Goal: Transaction & Acquisition: Subscribe to service/newsletter

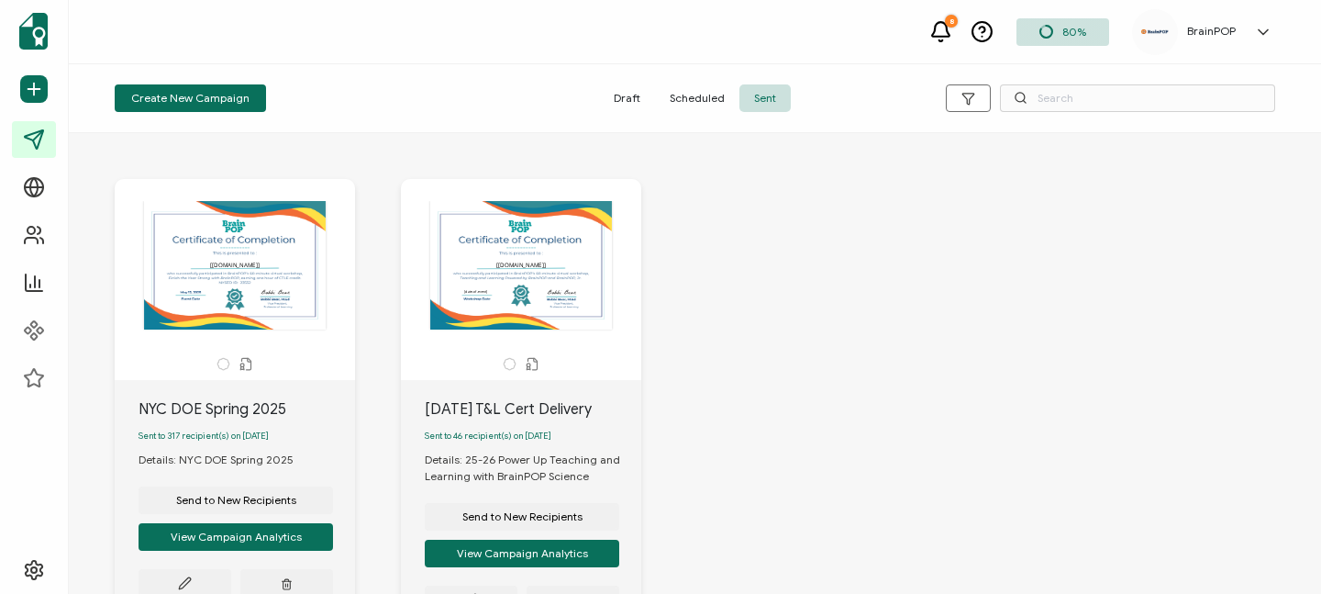
scroll to position [165, 0]
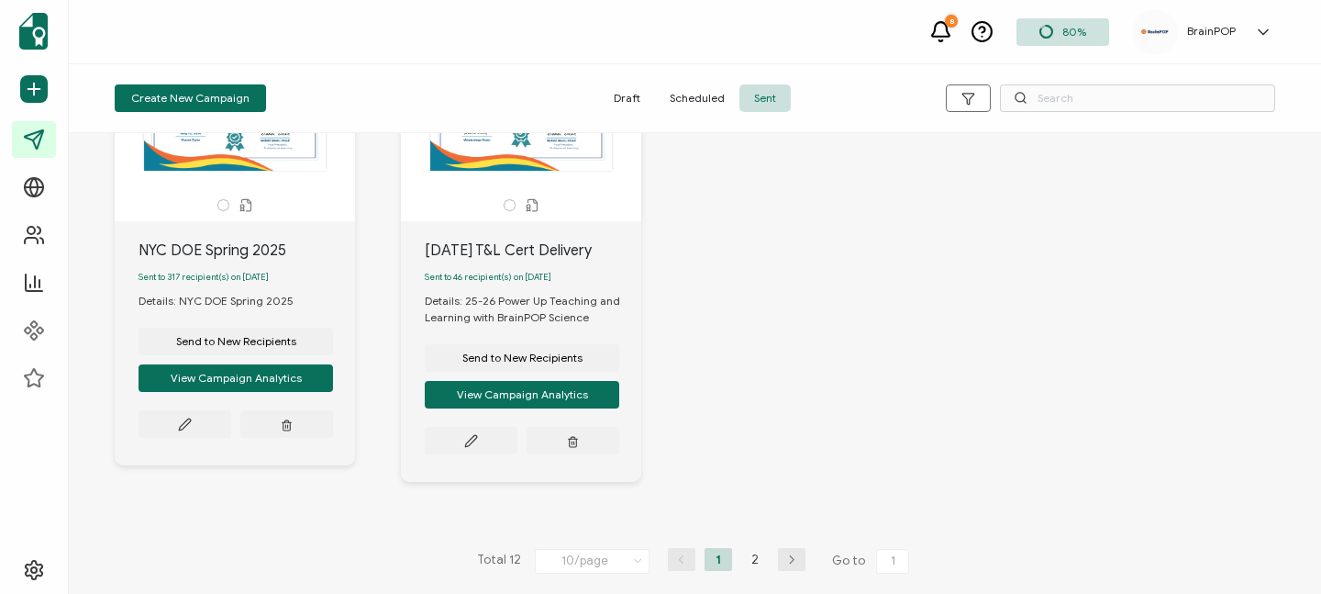
click at [808, 272] on div "The recipient’s full name, which will be automatically filled based on the info…" at bounding box center [694, 264] width 1197 height 562
click at [293, 431] on icon "button" at bounding box center [287, 424] width 12 height 14
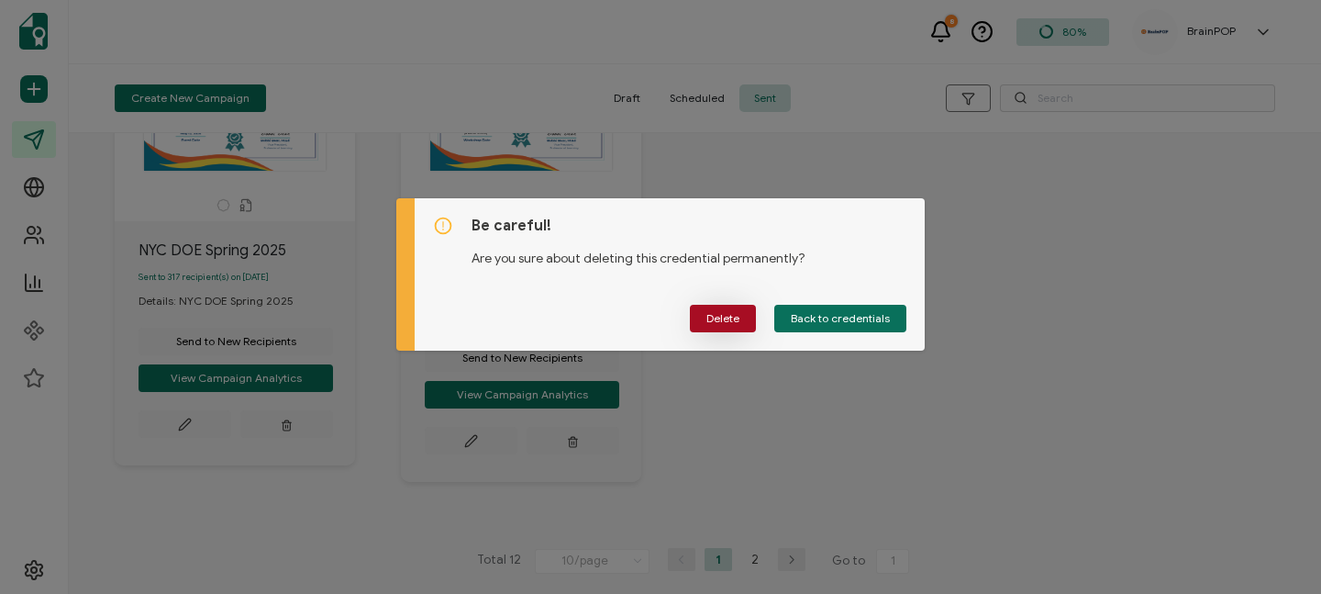
click at [731, 317] on span "Delete" at bounding box center [722, 318] width 33 height 11
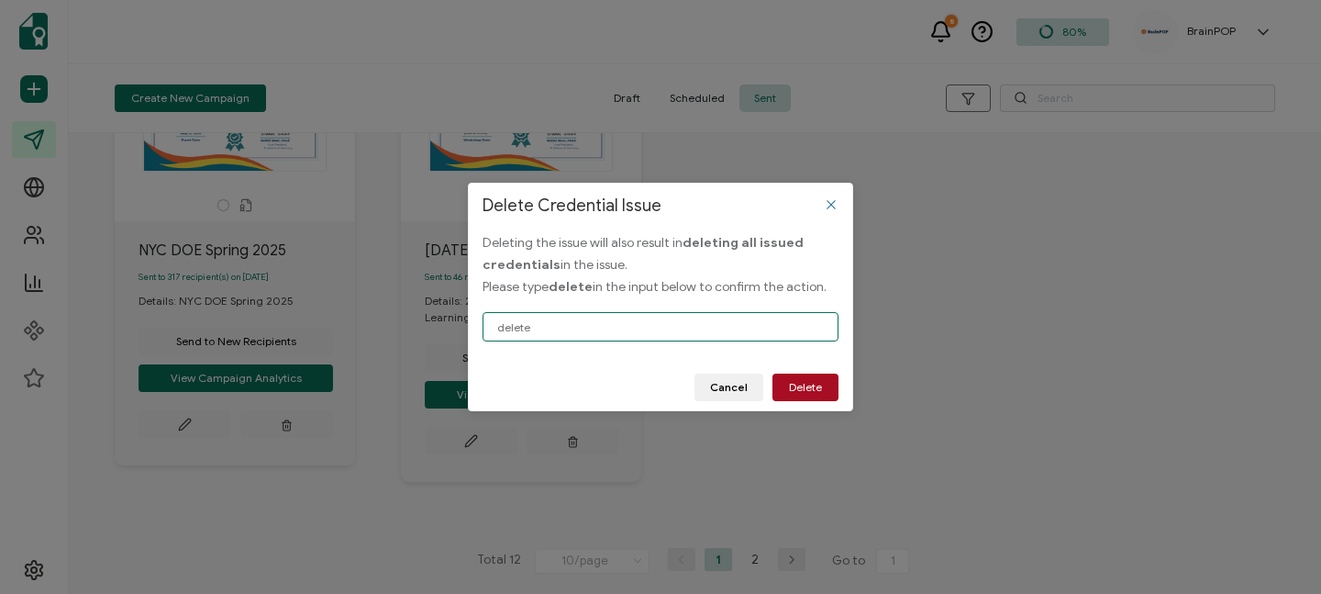
type input "delete"
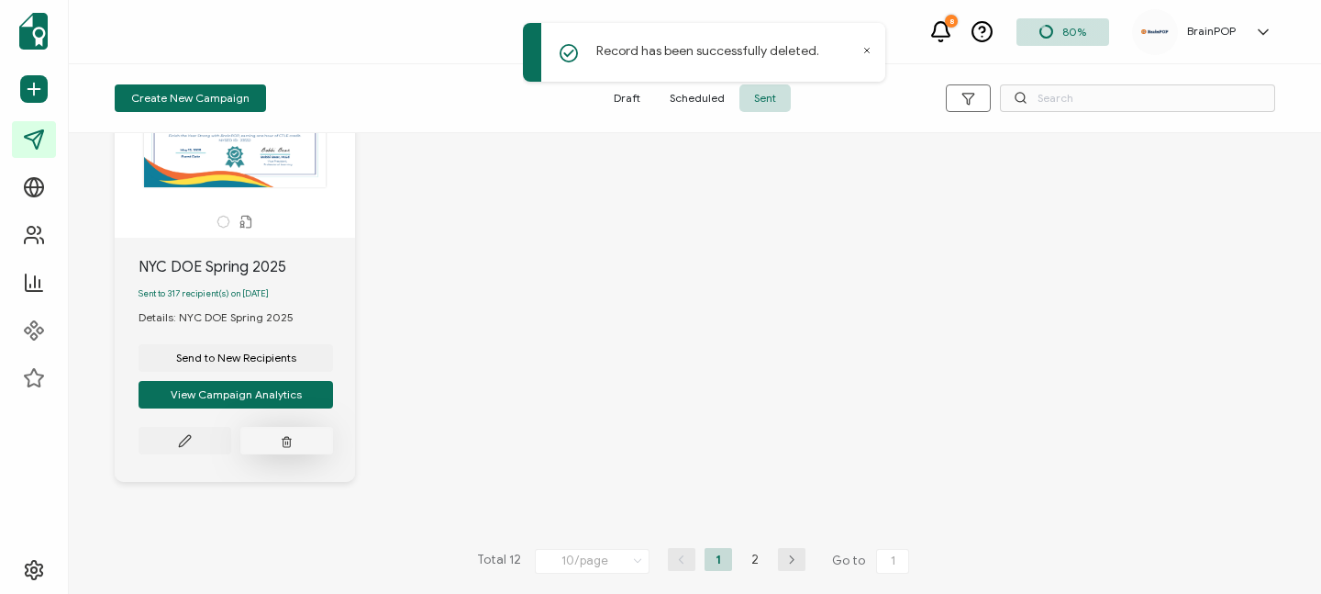
click at [292, 439] on icon "button" at bounding box center [287, 441] width 12 height 14
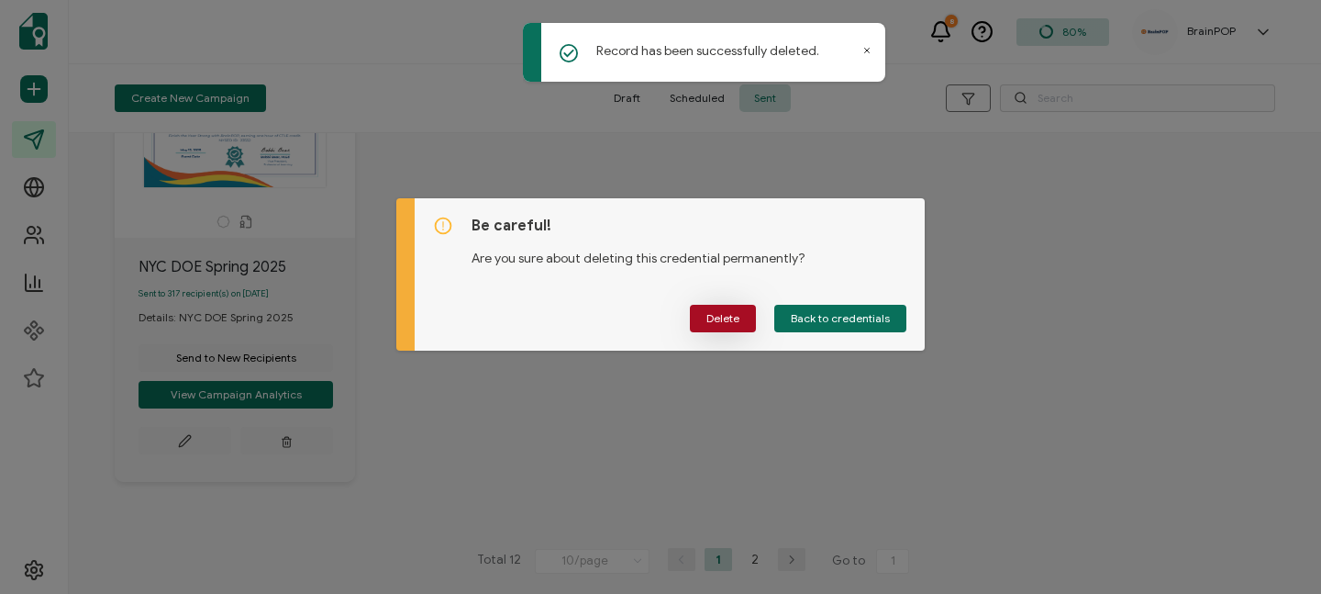
click at [712, 313] on span "Delete" at bounding box center [722, 318] width 33 height 11
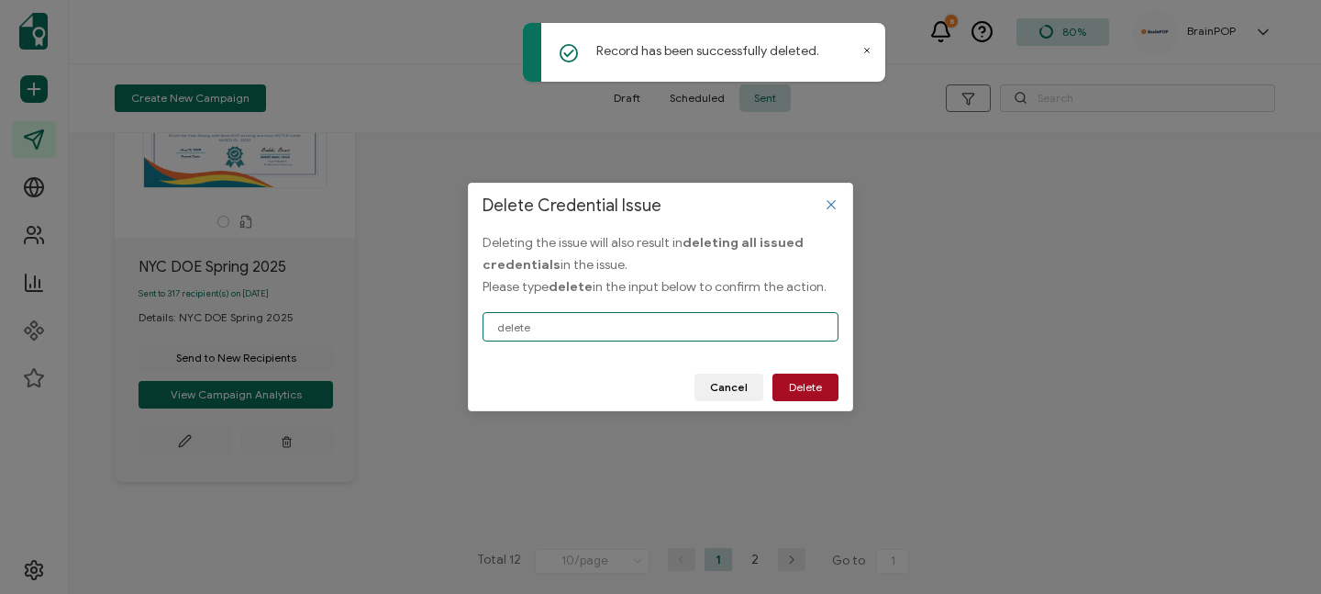
type input "delete"
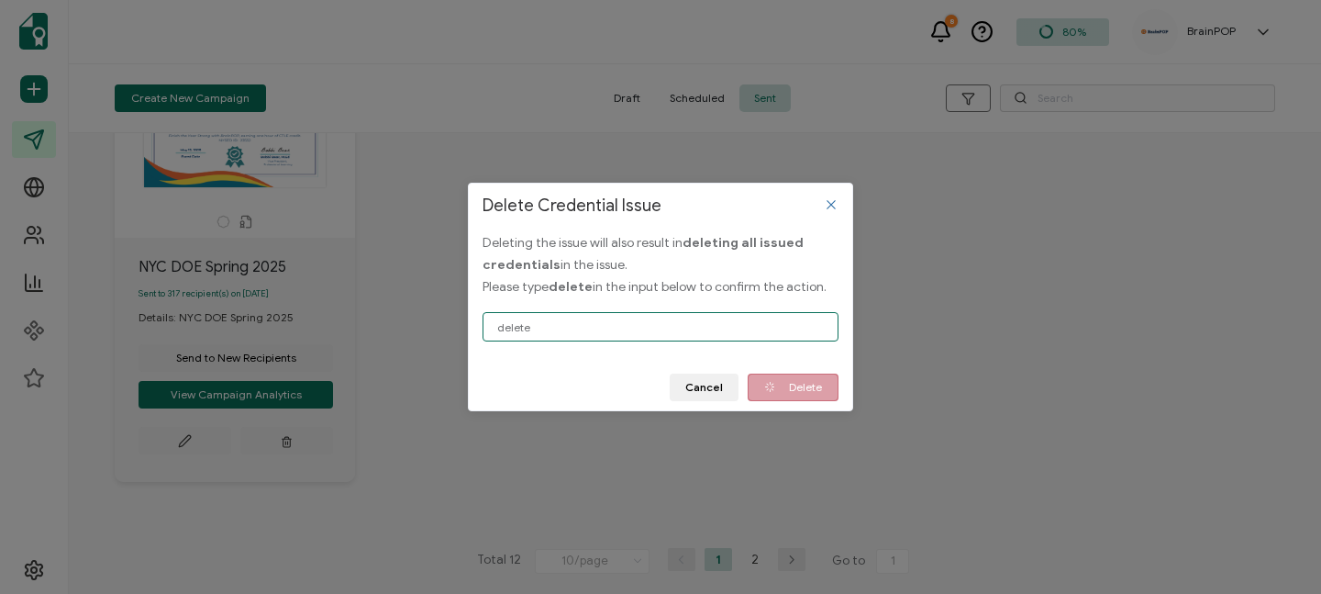
scroll to position [0, 0]
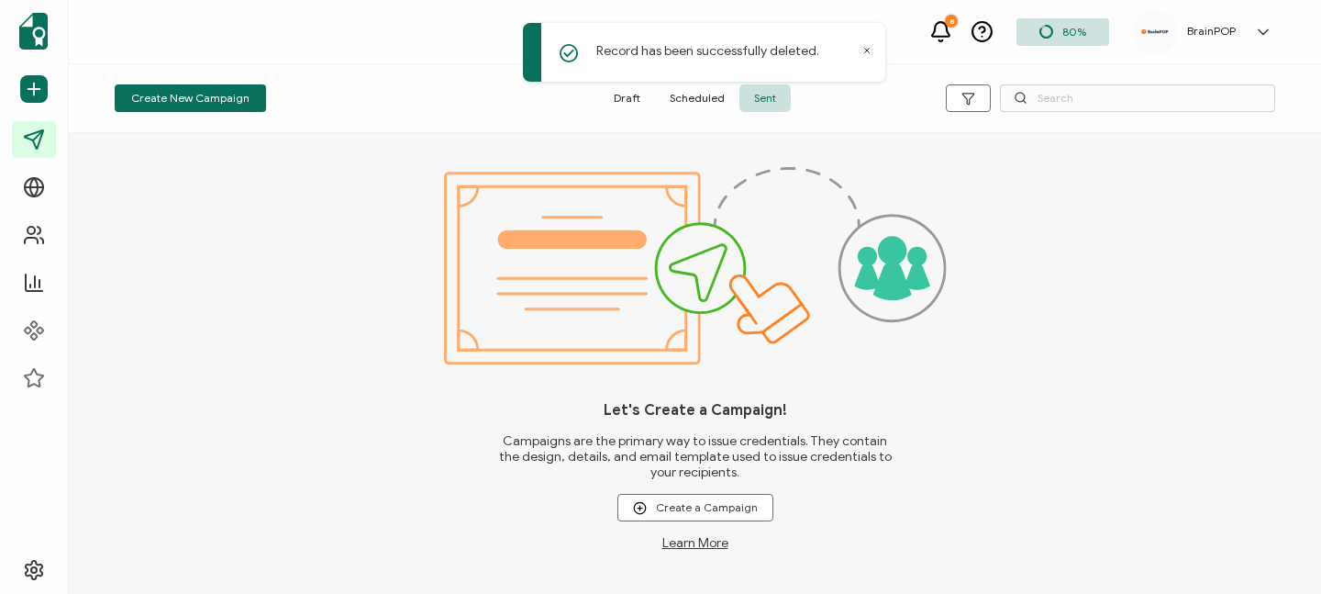
click at [860, 48] on div "Record has been successfully deleted." at bounding box center [704, 52] width 362 height 59
click at [869, 49] on icon at bounding box center [866, 50] width 9 height 9
click at [762, 96] on span "Sent" at bounding box center [765, 98] width 51 height 28
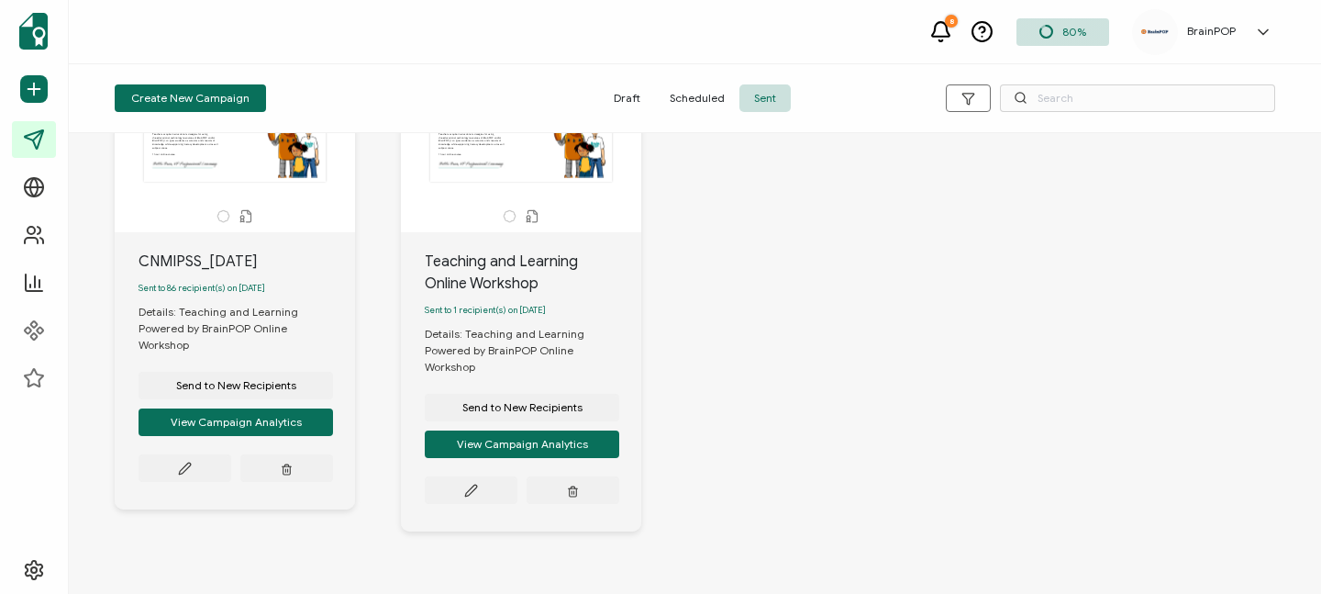
scroll to position [152, 0]
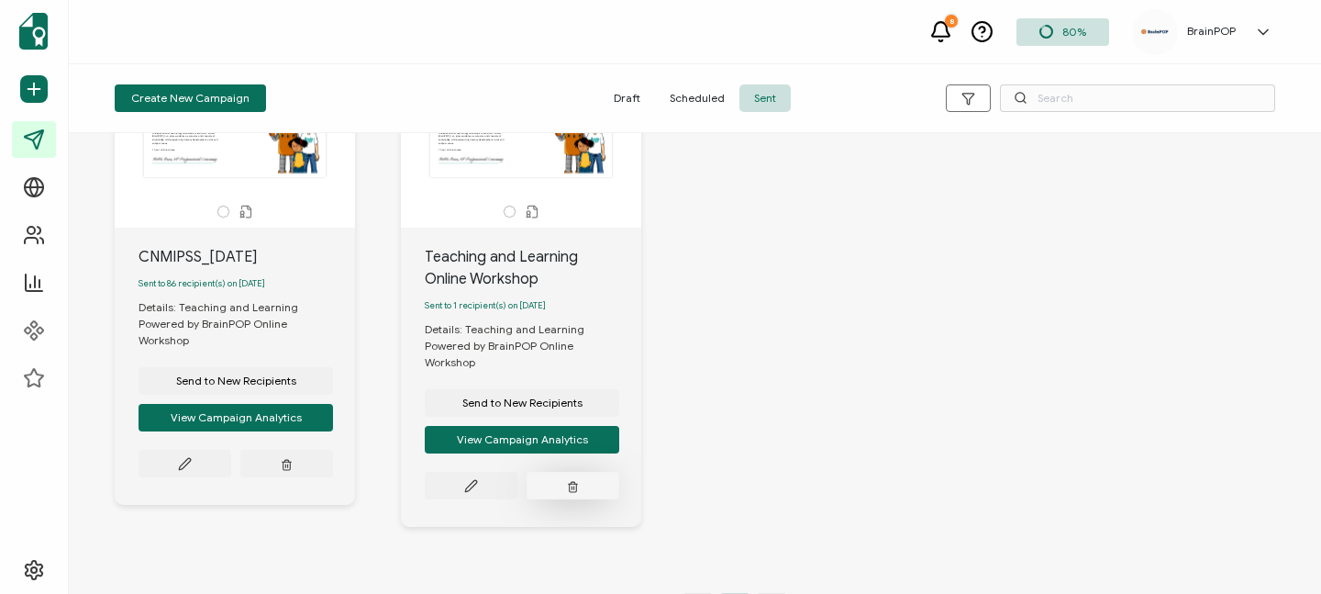
click at [291, 470] on icon "button" at bounding box center [287, 466] width 7 height 8
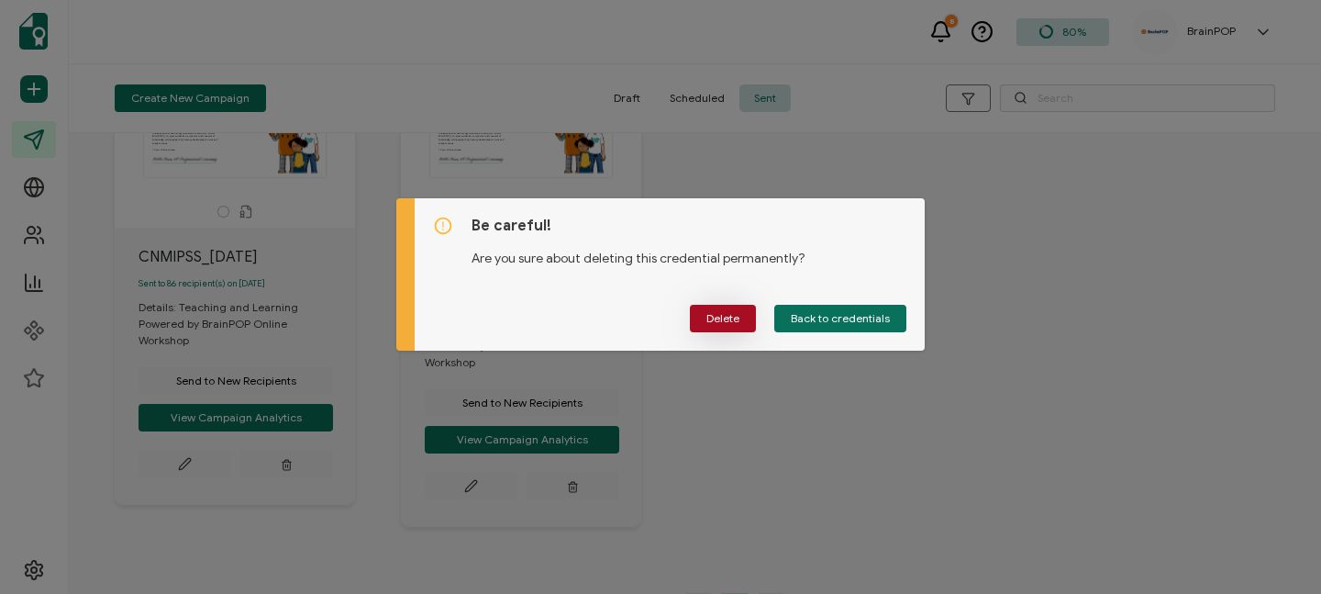
click at [730, 319] on span "Delete" at bounding box center [722, 318] width 33 height 11
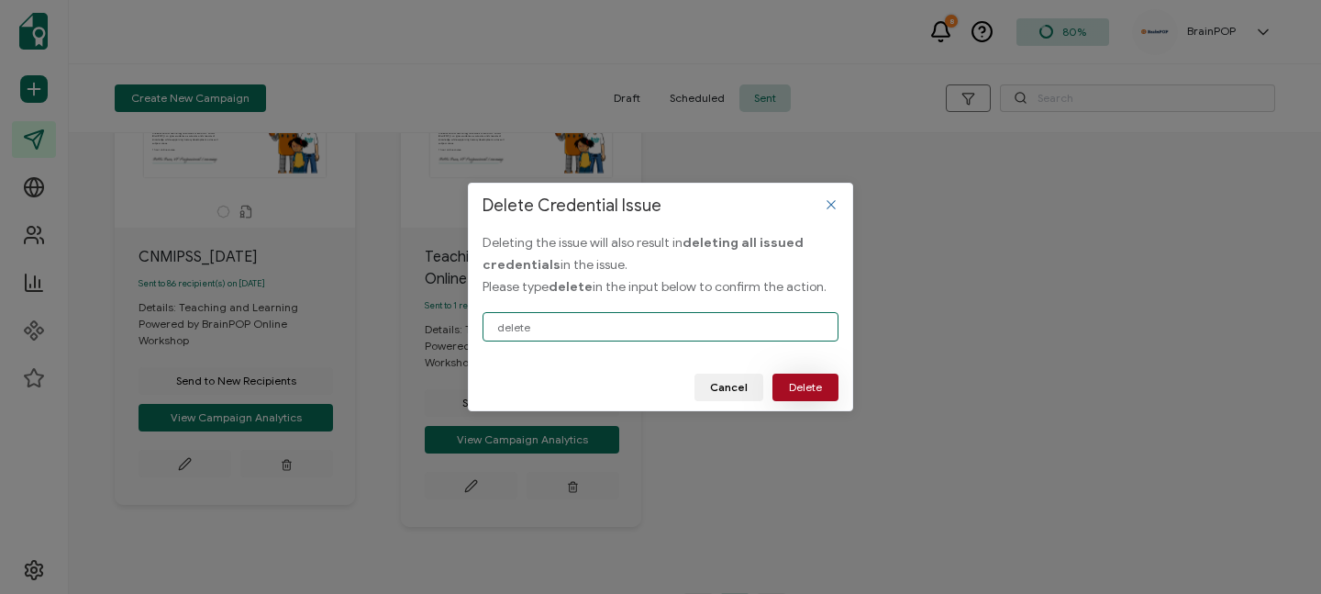
type input "delete"
click at [816, 384] on span "Delete" at bounding box center [805, 387] width 33 height 11
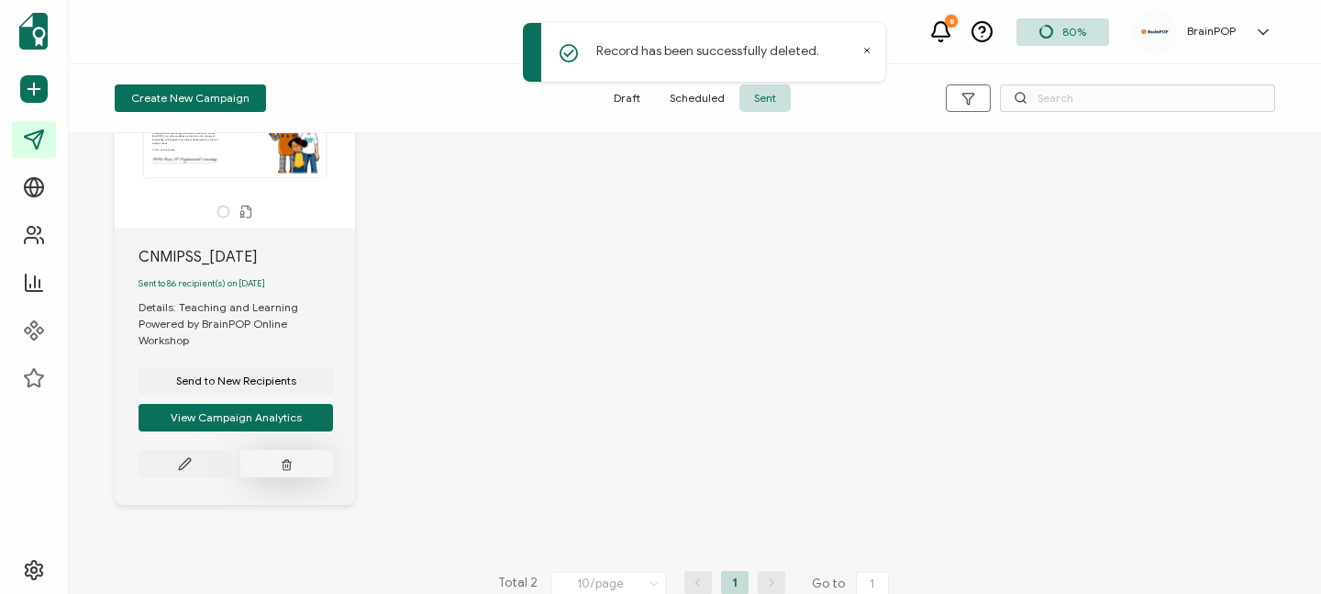
click at [284, 457] on icon "button" at bounding box center [287, 464] width 12 height 14
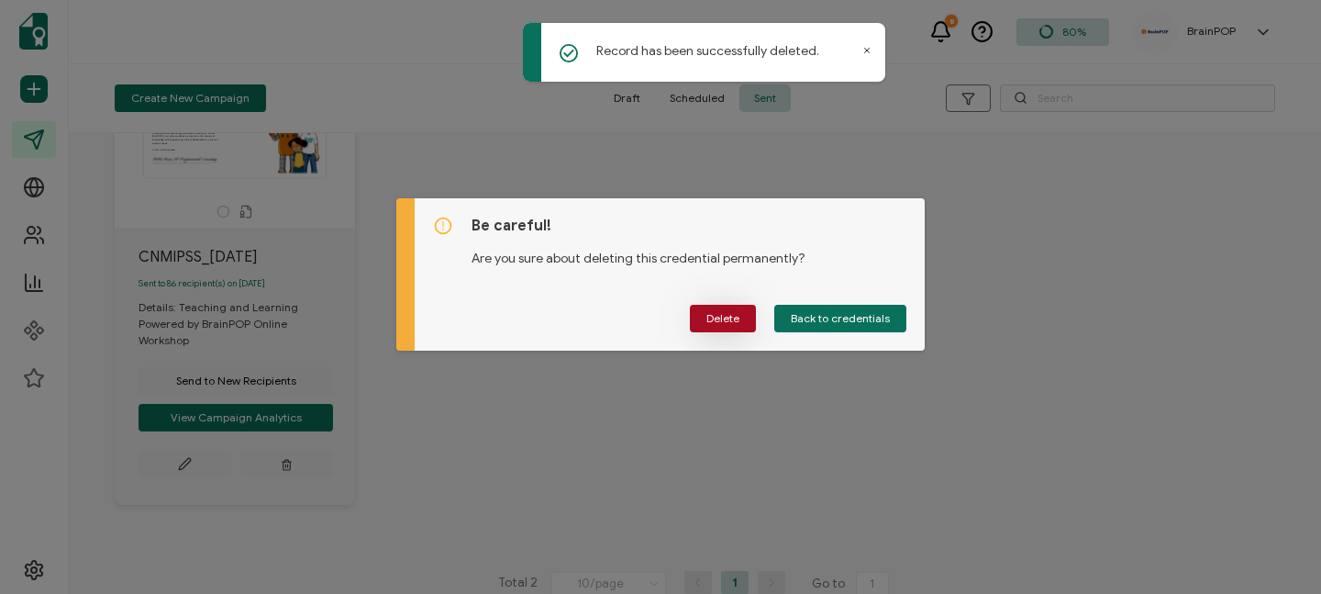
click at [721, 314] on span "Delete" at bounding box center [722, 318] width 33 height 11
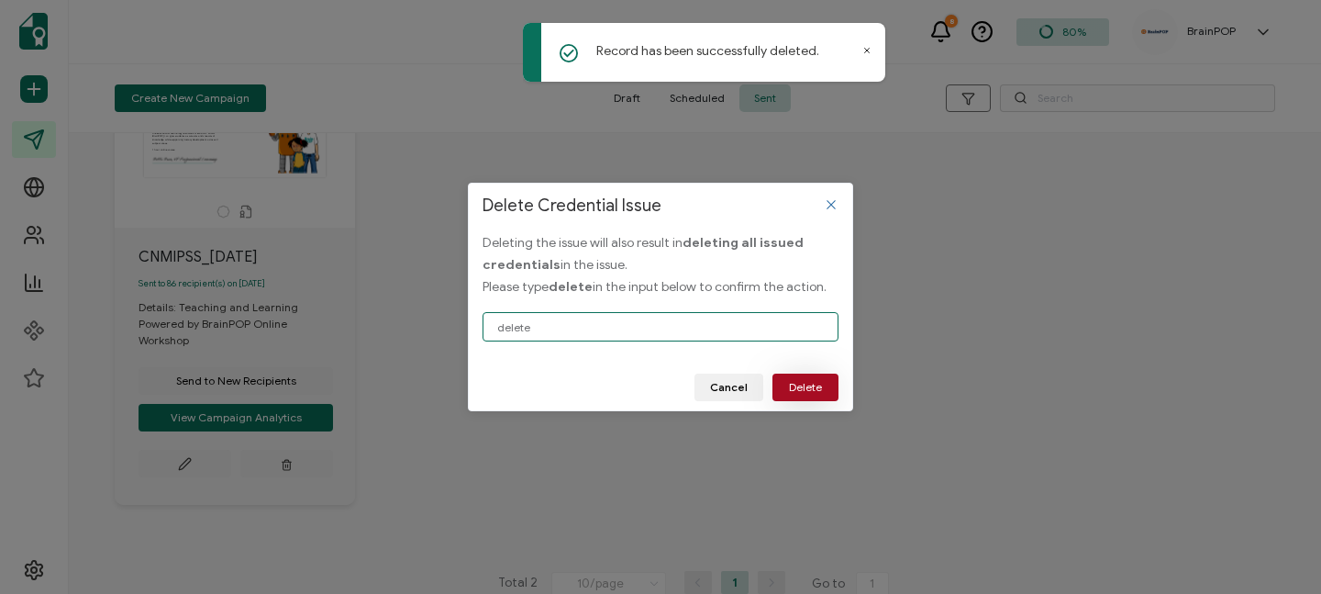
type input "delete"
click at [815, 382] on span "Delete" at bounding box center [805, 387] width 33 height 11
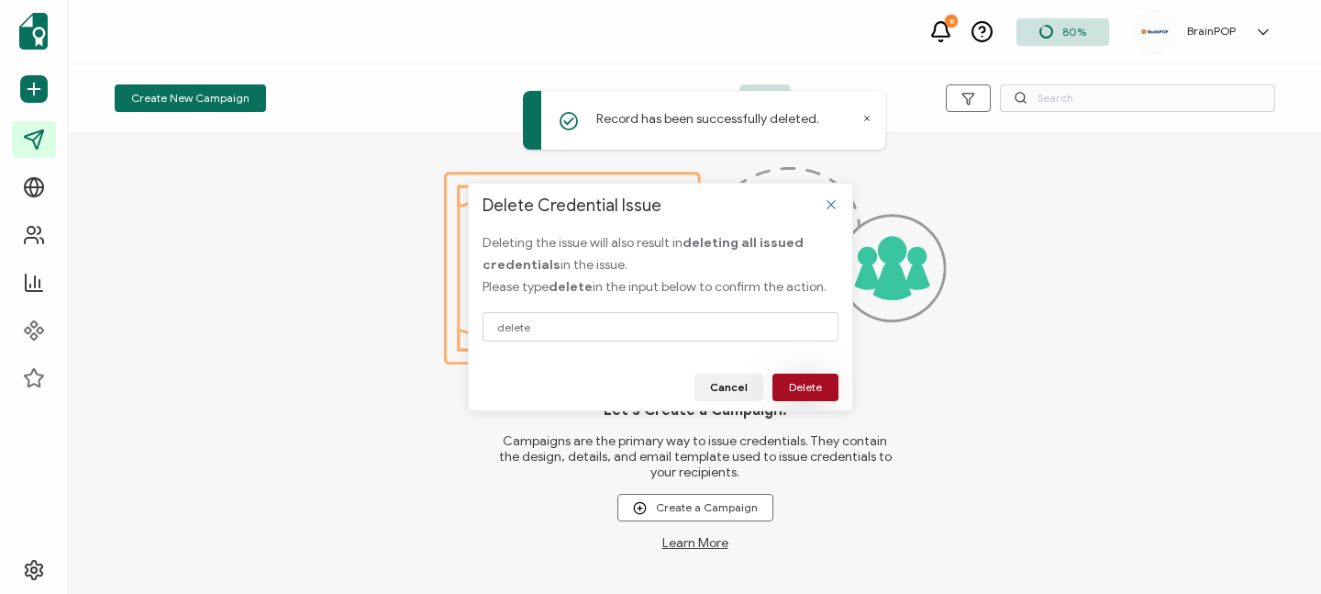
scroll to position [0, 0]
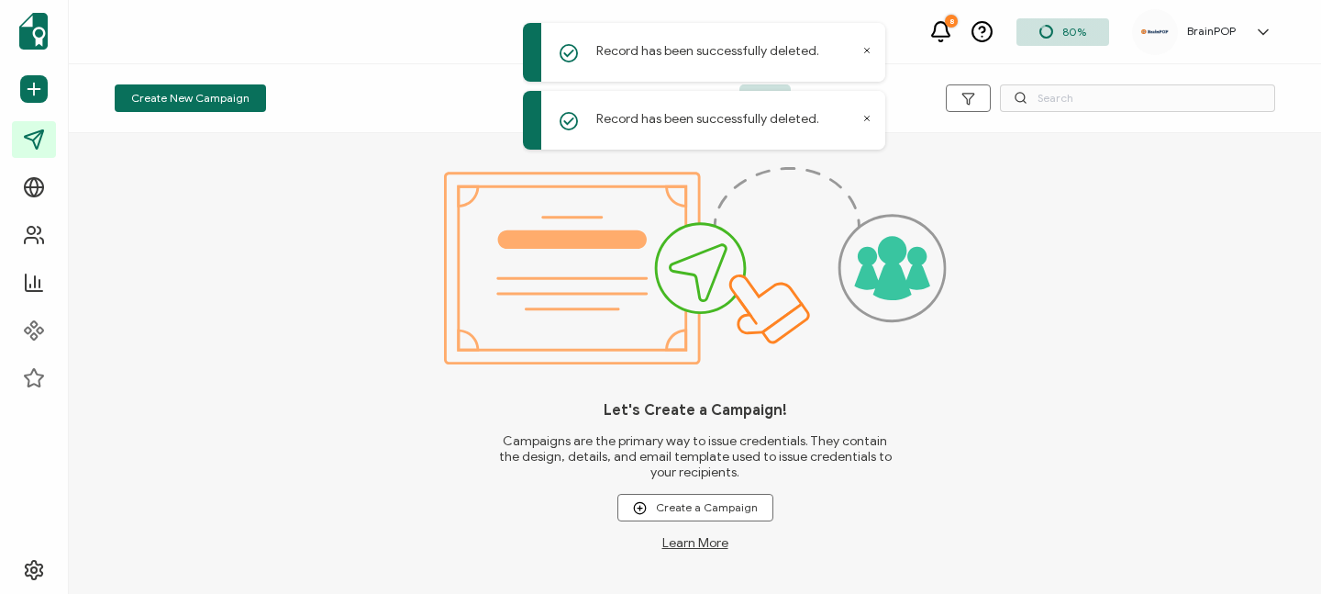
click at [864, 114] on icon at bounding box center [866, 118] width 9 height 9
click at [864, 50] on icon at bounding box center [866, 50] width 9 height 9
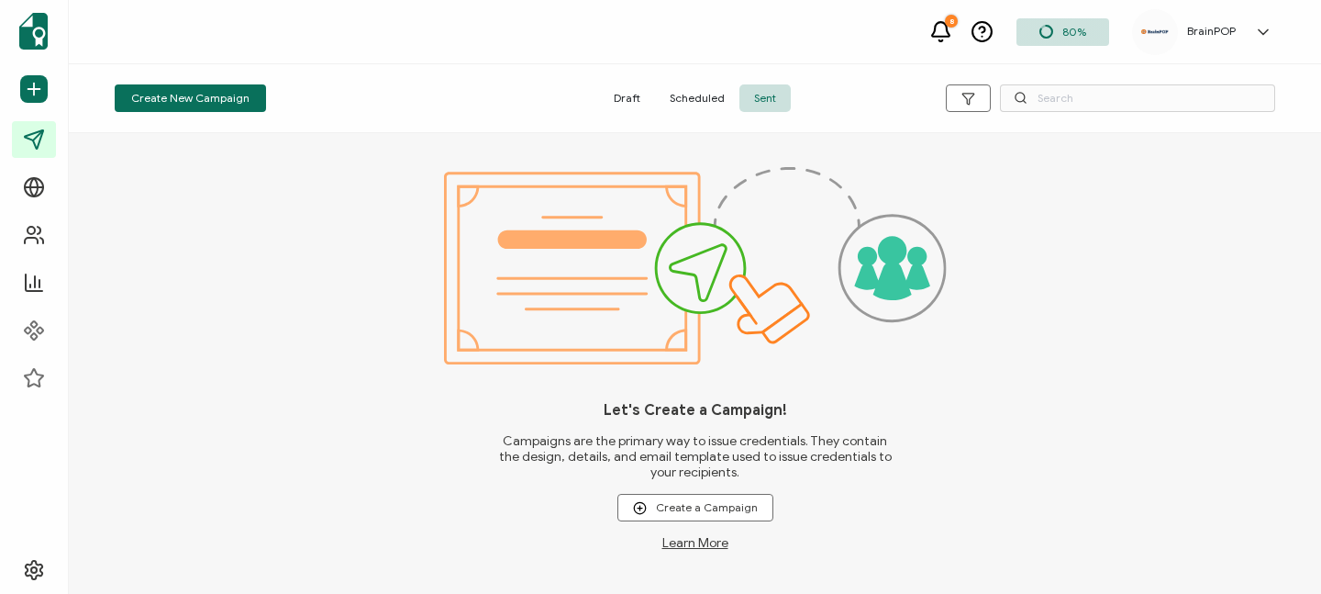
click at [631, 97] on span "Draft" at bounding box center [627, 98] width 56 height 28
click at [692, 96] on span "Scheduled" at bounding box center [697, 98] width 84 height 28
click at [757, 95] on span "Sent" at bounding box center [765, 98] width 51 height 28
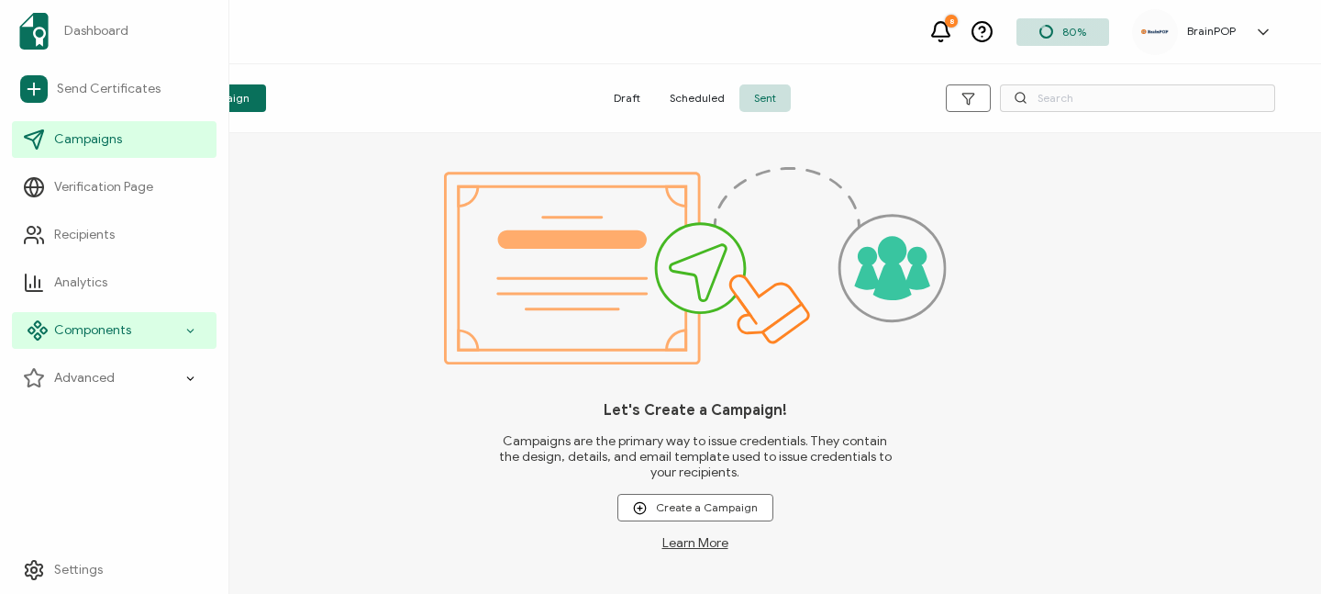
click at [142, 331] on div "Components" at bounding box center [114, 330] width 205 height 37
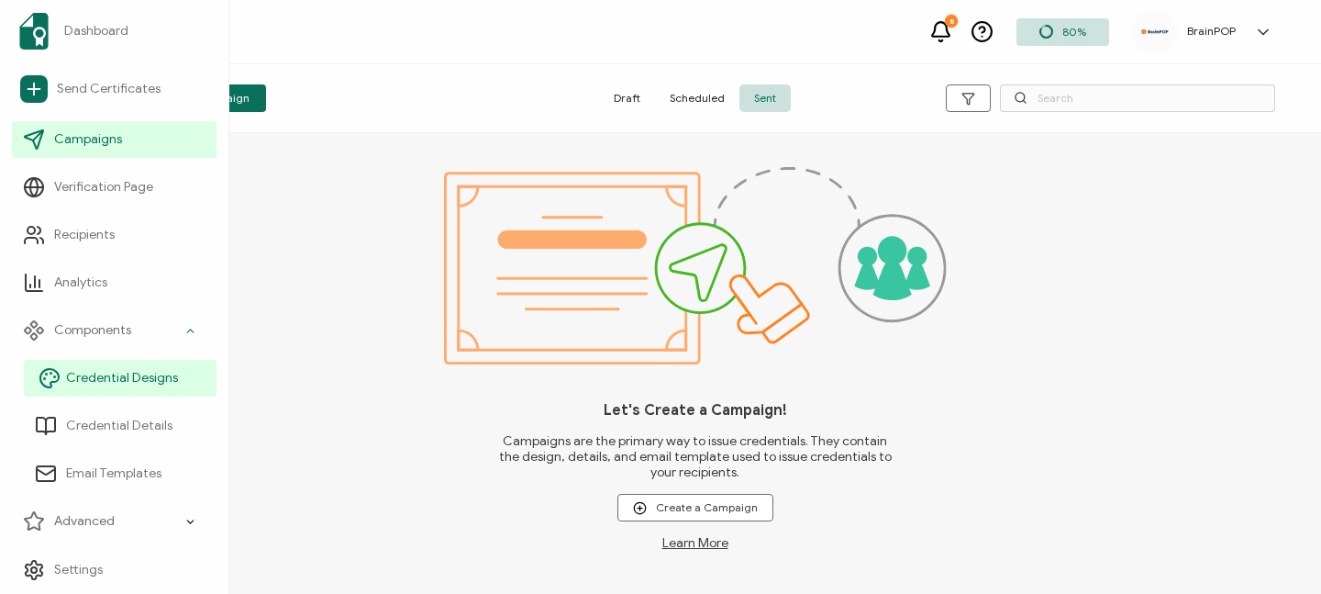
click at [132, 373] on span "Credential Designs" at bounding box center [122, 378] width 112 height 18
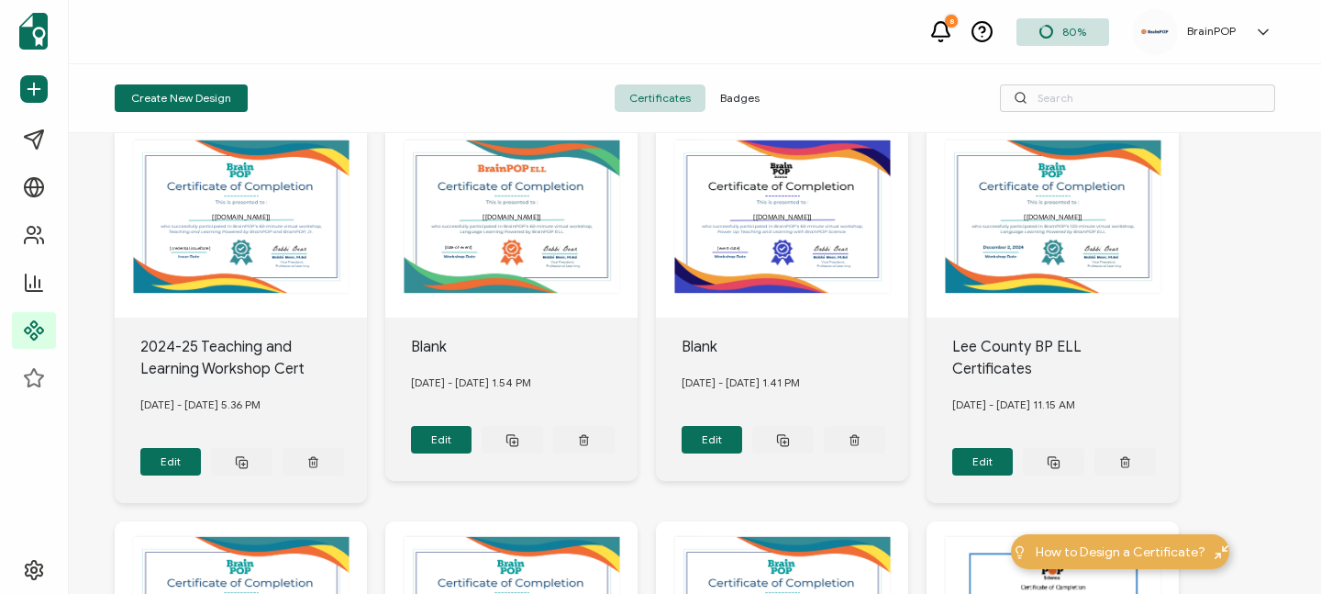
scroll to position [805, 0]
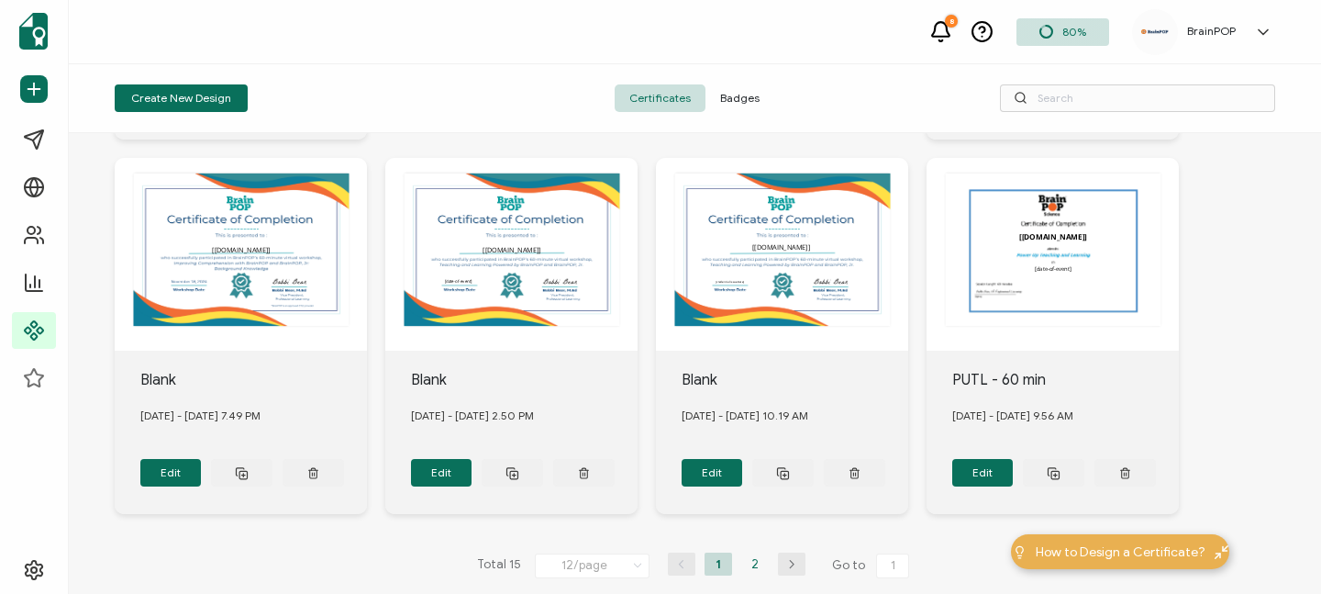
click at [754, 552] on li "2" at bounding box center [755, 563] width 28 height 23
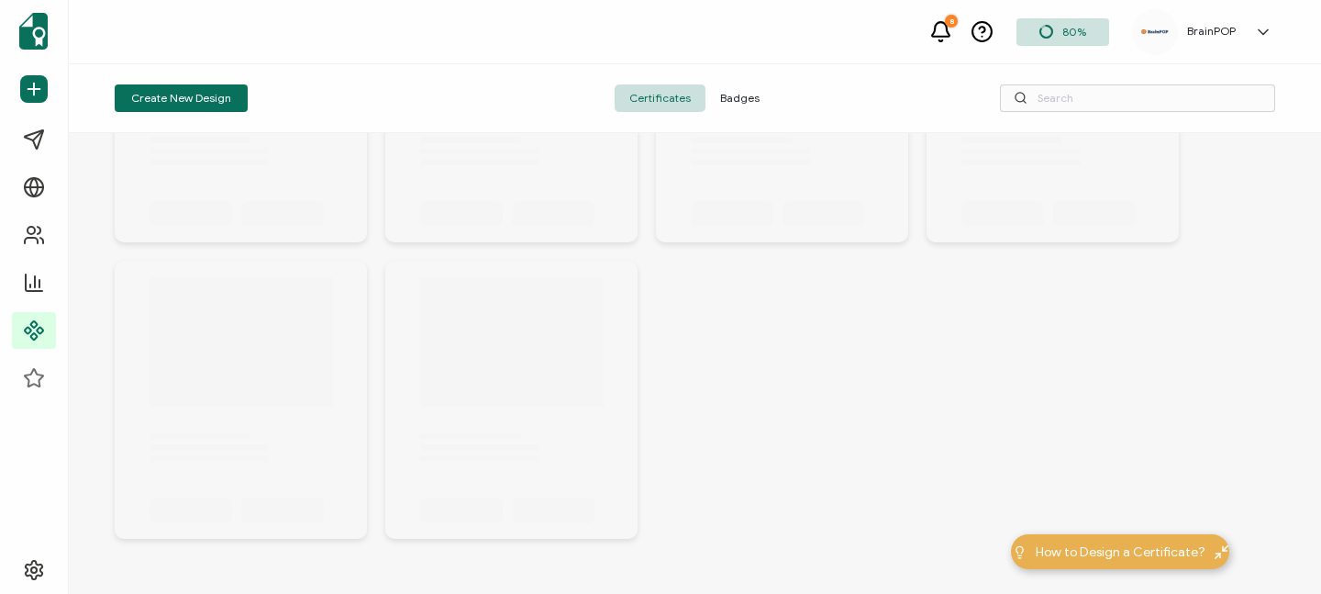
scroll to position [62, 0]
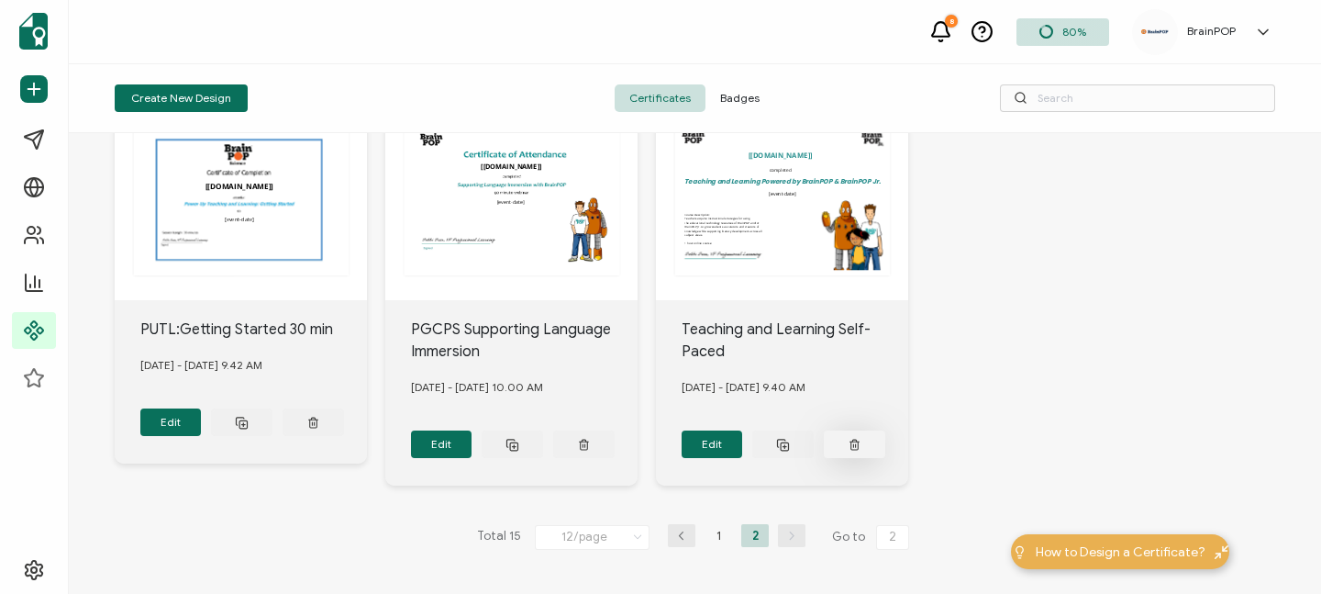
click at [319, 429] on icon at bounding box center [313, 423] width 12 height 14
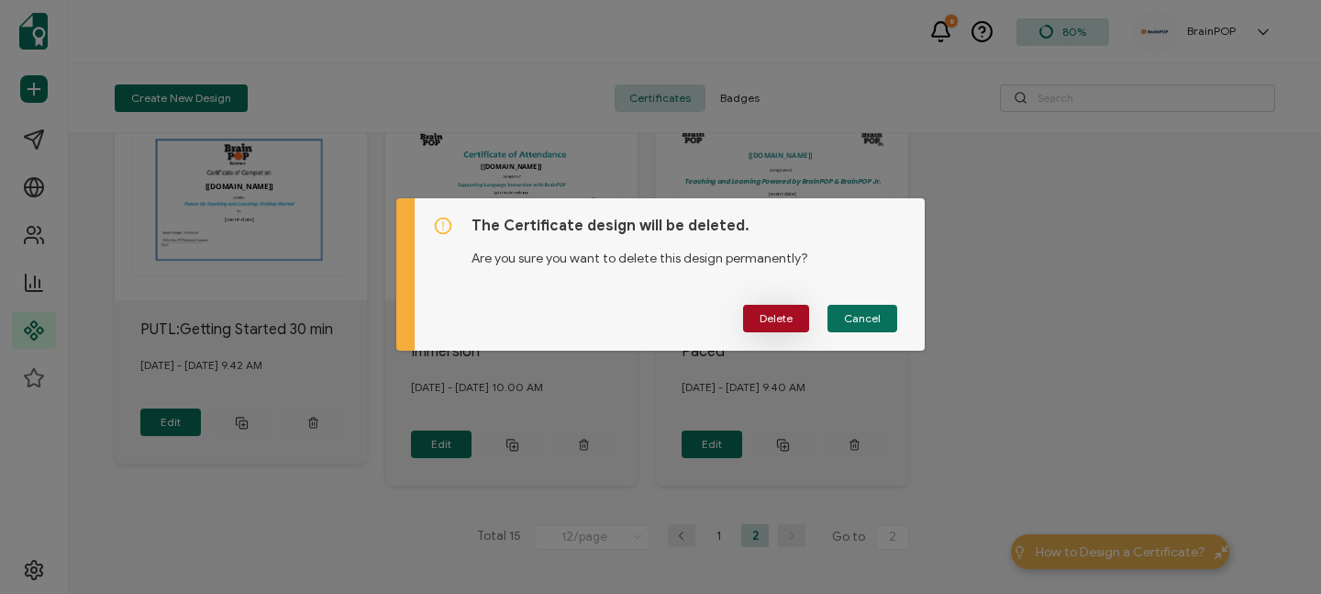
click at [768, 323] on span "Delete" at bounding box center [776, 318] width 33 height 11
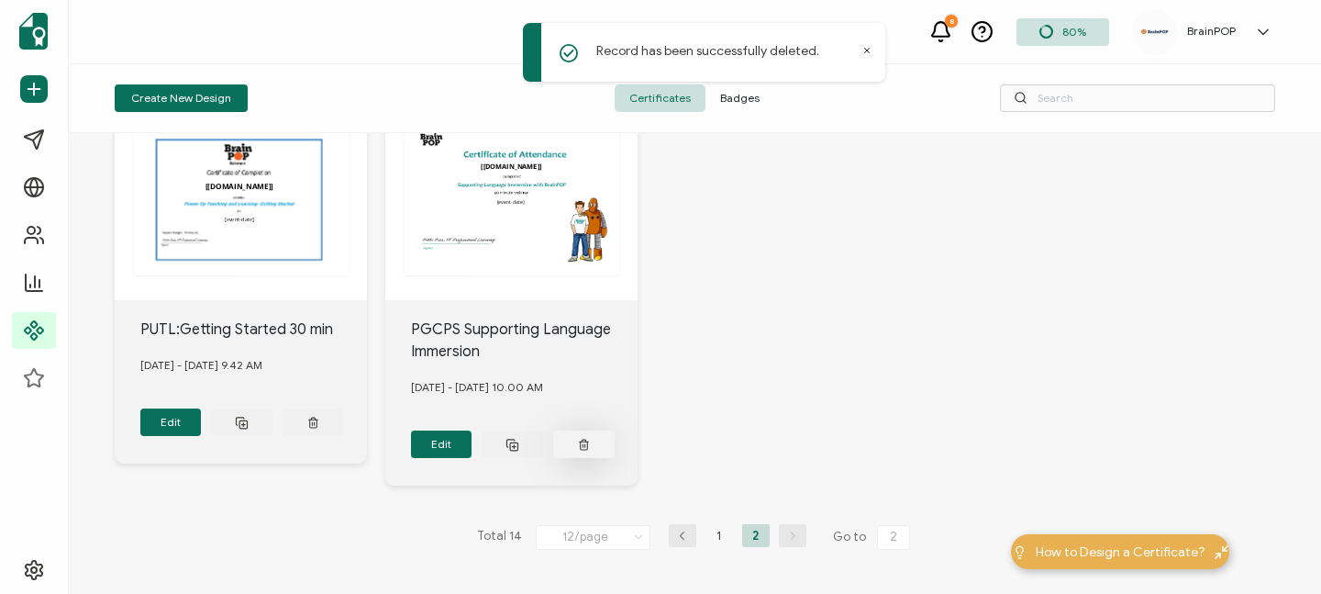
click at [316, 419] on icon at bounding box center [314, 418] width 4 height 2
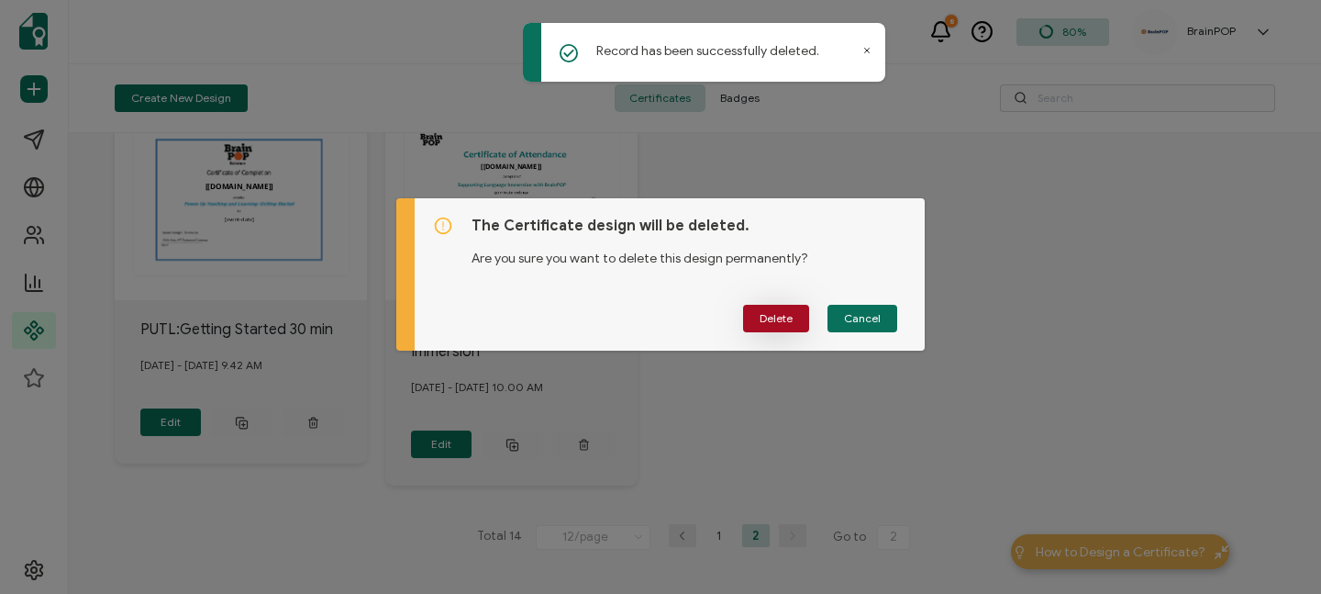
click at [773, 316] on span "Delete" at bounding box center [776, 318] width 33 height 11
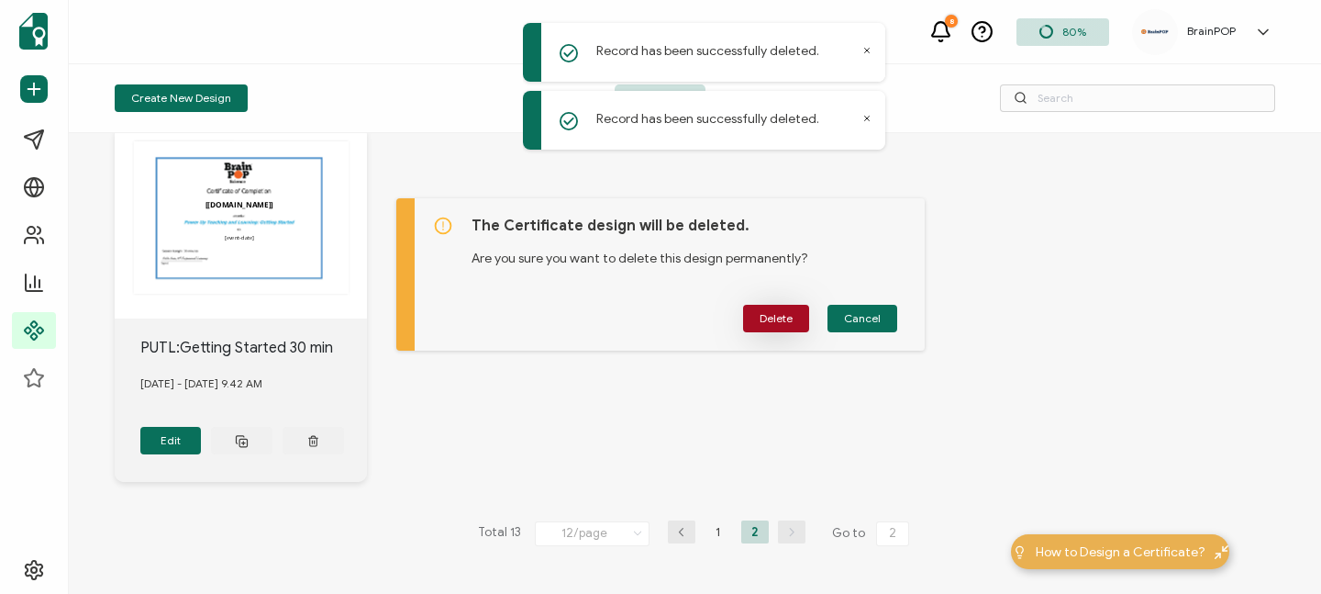
scroll to position [40, 0]
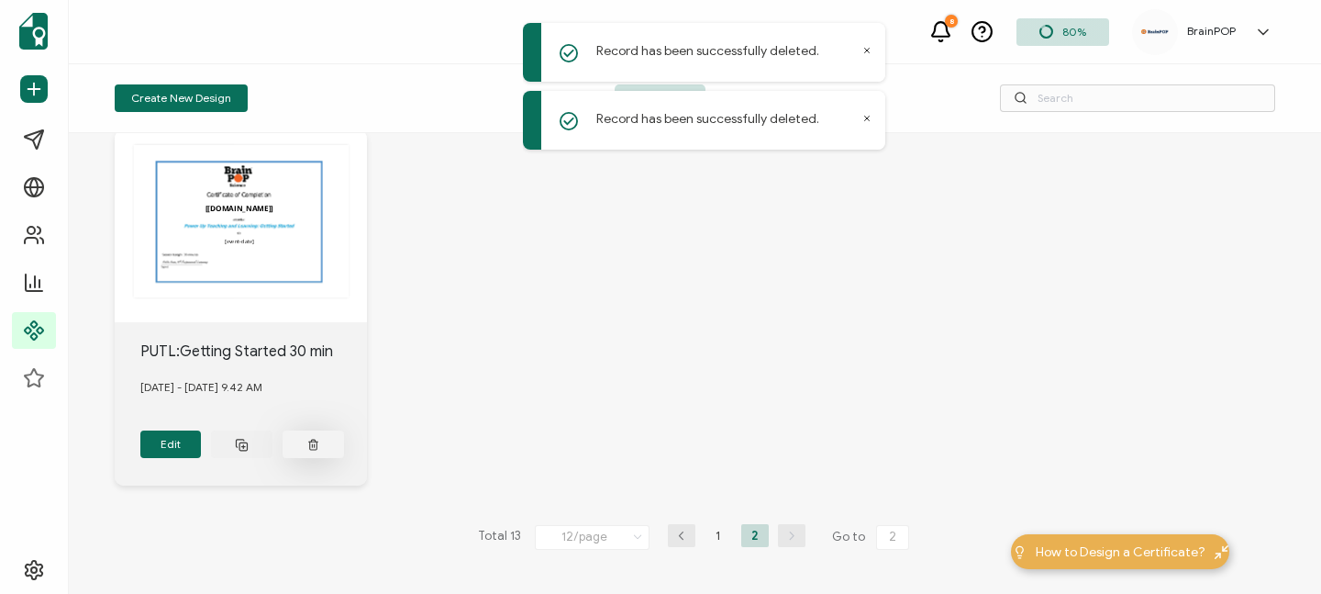
click at [312, 442] on icon at bounding box center [313, 445] width 12 height 14
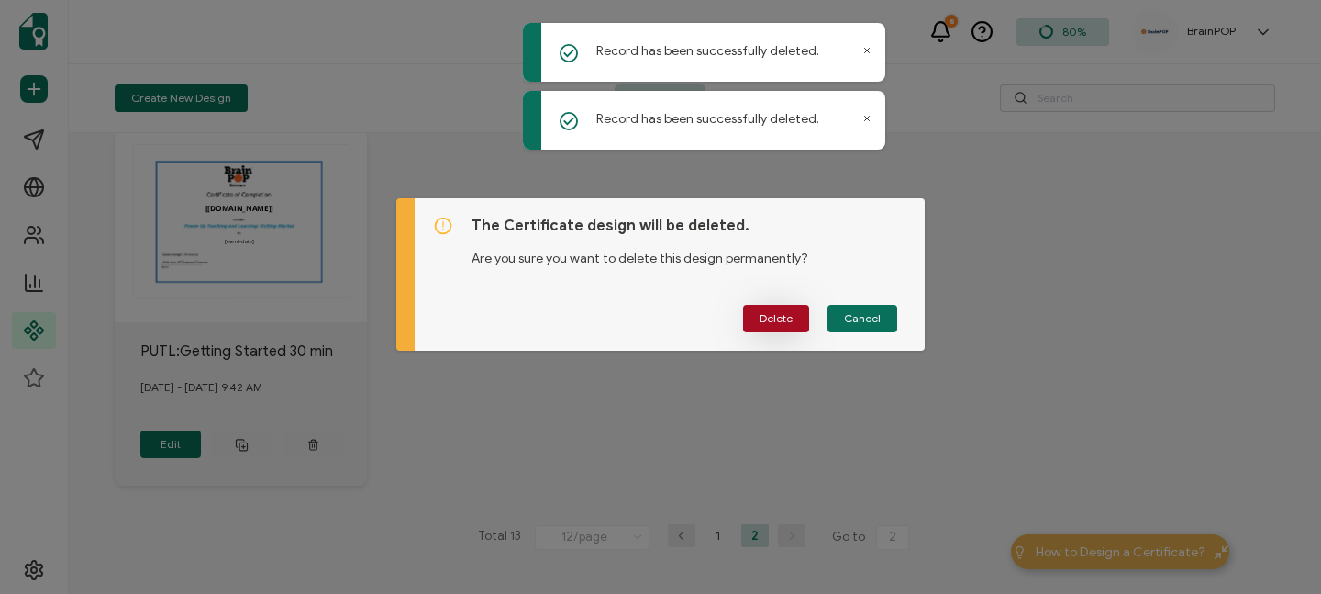
click at [764, 317] on span "Delete" at bounding box center [776, 318] width 33 height 11
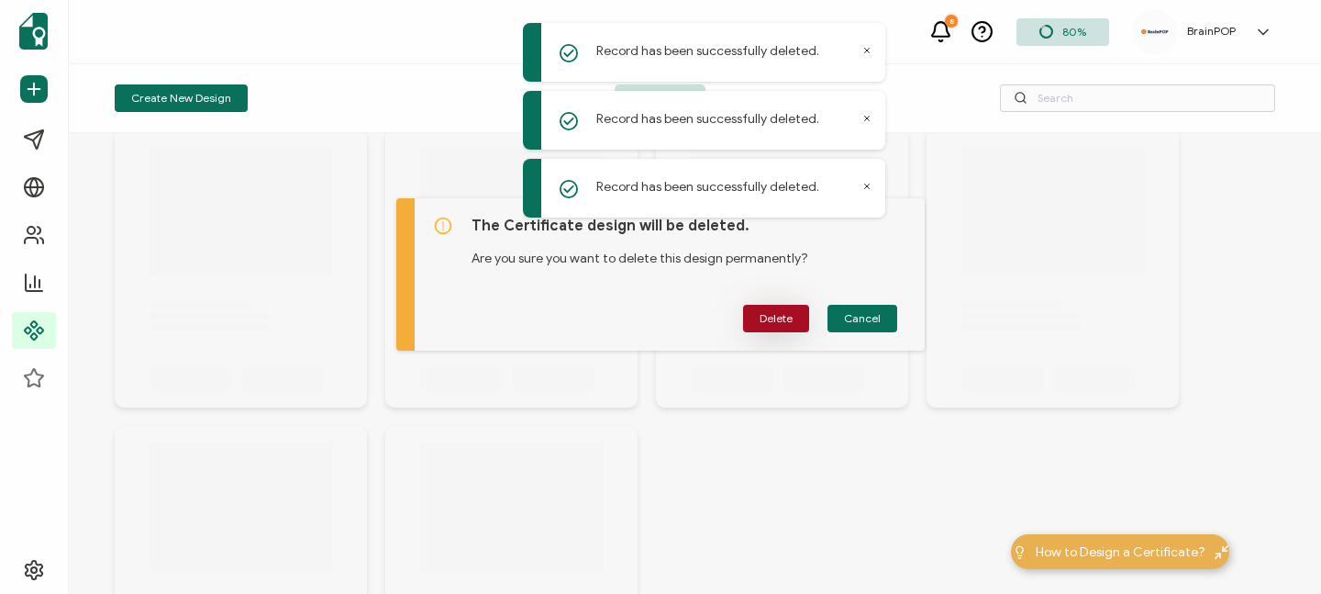
scroll to position [0, 0]
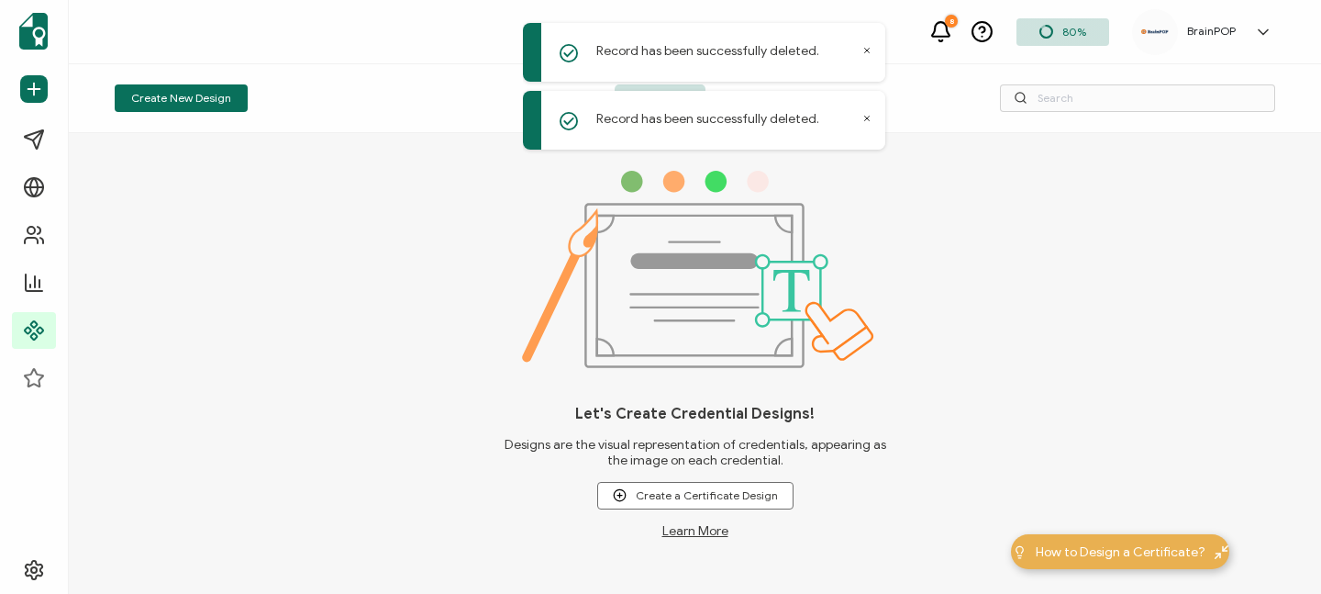
click at [868, 119] on icon at bounding box center [867, 119] width 5 height 5
click at [863, 48] on icon at bounding box center [866, 50] width 9 height 9
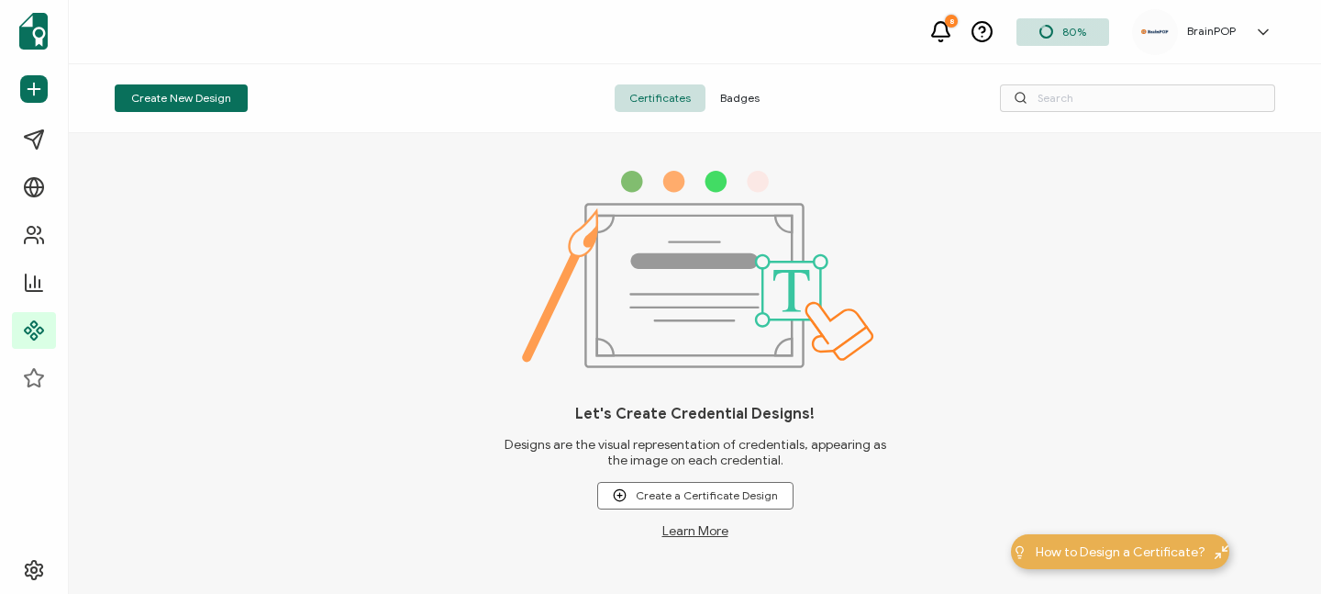
click at [666, 96] on span "Certificates" at bounding box center [660, 98] width 91 height 28
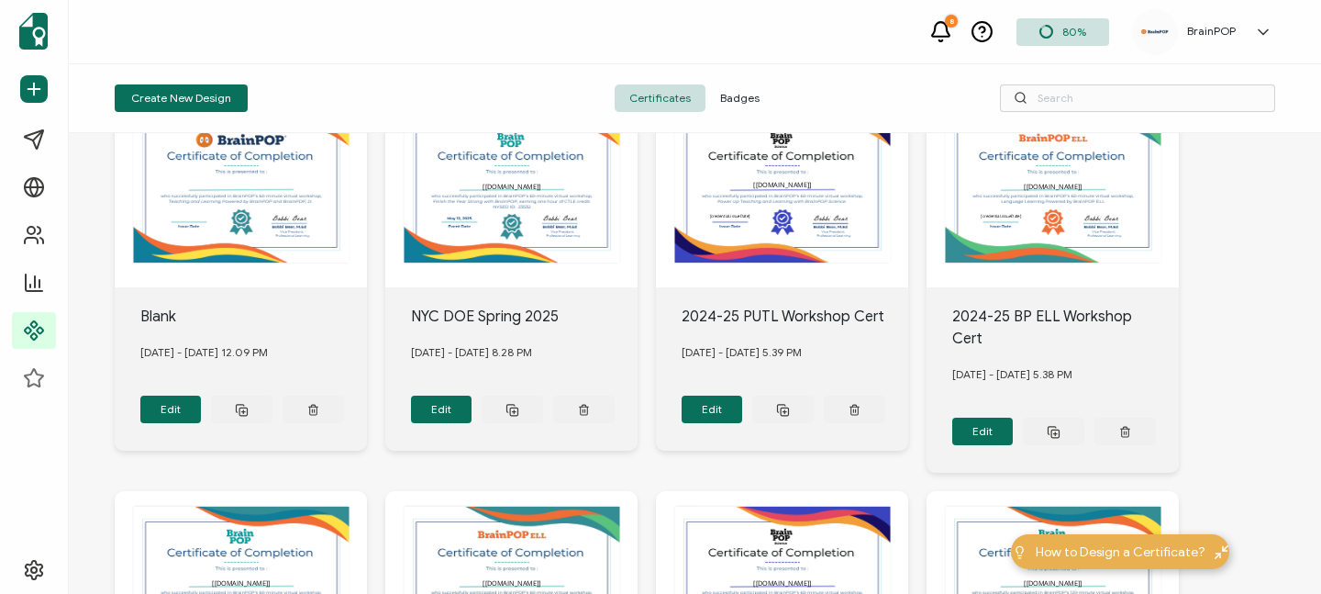
scroll to position [76, 0]
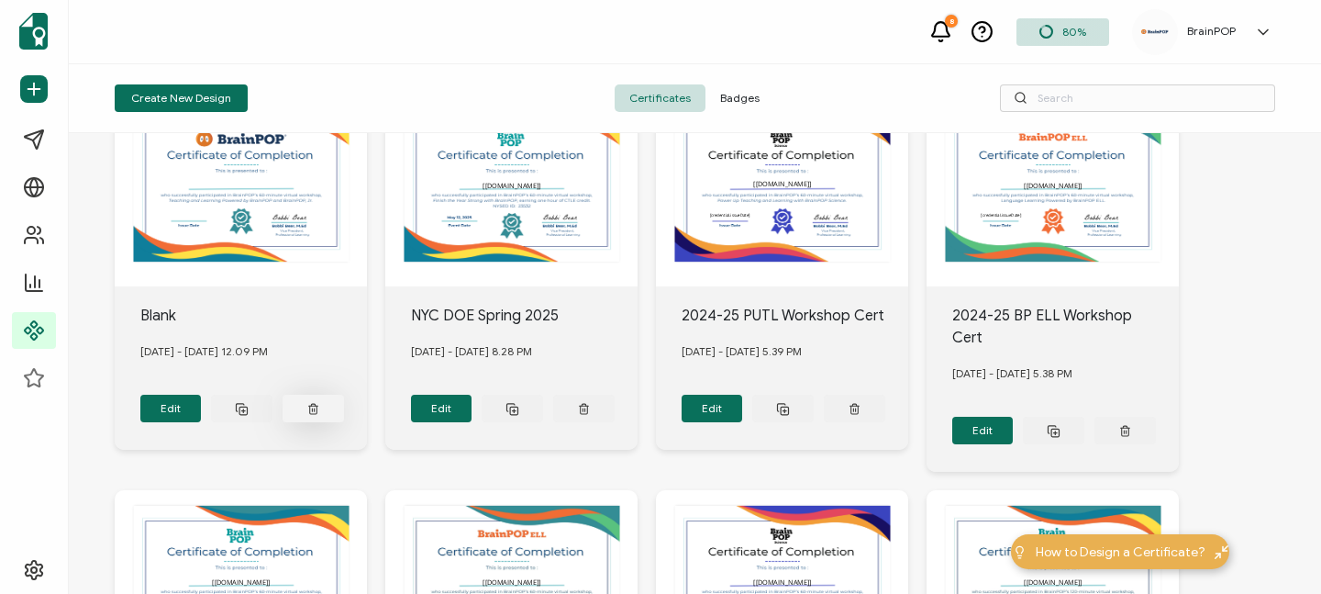
click at [314, 404] on icon at bounding box center [313, 409] width 12 height 14
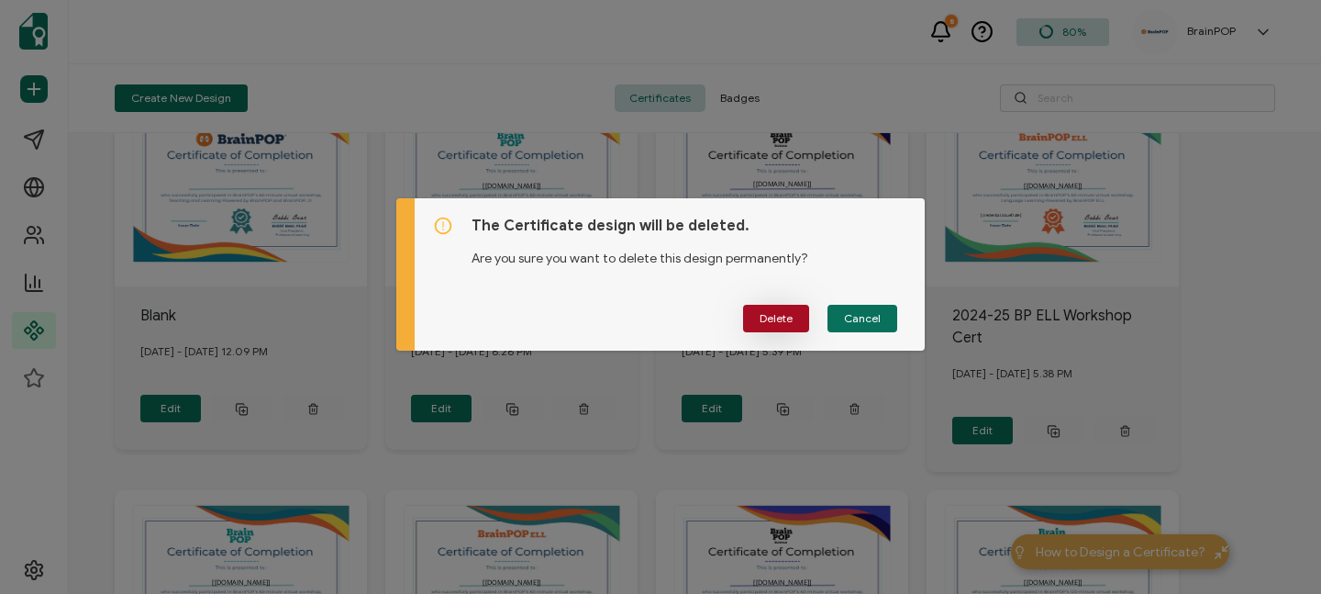
click at [768, 320] on span "Delete" at bounding box center [776, 318] width 33 height 11
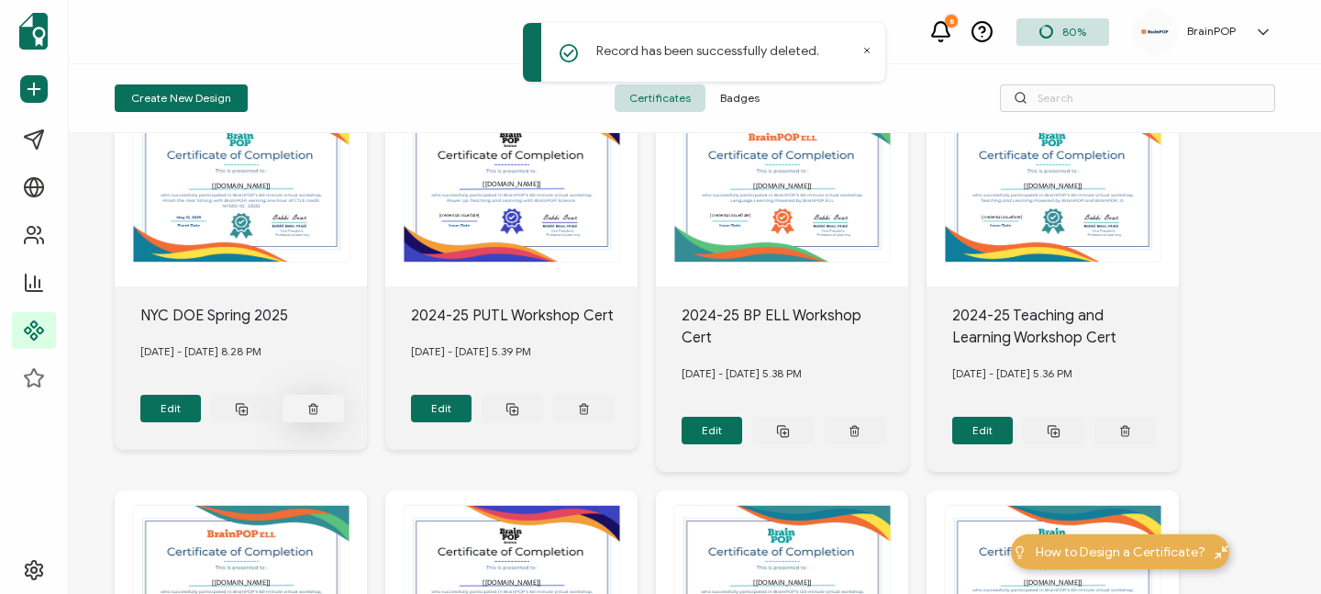
click at [313, 405] on icon at bounding box center [313, 409] width 12 height 14
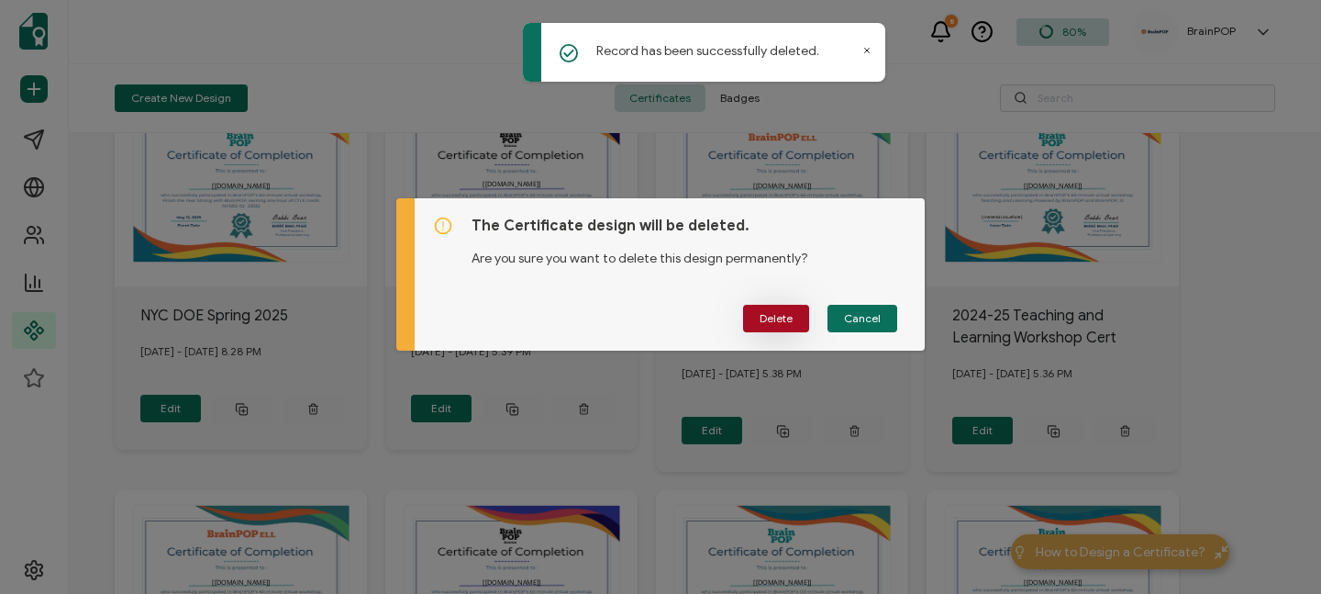
click at [774, 318] on span "Delete" at bounding box center [776, 318] width 33 height 11
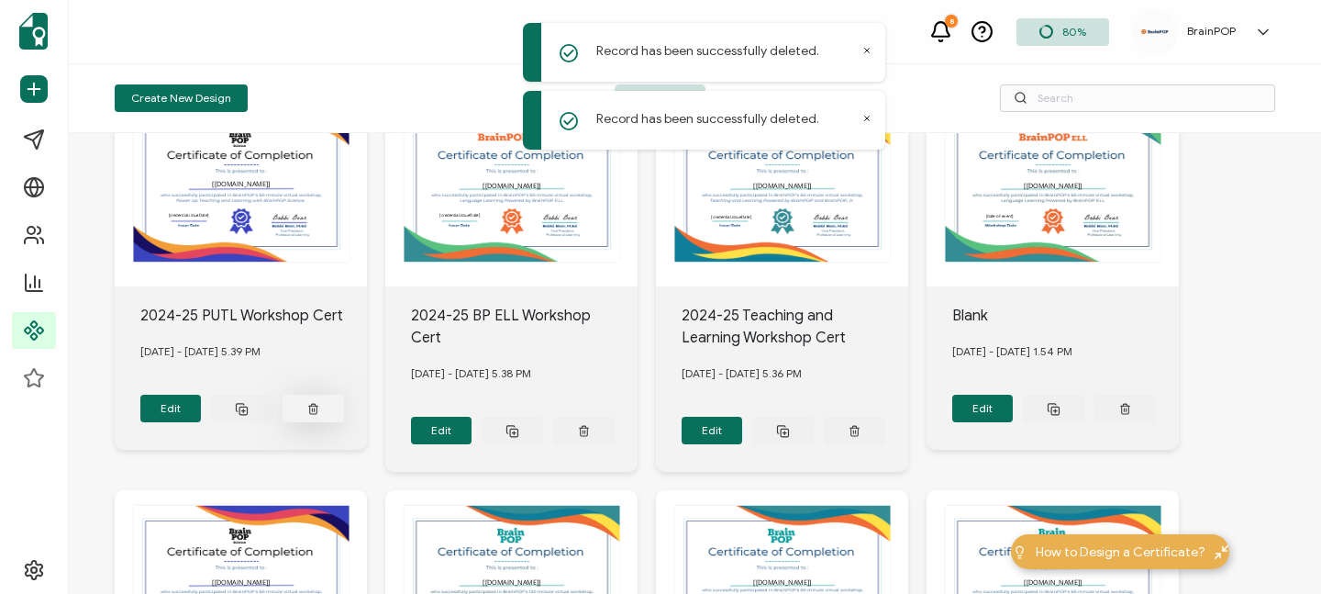
click at [311, 403] on icon at bounding box center [313, 409] width 12 height 14
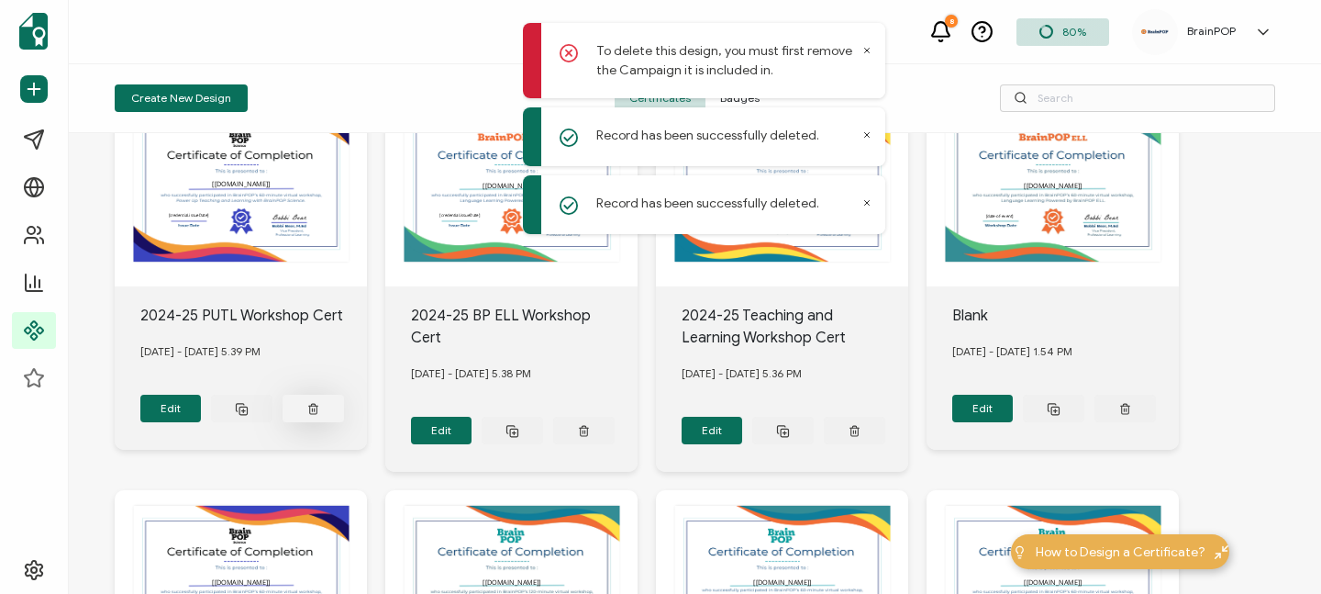
click at [308, 405] on icon at bounding box center [313, 409] width 12 height 14
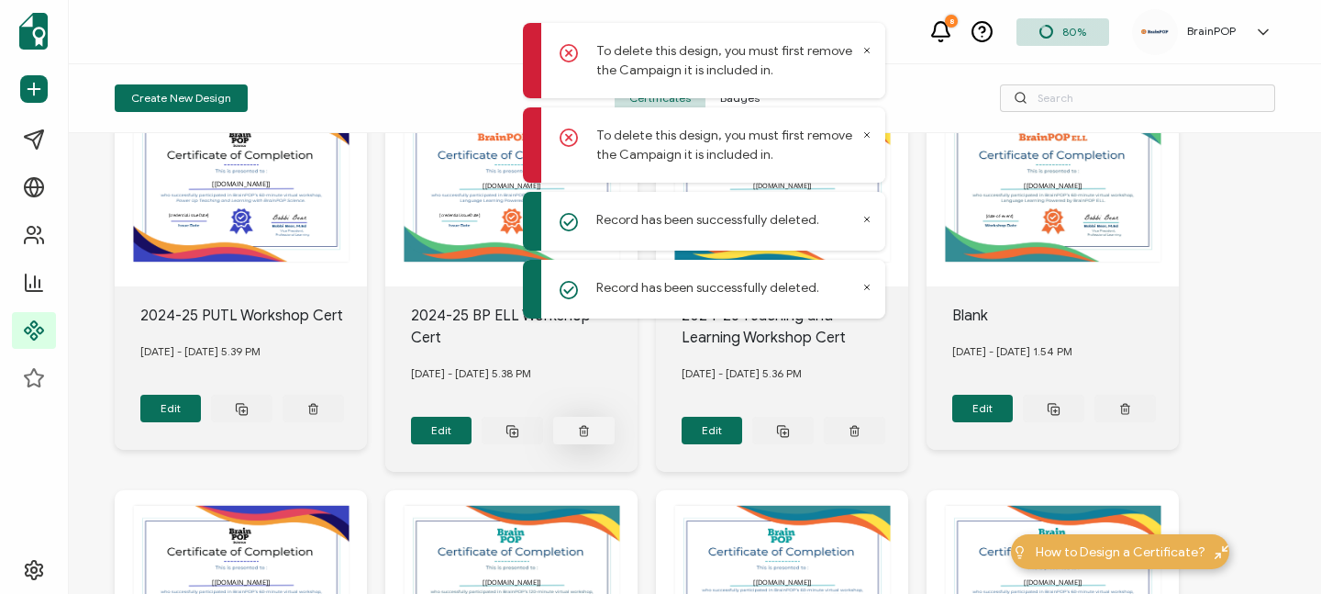
click at [319, 403] on icon at bounding box center [313, 409] width 12 height 14
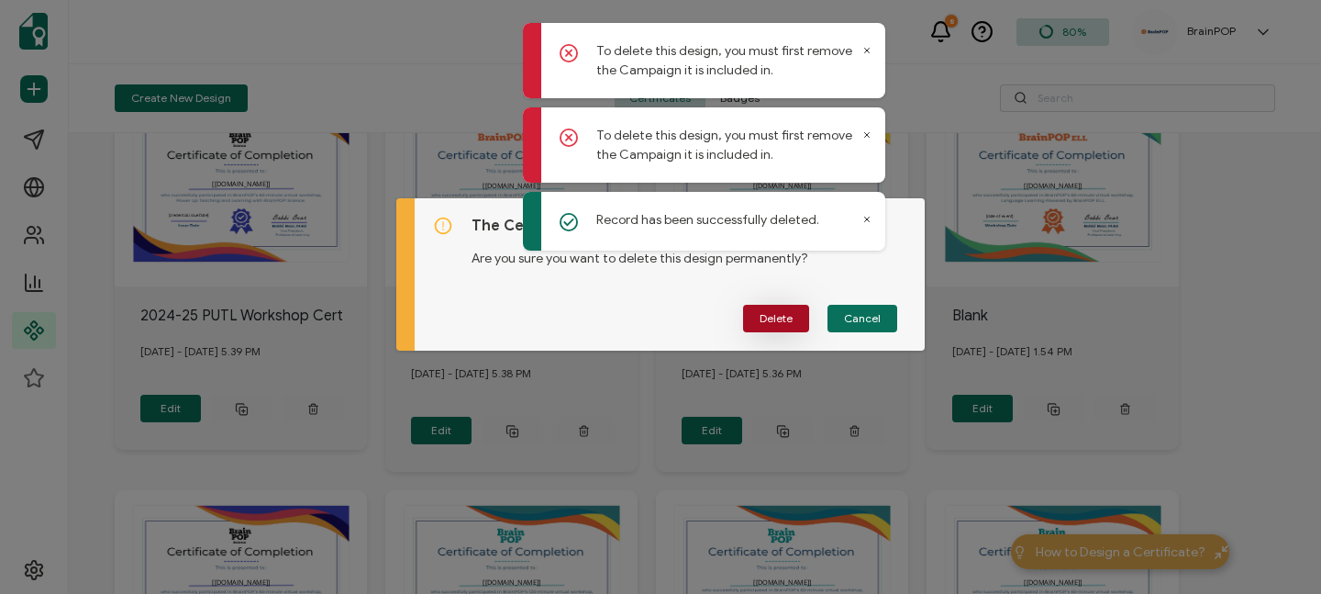
click at [763, 319] on span "Delete" at bounding box center [776, 318] width 33 height 11
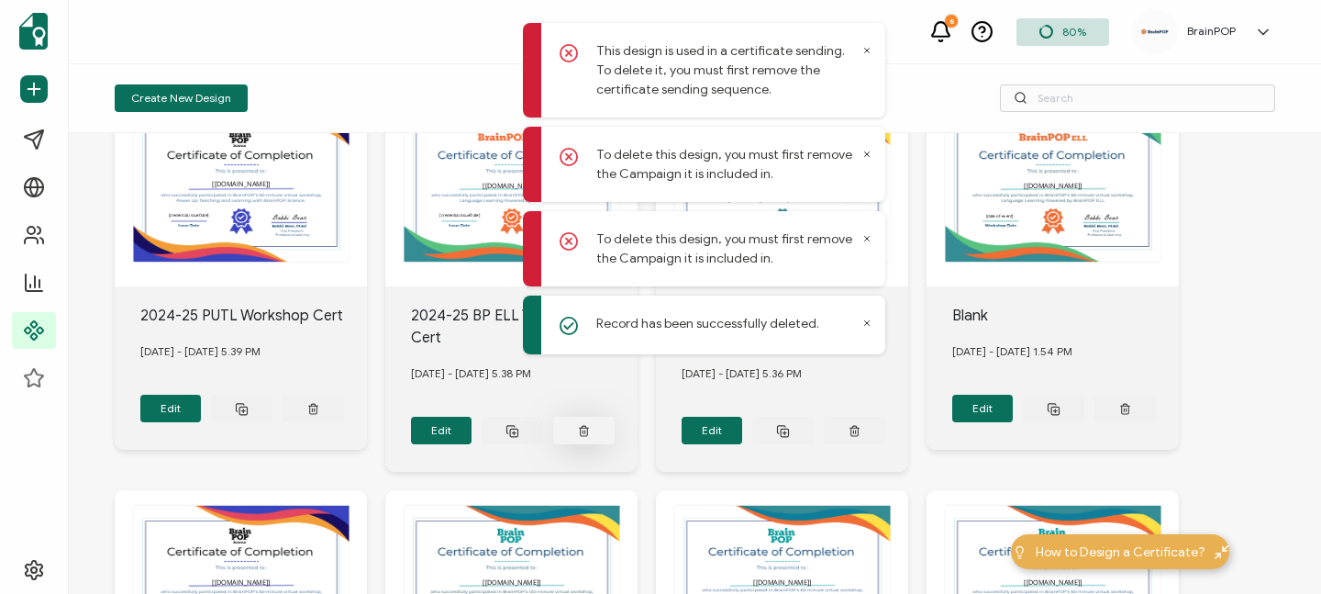
click at [344, 403] on button at bounding box center [313, 409] width 61 height 28
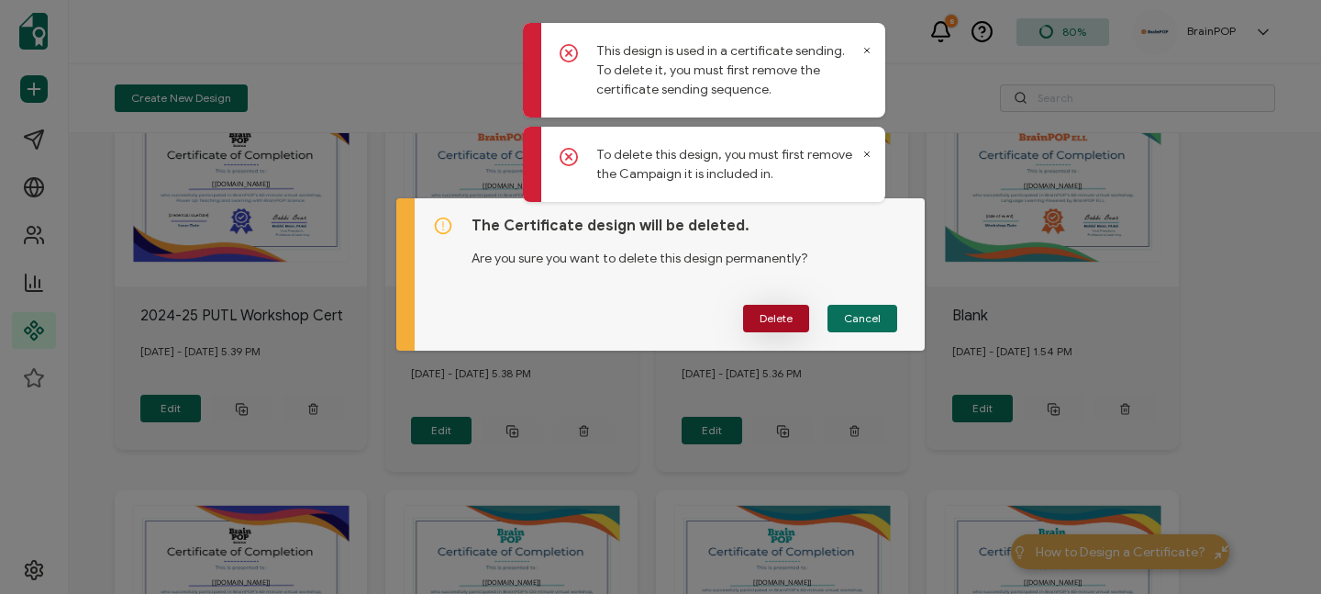
click at [779, 313] on span "Delete" at bounding box center [776, 318] width 33 height 11
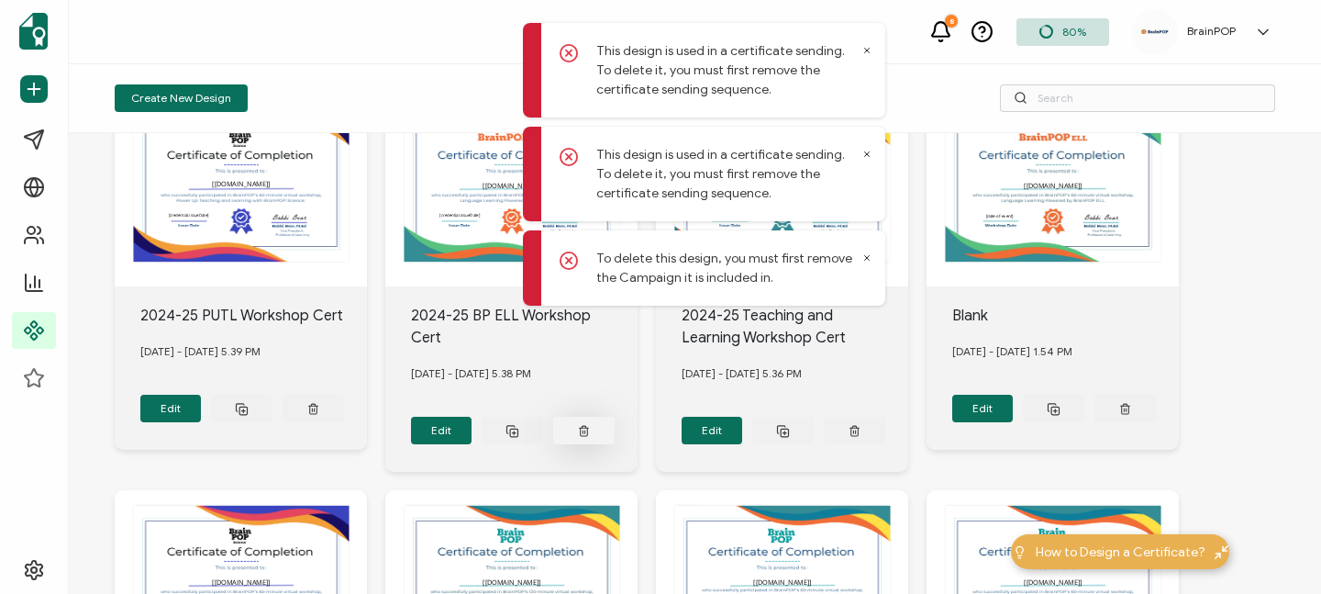
click at [315, 407] on line at bounding box center [315, 408] width 0 height 3
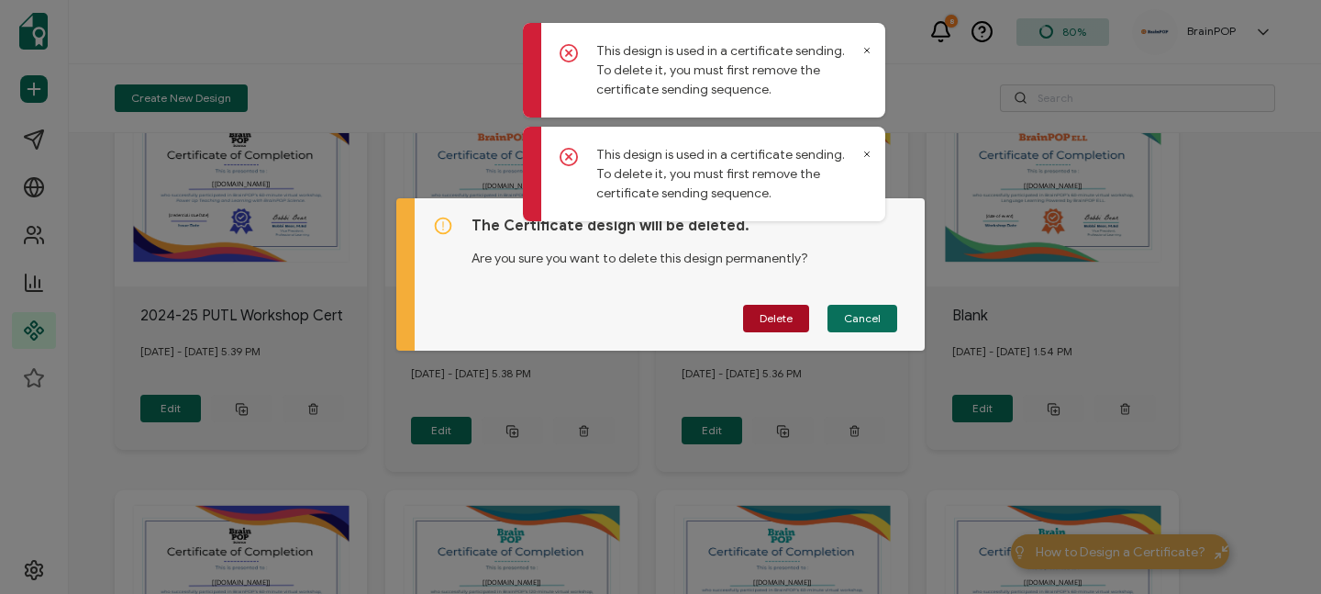
click at [774, 314] on div "This design is used in a certificate sending. To delete it, you must first remo…" at bounding box center [706, 166] width 367 height 296
click at [762, 324] on span "Delete" at bounding box center [776, 318] width 33 height 11
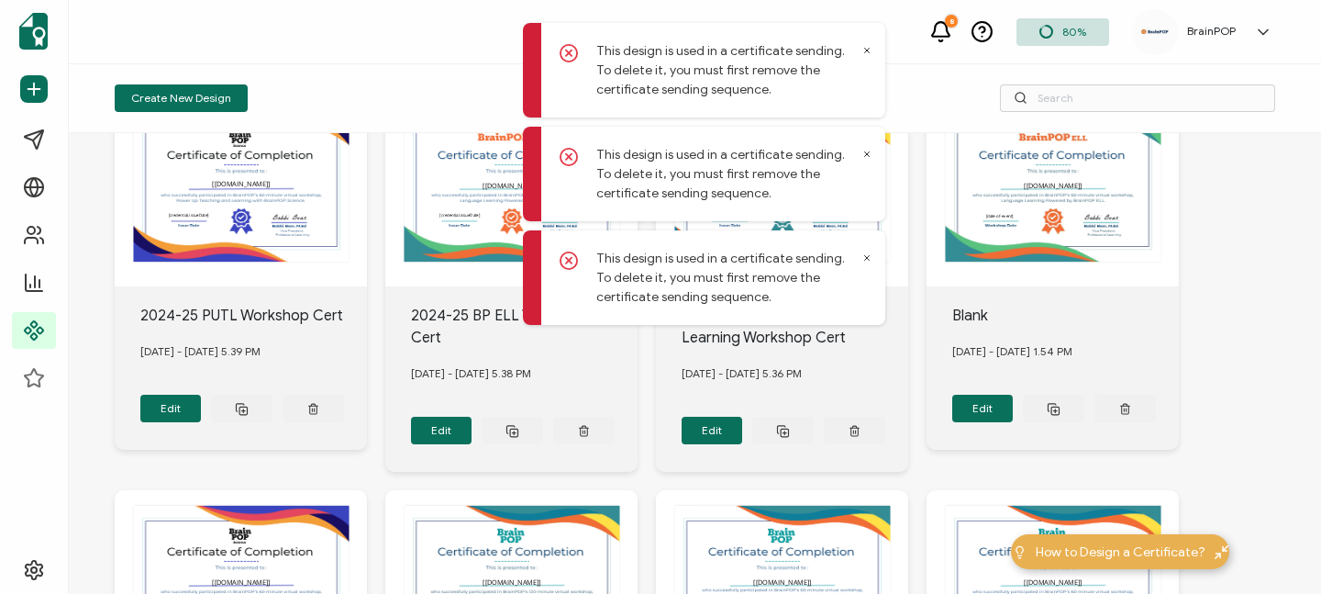
click at [867, 52] on icon at bounding box center [866, 50] width 9 height 9
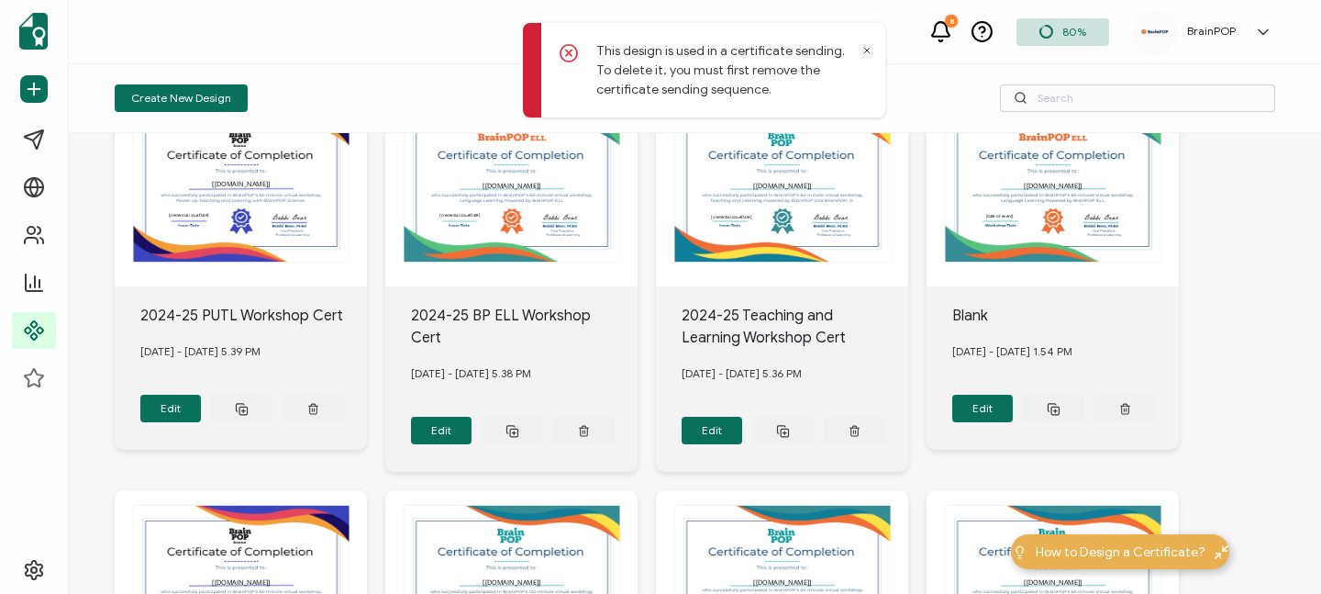
click at [869, 50] on icon at bounding box center [866, 50] width 9 height 9
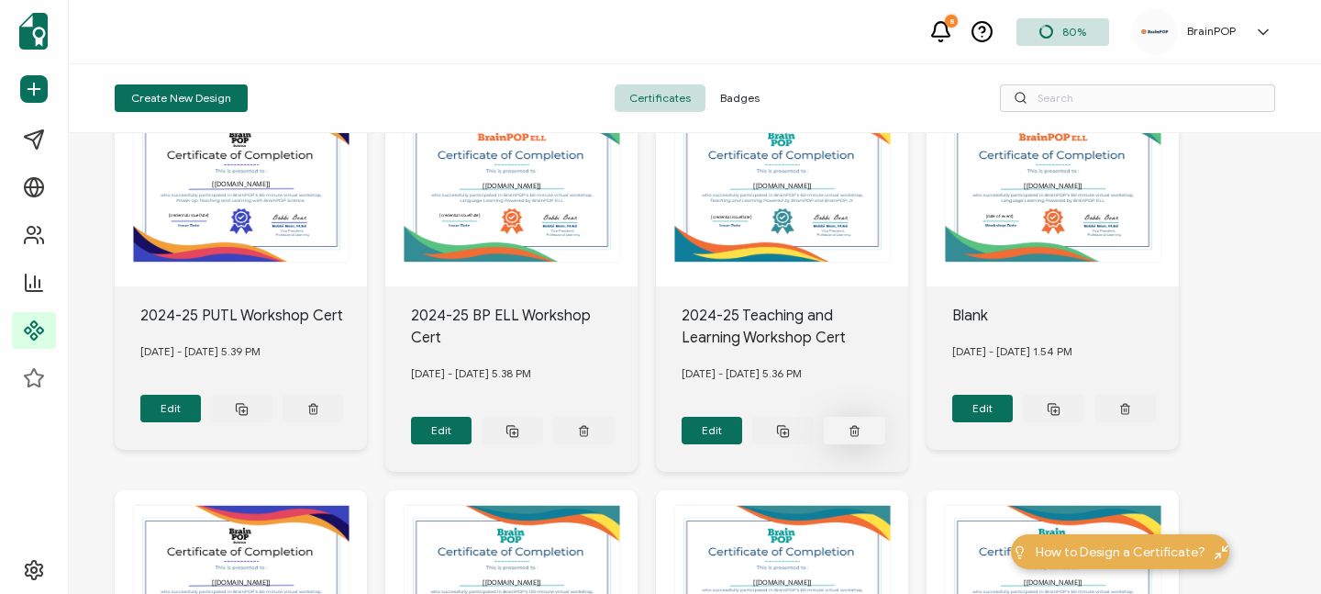
click at [344, 422] on button at bounding box center [313, 409] width 61 height 28
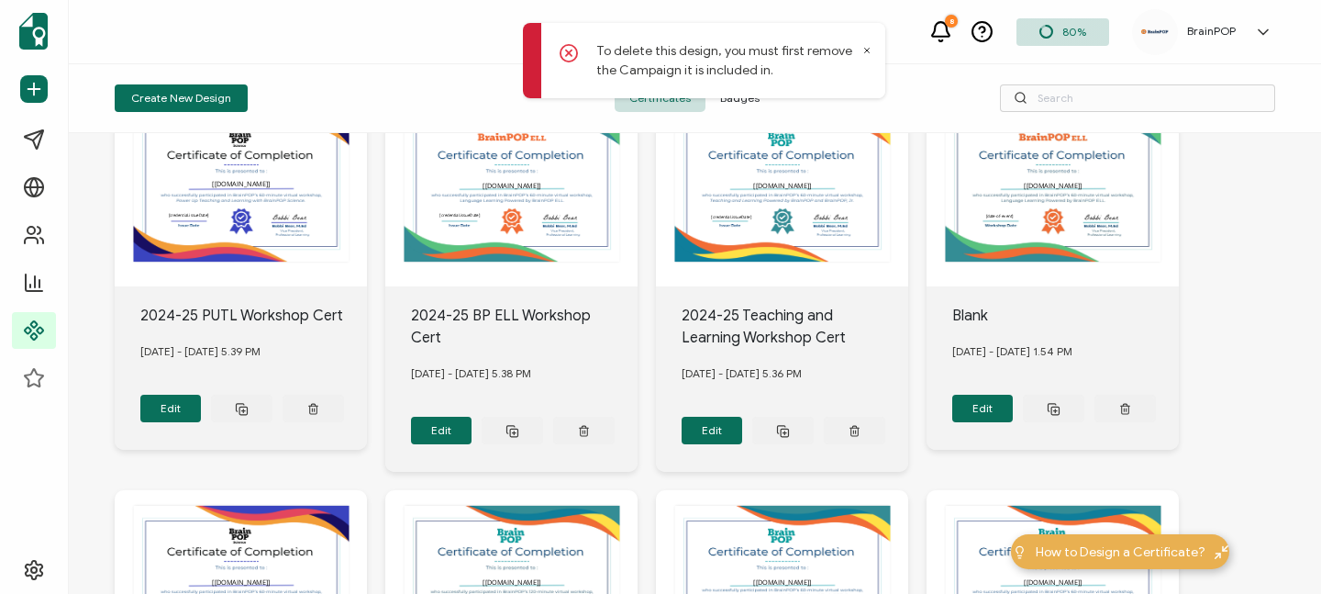
click at [865, 49] on icon at bounding box center [867, 51] width 5 height 5
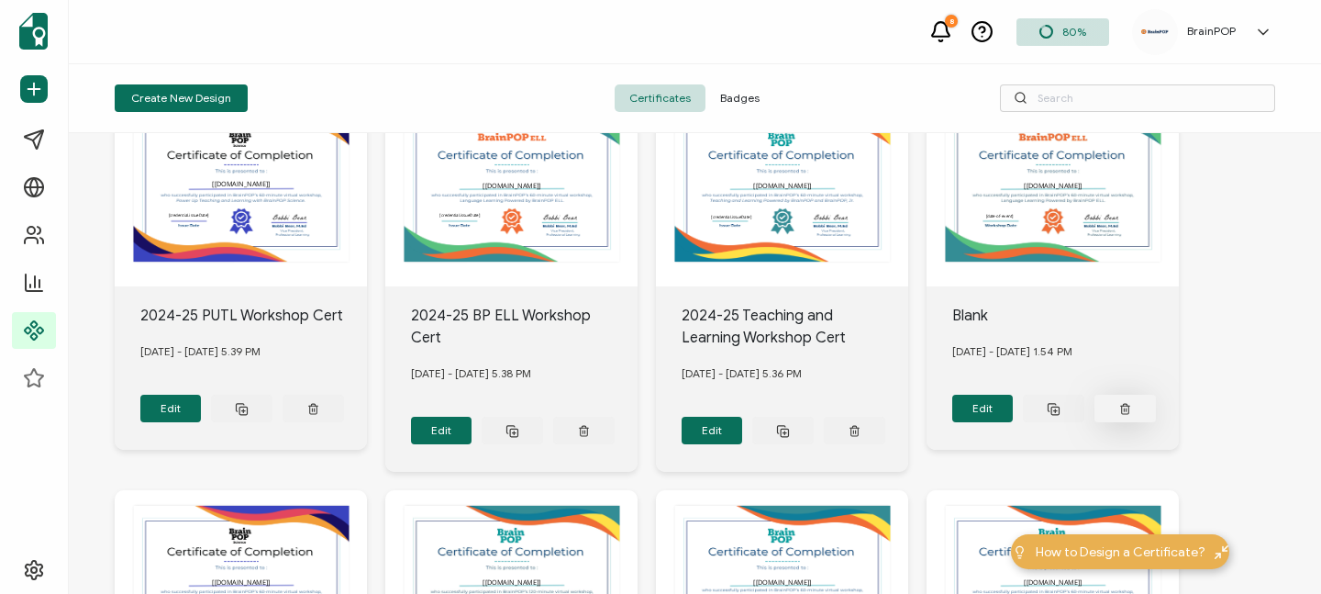
click at [319, 402] on icon at bounding box center [313, 409] width 12 height 14
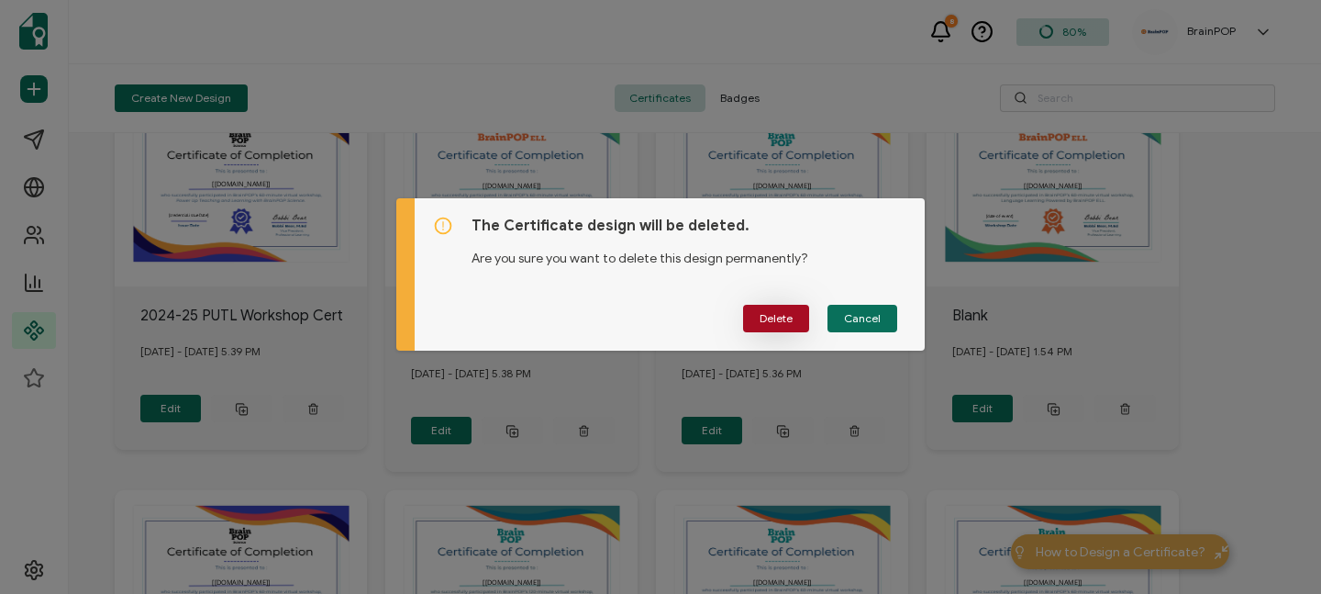
click at [761, 306] on button "Delete" at bounding box center [776, 319] width 66 height 28
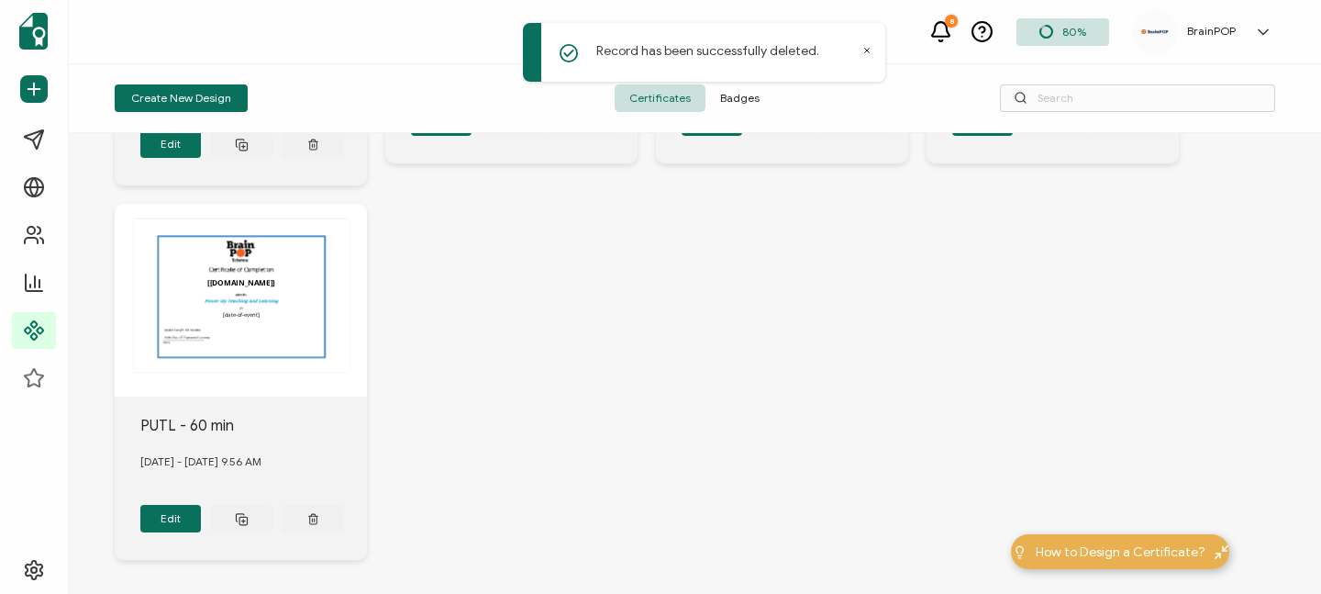
scroll to position [805, 0]
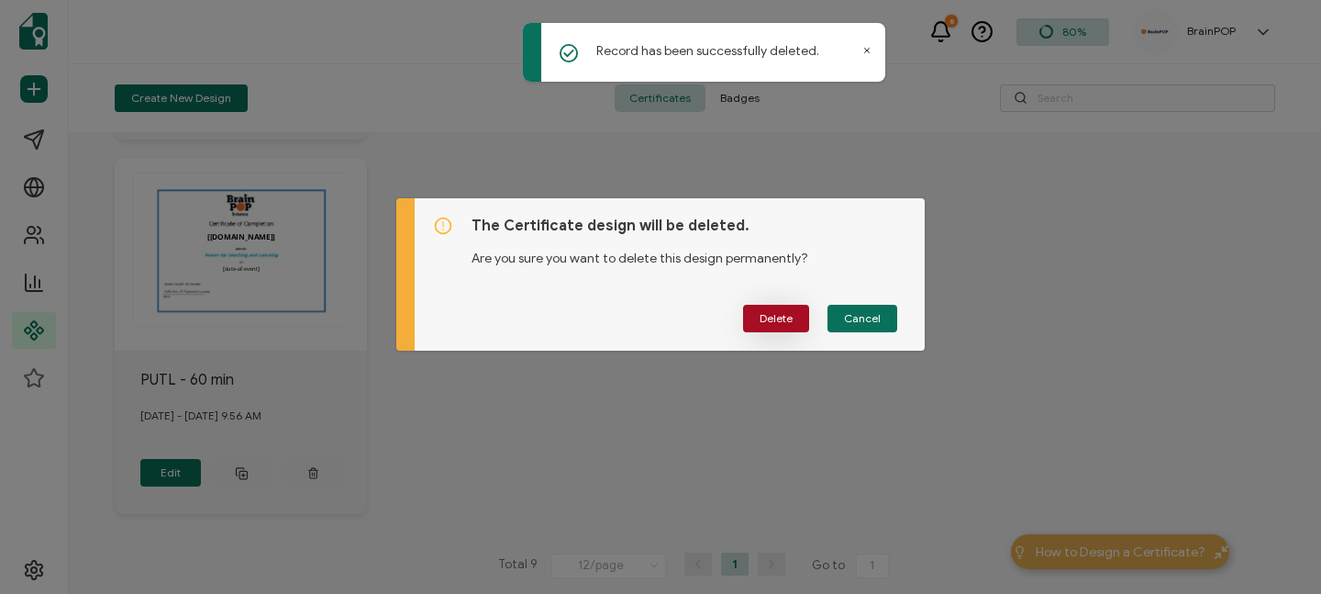
click at [775, 319] on span "Delete" at bounding box center [776, 318] width 33 height 11
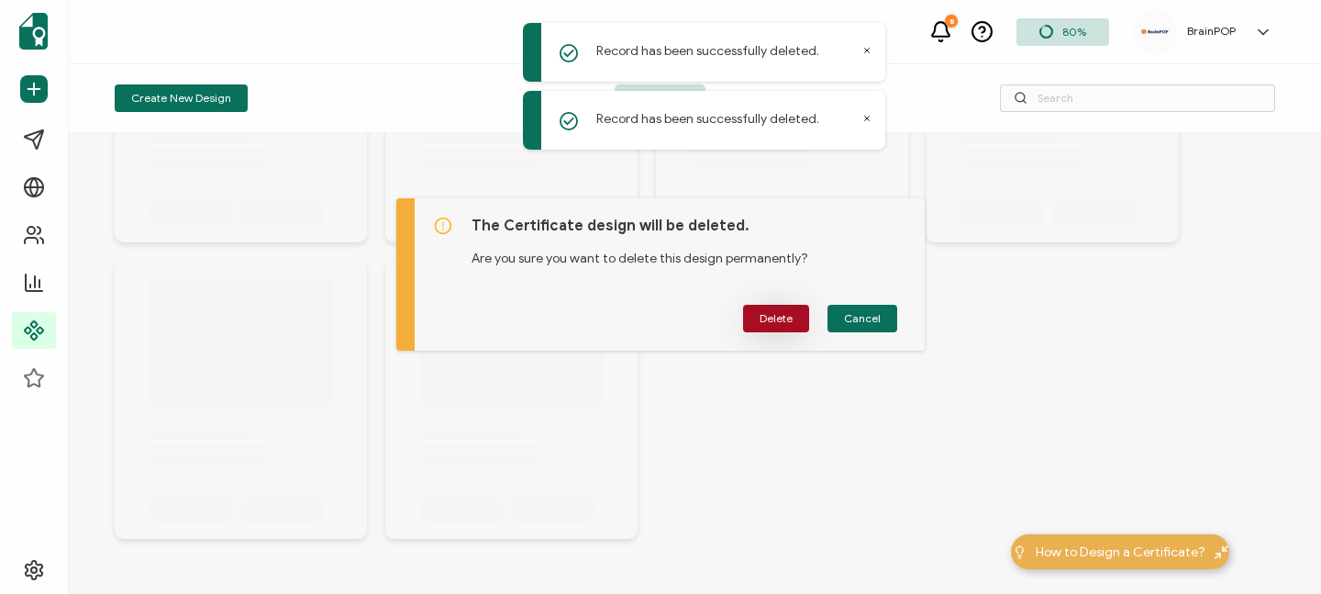
scroll to position [434, 0]
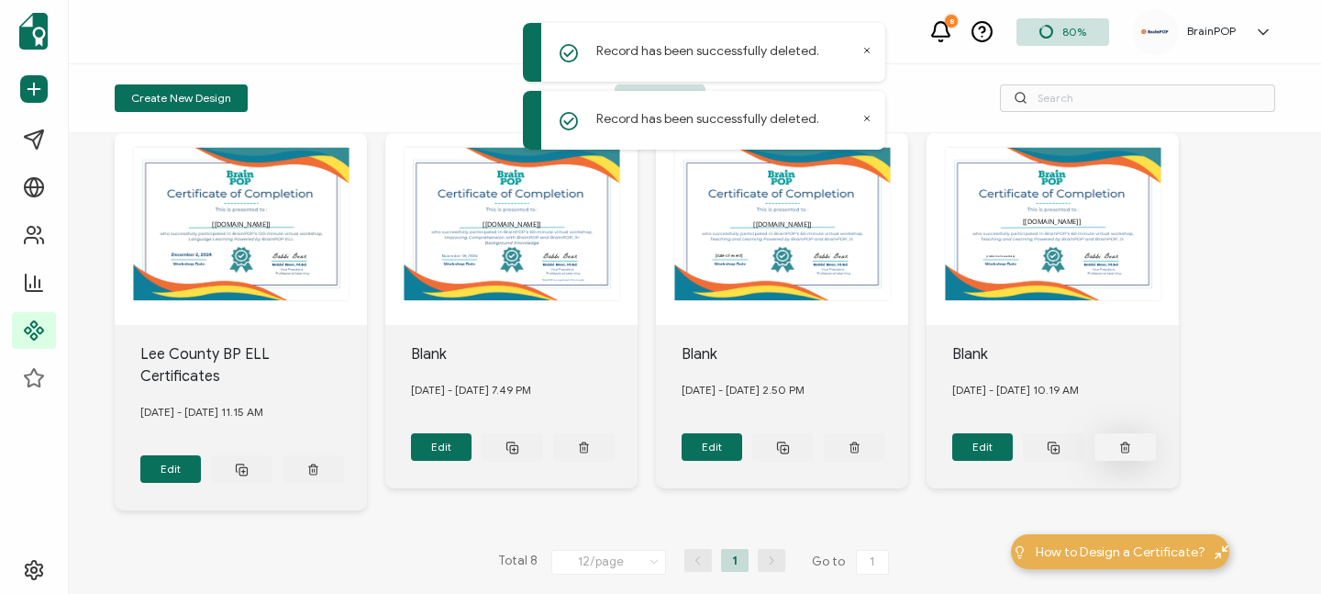
click at [319, 58] on icon at bounding box center [313, 51] width 12 height 14
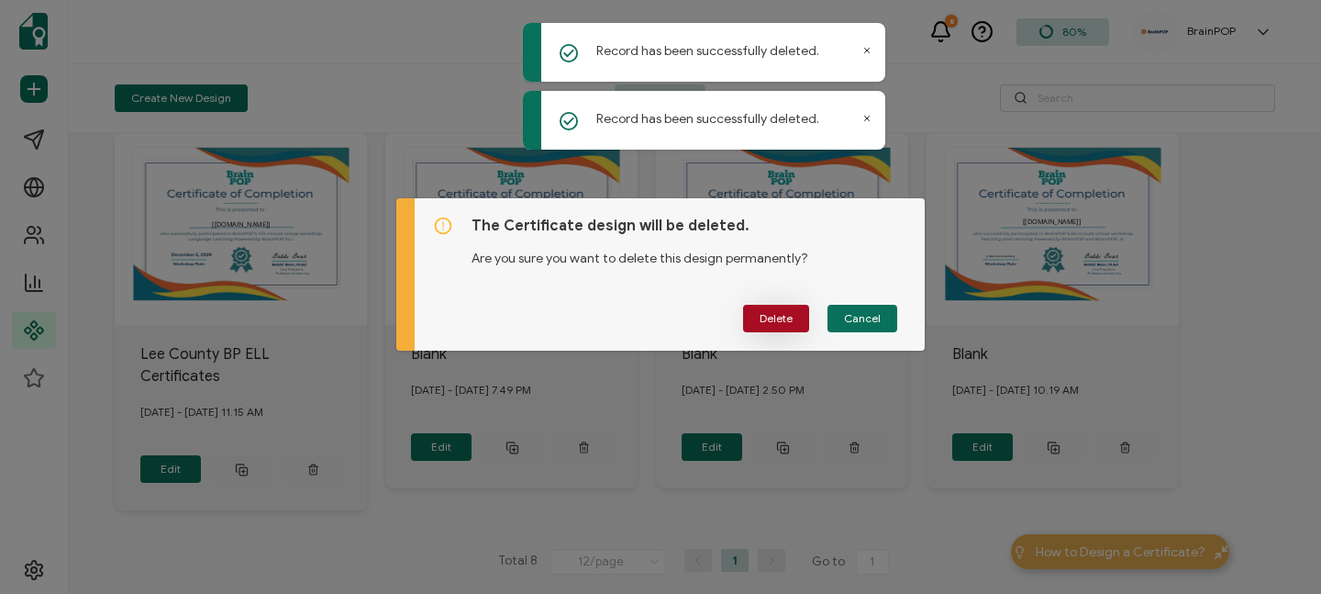
click at [767, 319] on span "Delete" at bounding box center [776, 318] width 33 height 11
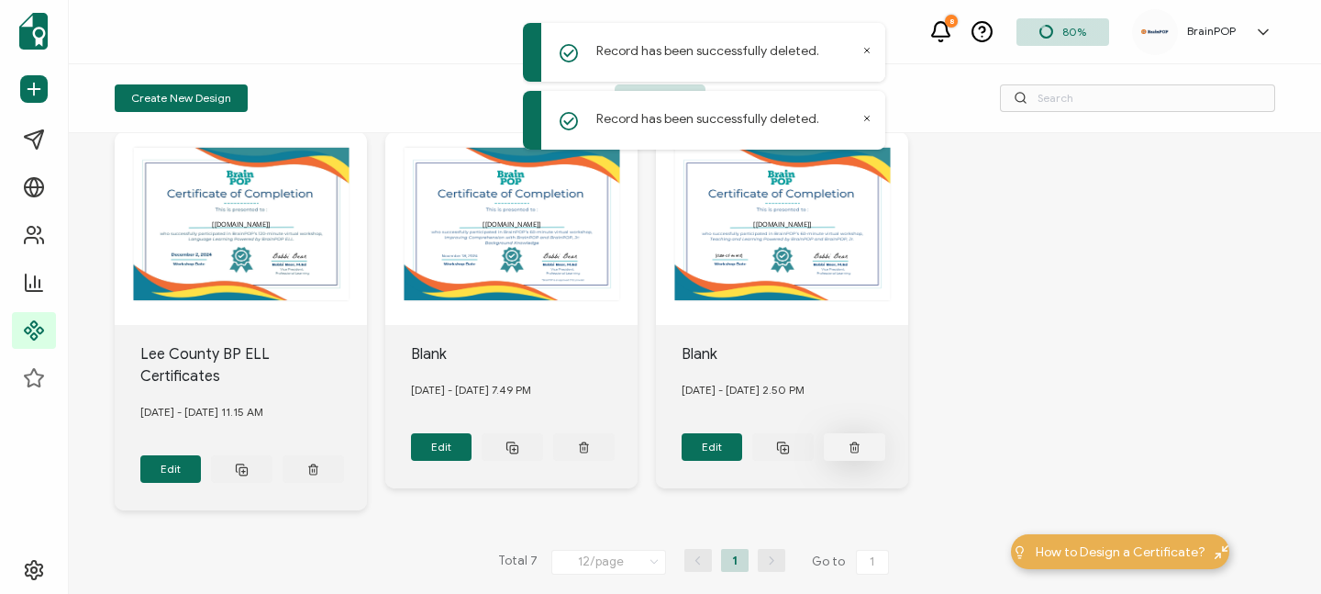
click at [319, 58] on icon at bounding box center [313, 51] width 12 height 14
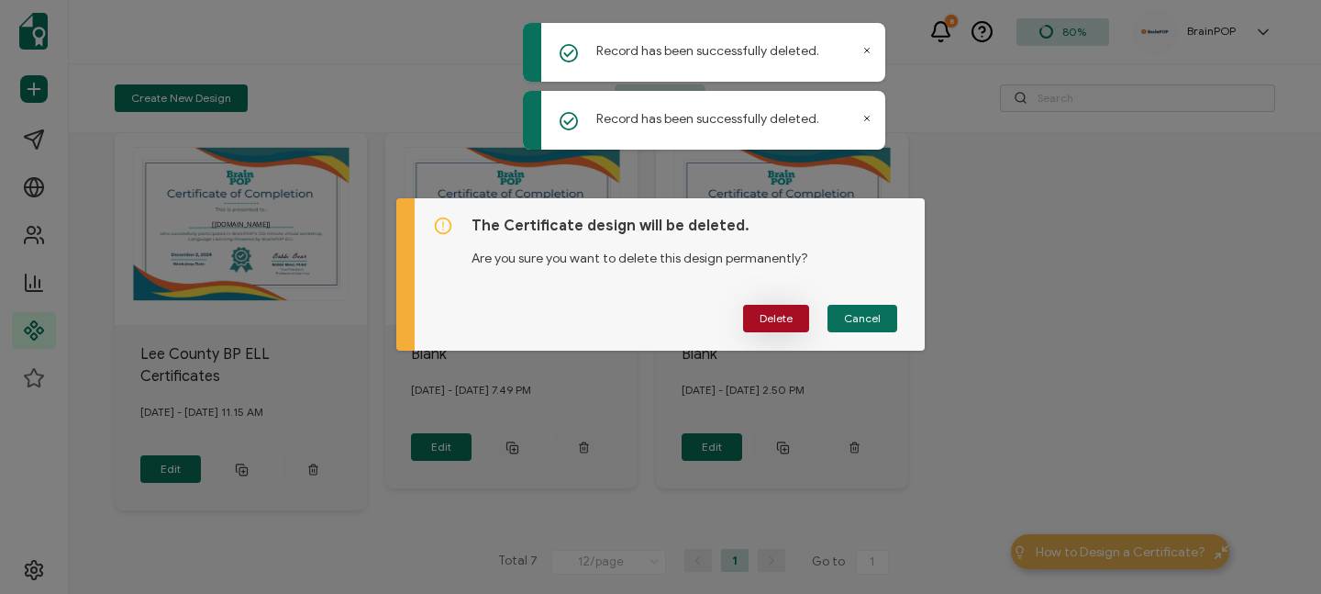
click at [763, 317] on span "Delete" at bounding box center [776, 318] width 33 height 11
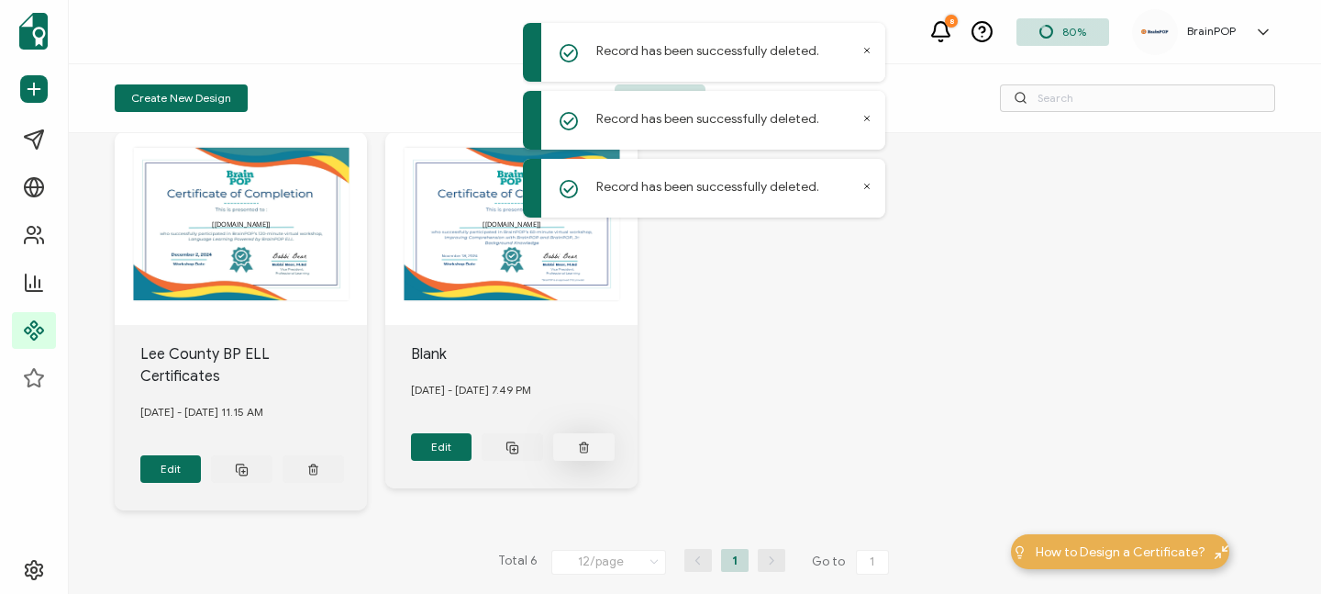
click at [318, 48] on icon at bounding box center [313, 48] width 9 height 0
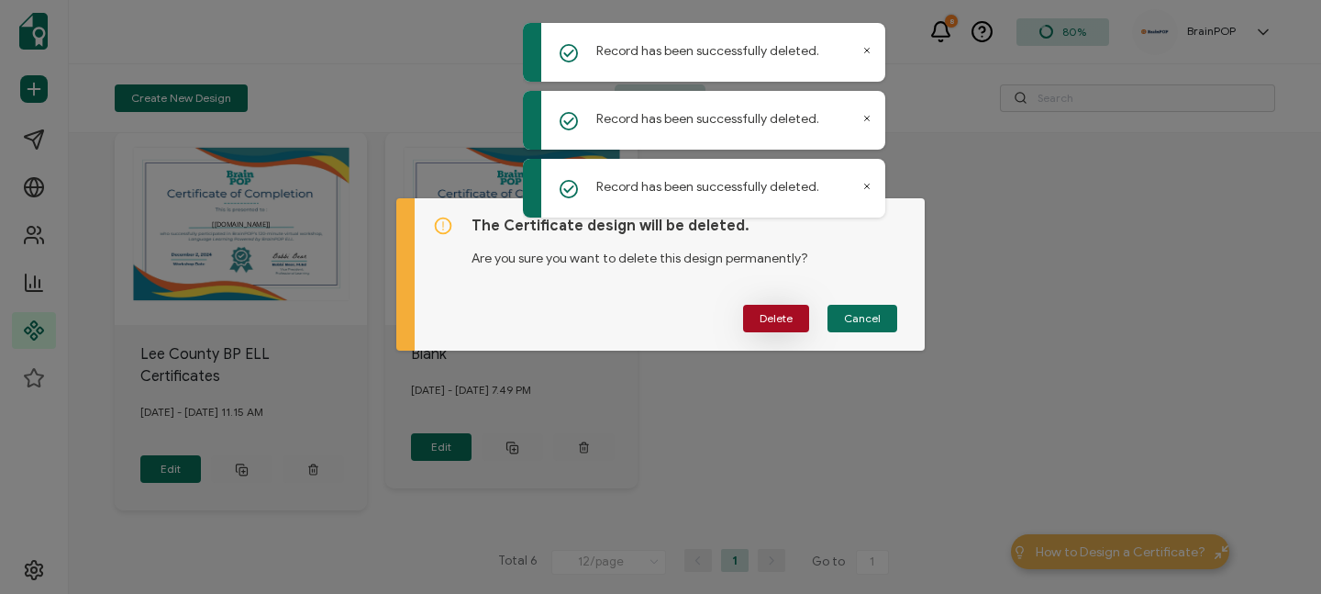
click at [783, 308] on button "Delete" at bounding box center [776, 319] width 66 height 28
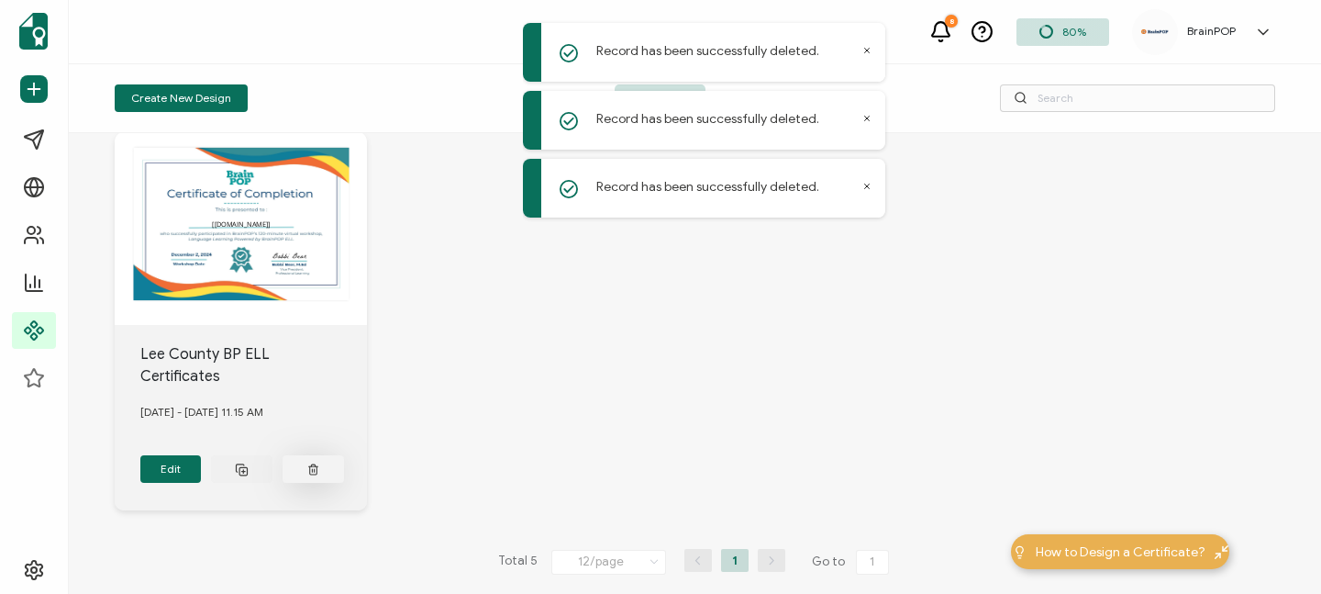
click at [317, 56] on icon at bounding box center [313, 52] width 7 height 8
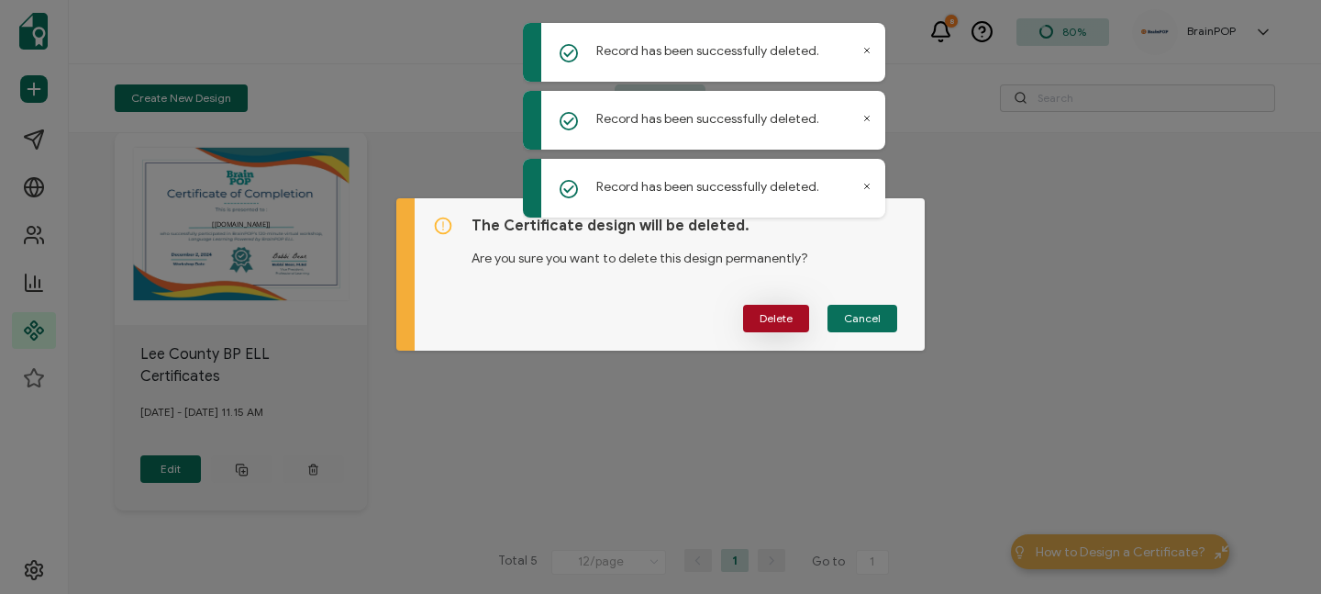
click at [763, 314] on span "Delete" at bounding box center [776, 318] width 33 height 11
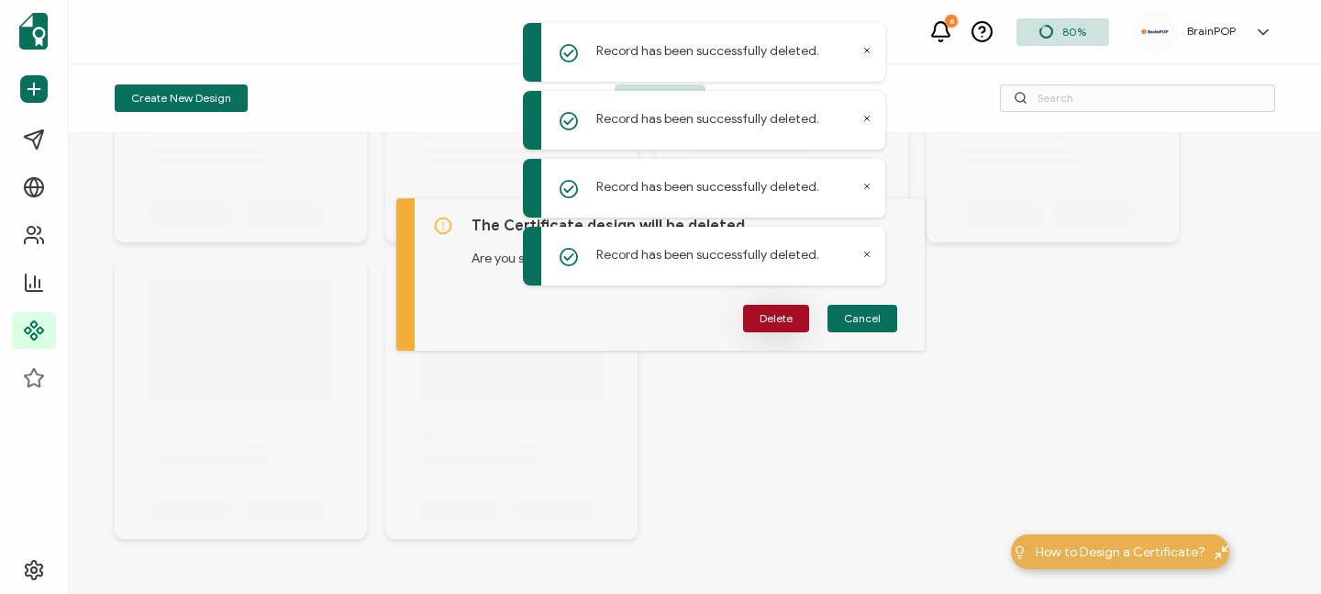
scroll to position [62, 0]
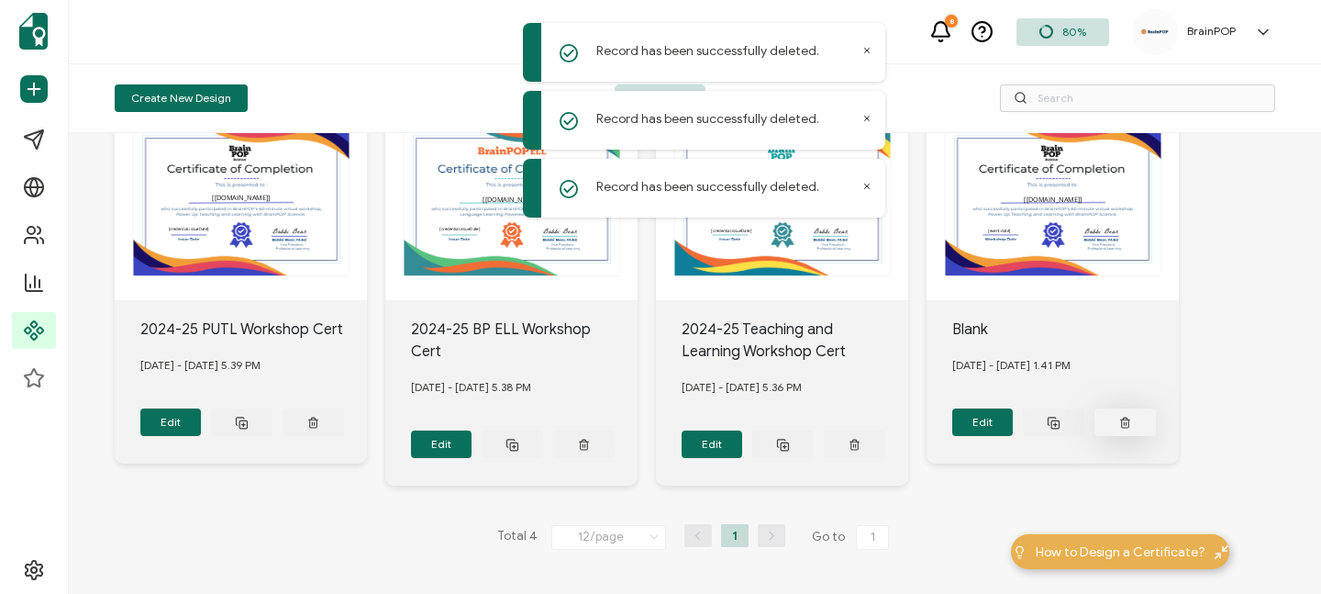
click at [319, 418] on icon at bounding box center [313, 423] width 12 height 14
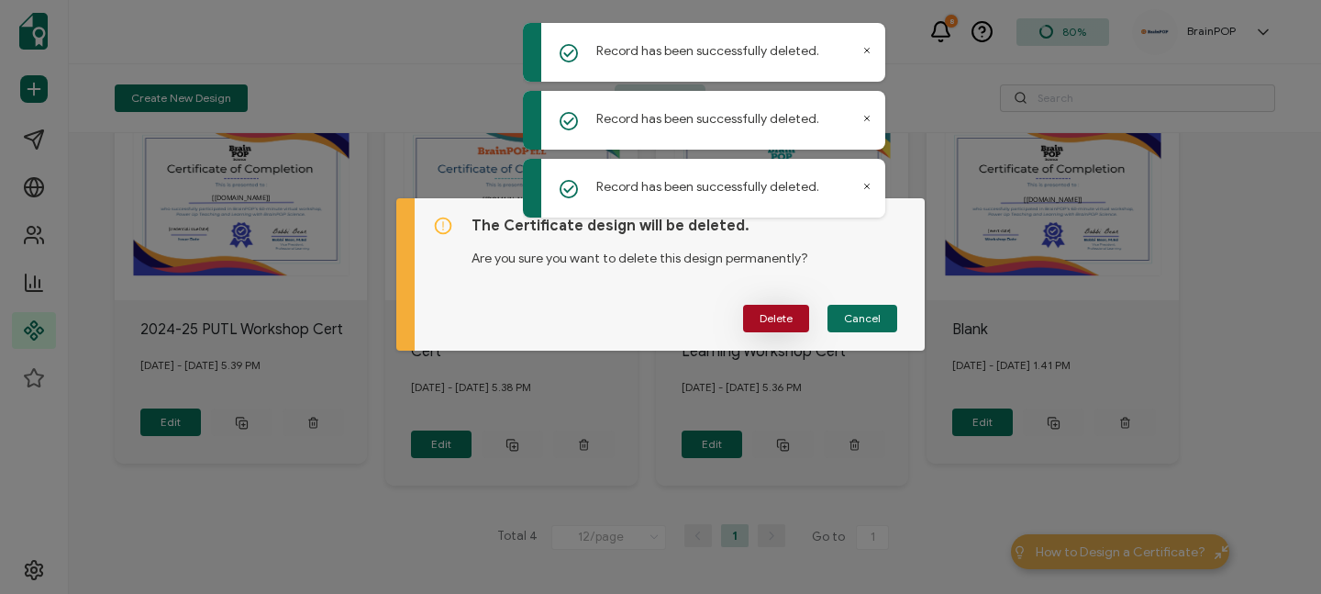
click at [783, 315] on span "Delete" at bounding box center [776, 318] width 33 height 11
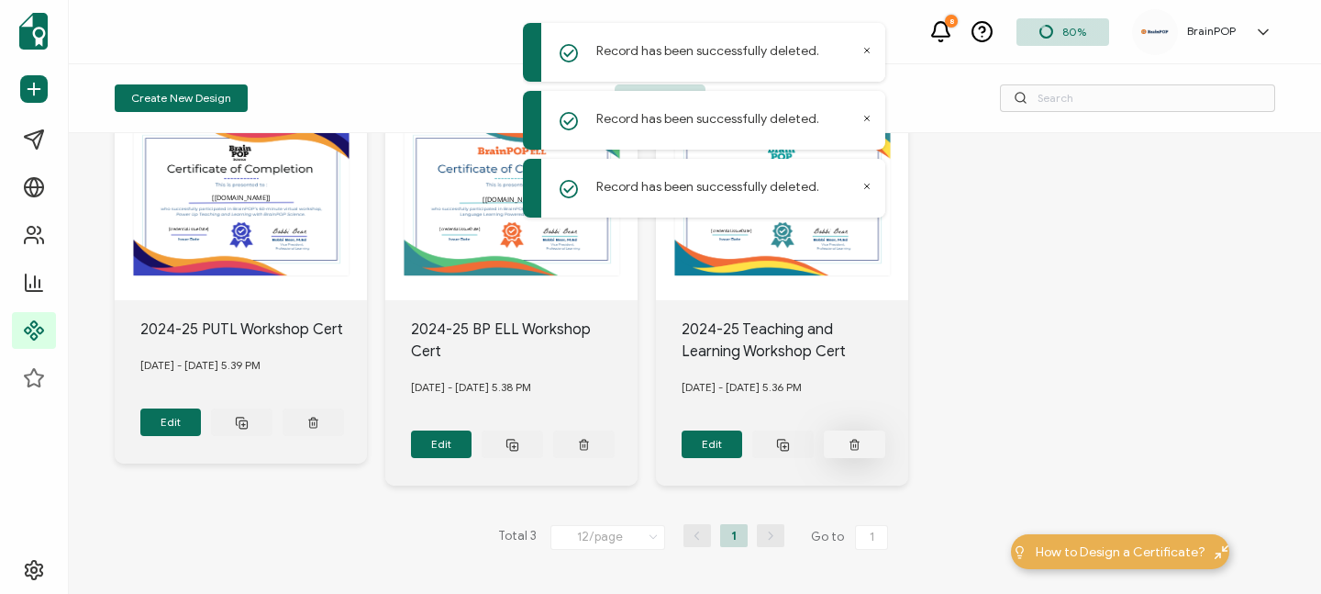
click at [344, 436] on button at bounding box center [313, 422] width 61 height 28
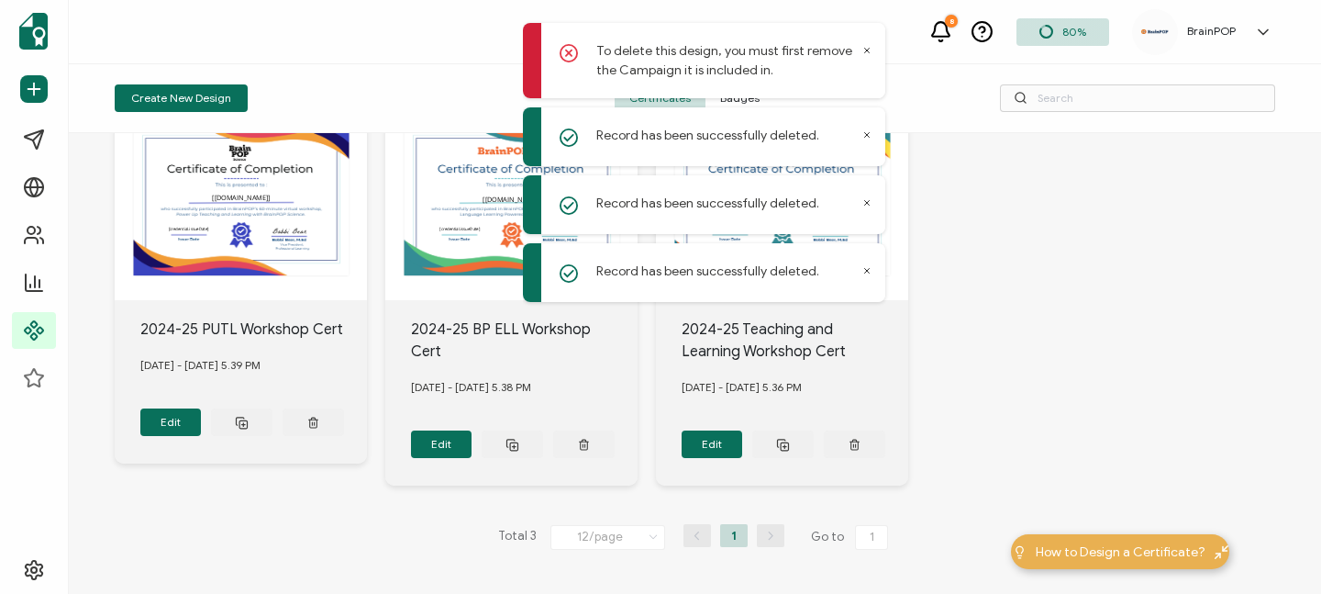
click at [862, 46] on icon at bounding box center [866, 50] width 9 height 9
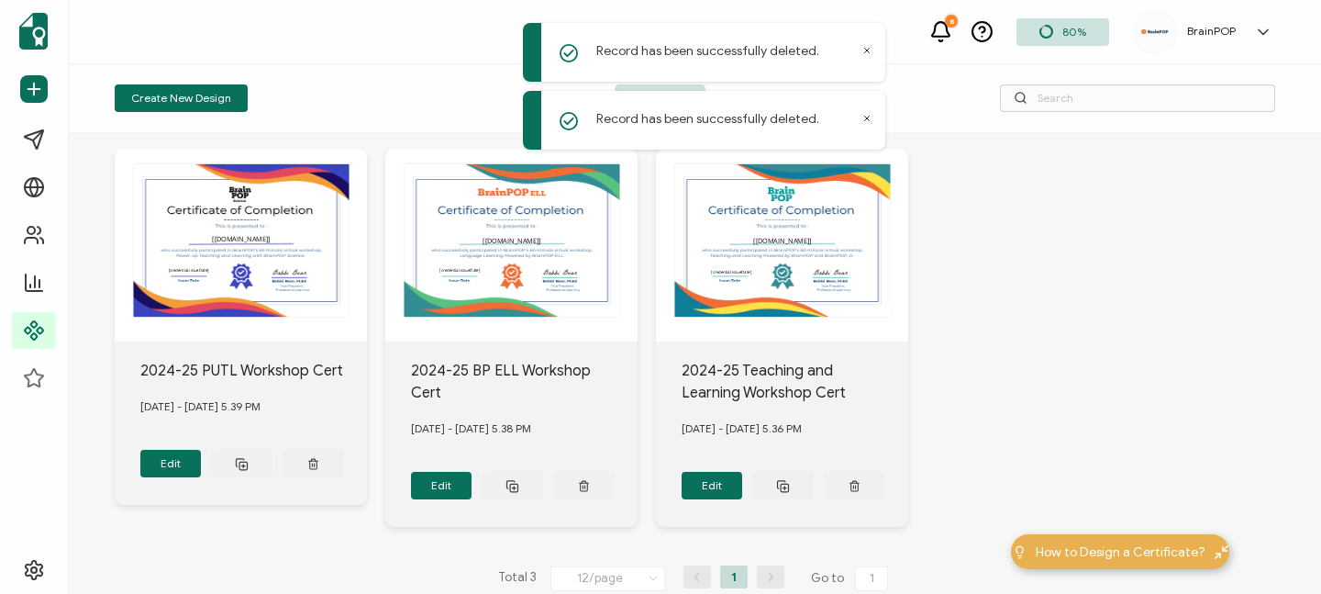
scroll to position [0, 0]
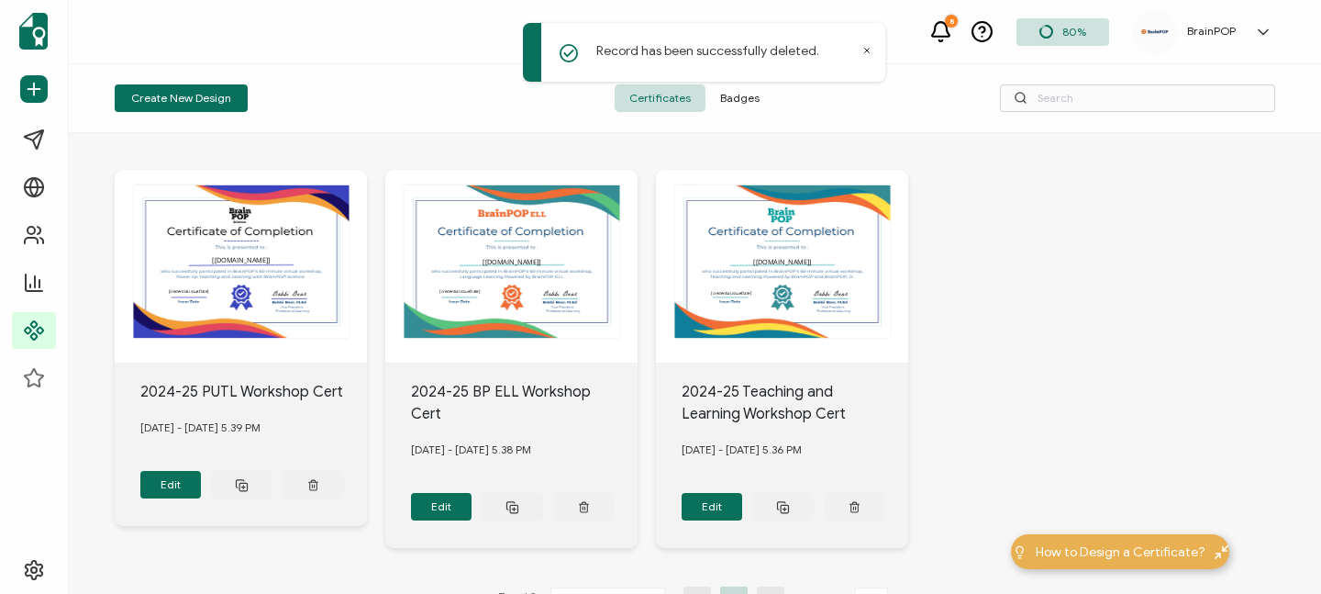
click at [868, 49] on icon at bounding box center [867, 51] width 5 height 5
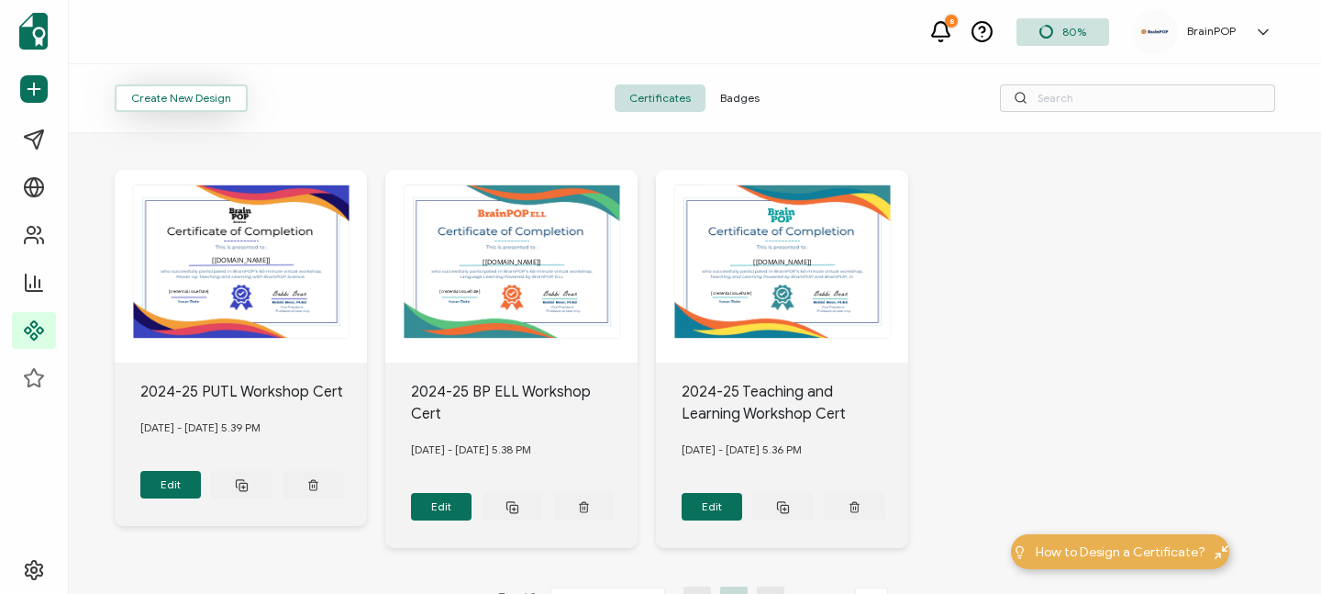
click at [179, 98] on button "Create New Design" at bounding box center [181, 98] width 133 height 28
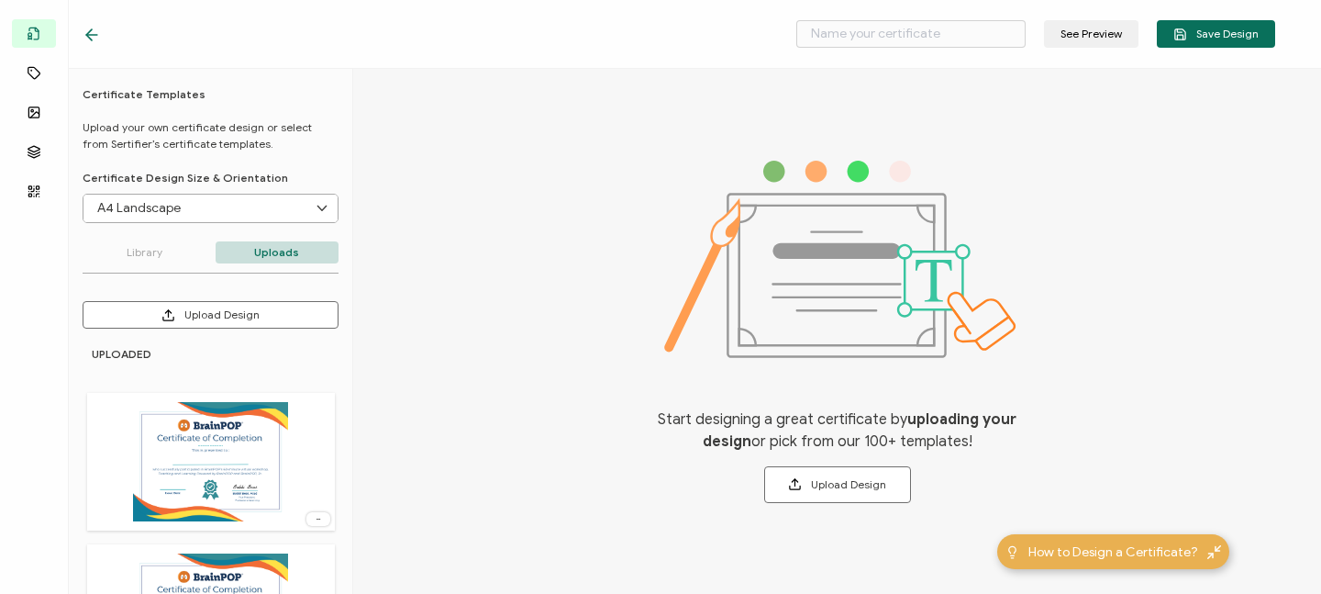
click at [201, 441] on img at bounding box center [210, 461] width 154 height 119
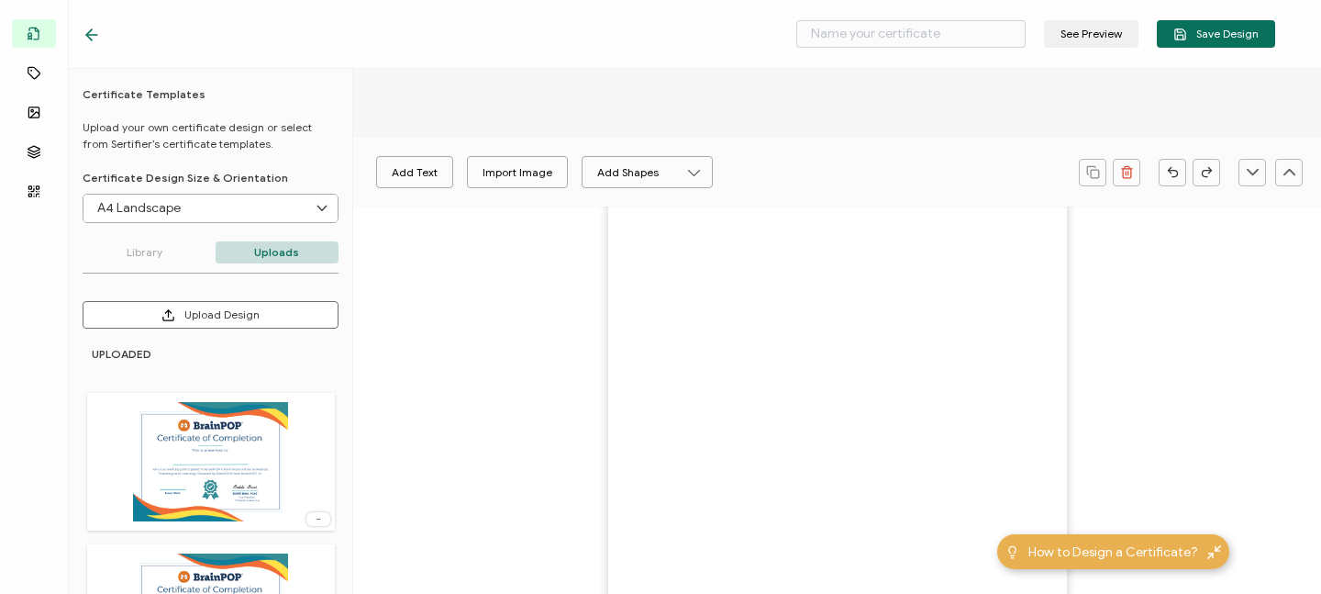
type input "Blank"
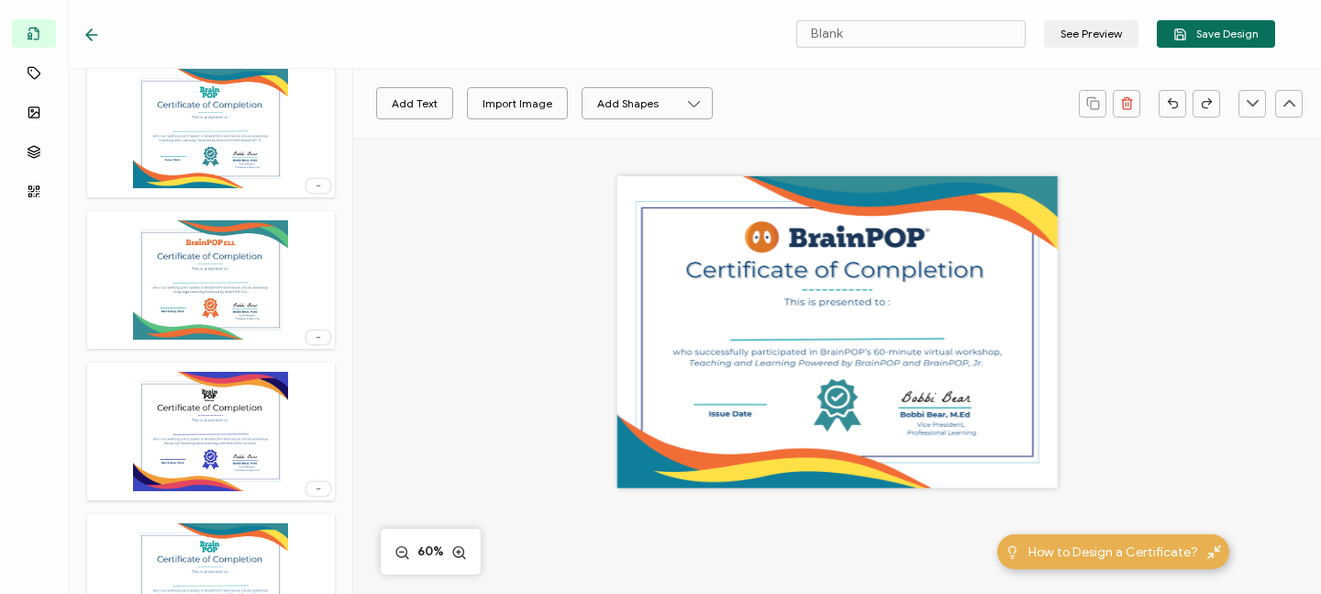
scroll to position [1174, 0]
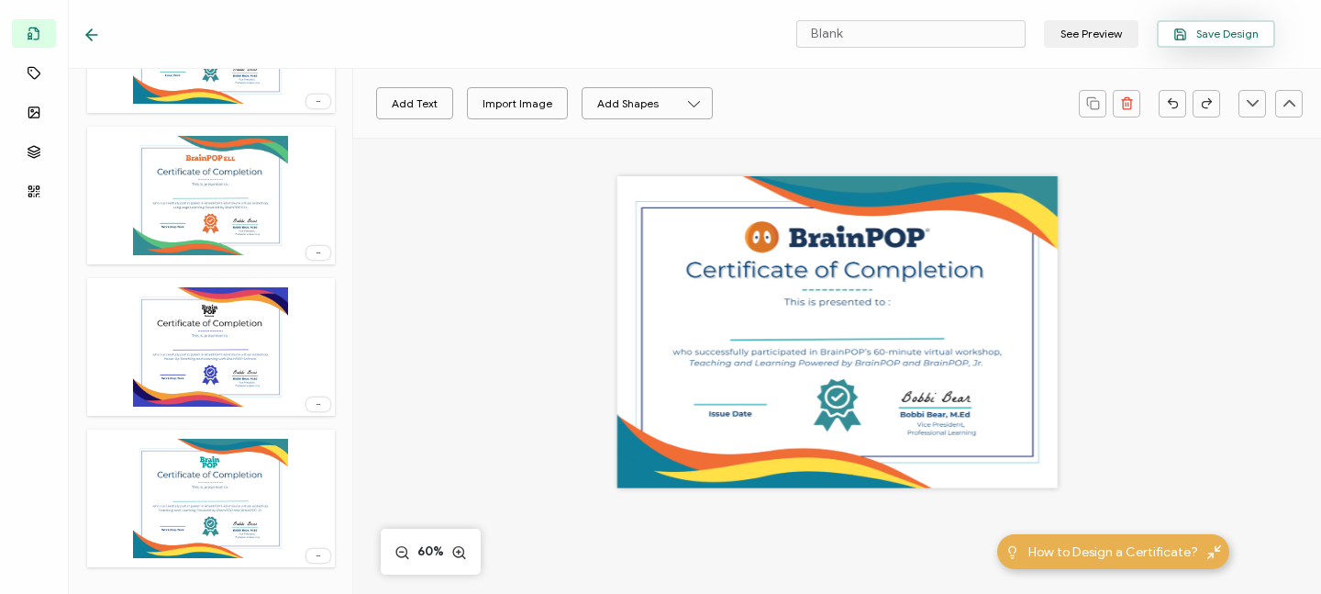
click at [1208, 30] on span "Save Design" at bounding box center [1216, 35] width 85 height 14
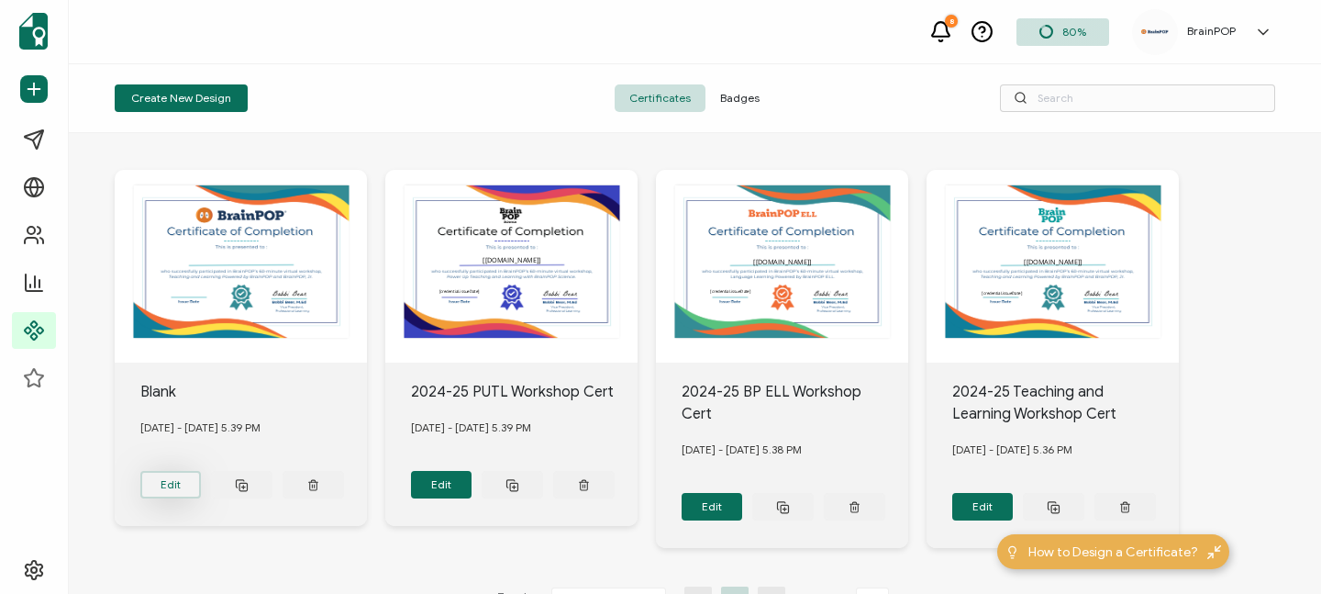
click at [165, 481] on button "Edit" at bounding box center [170, 485] width 61 height 28
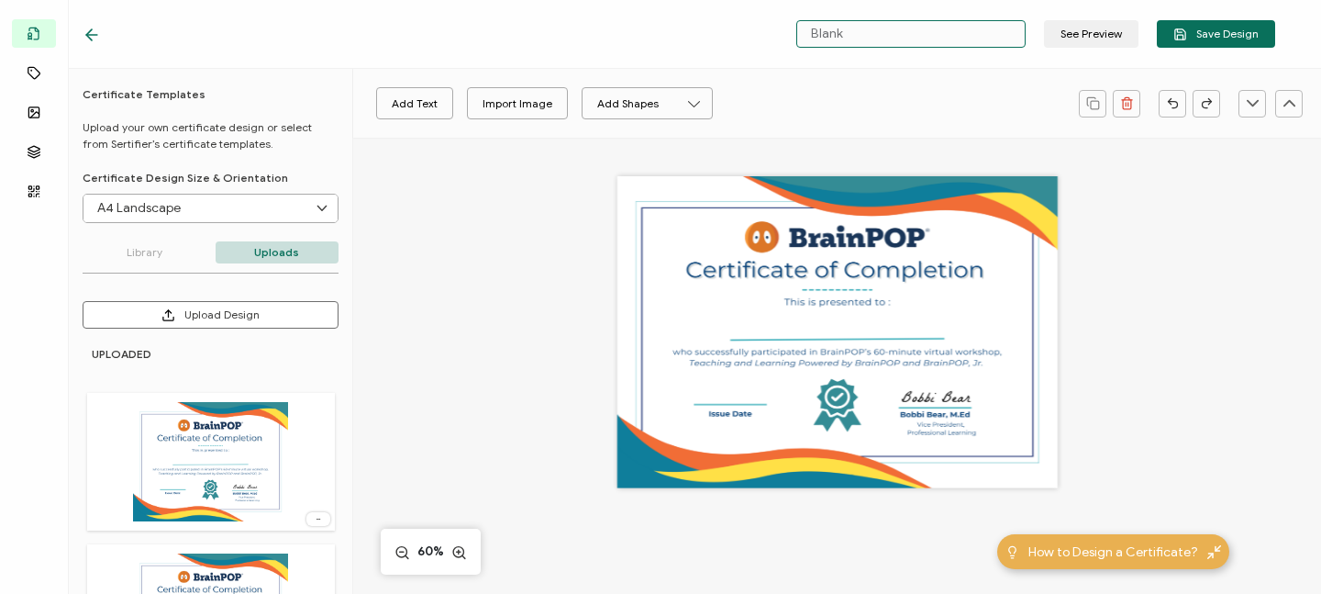
click at [870, 35] on input "Blank" at bounding box center [910, 34] width 229 height 28
drag, startPoint x: 877, startPoint y: 36, endPoint x: 743, endPoint y: 28, distance: 134.2
click at [743, 28] on div "Blank See Preview Save Design" at bounding box center [679, 34] width 1285 height 69
type input "2025-26 Teaching and Learning Powered by BP/BPJR"
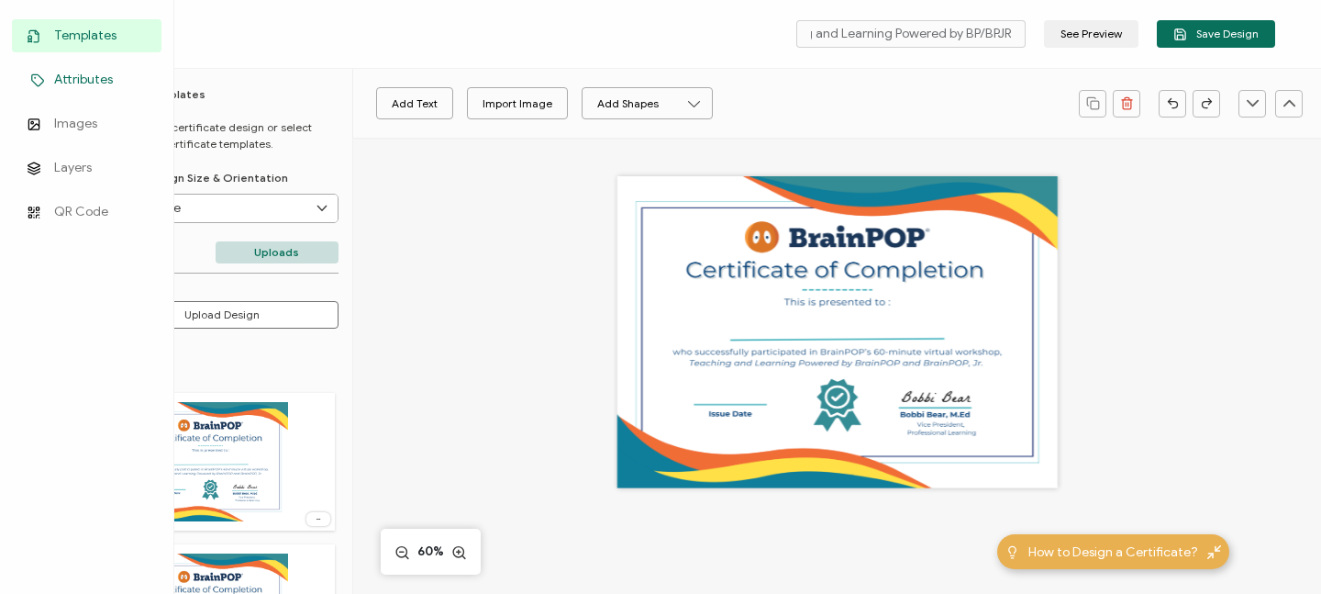
click at [39, 77] on icon at bounding box center [38, 80] width 22 height 14
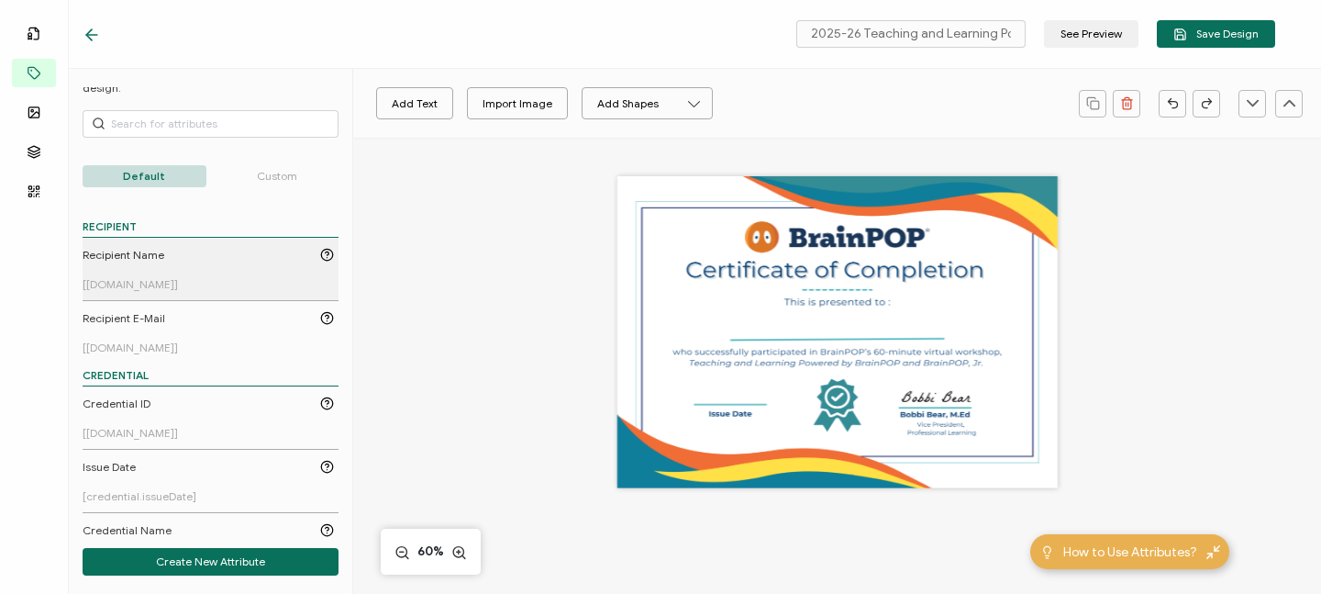
scroll to position [0, 0]
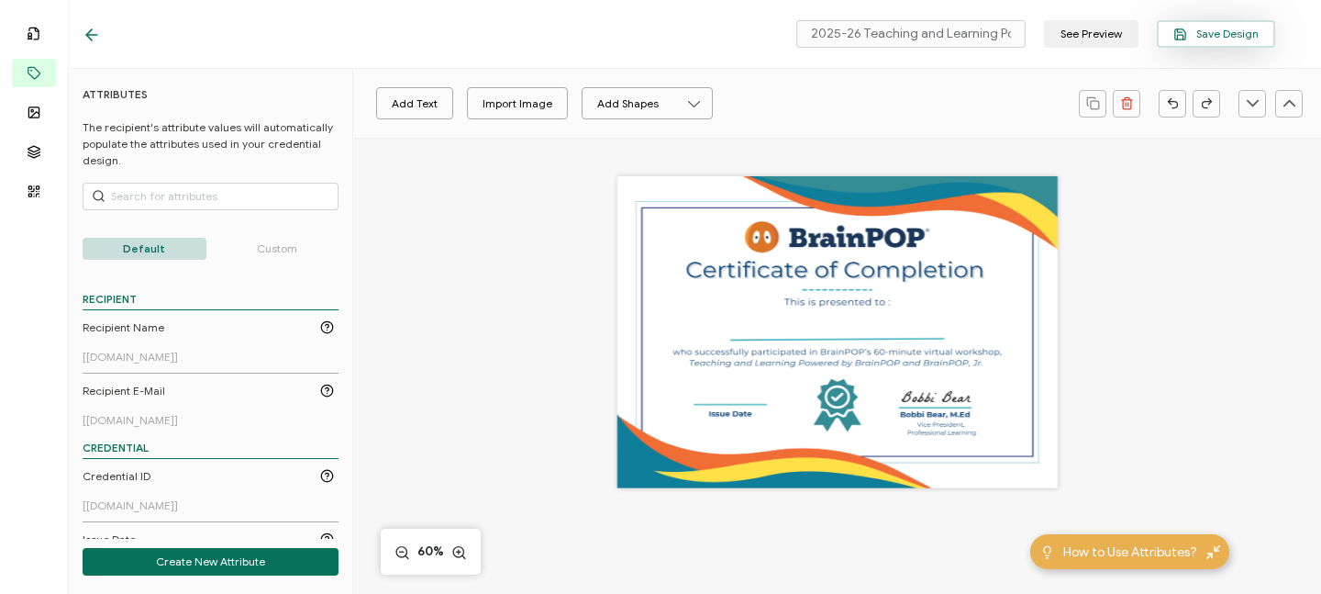
click at [1219, 33] on span "Save Design" at bounding box center [1216, 35] width 85 height 14
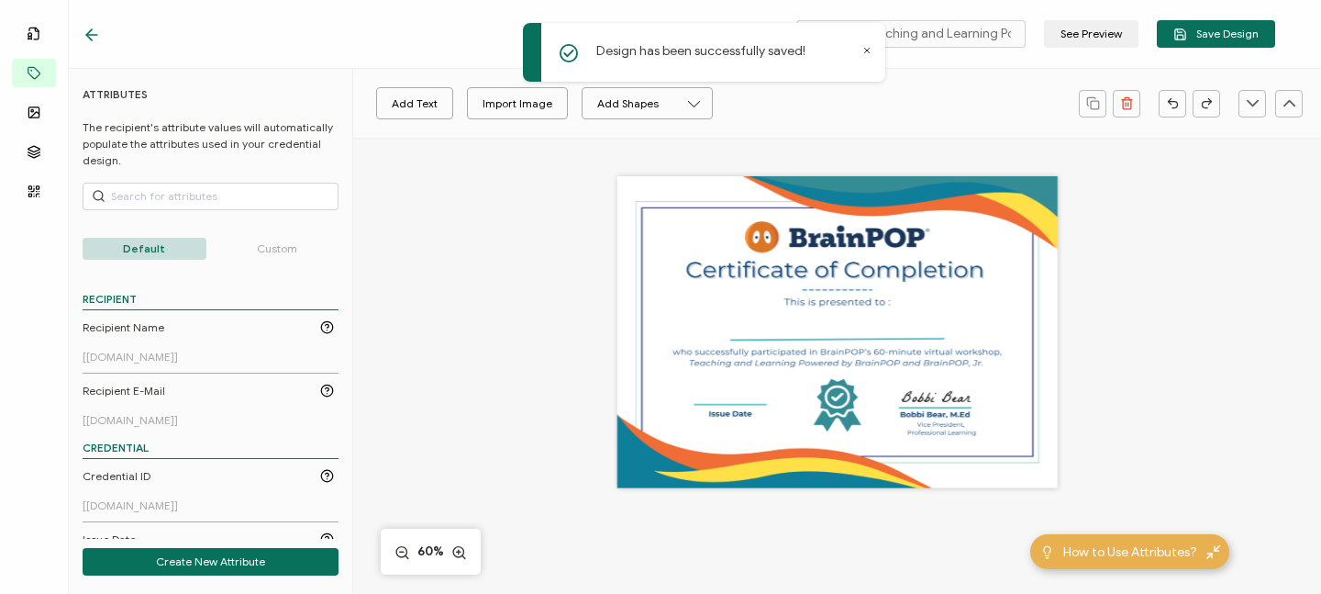
click at [88, 39] on icon at bounding box center [92, 35] width 18 height 18
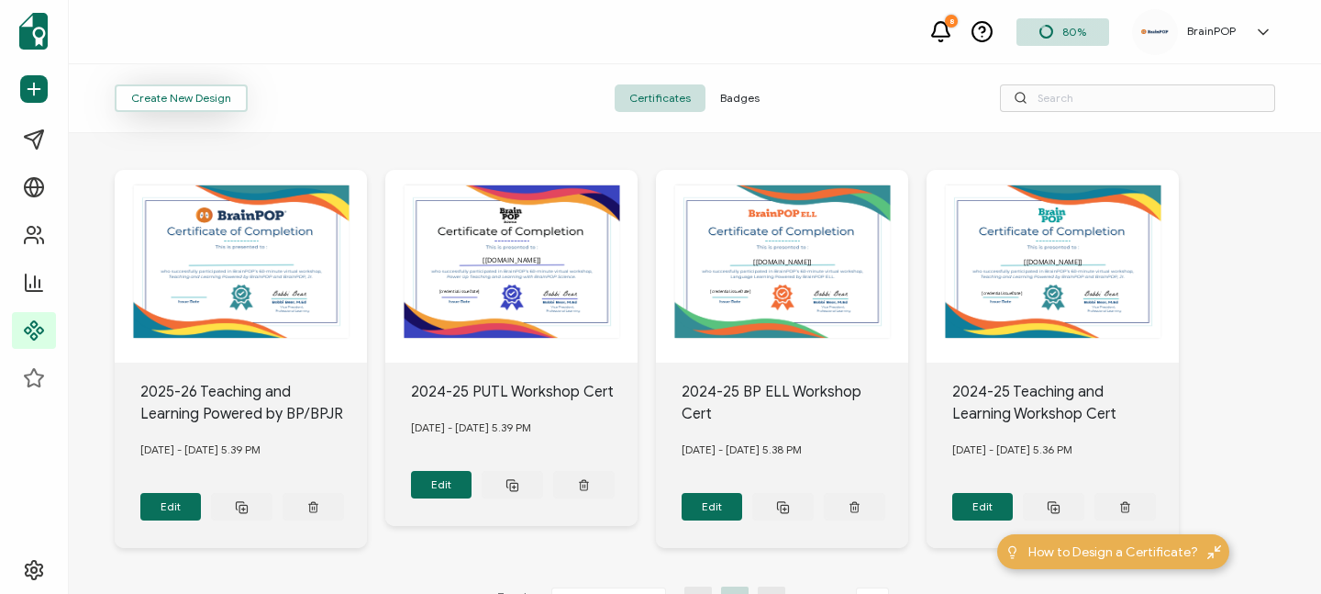
click at [165, 96] on button "Create New Design" at bounding box center [181, 98] width 133 height 28
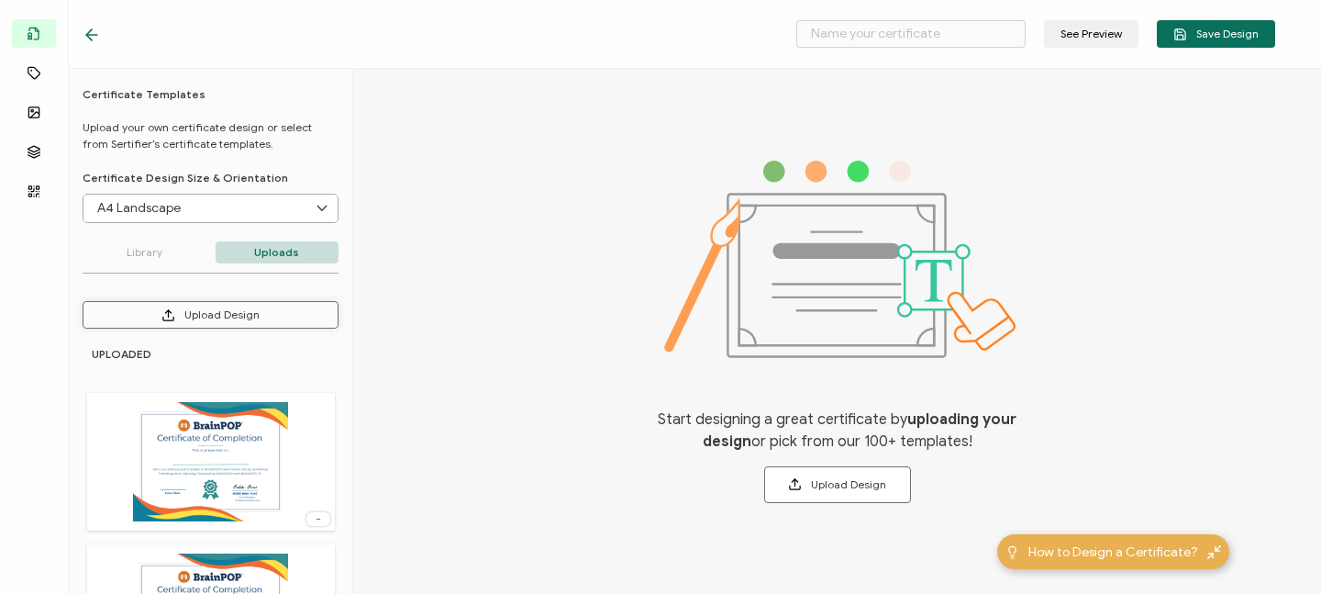
click at [220, 312] on button "Upload Design" at bounding box center [211, 315] width 256 height 28
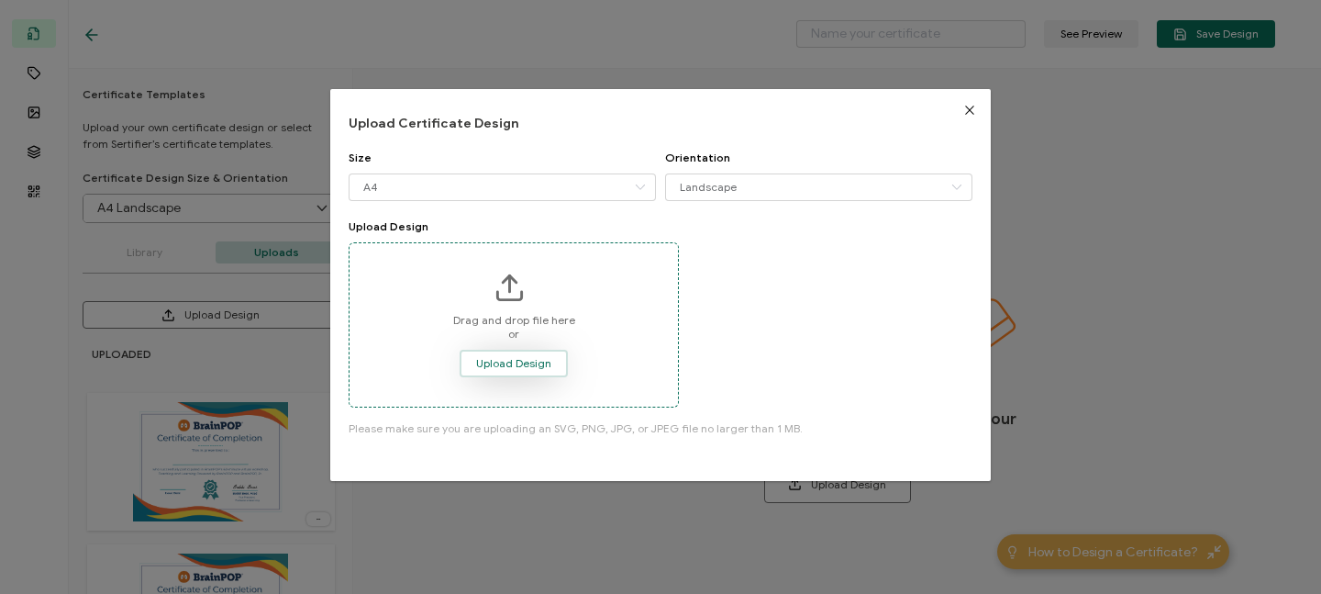
click at [502, 358] on span "Upload Design" at bounding box center [513, 363] width 75 height 11
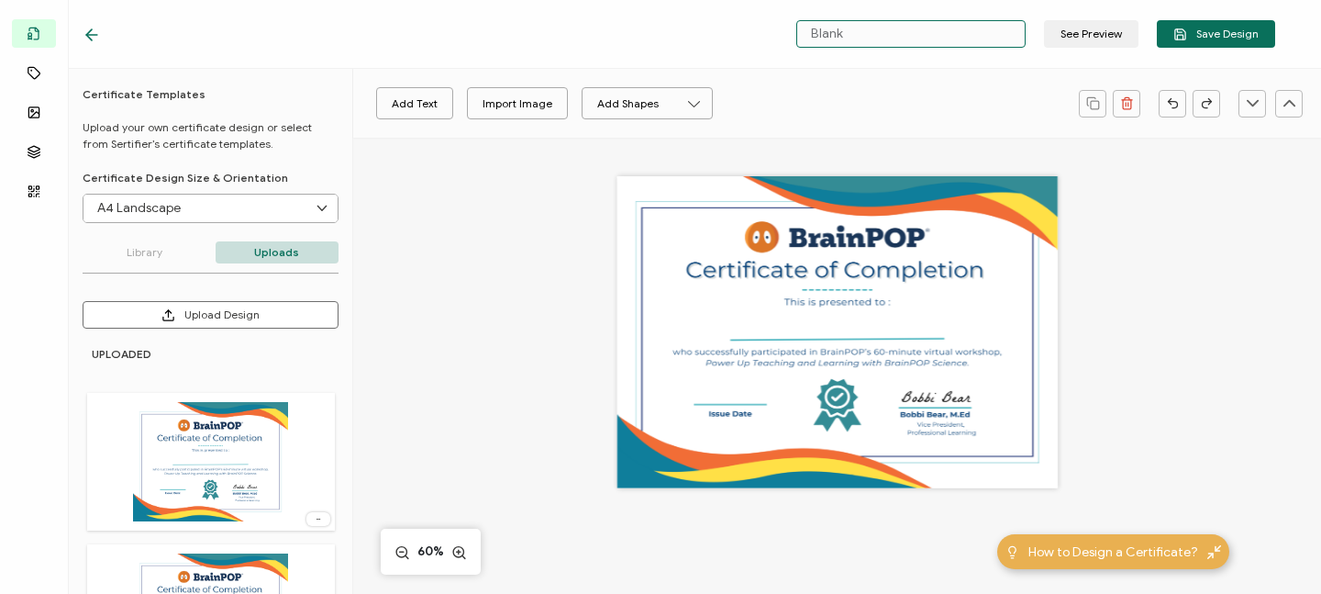
click at [858, 29] on input "Blank" at bounding box center [910, 34] width 229 height 28
drag, startPoint x: 875, startPoint y: 36, endPoint x: 745, endPoint y: 26, distance: 130.7
click at [744, 26] on div "Blank See Preview Save Design" at bounding box center [679, 34] width 1285 height 69
type input "0"
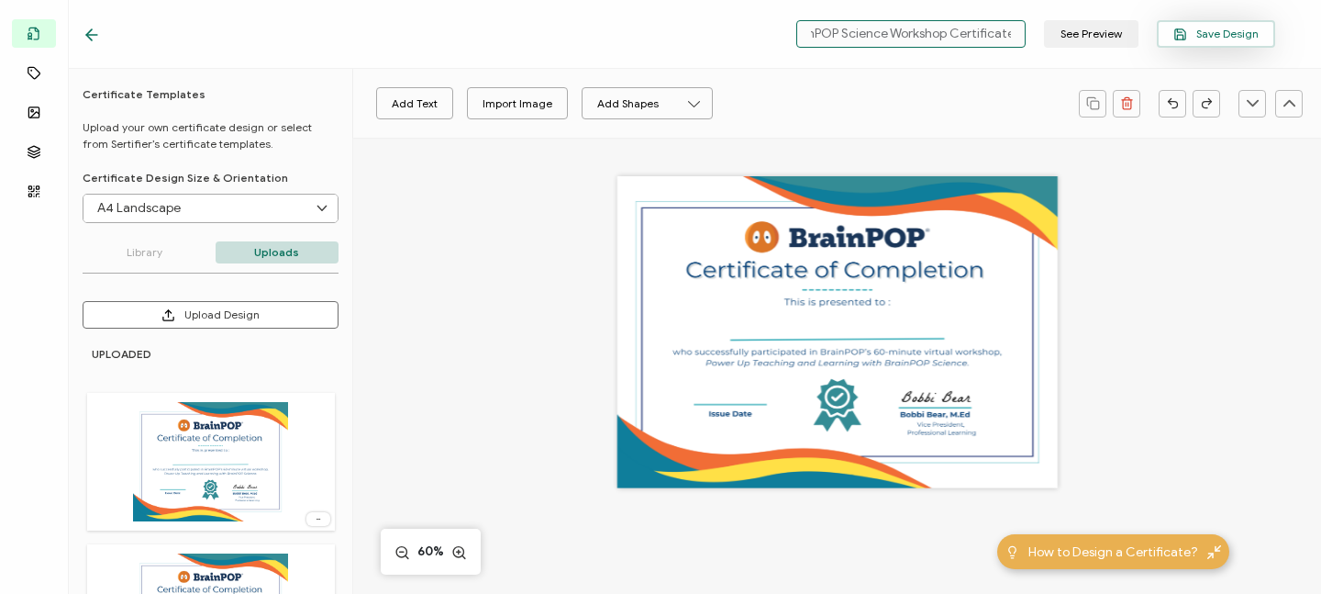
type input "2025-26 BrainPOP Science Workshop Certificate"
click at [1186, 31] on icon "button" at bounding box center [1181, 35] width 14 height 14
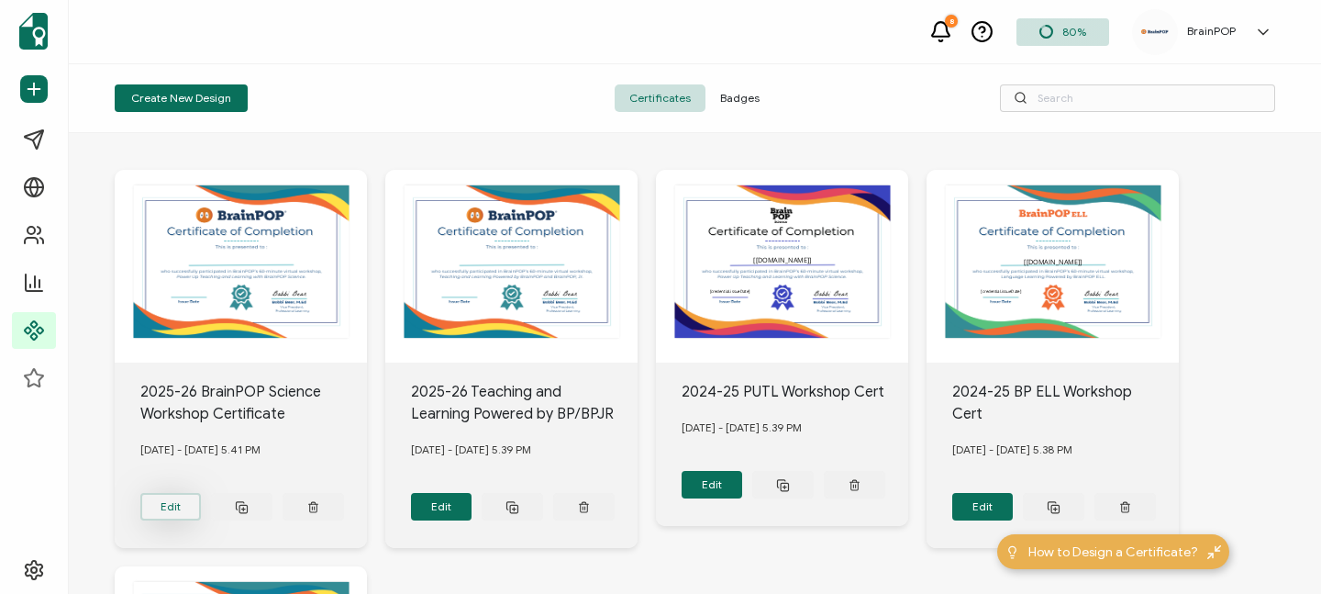
click at [183, 503] on button "Edit" at bounding box center [170, 507] width 61 height 28
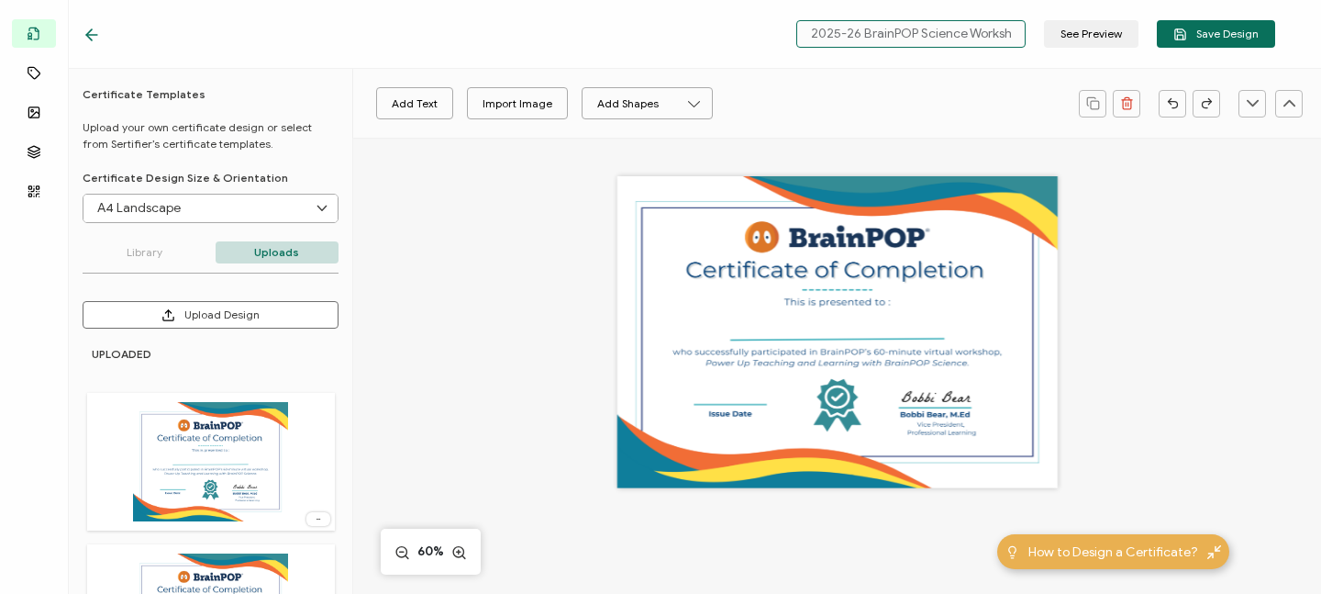
click at [973, 36] on input "2025-26 BrainPOP Science Workshop Certificate" at bounding box center [910, 34] width 229 height 28
drag, startPoint x: 973, startPoint y: 31, endPoint x: 1109, endPoint y: 53, distance: 138.5
click at [1109, 53] on div "2025-26 BrainPOP Science Workshop Certificate See Preview Save Design" at bounding box center [679, 34] width 1285 height 69
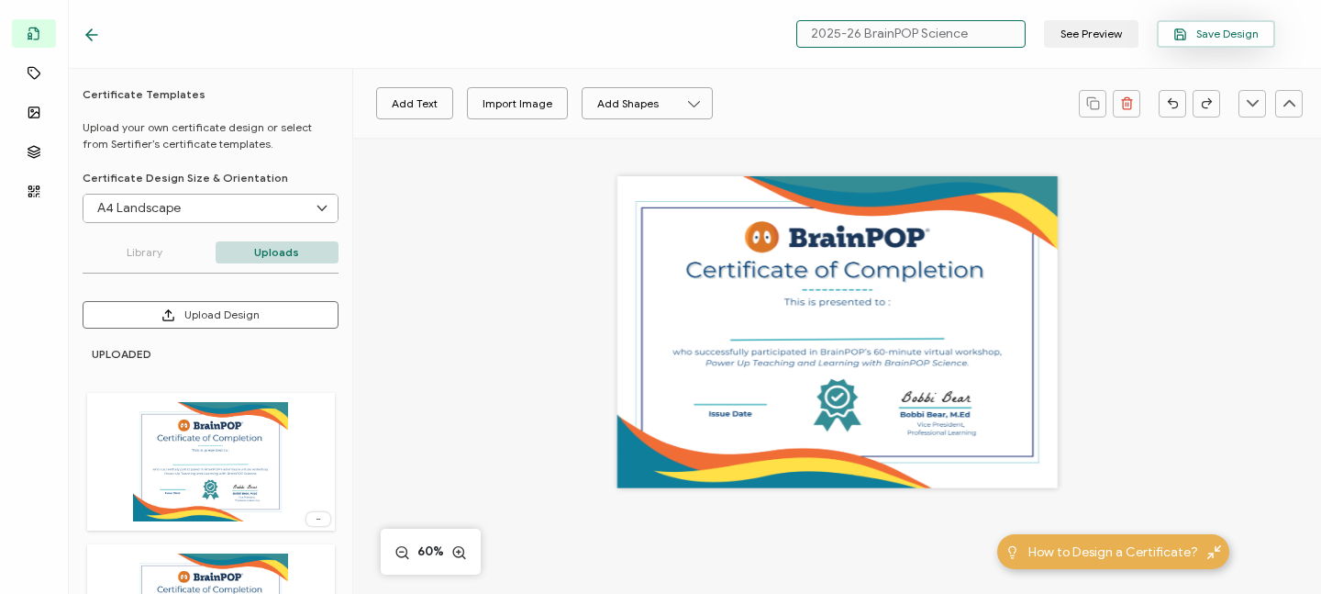
type input "2025-26 BrainPOP Science"
click at [1201, 28] on span "Save Design" at bounding box center [1216, 35] width 85 height 14
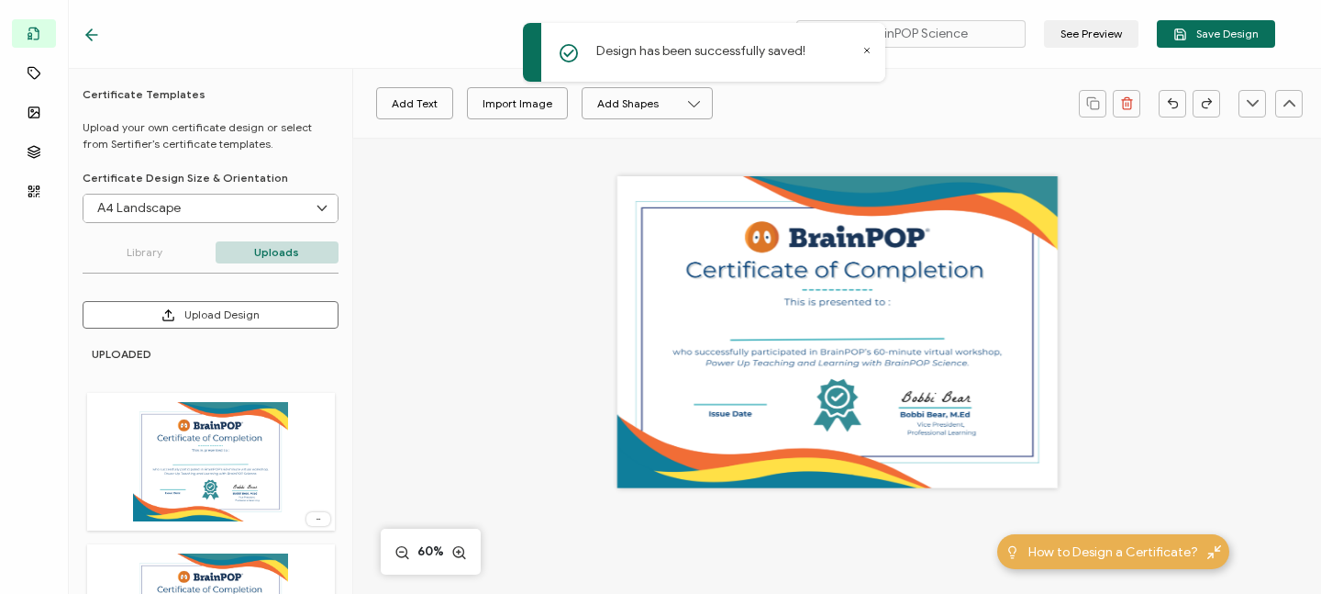
click at [93, 30] on icon at bounding box center [92, 35] width 18 height 18
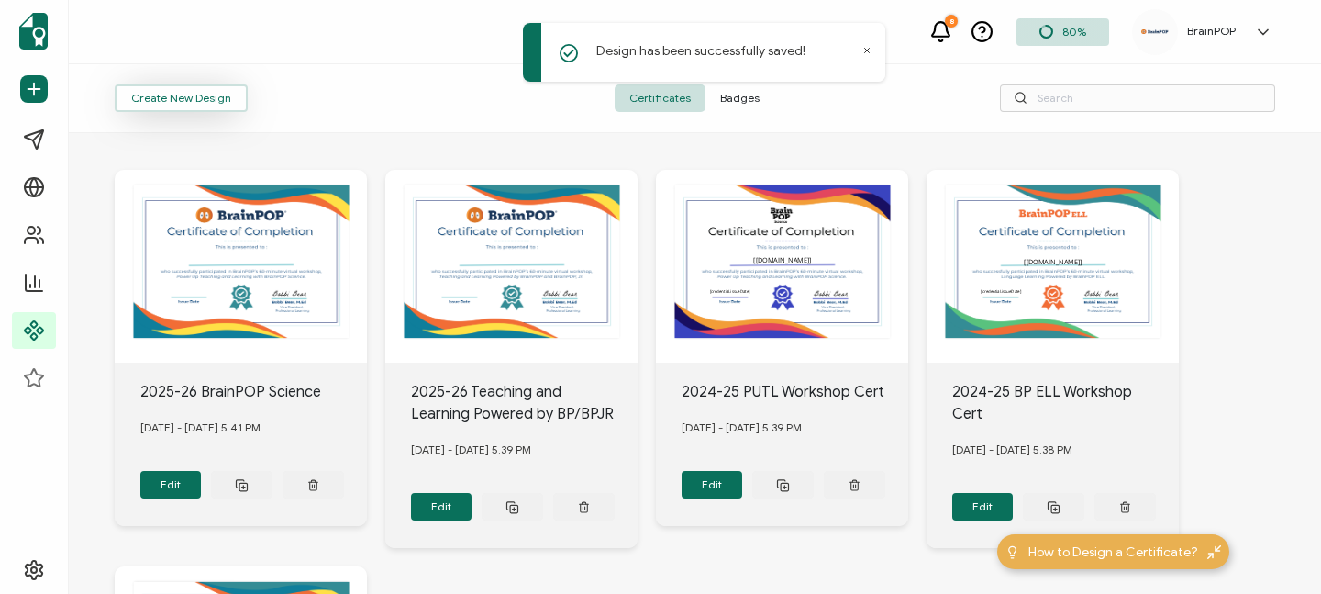
click at [155, 99] on button "Create New Design" at bounding box center [181, 98] width 133 height 28
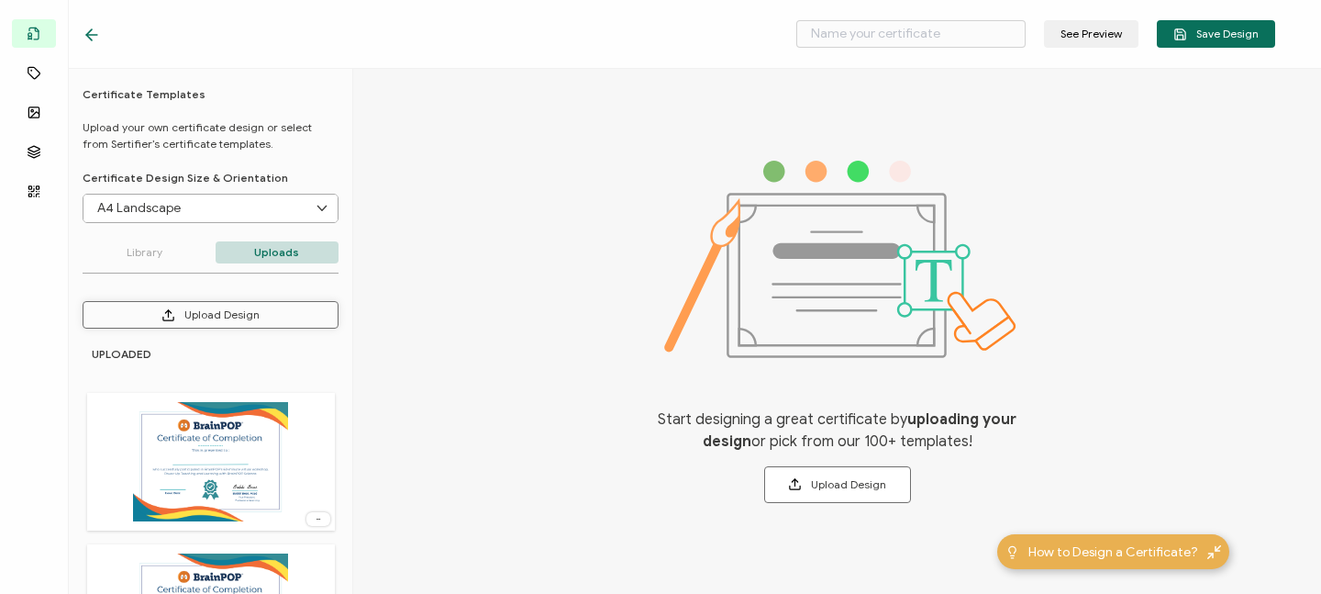
click at [206, 317] on button "Upload Design" at bounding box center [211, 315] width 256 height 28
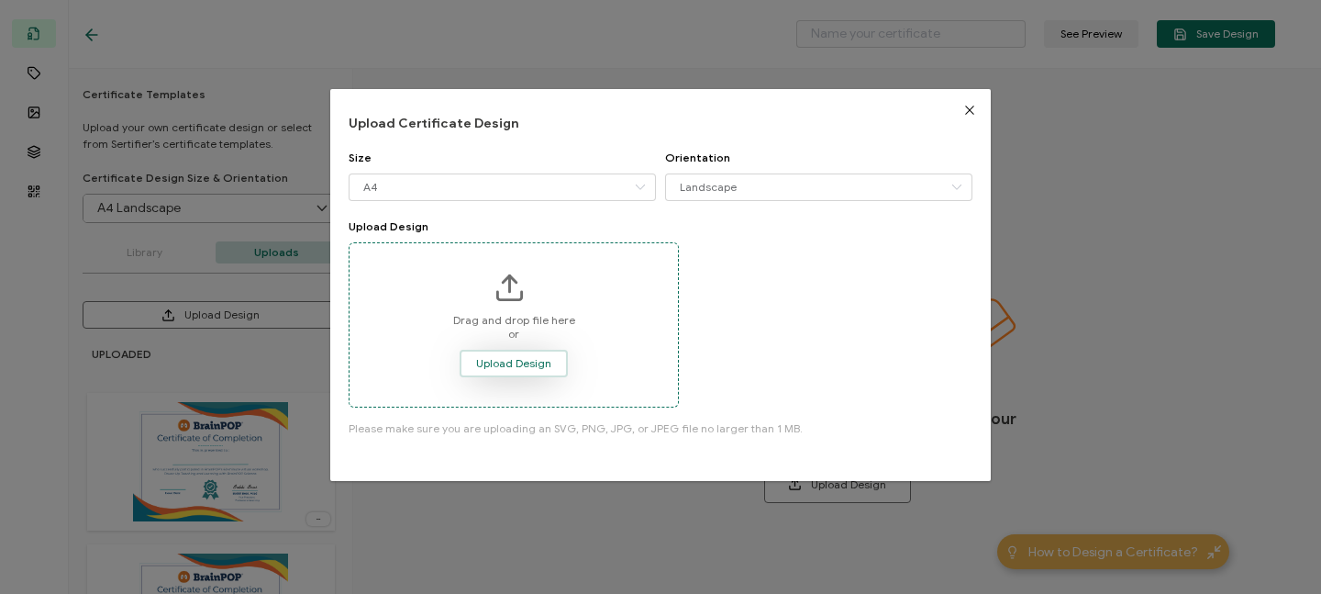
click at [523, 360] on span "Upload Design" at bounding box center [513, 363] width 75 height 11
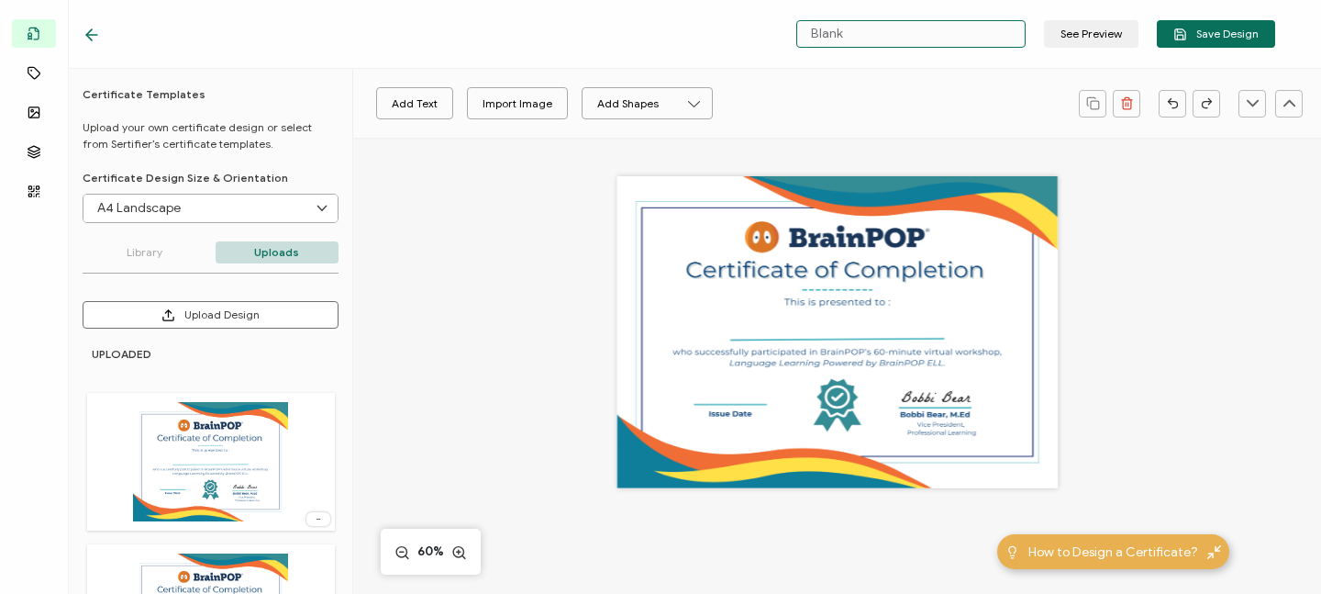
click at [868, 36] on input "Blank" at bounding box center [910, 34] width 229 height 28
drag, startPoint x: 889, startPoint y: 37, endPoint x: 750, endPoint y: 32, distance: 139.5
click at [750, 32] on div "Blank See Preview Save Design" at bounding box center [679, 34] width 1285 height 69
type input "2025-26 BrainPOP ELL"
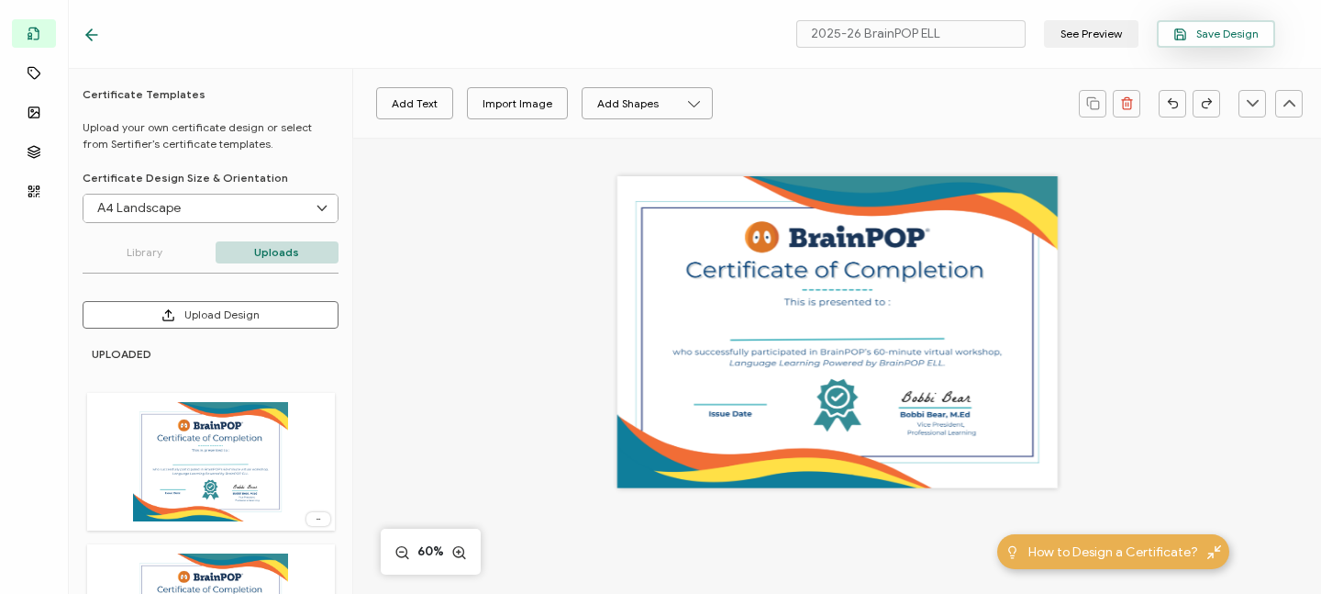
click at [1214, 34] on span "Save Design" at bounding box center [1216, 35] width 85 height 14
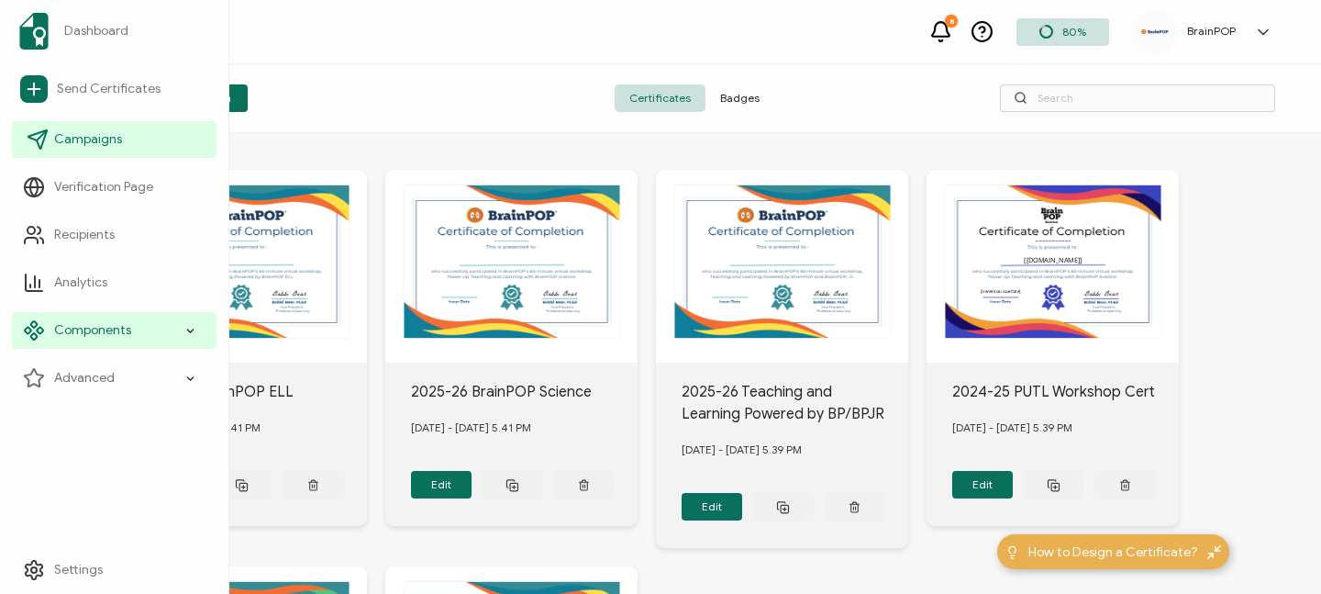
click at [70, 133] on span "Campaigns" at bounding box center [88, 139] width 68 height 18
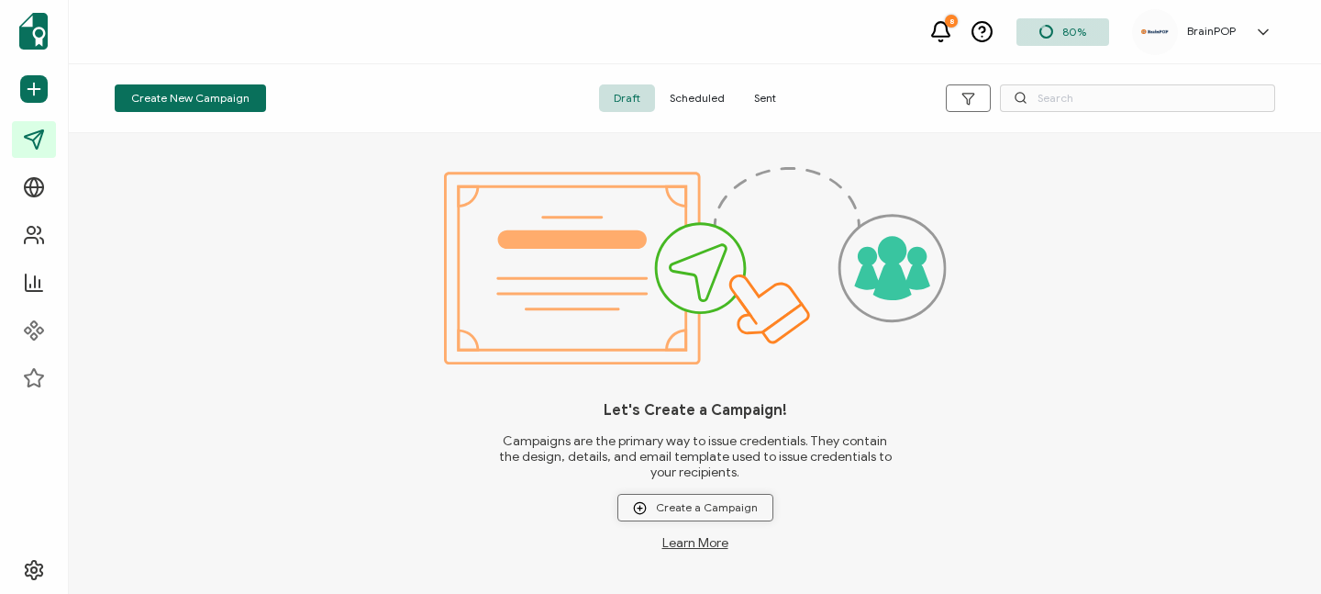
click at [727, 508] on span "Create a Campaign" at bounding box center [695, 508] width 125 height 14
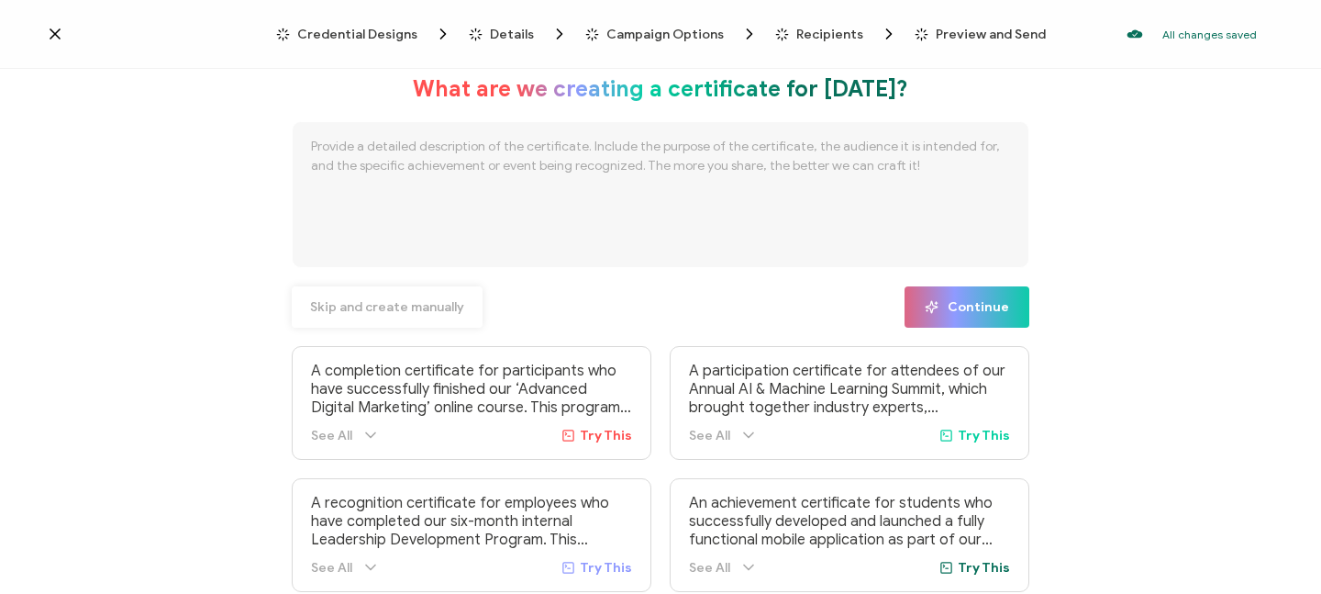
click at [443, 306] on span "Skip and create manually" at bounding box center [387, 307] width 154 height 13
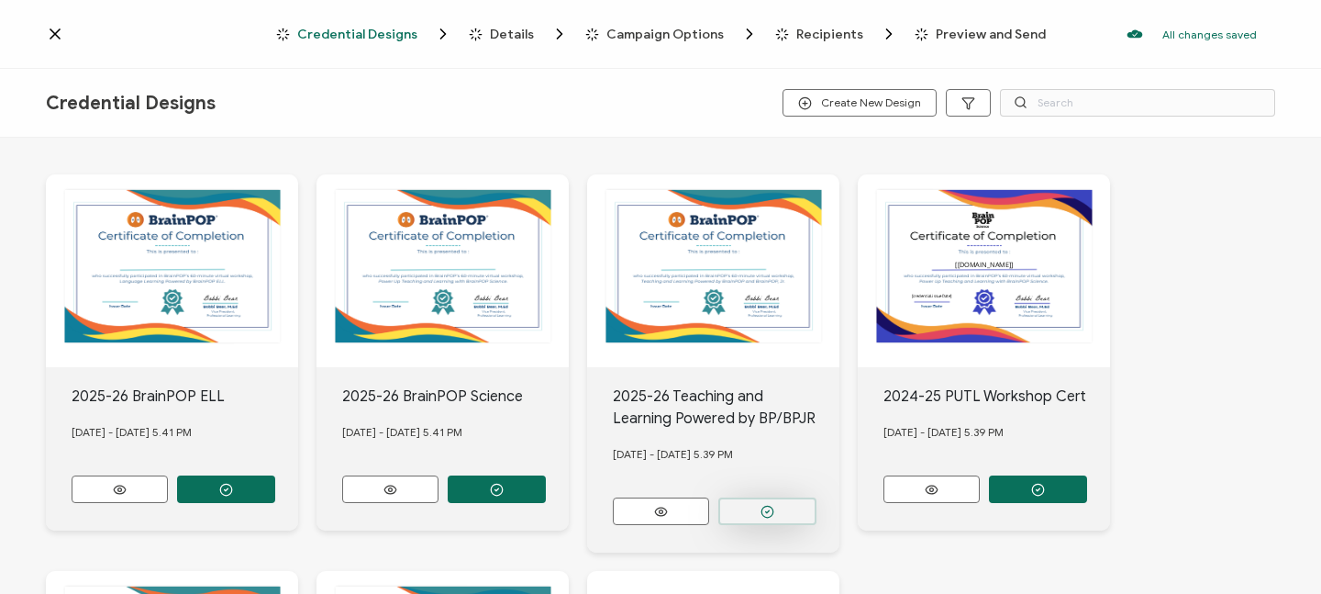
click at [232, 495] on circle "button" at bounding box center [226, 490] width 12 height 12
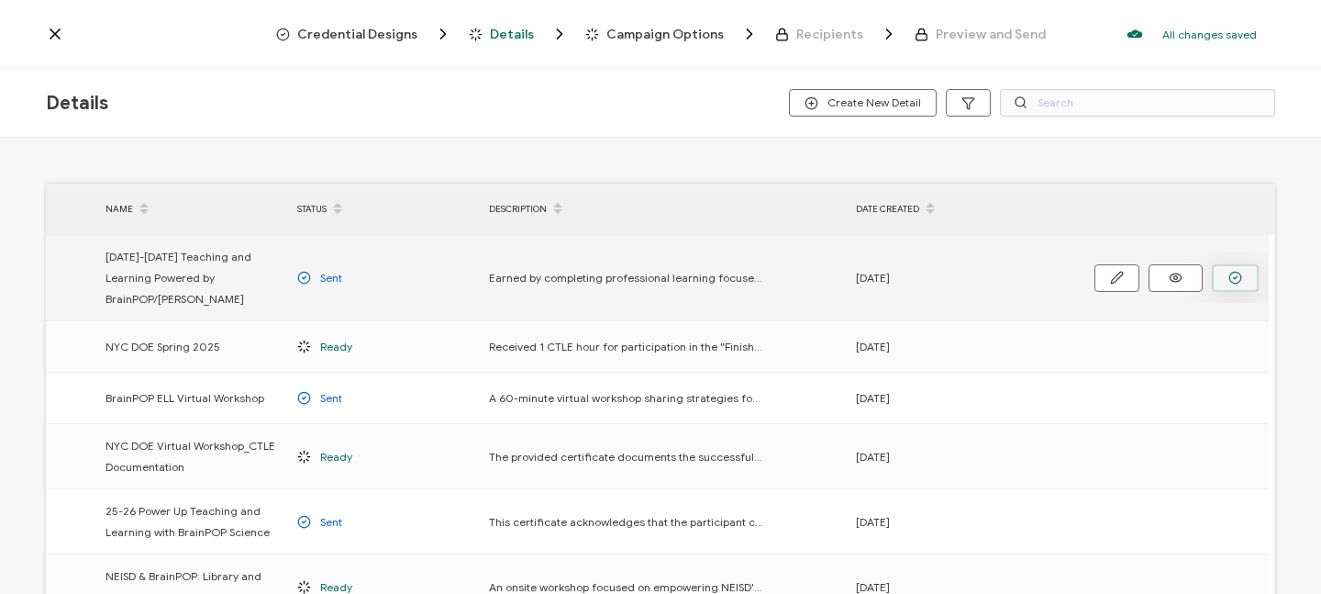
click at [1233, 271] on icon "button" at bounding box center [1236, 278] width 14 height 14
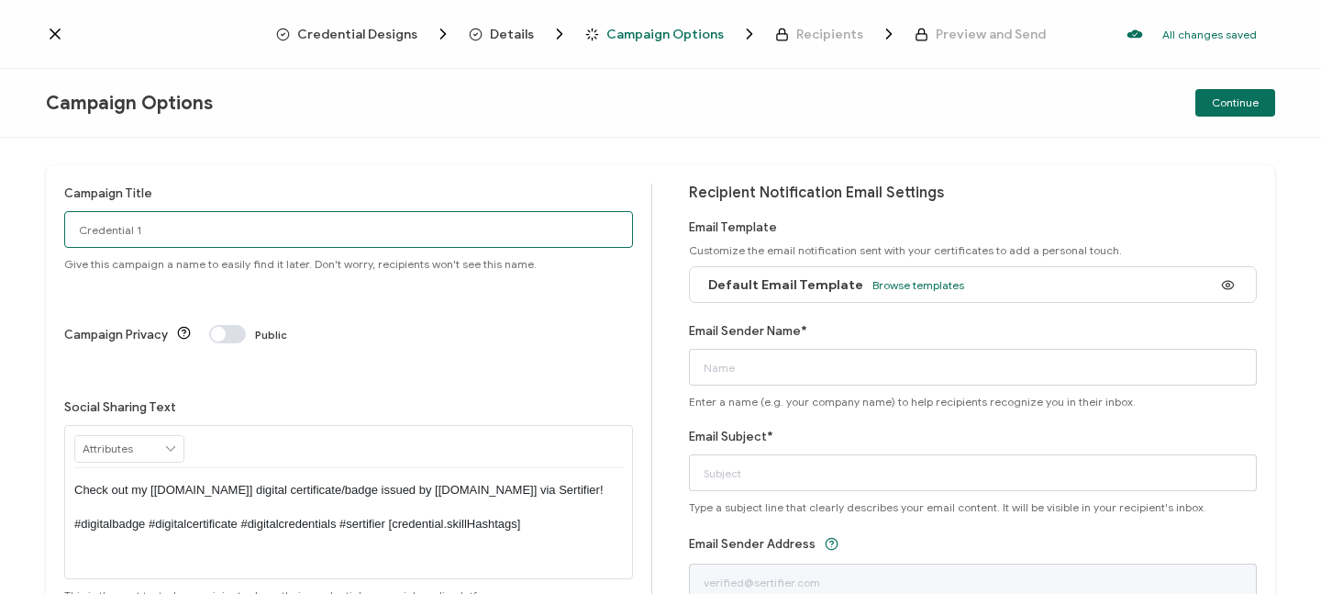
click at [163, 229] on input "Credential 1" at bounding box center [348, 229] width 569 height 37
drag, startPoint x: 188, startPoint y: 238, endPoint x: 0, endPoint y: 223, distance: 188.7
click at [0, 223] on div "Campaign Title Credential 1 Give this campaign a name to easily find it later. …" at bounding box center [660, 366] width 1321 height 456
type input "2025-26 Teaching and Learning Powered by BrainPOP/[PERSON_NAME]"
click at [874, 282] on span "Browse templates" at bounding box center [919, 285] width 92 height 14
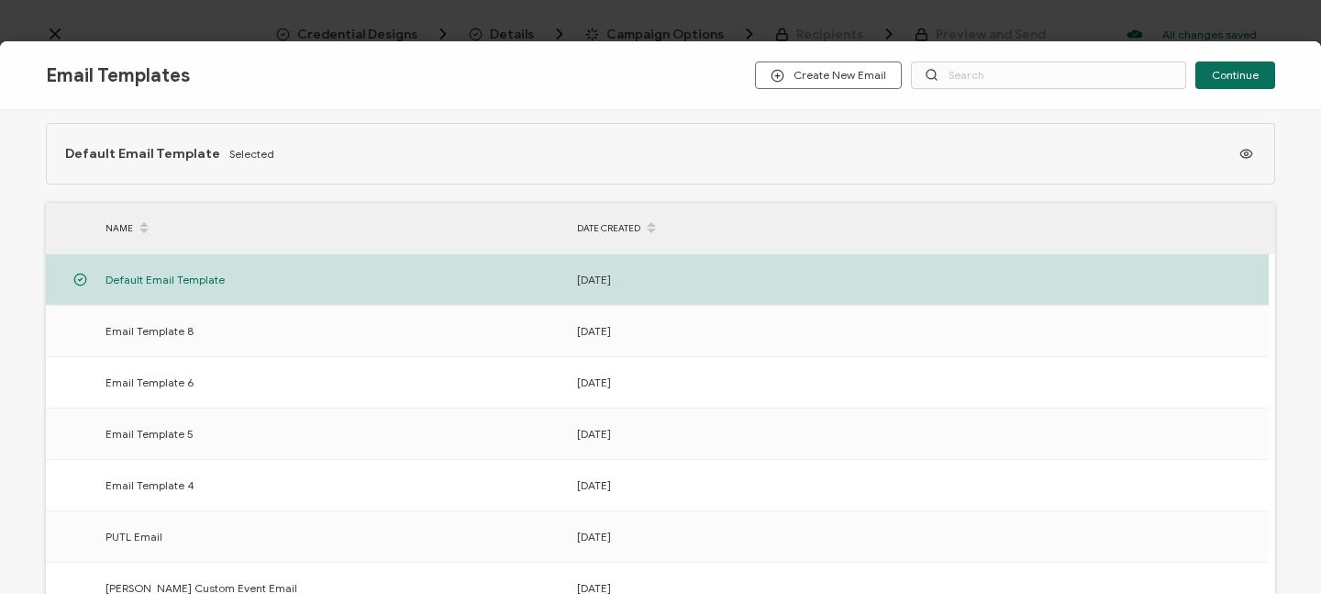
scroll to position [32, 0]
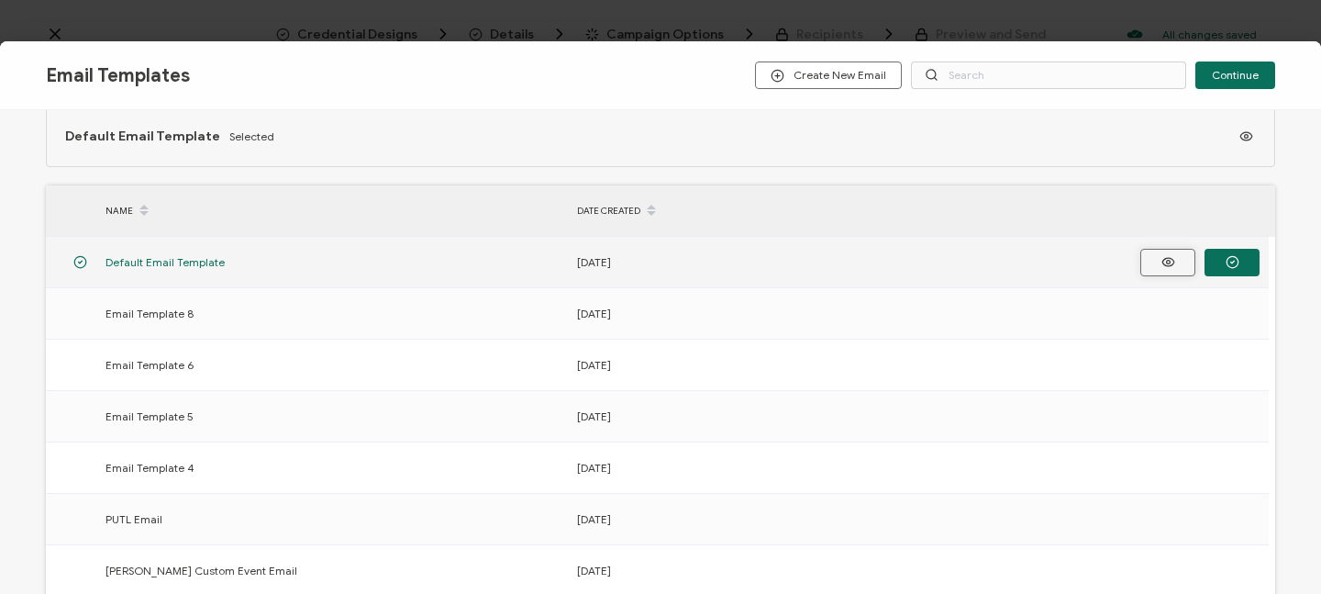
click at [1161, 264] on icon "button" at bounding box center [1168, 262] width 23 height 14
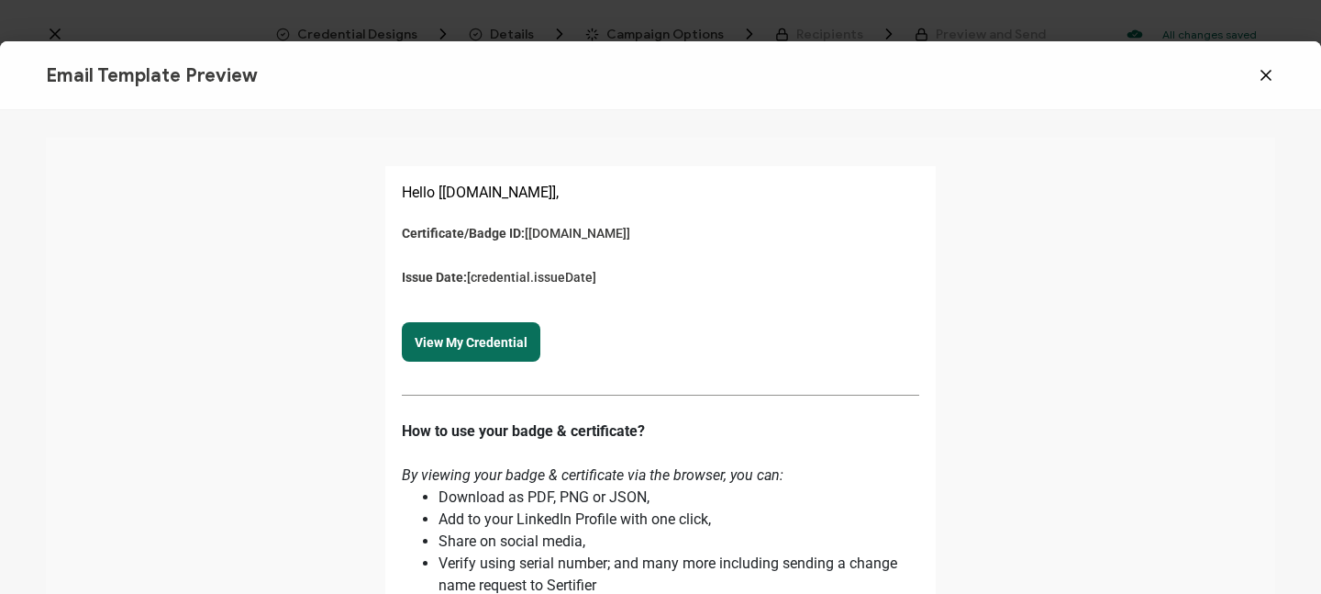
click at [1263, 74] on icon at bounding box center [1266, 75] width 18 height 18
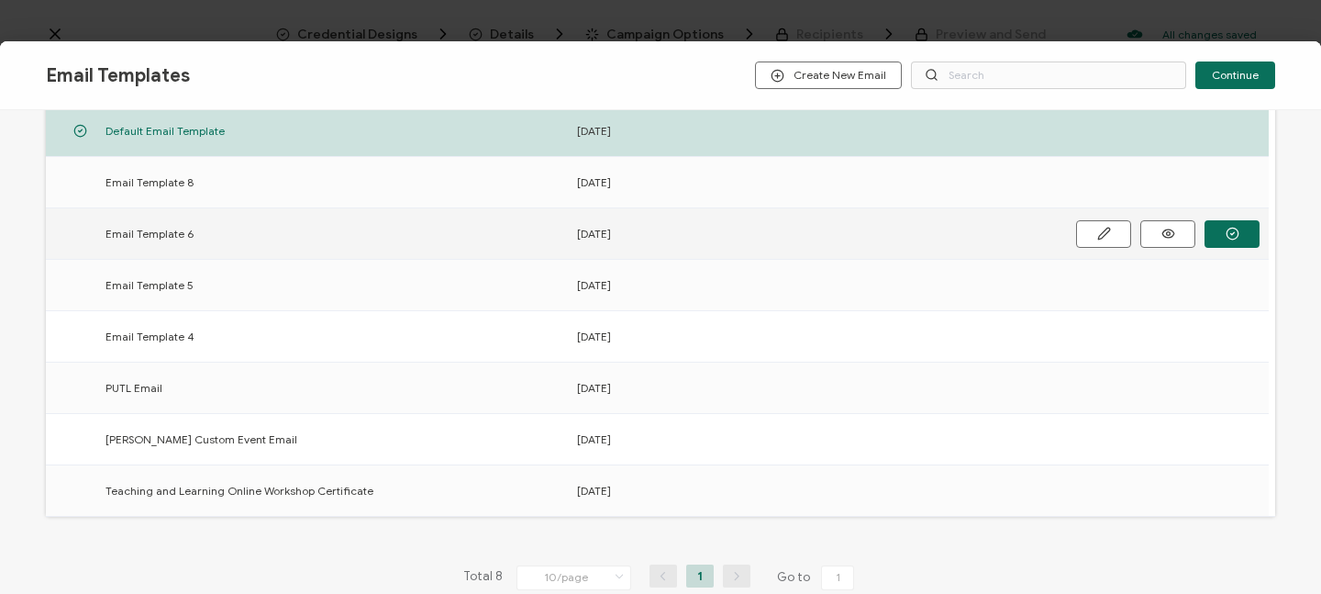
scroll to position [262, 0]
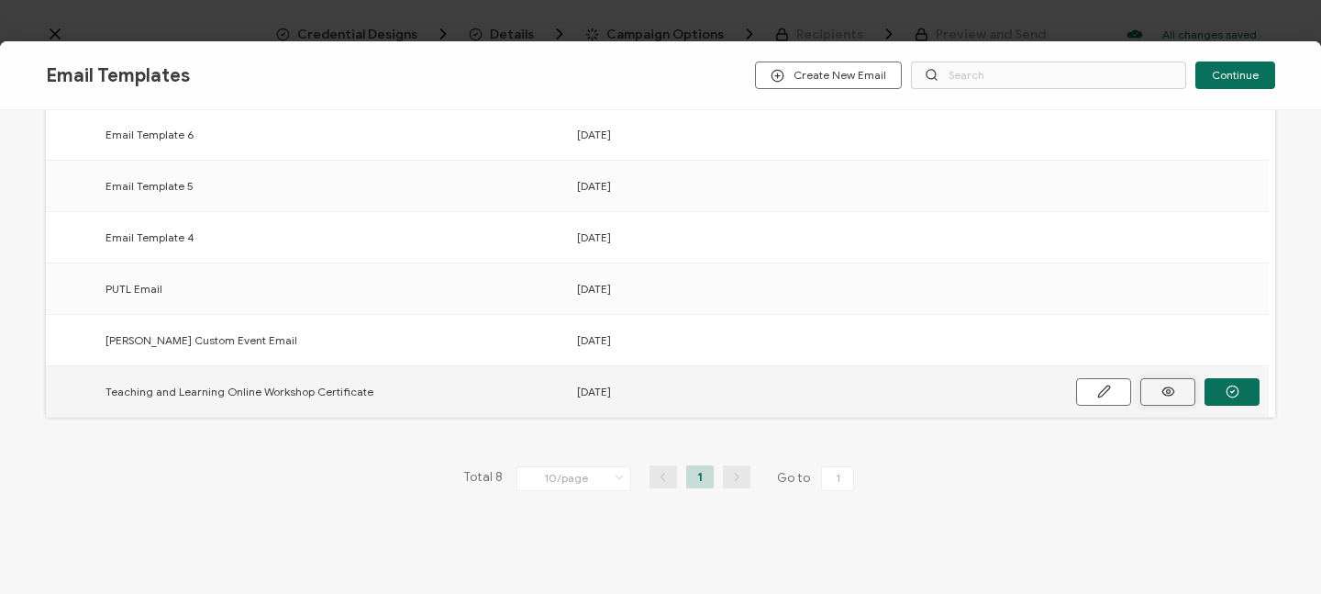
click at [0, 0] on icon "button" at bounding box center [0, 0] width 0 height 0
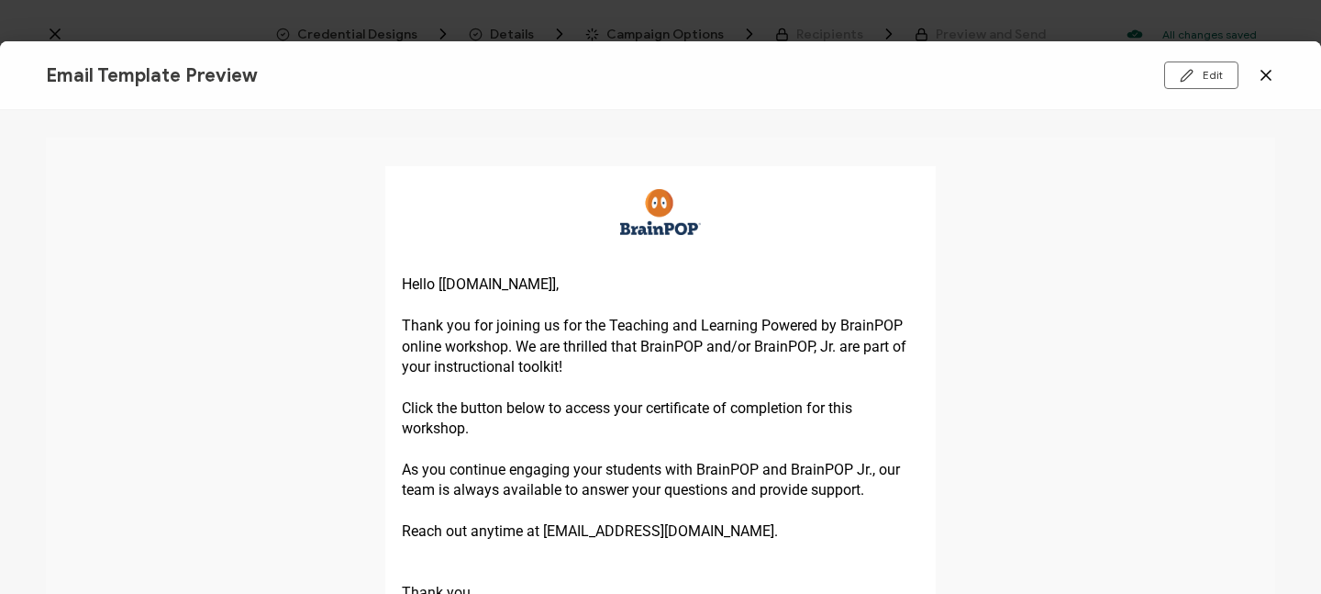
click at [1270, 78] on icon at bounding box center [1266, 75] width 18 height 18
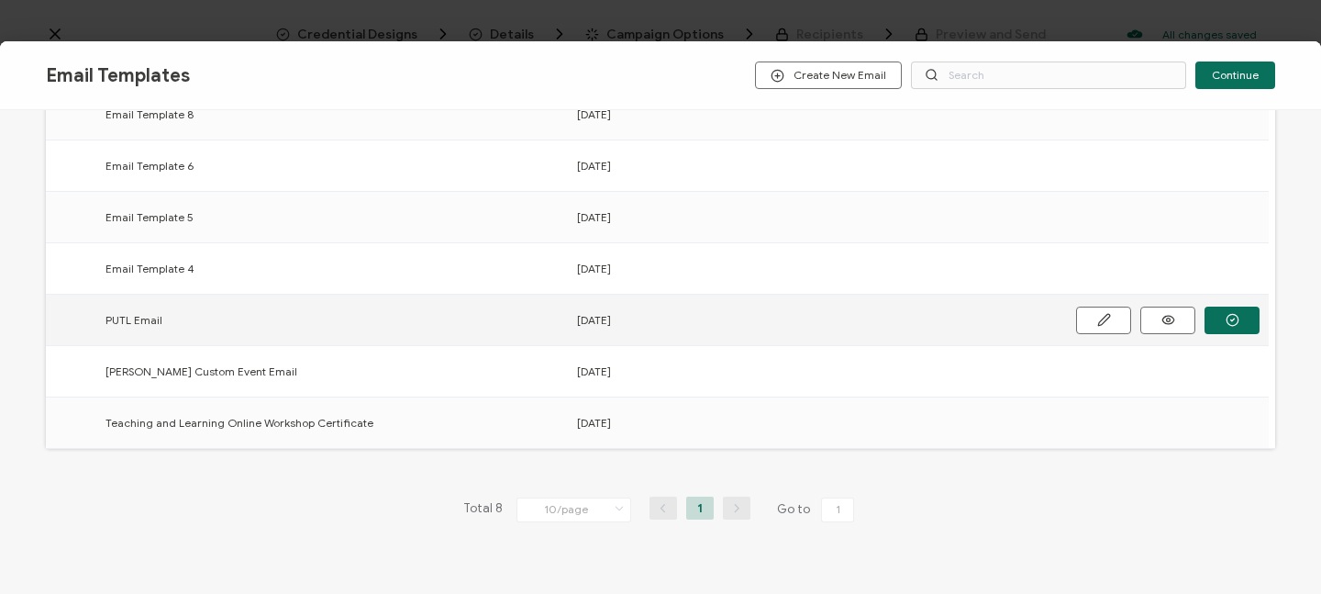
scroll to position [262, 0]
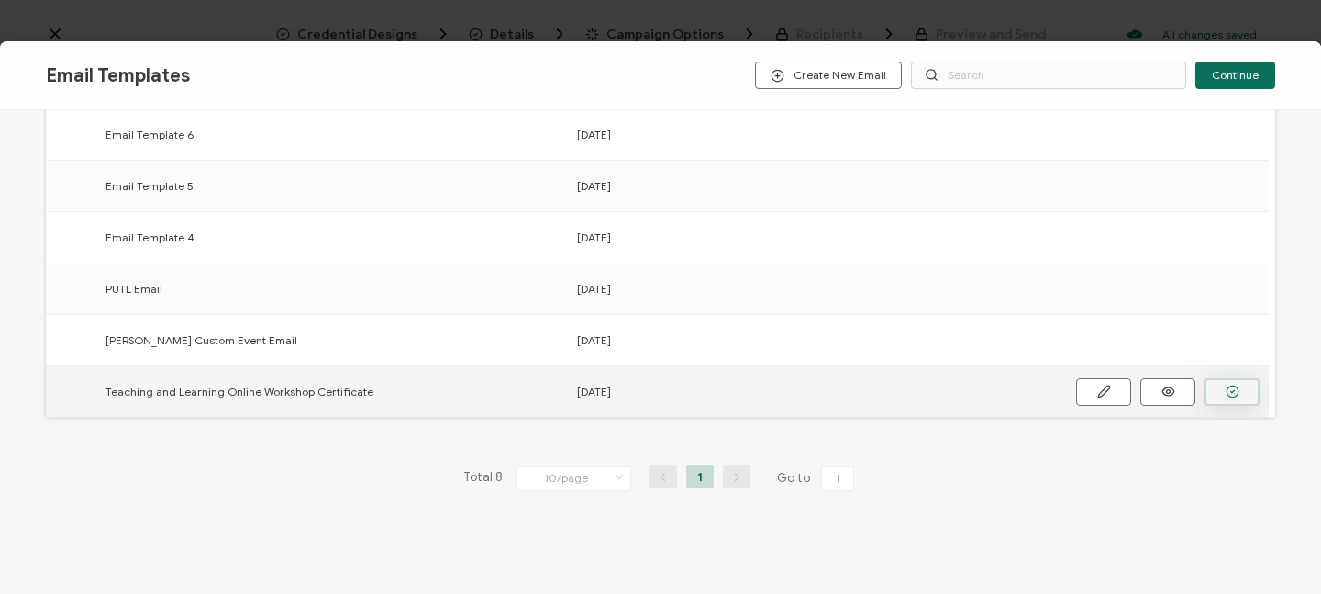
click at [0, 0] on icon "button" at bounding box center [0, 0] width 0 height 0
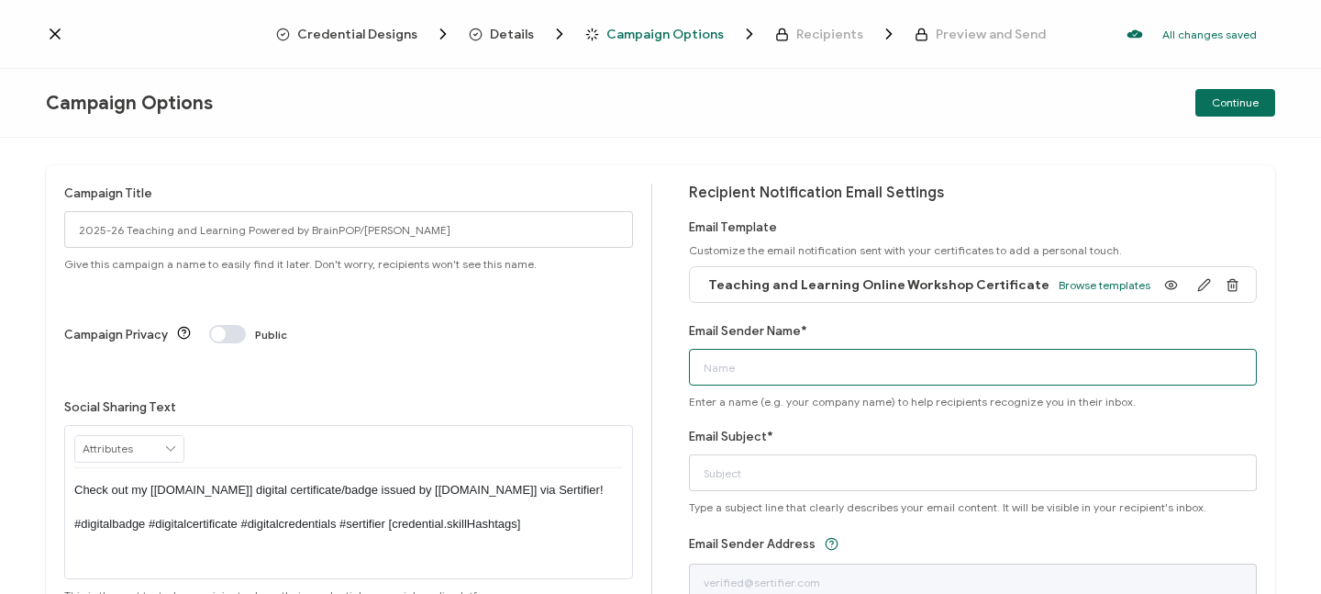
click at [771, 362] on input "Email Sender Name*" at bounding box center [973, 367] width 569 height 37
type input "BrainPOP Curriculum and Instruction Team"
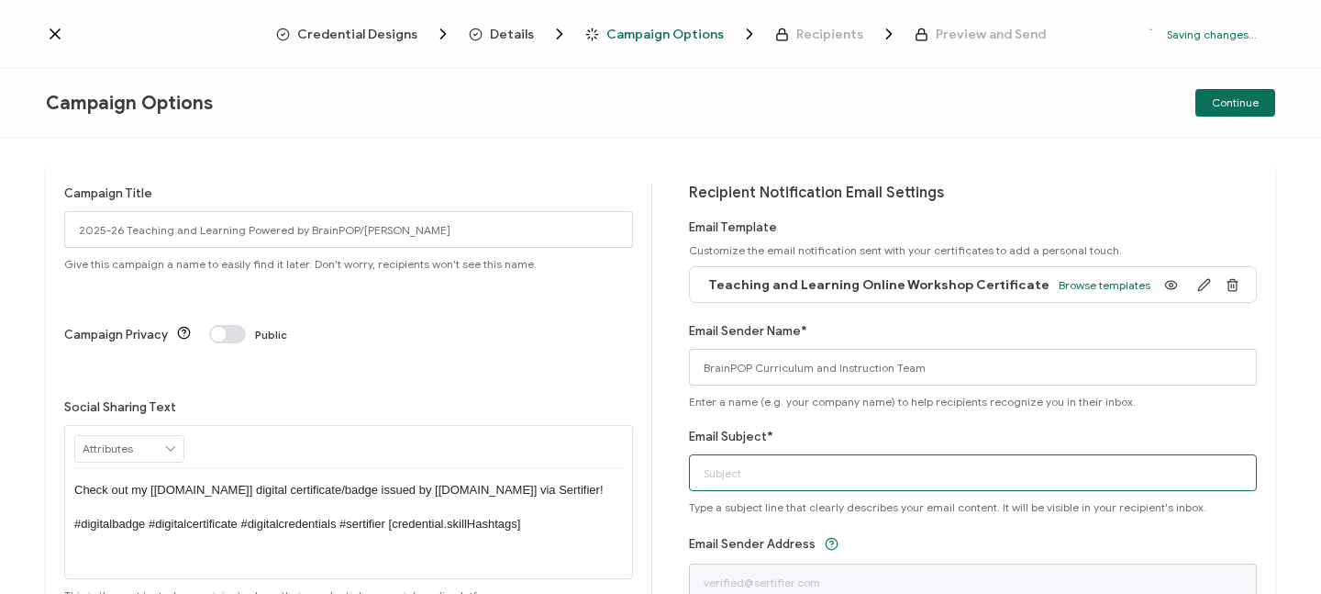
click at [762, 475] on input "Email Subject*" at bounding box center [973, 472] width 569 height 37
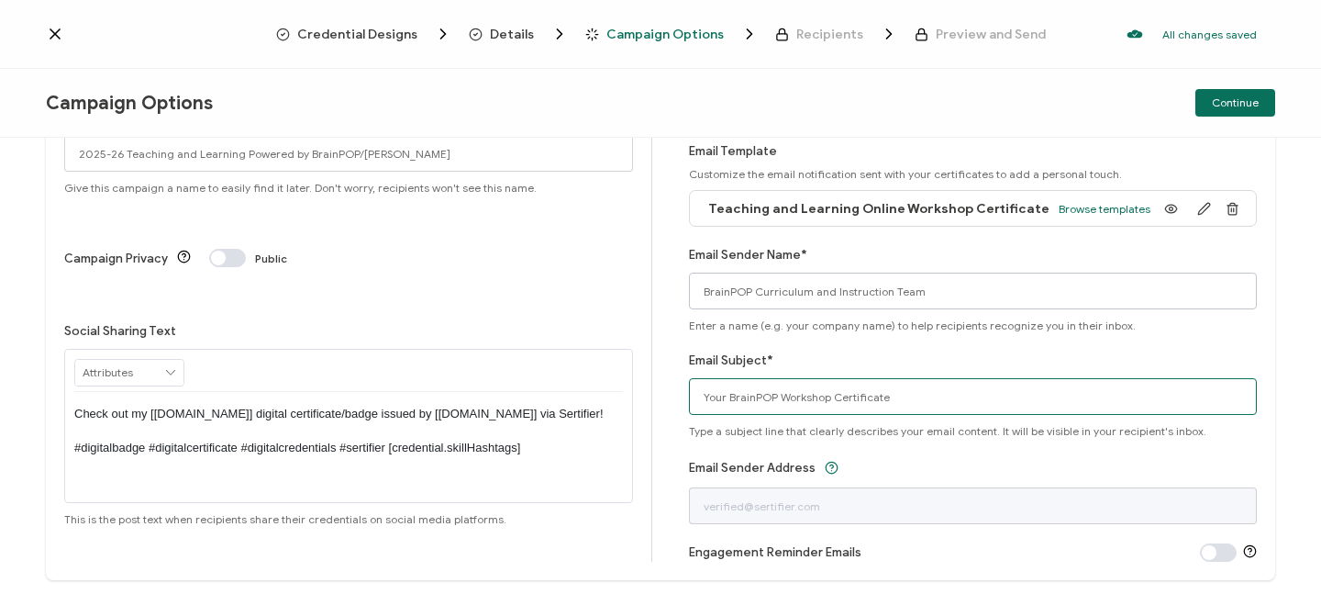
scroll to position [127, 0]
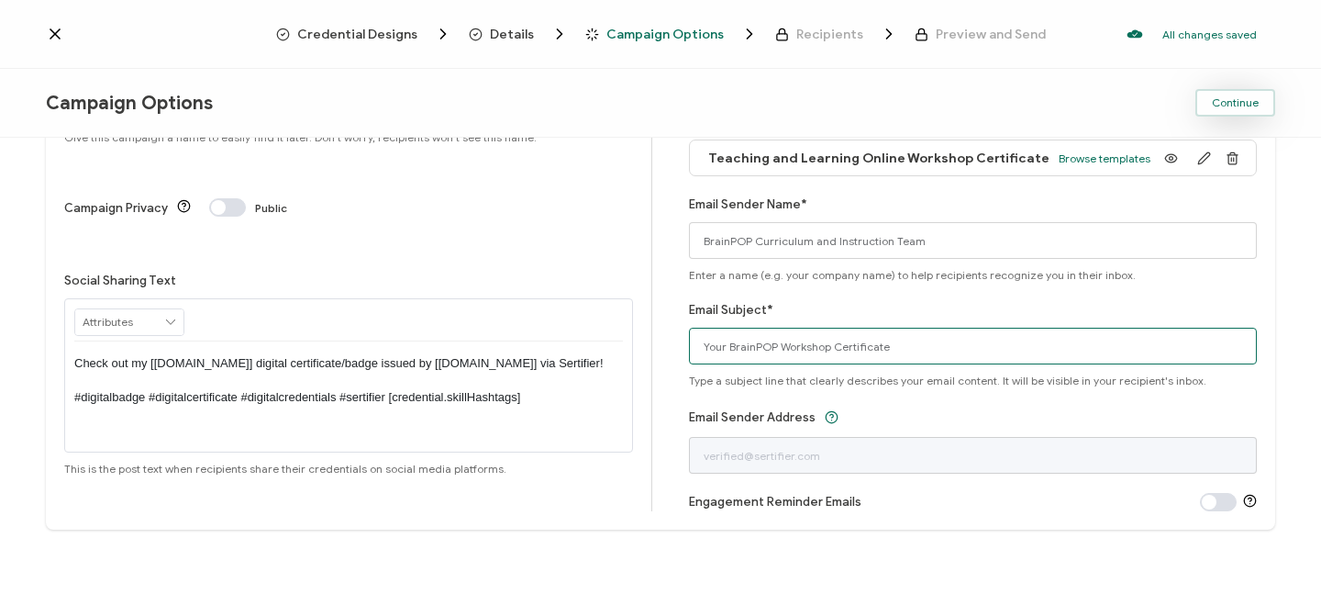
type input "Your BrainPOP Workshop Certificate"
click at [1226, 105] on span "Continue" at bounding box center [1235, 102] width 47 height 11
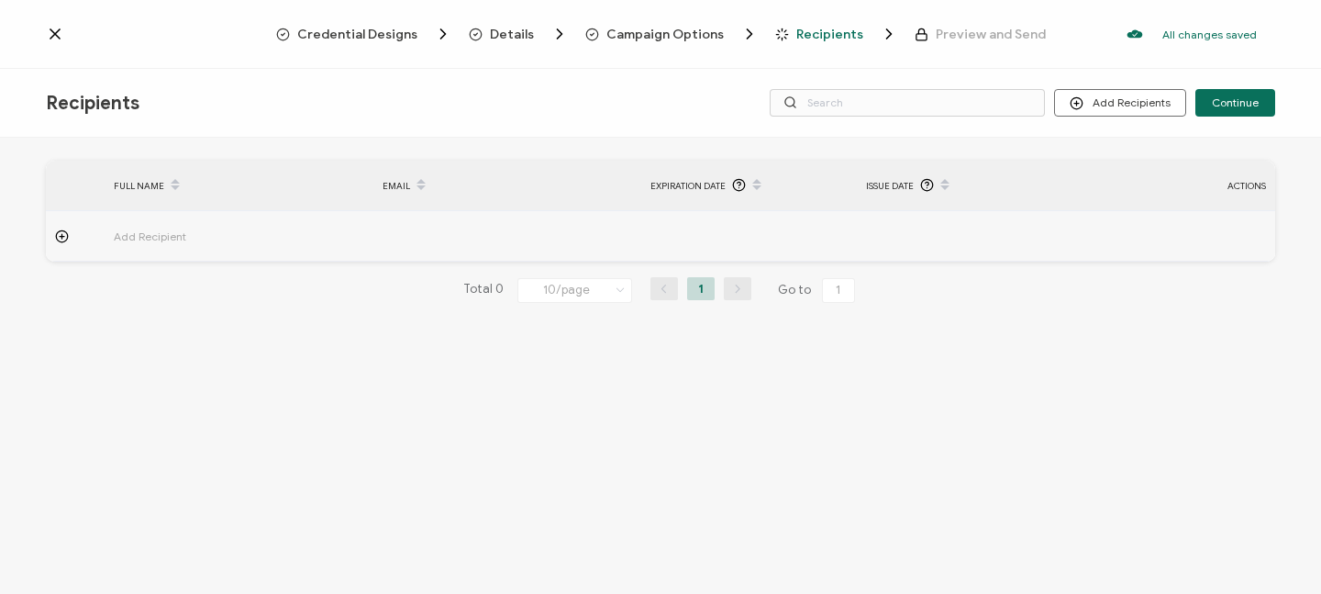
click at [223, 228] on span "Add Recipient" at bounding box center [201, 236] width 174 height 21
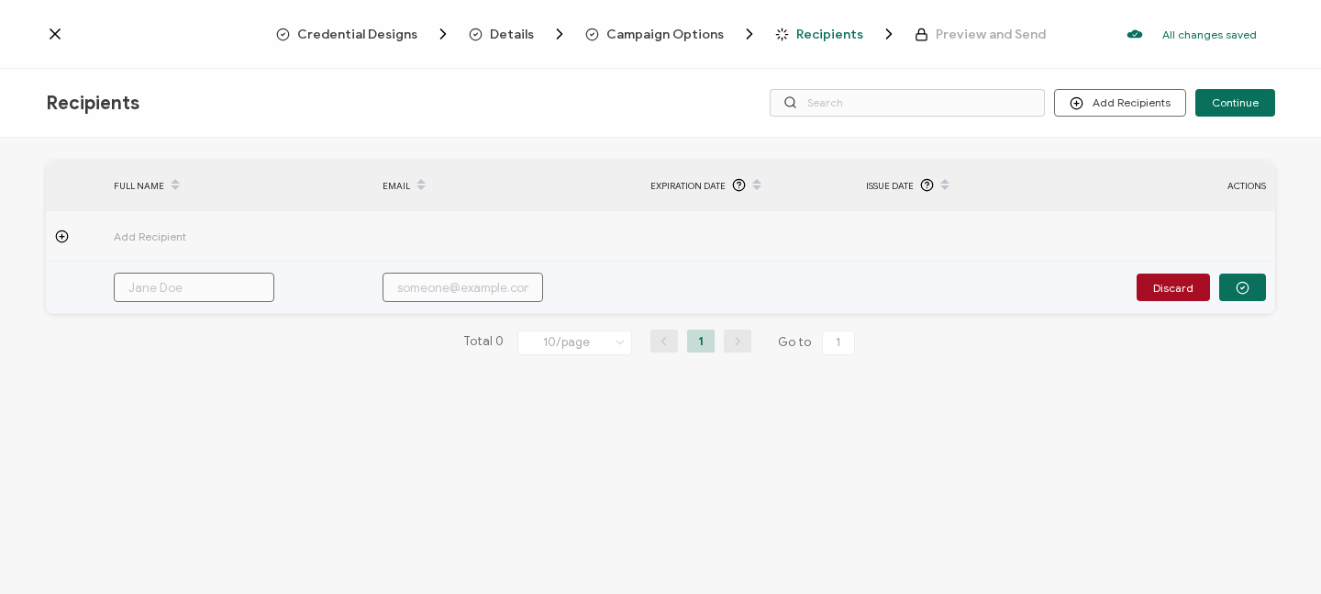
click at [201, 286] on input "text" at bounding box center [194, 287] width 161 height 29
type input "B"
type input "Bo"
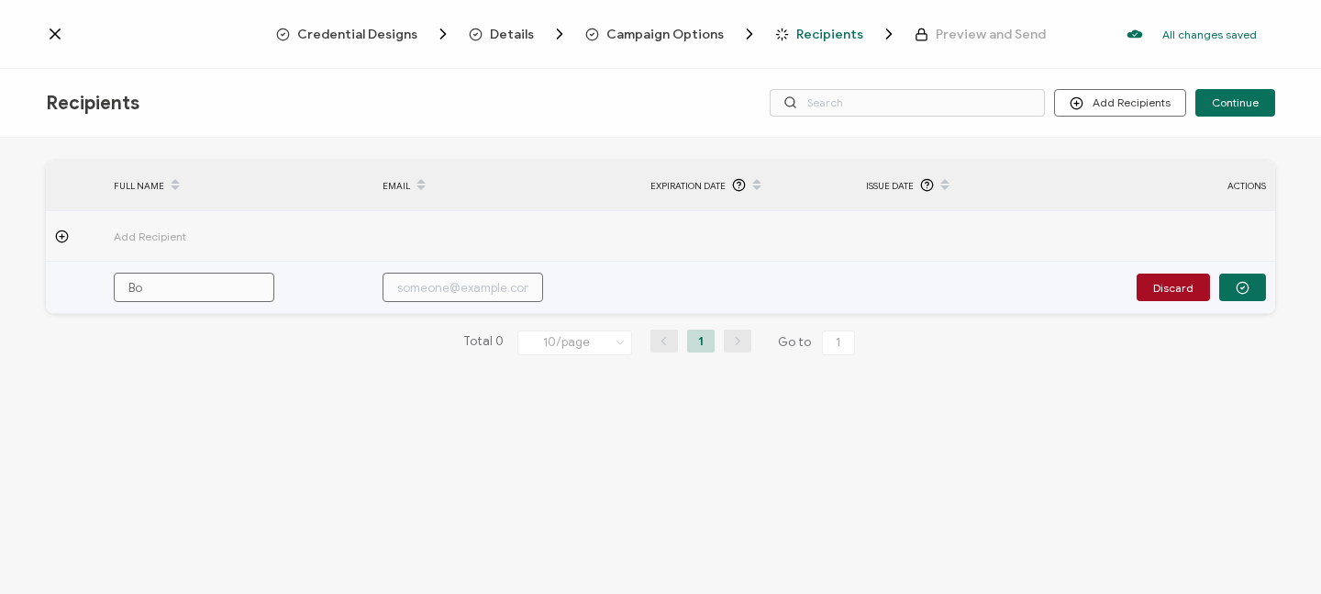
type input "[PERSON_NAME]"
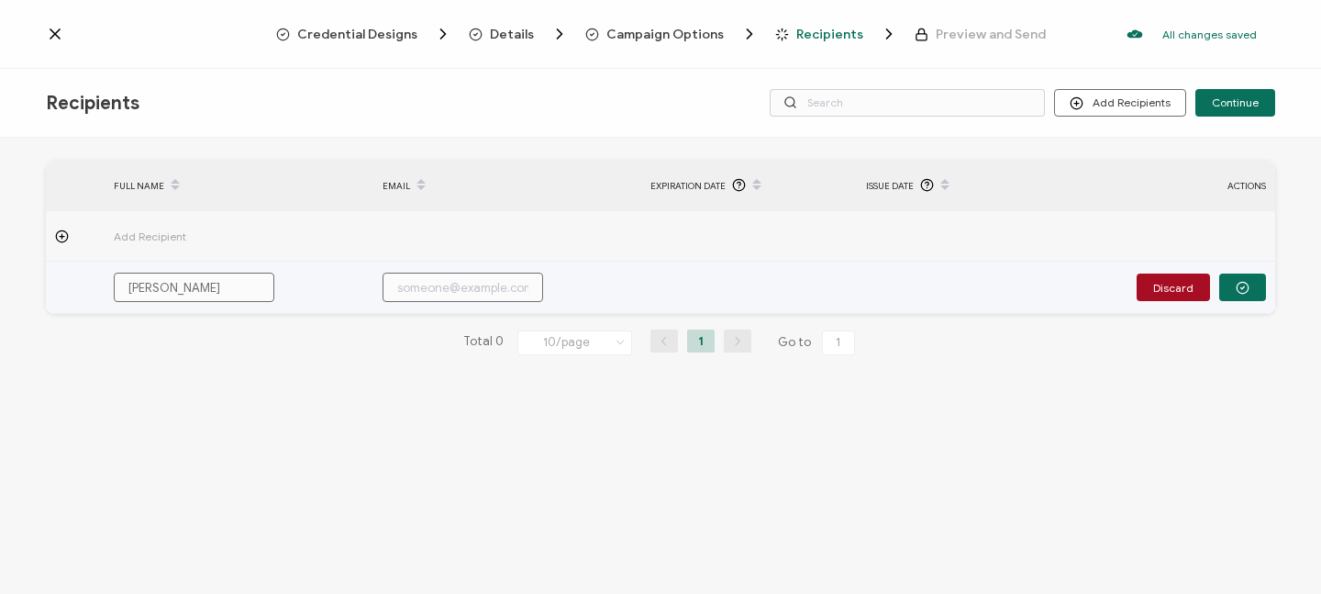
type input "[PERSON_NAME]"
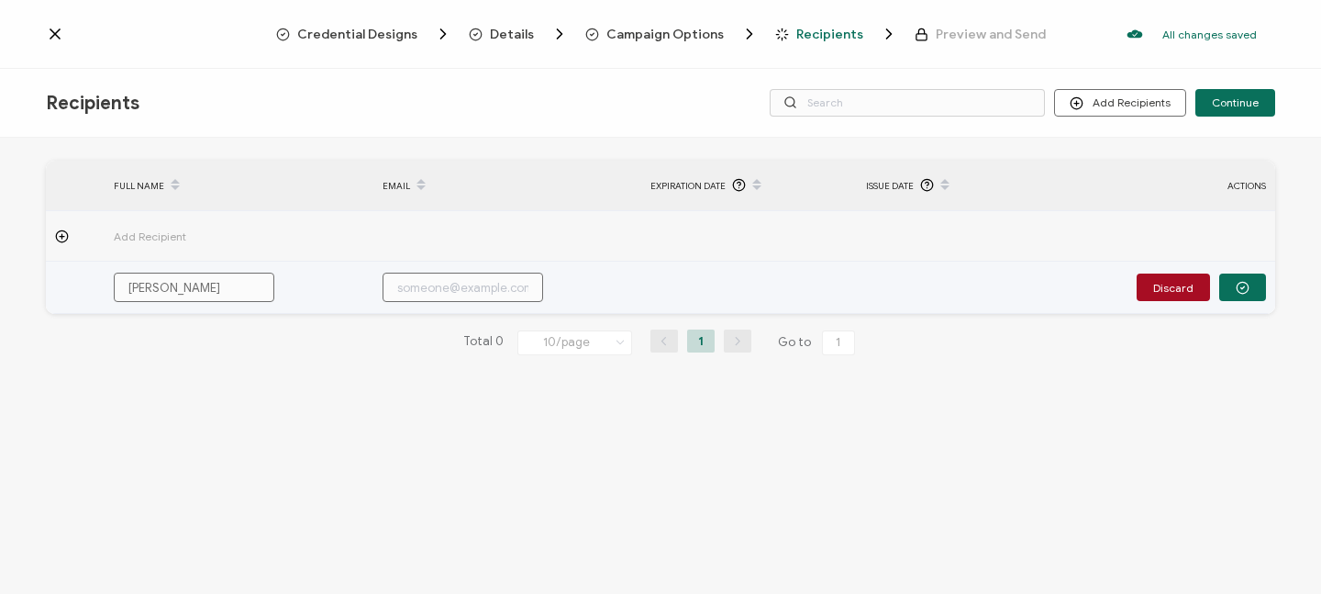
type input "[PERSON_NAME] Be"
type input "[PERSON_NAME]"
type input "[PERSON_NAME] Bear"
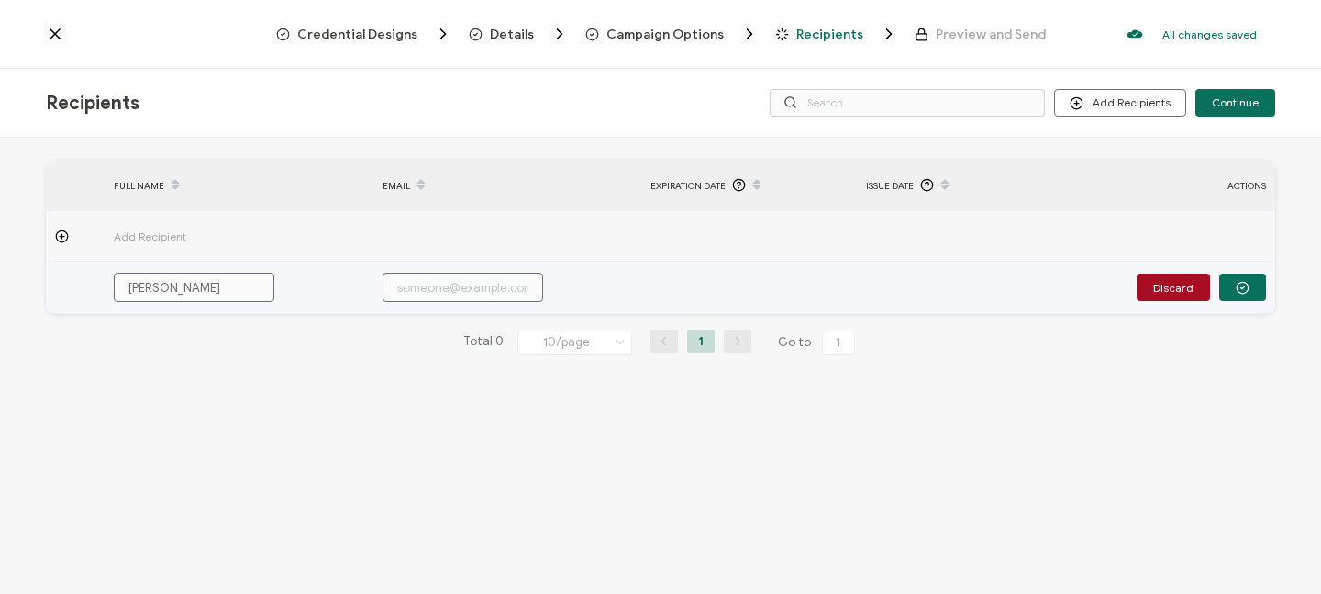
type input "[PERSON_NAME] Bear"
type input "b"
type input "bo"
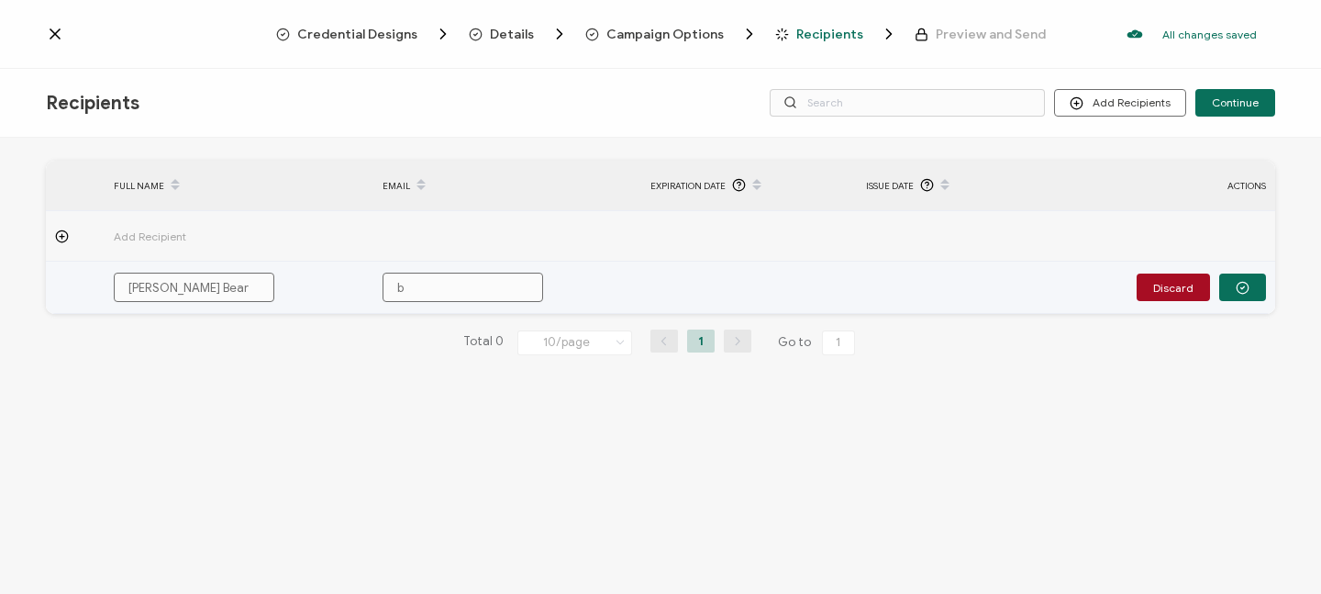
type input "bo"
type input "[PERSON_NAME]"
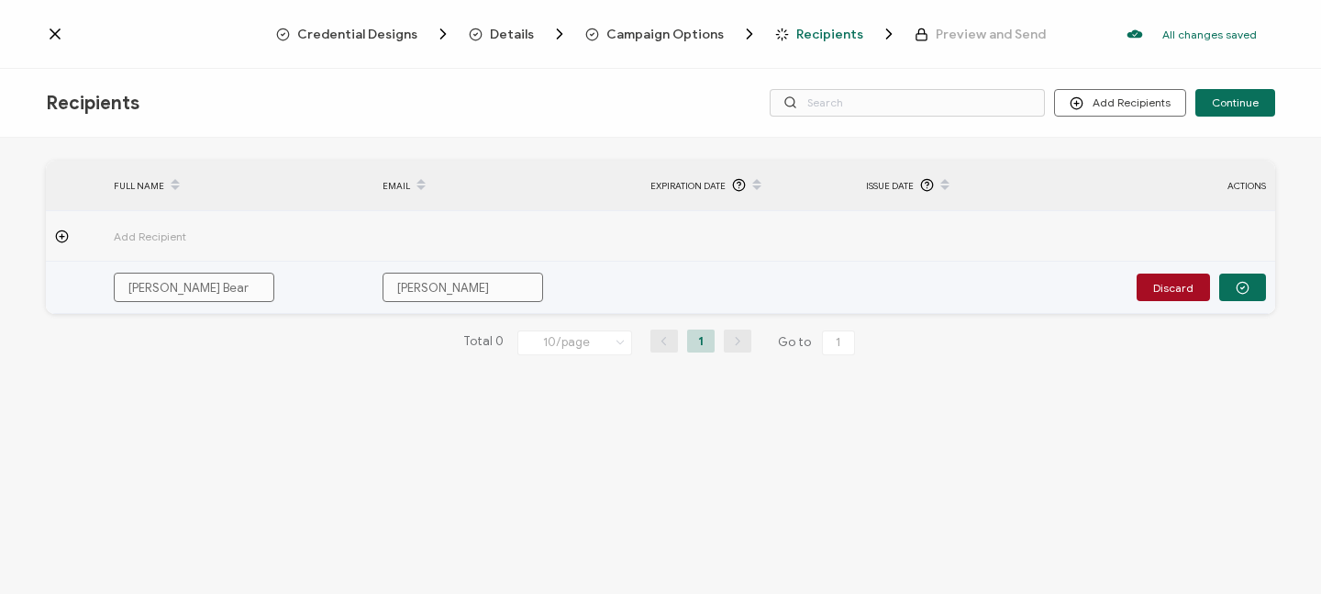
type input "[PERSON_NAME]"
type input "[PERSON_NAME]."
type input "[PERSON_NAME].b"
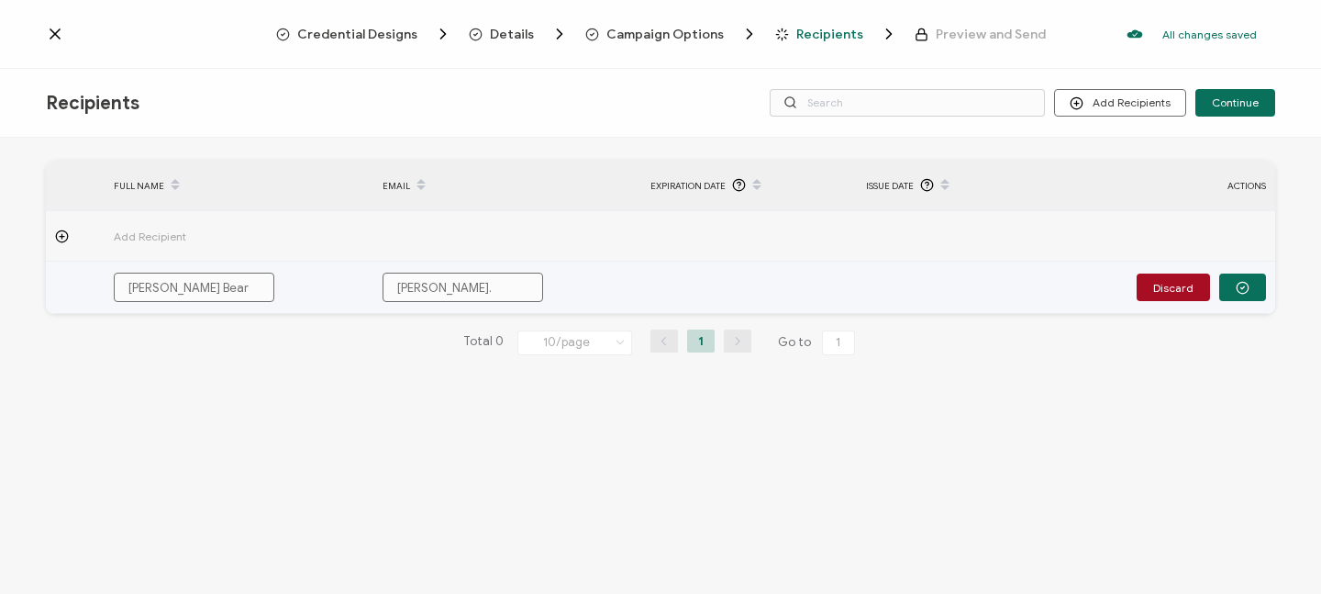
type input "[PERSON_NAME].b"
type input "[PERSON_NAME][DOMAIN_NAME]"
type input "[PERSON_NAME].bea"
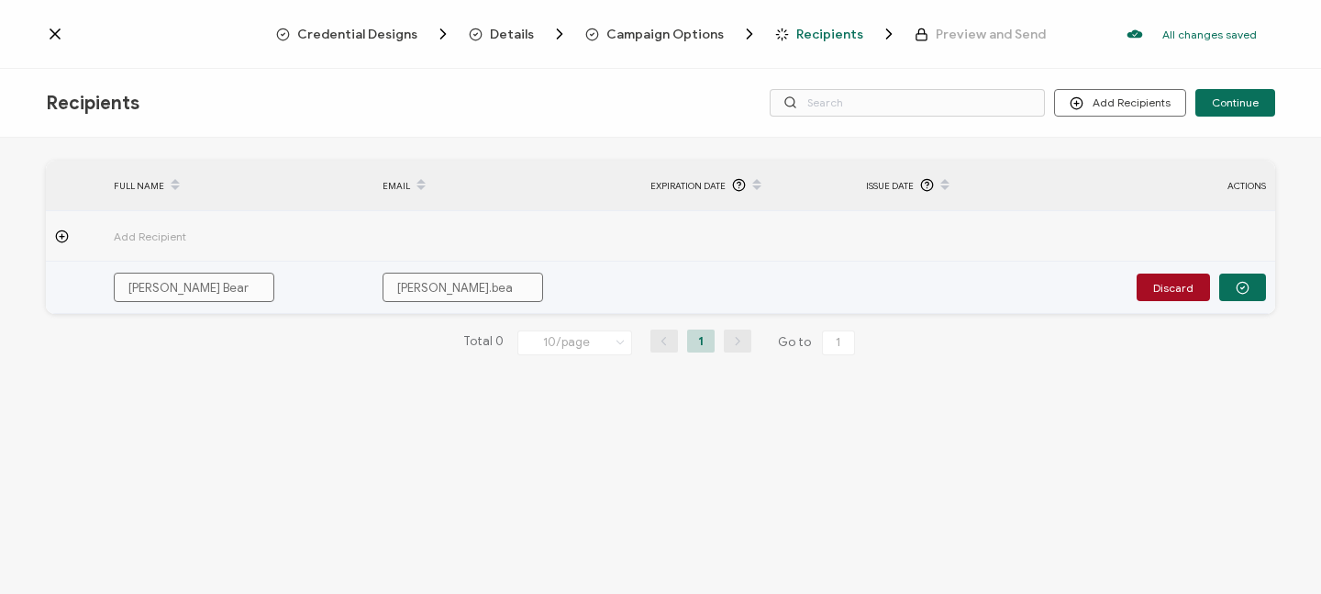
type input "[PERSON_NAME].bear"
type input "[PERSON_NAME].bear@"
type input "[PERSON_NAME].bear@b"
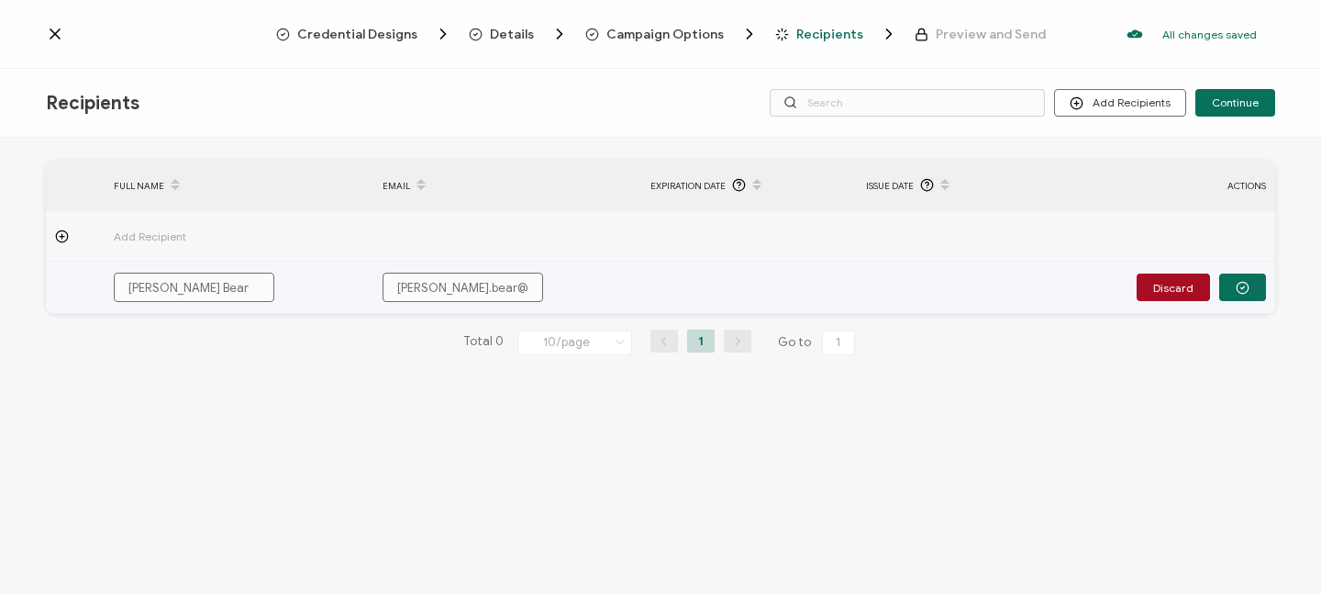
type input "[PERSON_NAME].bear@b"
type input "[PERSON_NAME].bear@br"
type input "[PERSON_NAME].bear@bra"
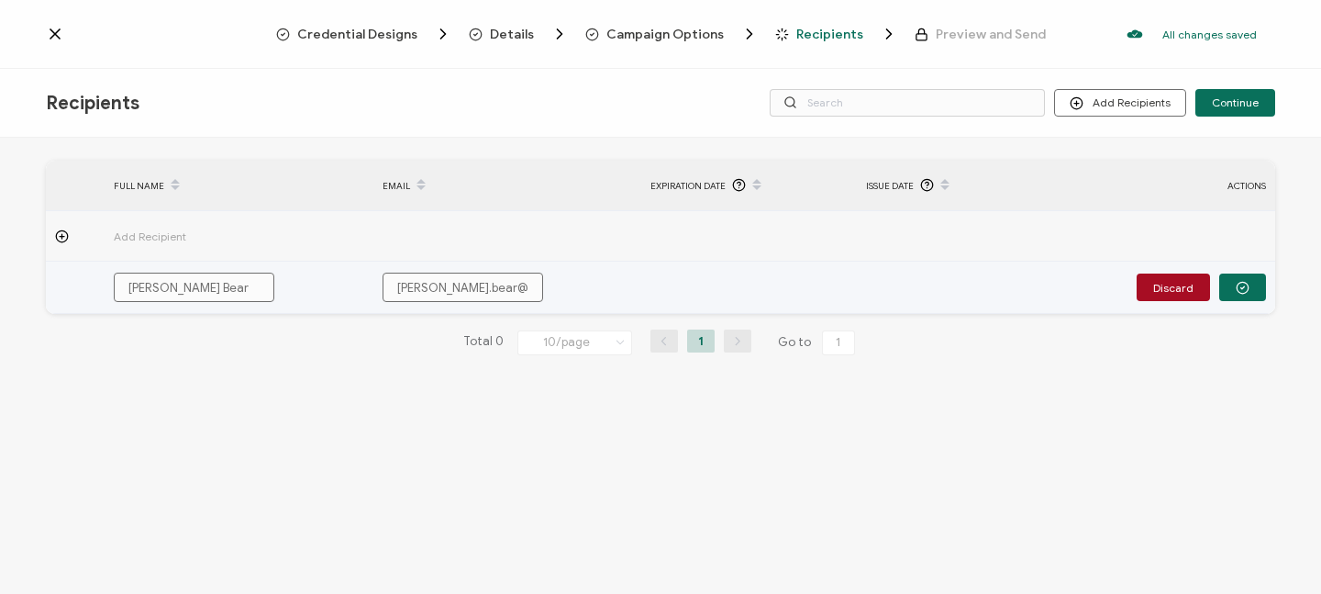
type input "[PERSON_NAME].bear@brai"
type input "[PERSON_NAME].bear@brain"
type input "[PERSON_NAME].bear@brainp"
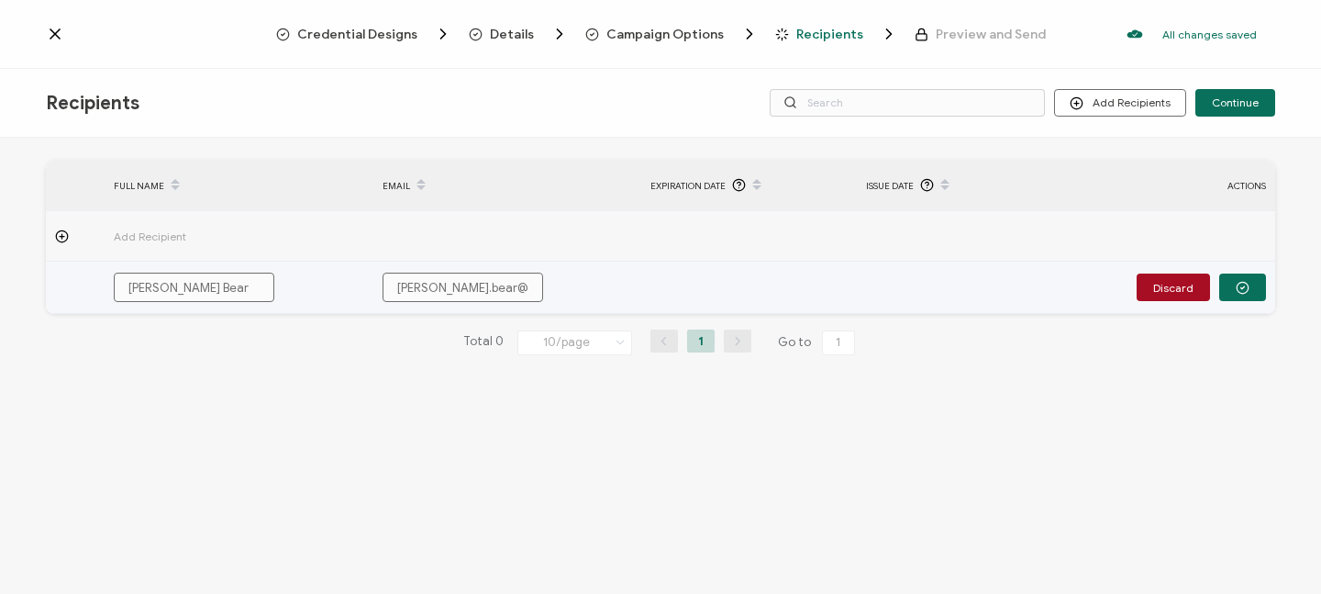
type input "[PERSON_NAME].bear@brainp"
type input "[PERSON_NAME].bear@brainpo"
type input "[PERSON_NAME].bear@brainpop"
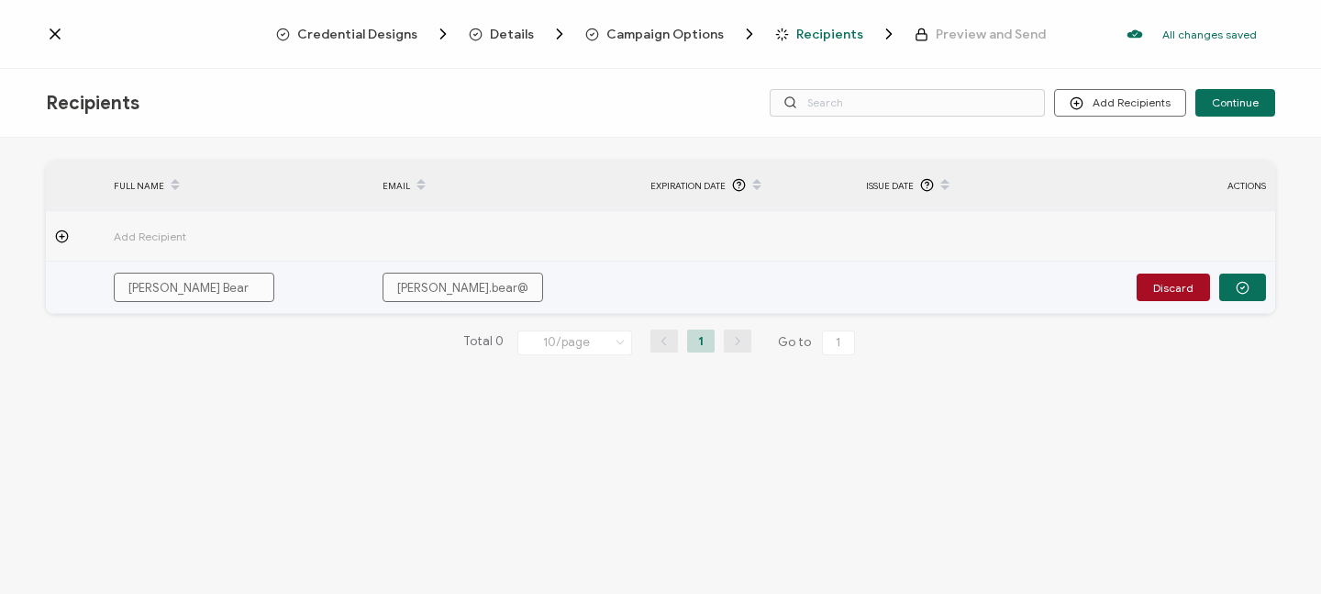
type input "[PERSON_NAME].bear@brainpop."
type input "[PERSON_NAME].bear@brainpop.c"
type input "[PERSON_NAME][EMAIL_ADDRESS][DOMAIN_NAME]"
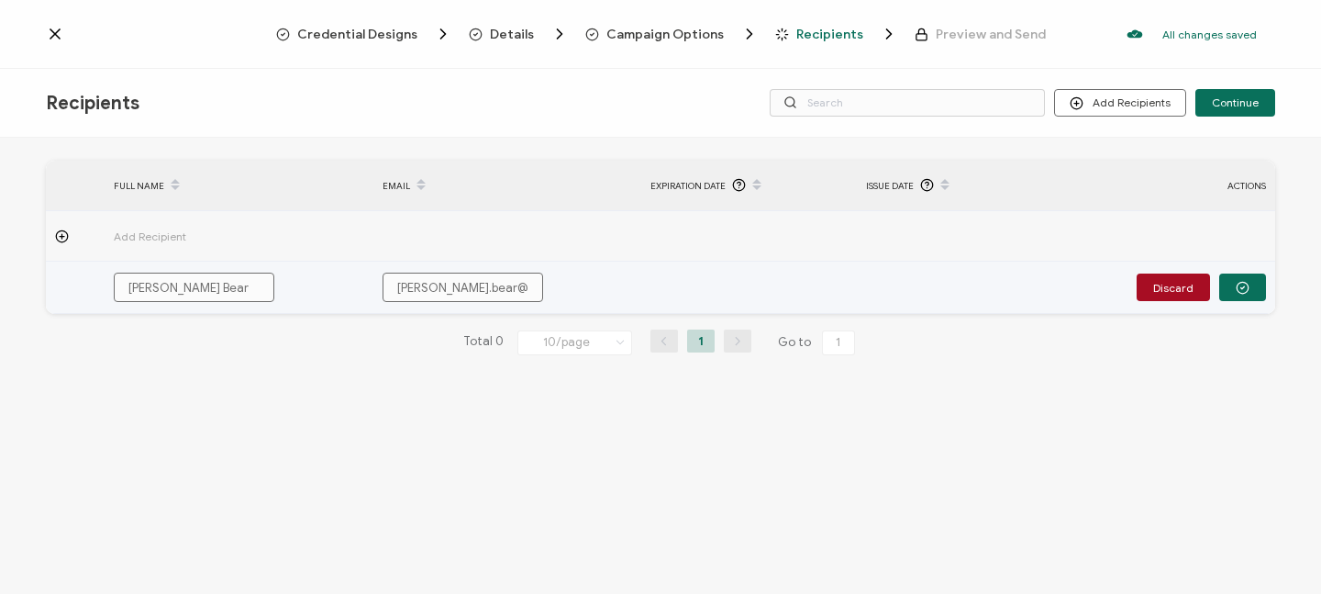
type input "[PERSON_NAME][EMAIL_ADDRESS][DOMAIN_NAME]"
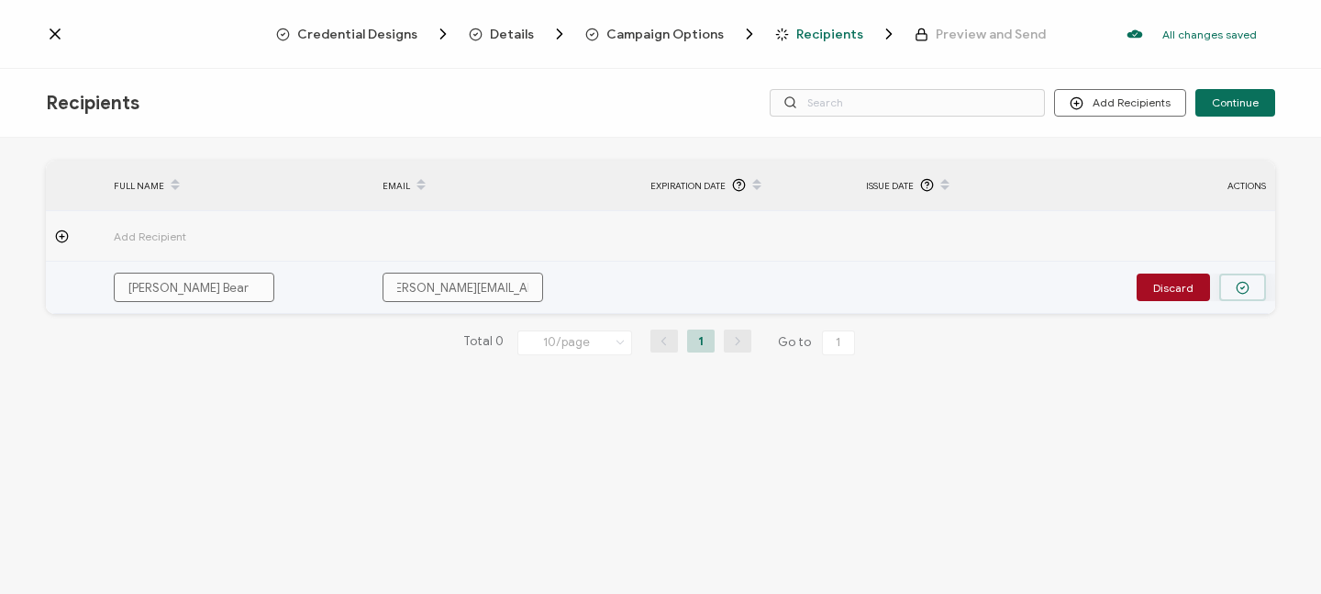
click at [1245, 283] on icon "button" at bounding box center [1243, 288] width 14 height 14
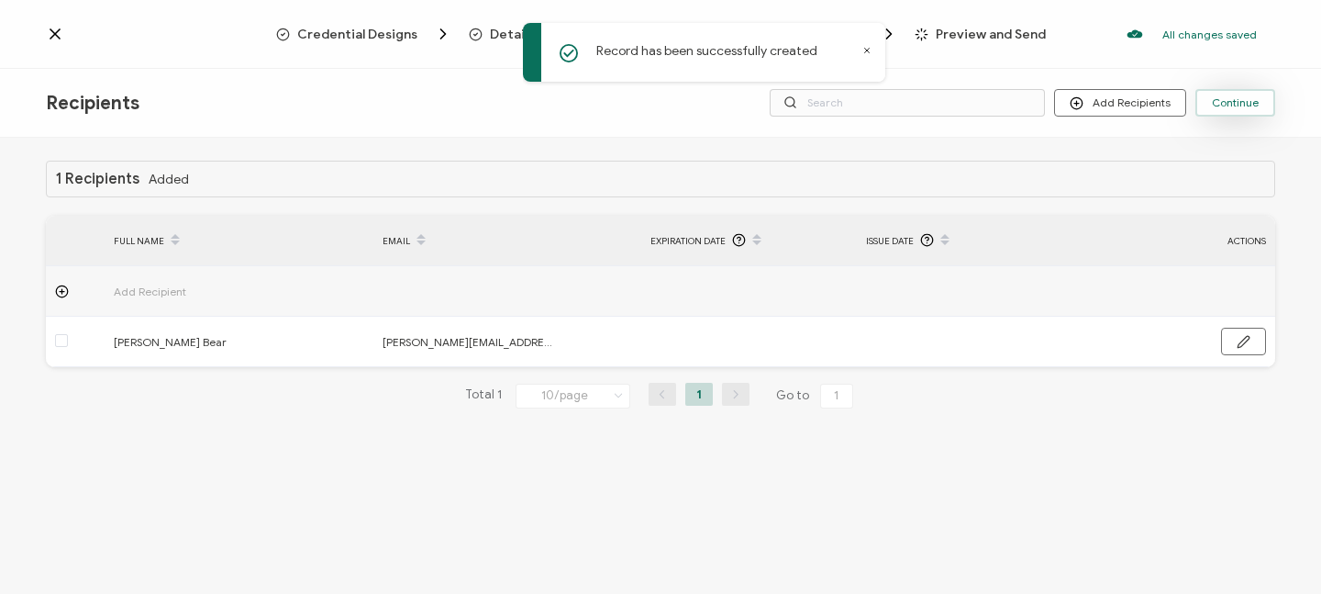
click at [1245, 100] on span "Continue" at bounding box center [1235, 102] width 47 height 11
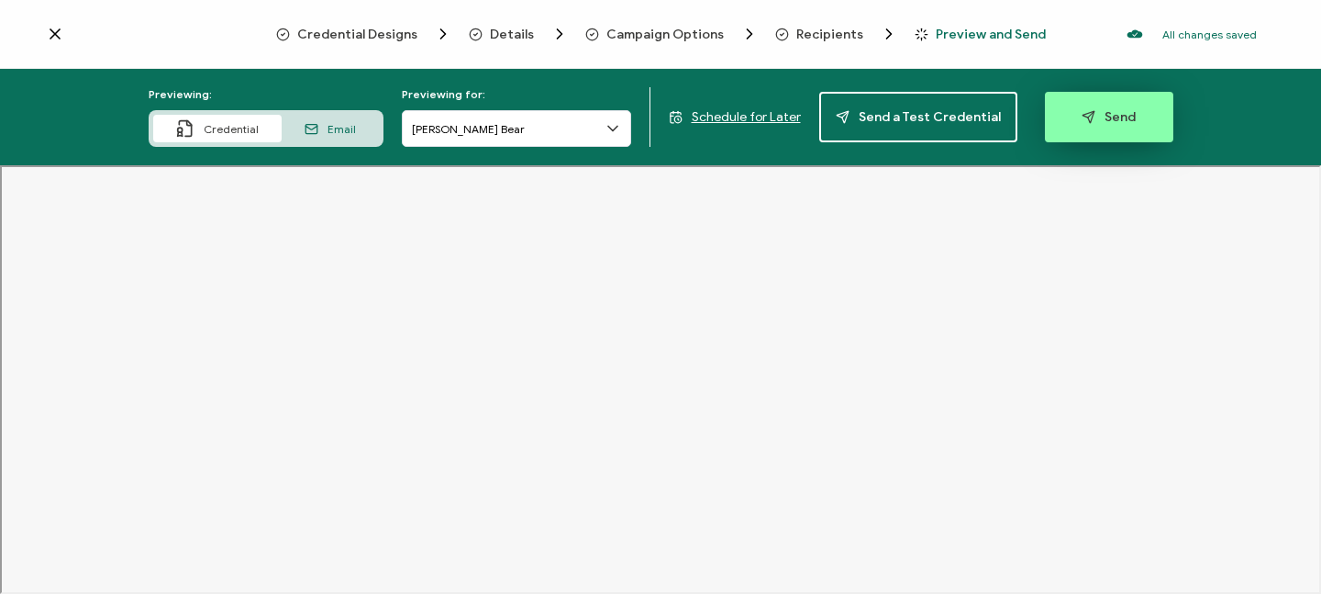
click at [1100, 119] on span "Send" at bounding box center [1109, 117] width 54 height 14
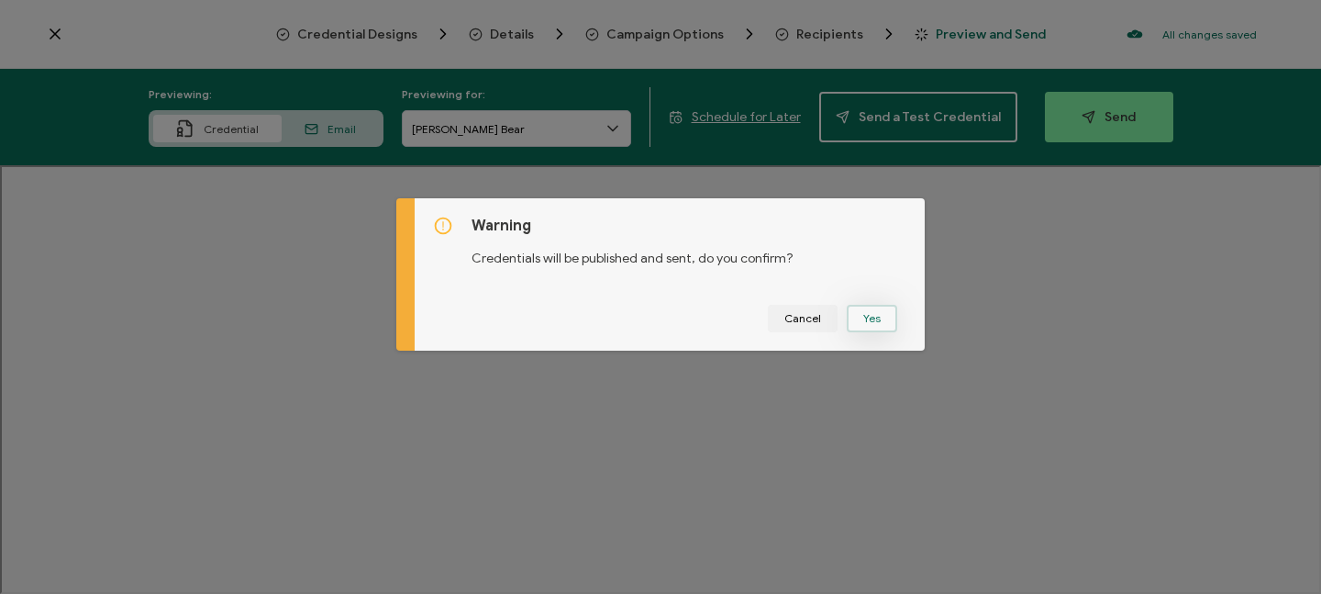
click at [865, 318] on button "Yes" at bounding box center [872, 319] width 50 height 28
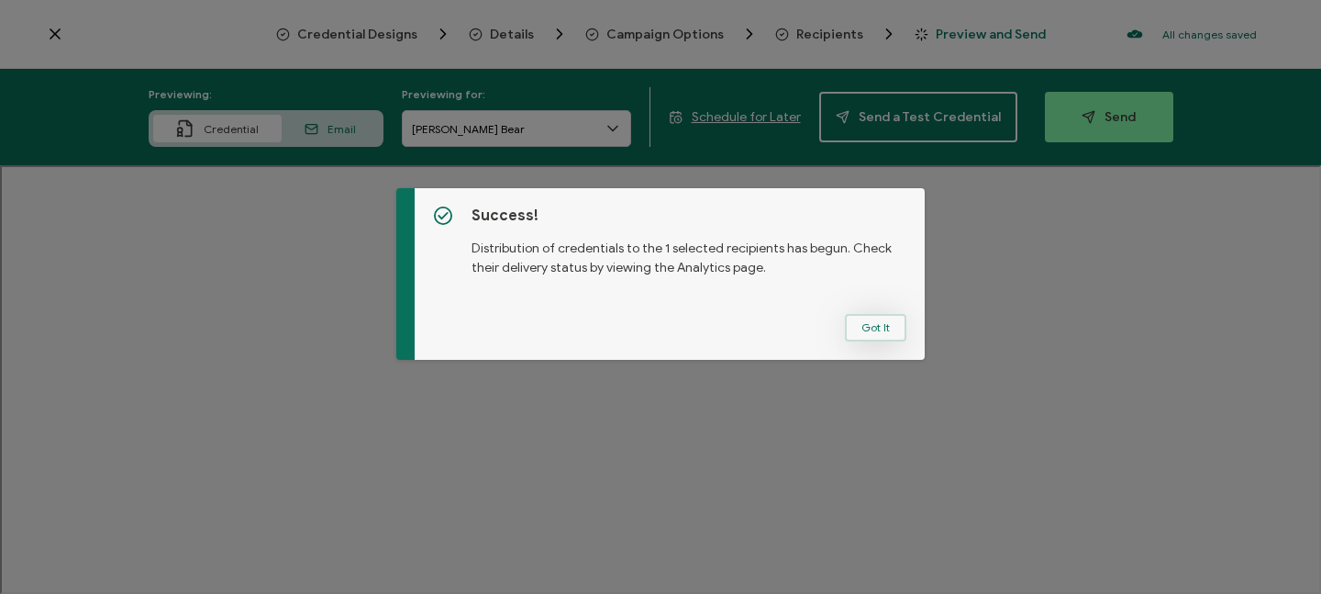
click at [864, 324] on button "Got It" at bounding box center [875, 328] width 61 height 28
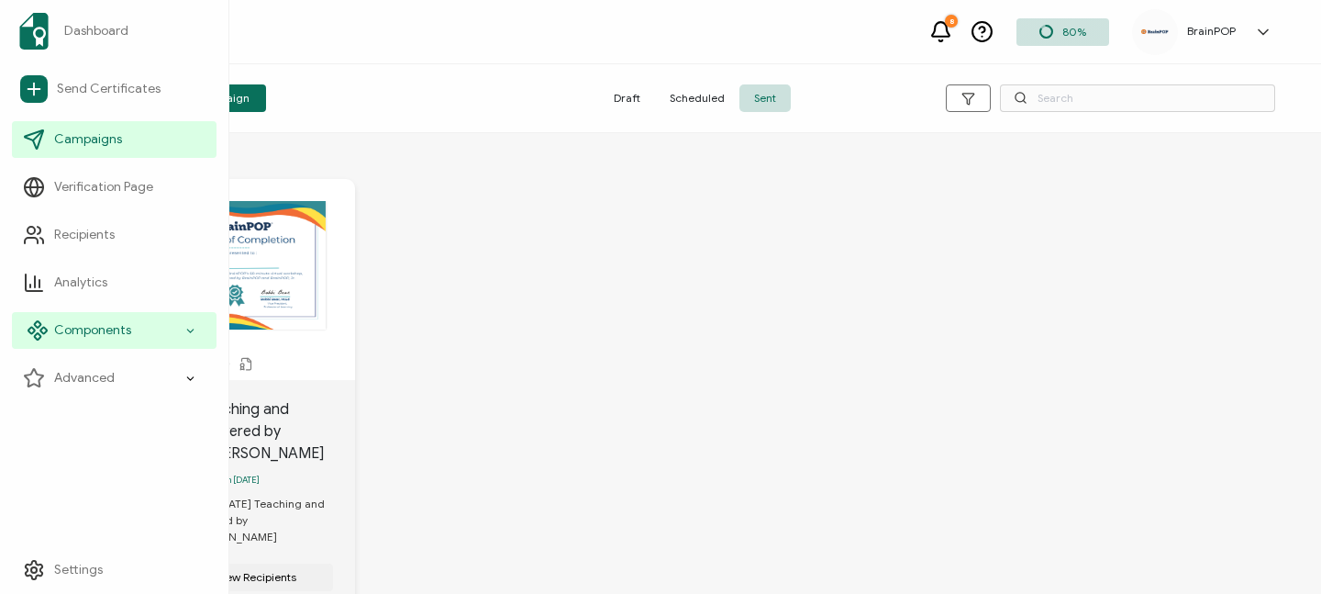
click at [70, 333] on span "Components" at bounding box center [92, 330] width 77 height 18
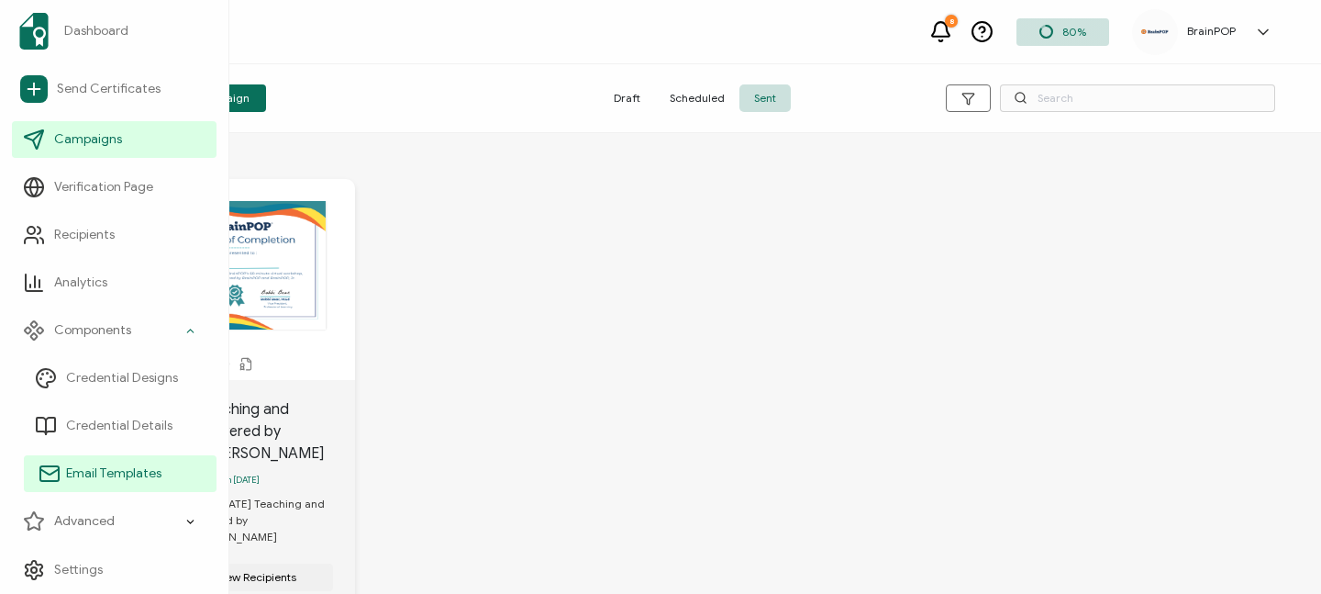
click at [93, 469] on span "Email Templates" at bounding box center [113, 473] width 95 height 18
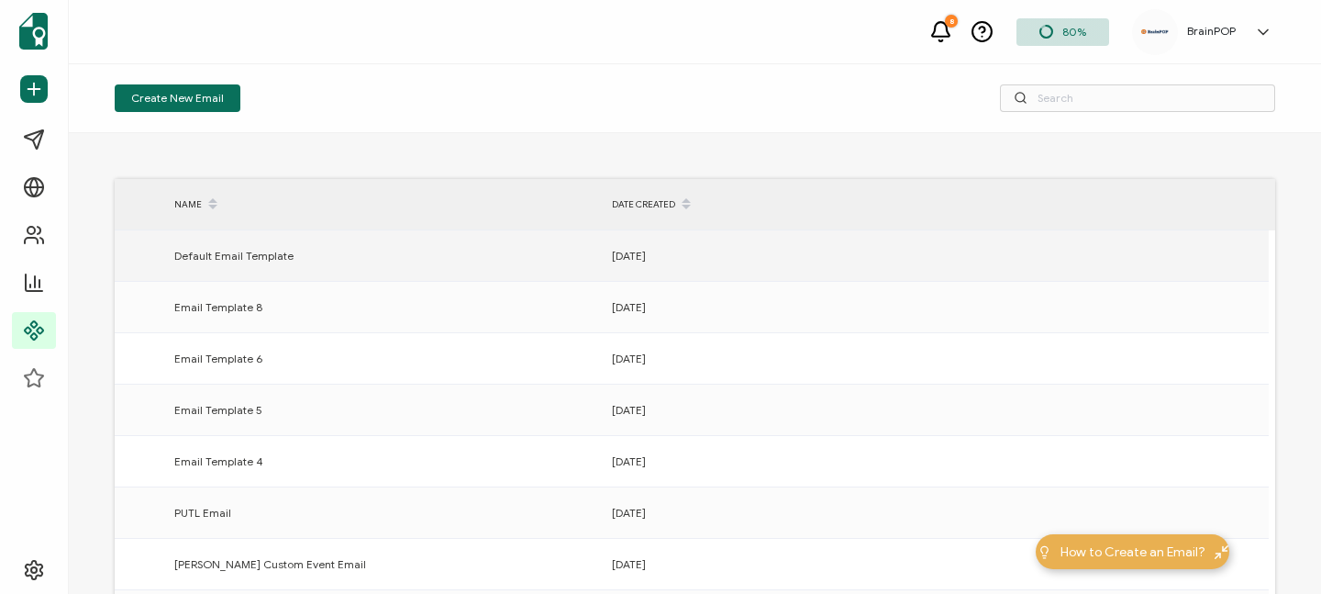
click at [1133, 241] on div at bounding box center [1154, 255] width 229 height 50
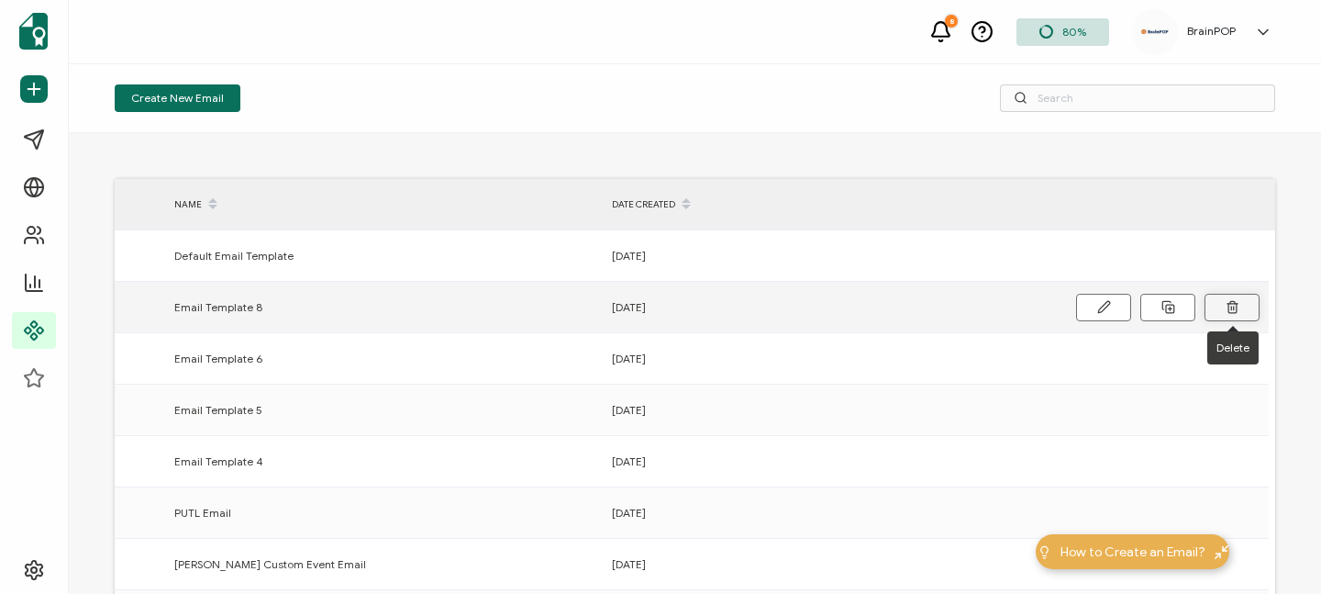
click at [1236, 305] on icon at bounding box center [1233, 308] width 8 height 9
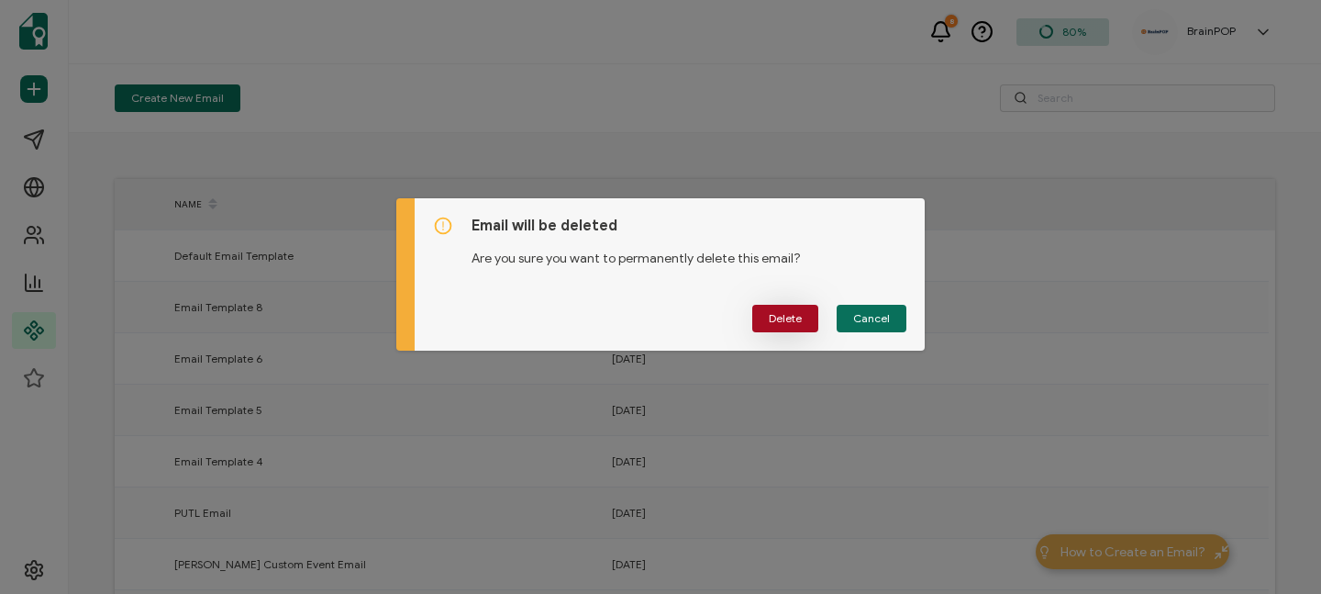
click at [794, 321] on span "Delete" at bounding box center [785, 318] width 33 height 11
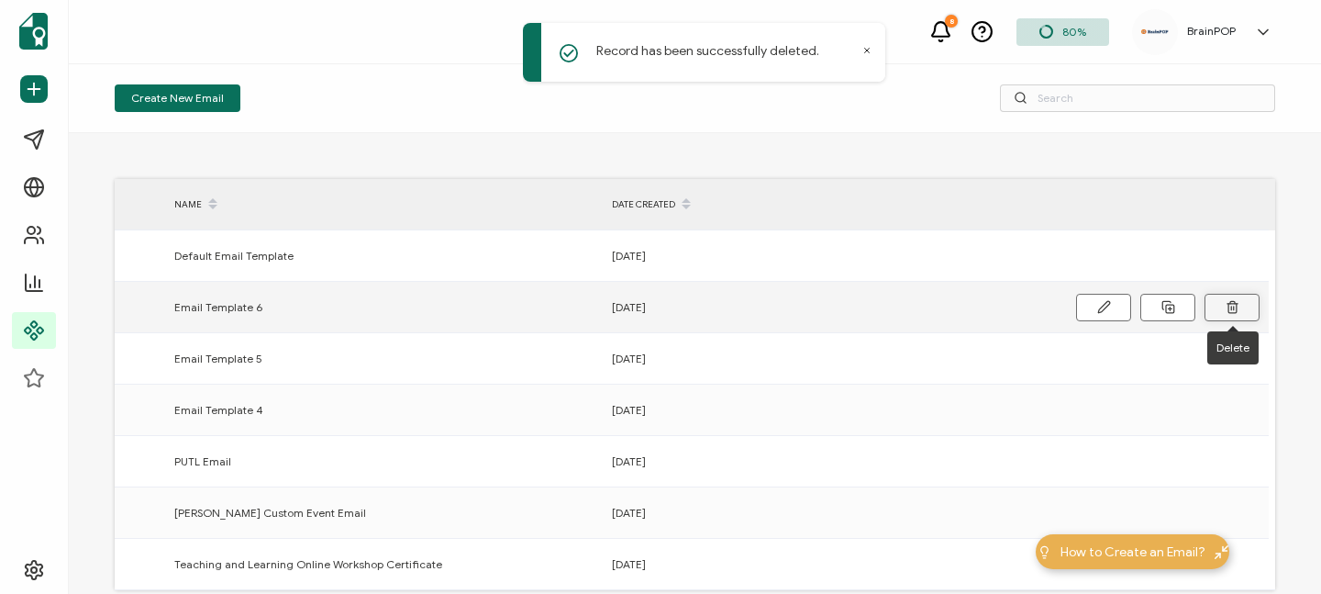
click at [1219, 304] on button at bounding box center [1232, 308] width 55 height 28
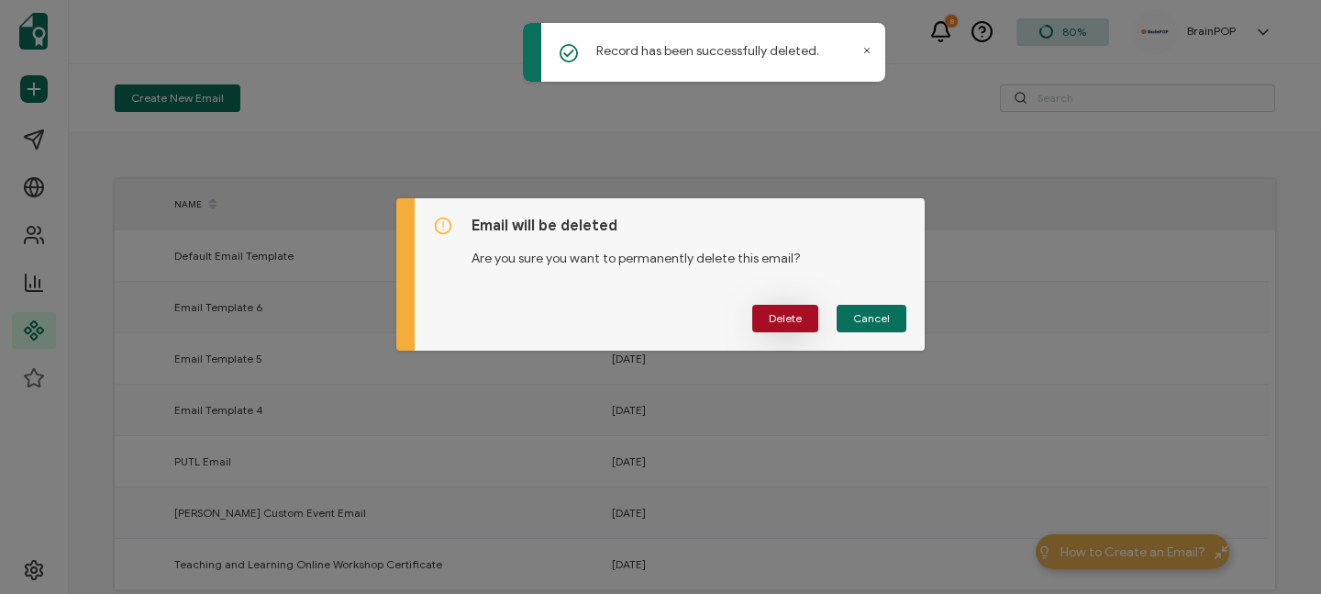
click at [792, 320] on span "Delete" at bounding box center [785, 318] width 33 height 11
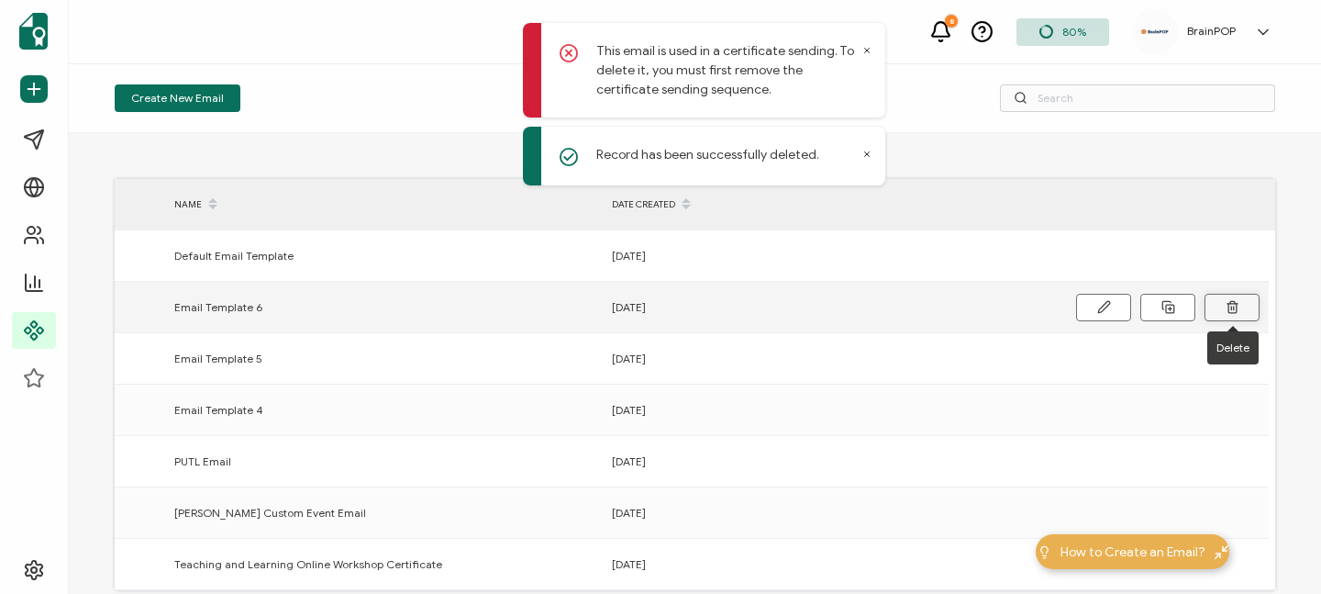
click at [1237, 306] on icon at bounding box center [1233, 307] width 14 height 14
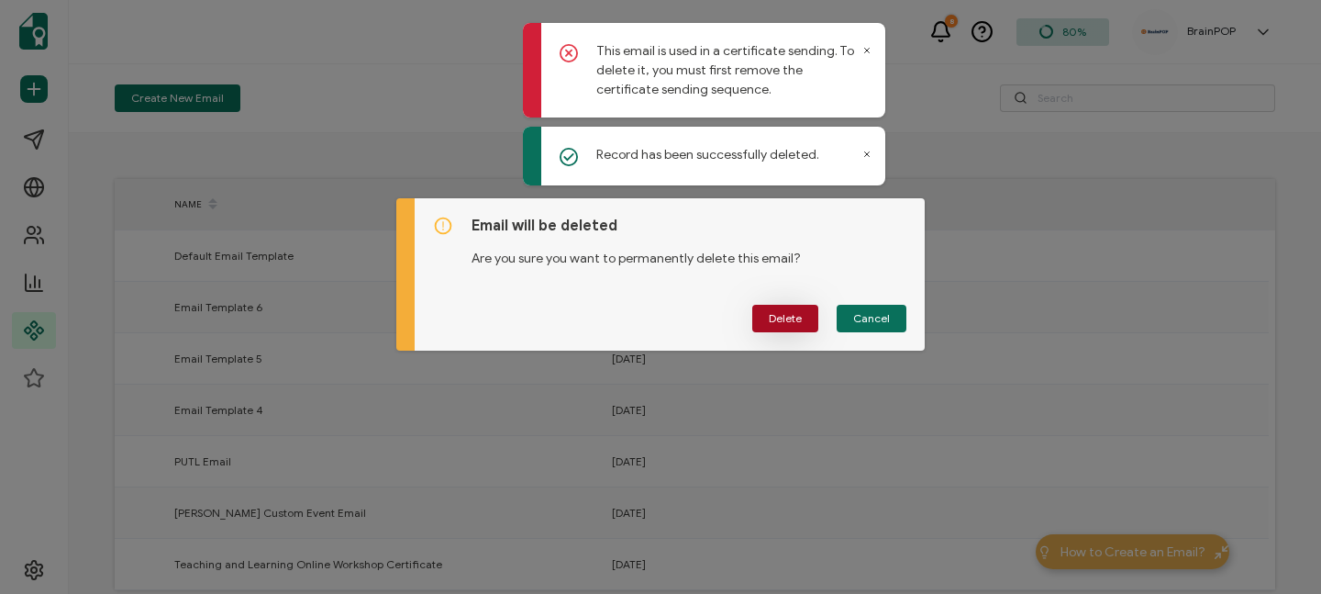
click at [795, 317] on span "Delete" at bounding box center [785, 318] width 33 height 11
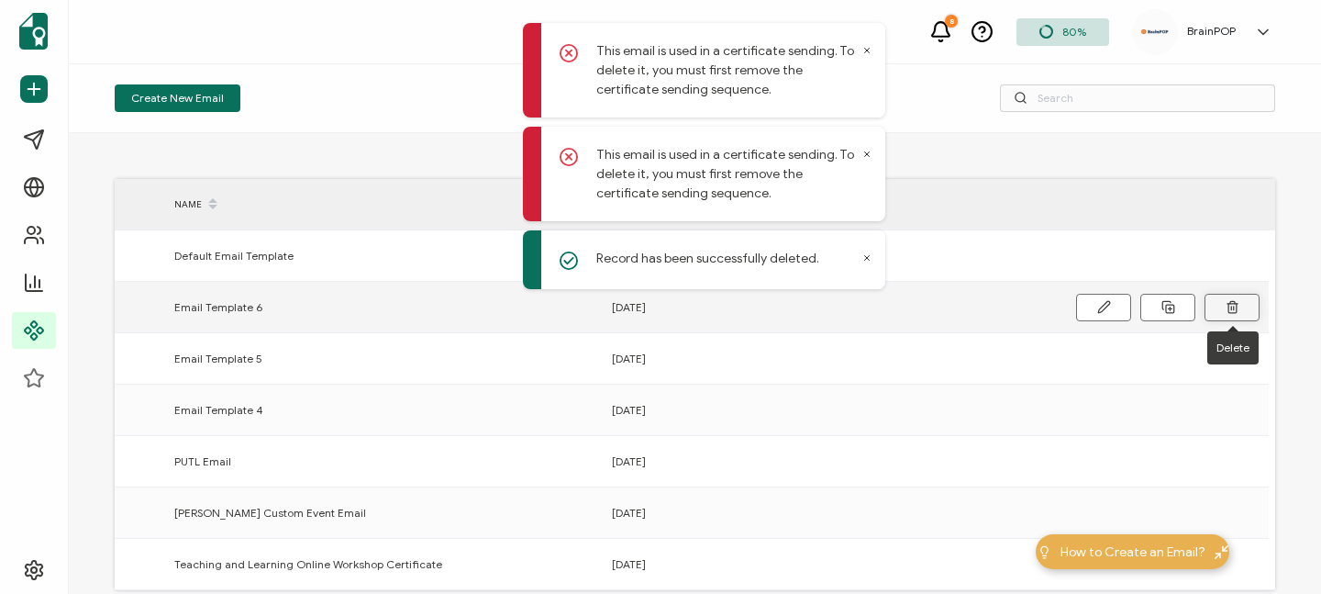
click at [1221, 306] on button at bounding box center [1232, 308] width 55 height 28
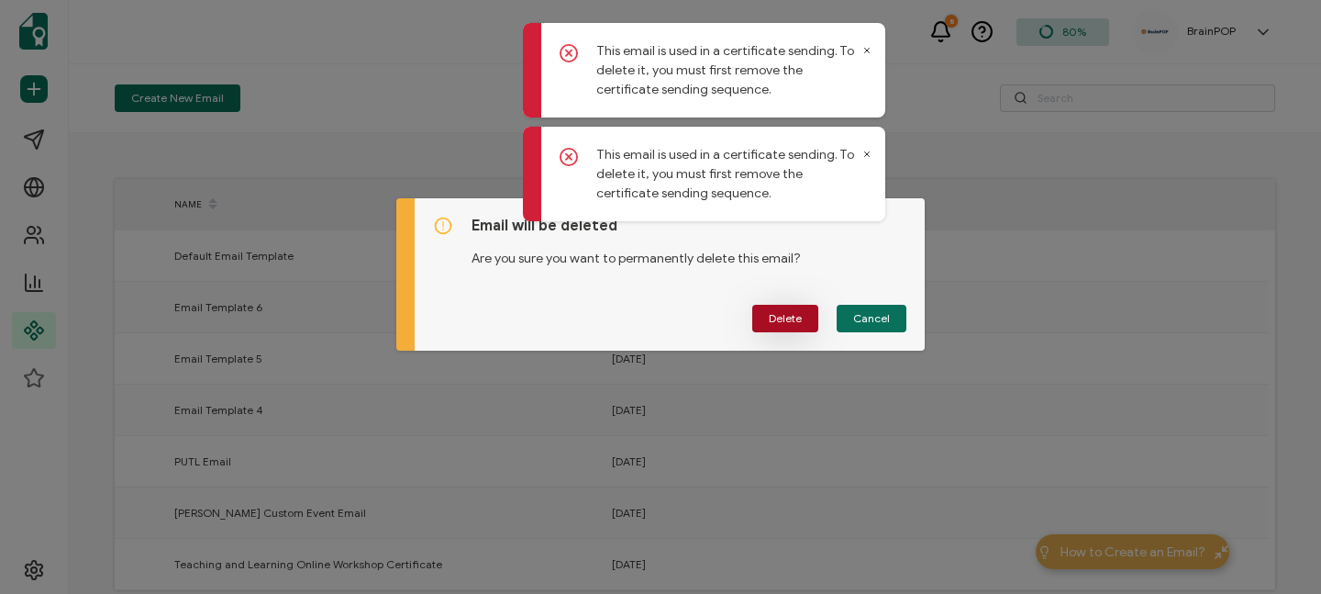
click at [788, 318] on span "Delete" at bounding box center [785, 318] width 33 height 11
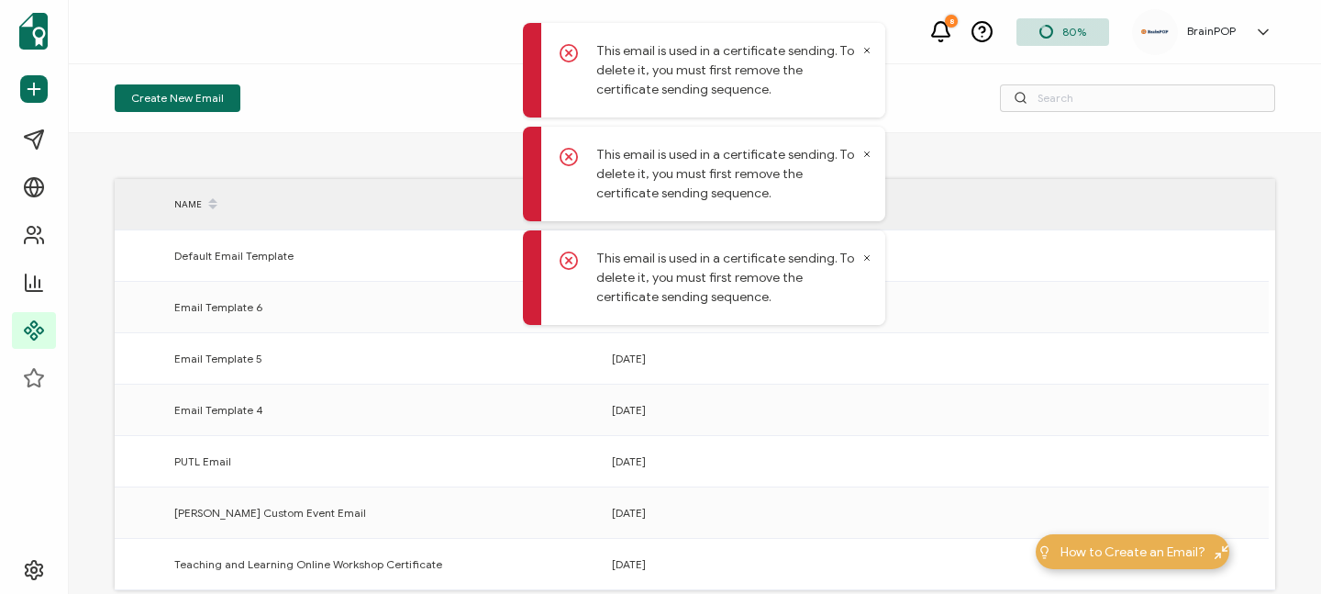
click at [563, 48] on icon at bounding box center [569, 53] width 18 height 18
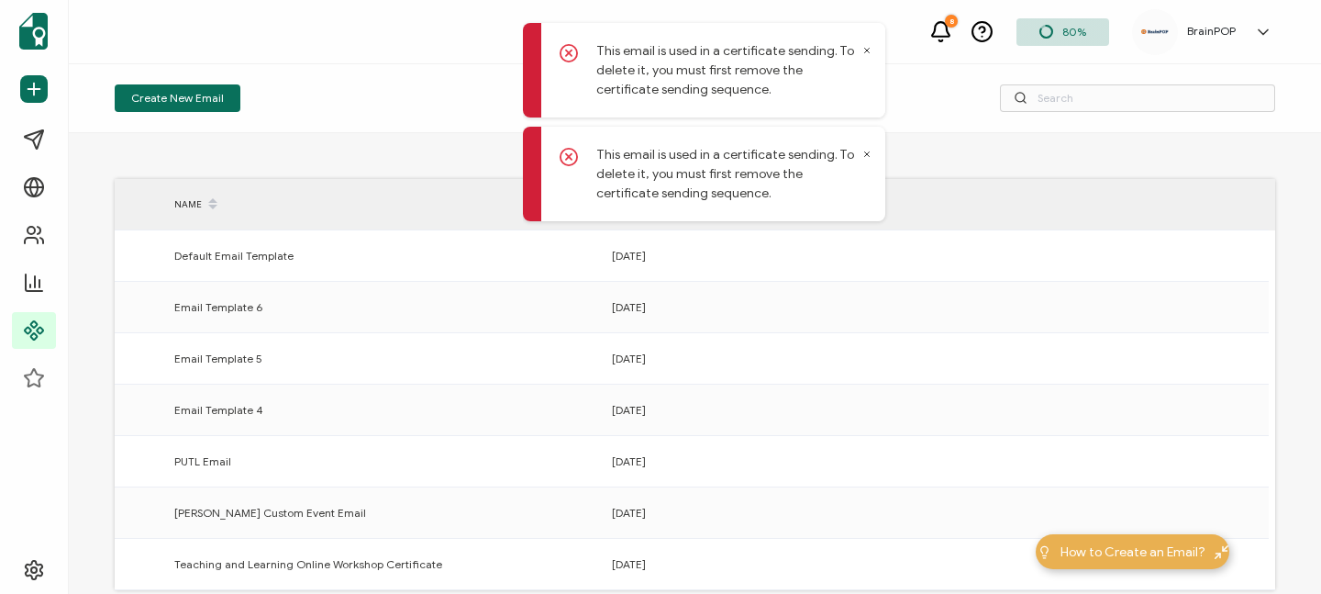
click at [569, 153] on icon at bounding box center [569, 157] width 18 height 18
click at [571, 57] on icon at bounding box center [569, 53] width 18 height 18
click at [568, 157] on icon at bounding box center [569, 157] width 6 height 6
click at [567, 52] on icon at bounding box center [569, 53] width 6 height 6
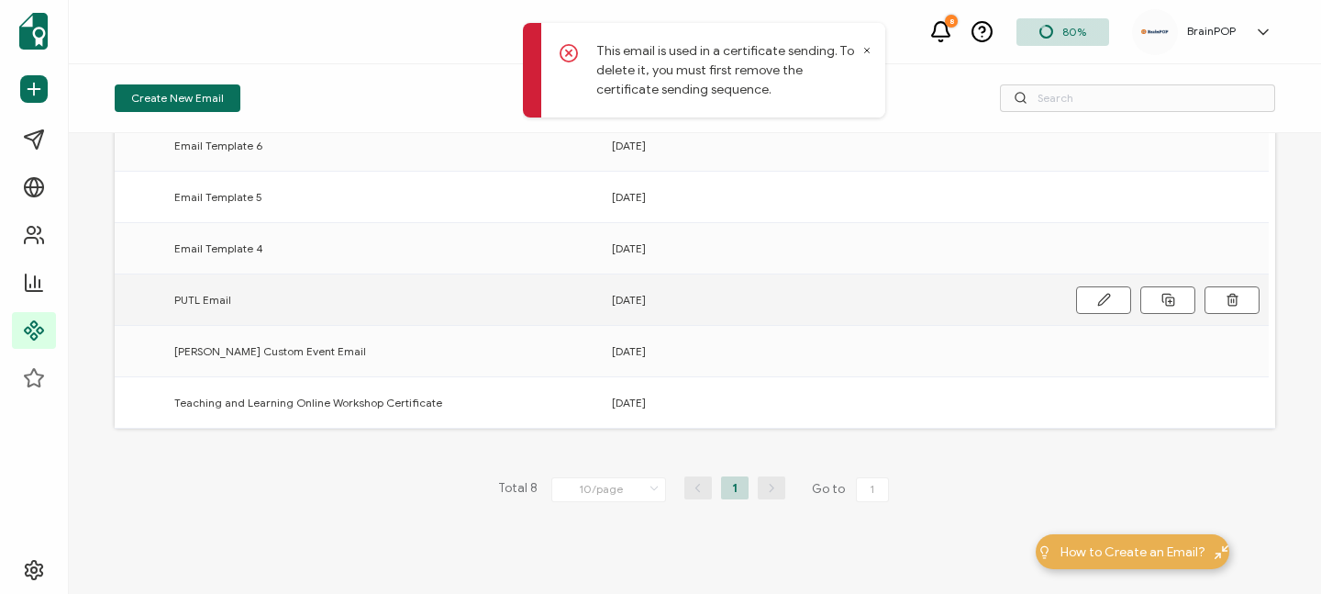
scroll to position [172, 0]
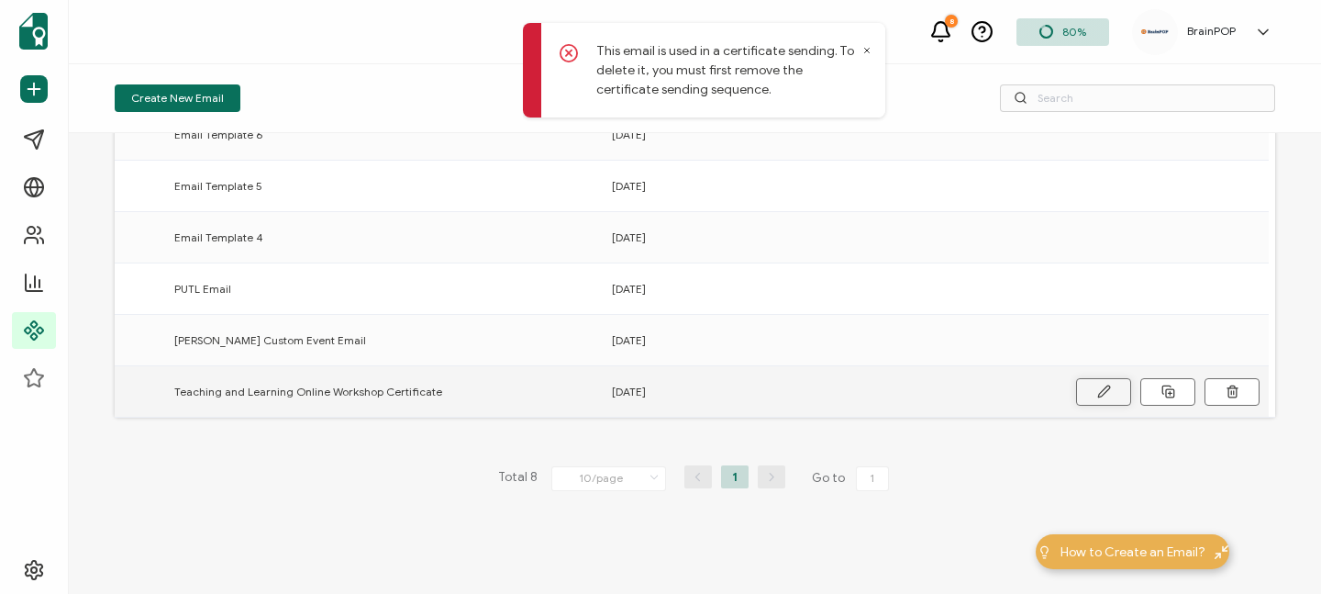
click at [0, 0] on icon at bounding box center [0, 0] width 0 height 0
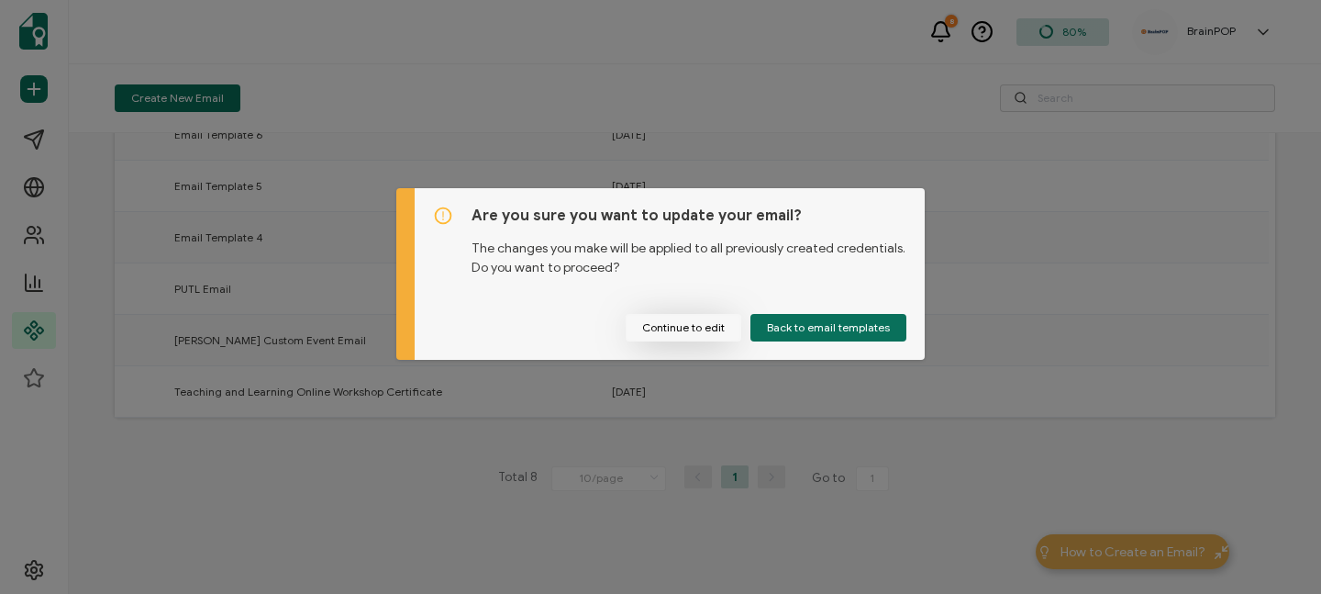
click at [706, 323] on button "Continue to edit" at bounding box center [684, 328] width 116 height 28
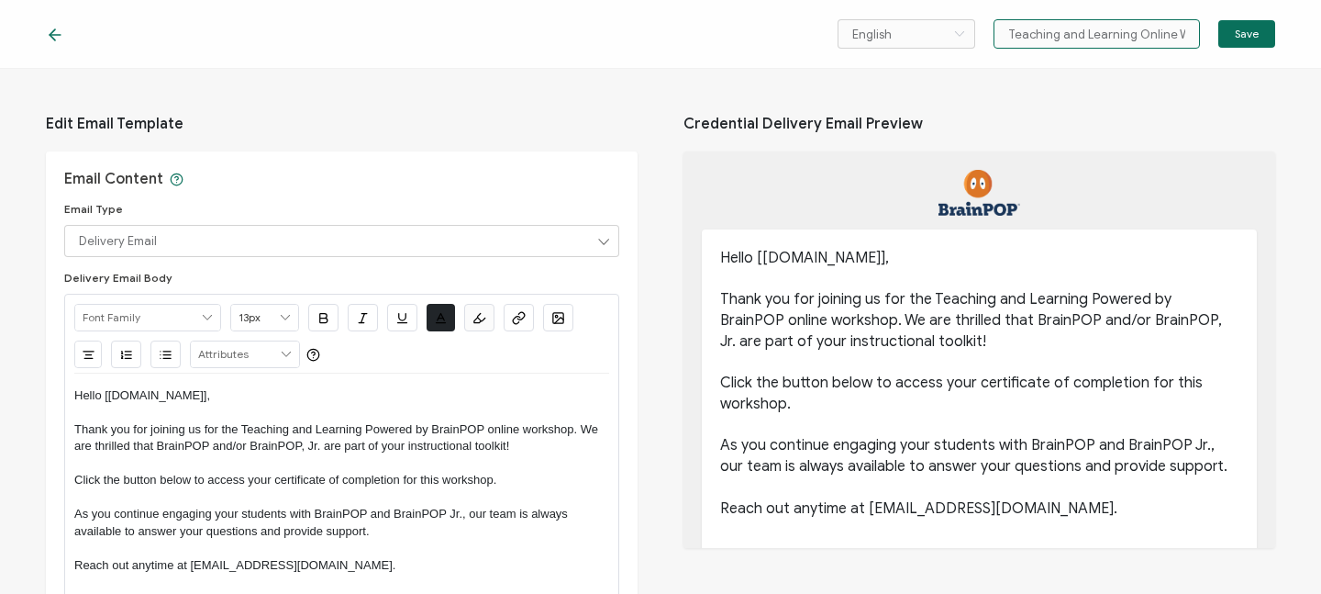
click at [1062, 29] on input "Teaching and Learning Online Workshop Certificate" at bounding box center [1097, 33] width 206 height 29
drag, startPoint x: 1008, startPoint y: 34, endPoint x: 1320, endPoint y: 46, distance: 312.2
click at [1320, 46] on div "English Bahasa indonesia Deutsch English Español Français Italiano Magyar Portu…" at bounding box center [660, 34] width 1321 height 69
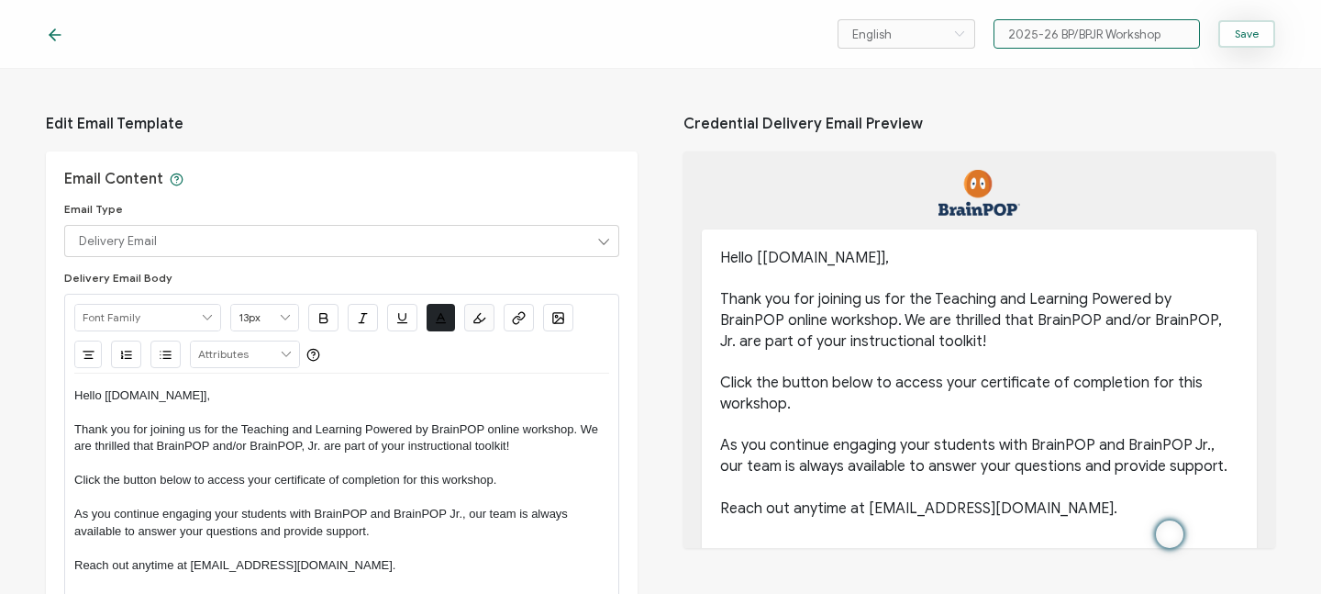
type input "2025-26 BP/BPJR Workshop"
click at [1243, 36] on span "Save" at bounding box center [1247, 33] width 24 height 11
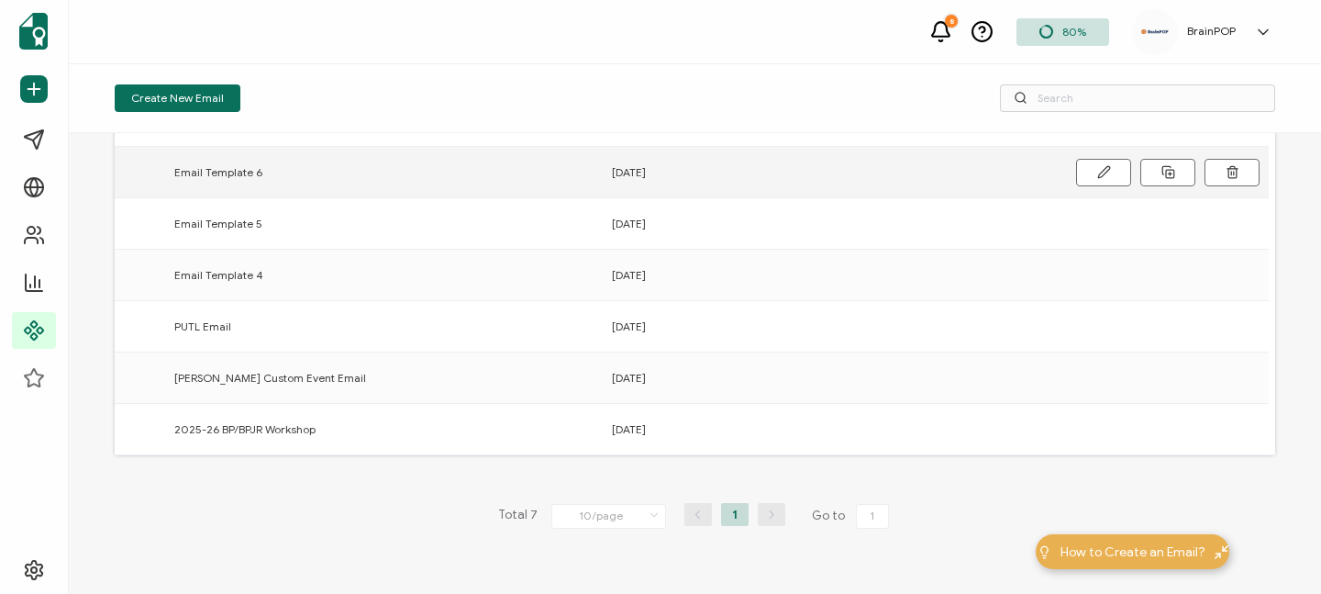
scroll to position [172, 0]
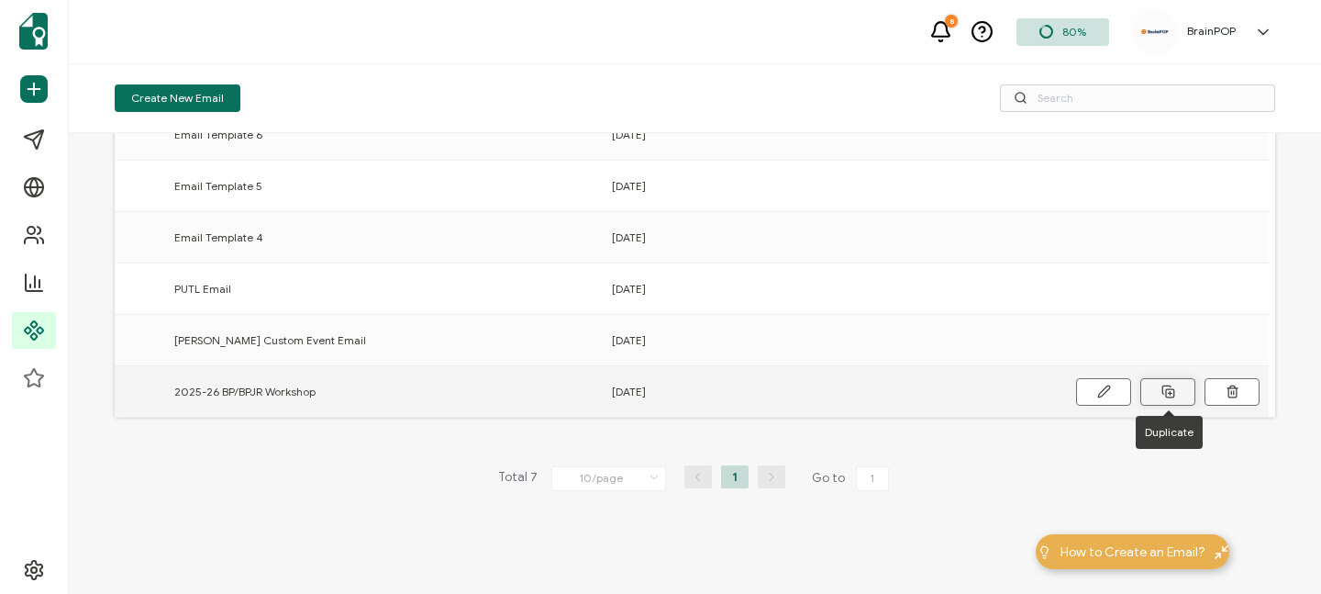
click at [1171, 393] on line at bounding box center [1170, 393] width 4 height 0
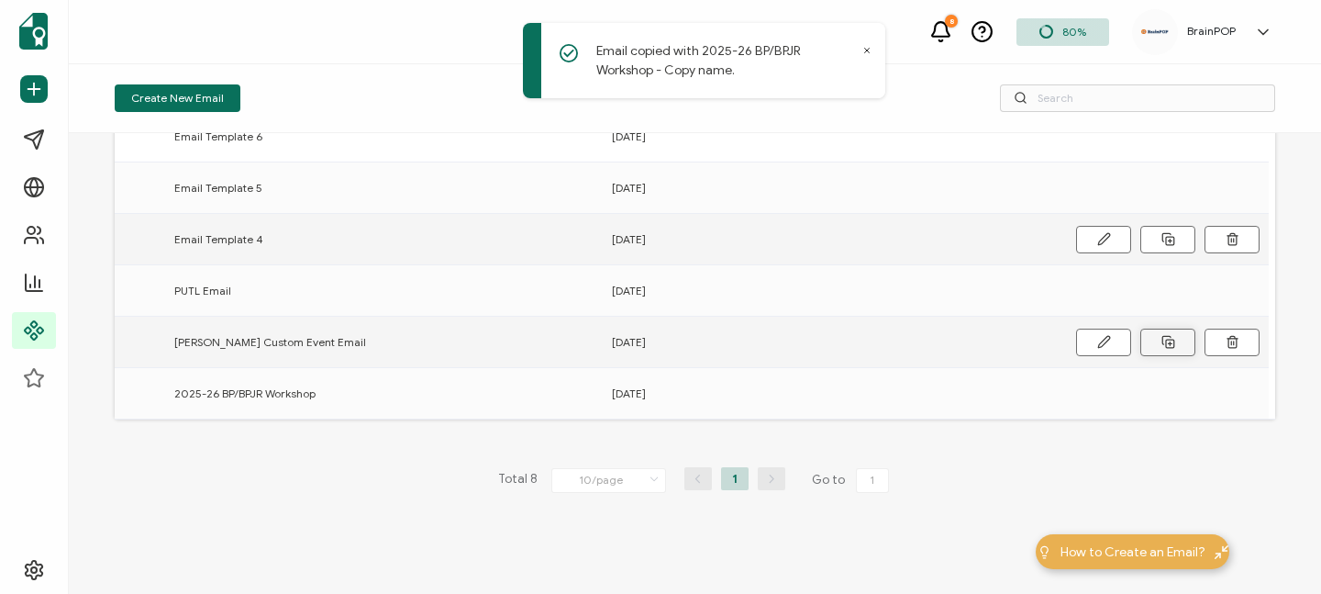
scroll to position [0, 0]
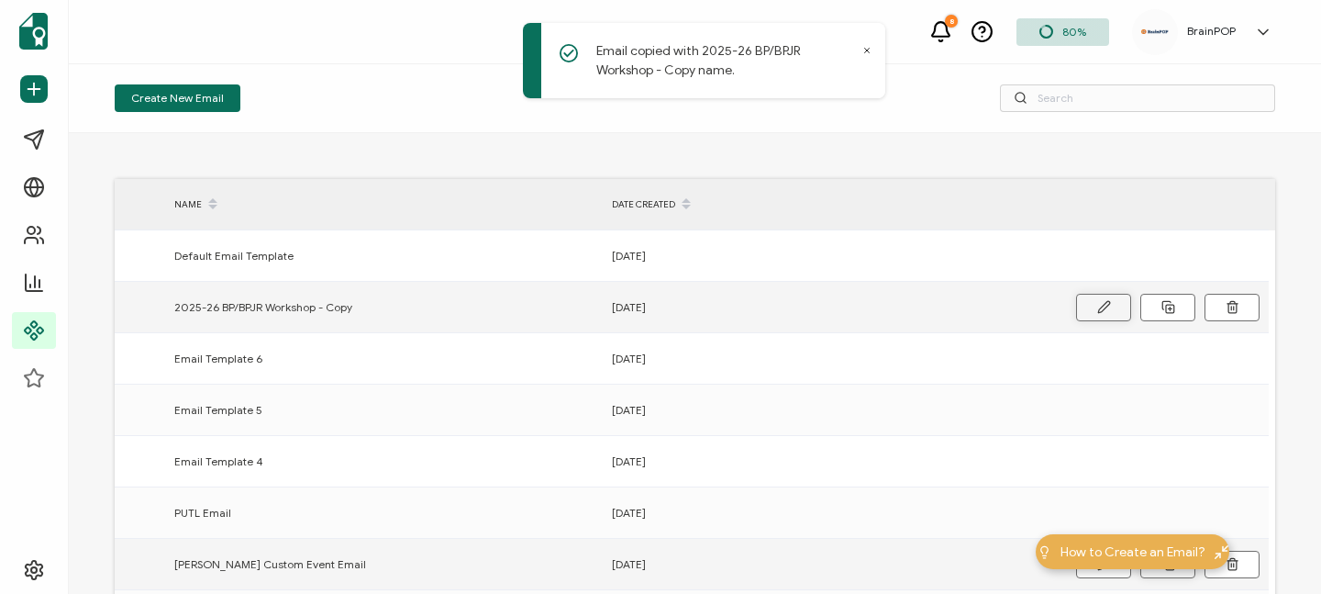
click at [1114, 306] on button at bounding box center [1103, 308] width 55 height 28
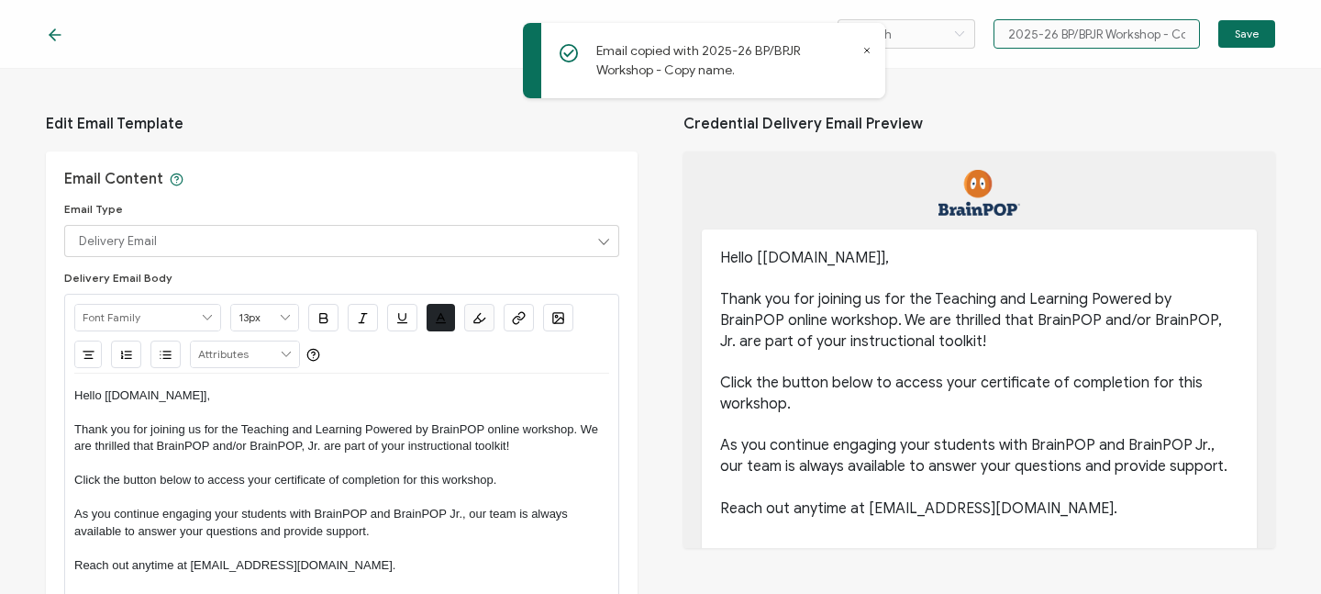
scroll to position [0, 11]
drag, startPoint x: 1057, startPoint y: 34, endPoint x: 1219, endPoint y: 39, distance: 162.5
click at [1219, 39] on div "English Bahasa indonesia Deutsch English Español Français Italiano Magyar Portu…" at bounding box center [1057, 33] width 438 height 29
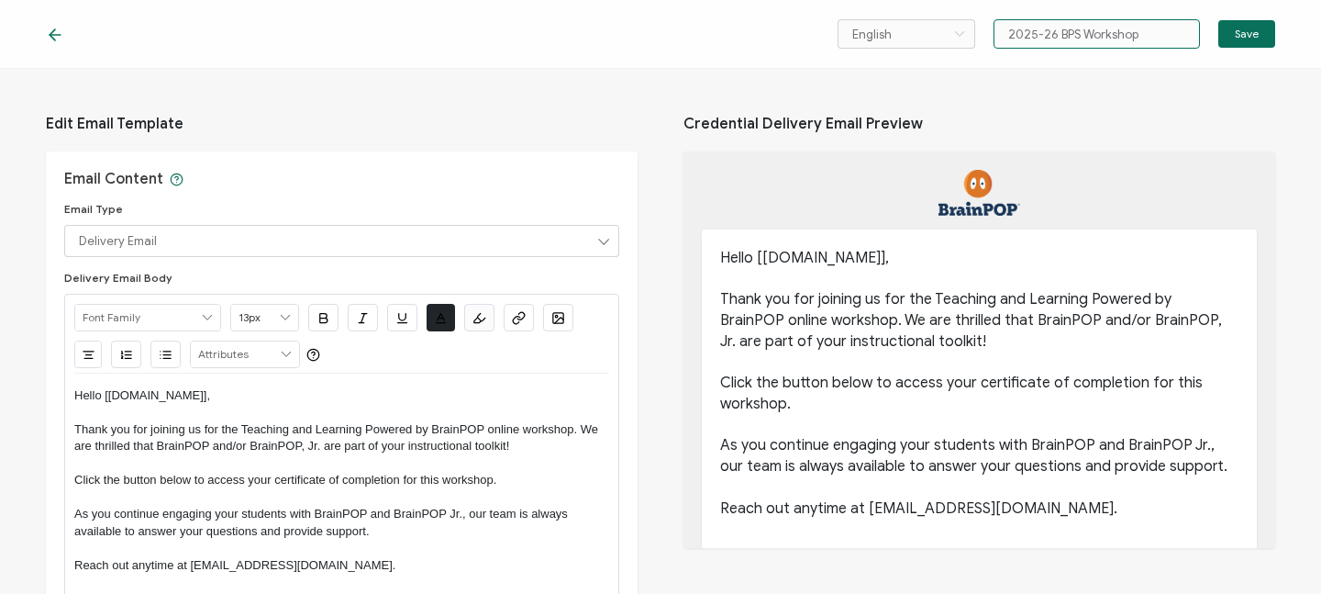
type input "2025-26 BPS Workshop"
click at [656, 298] on div "Edit Email Template Email Content Email Type Delivery Email Delivery Email Expi…" at bounding box center [660, 331] width 1321 height 525
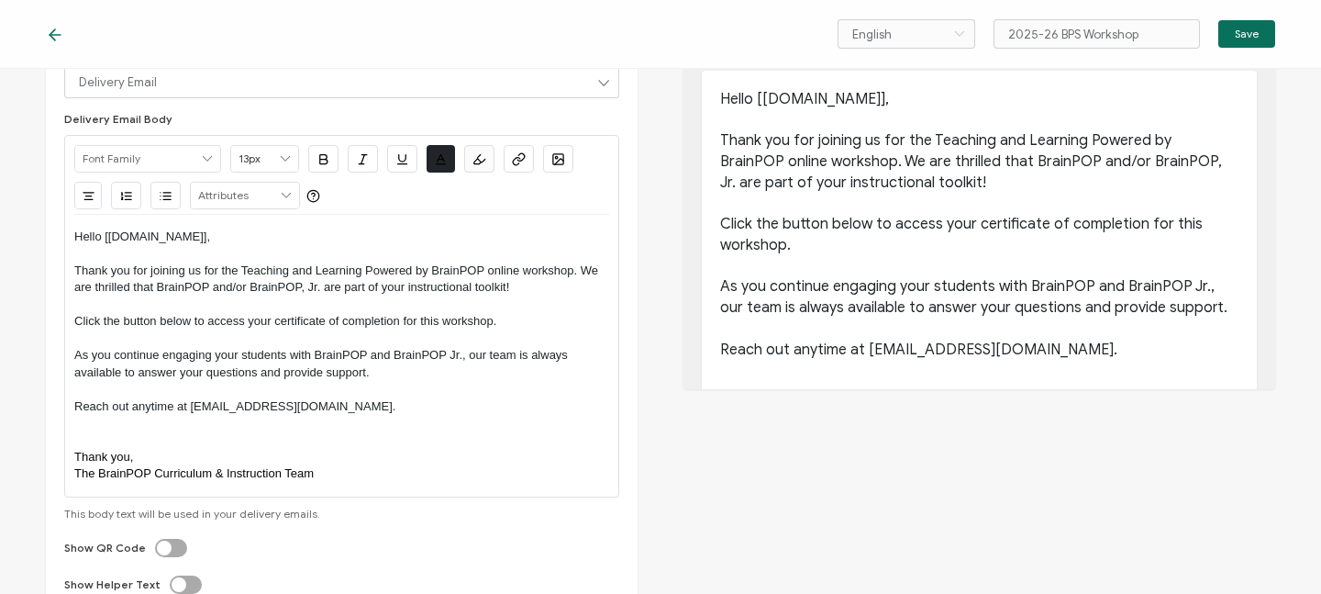
scroll to position [161, 0]
drag, startPoint x: 244, startPoint y: 269, endPoint x: 473, endPoint y: 278, distance: 228.6
click at [473, 278] on p "Thank you for joining us for the Teaching and Learning Powered by BrainPOP onli…" at bounding box center [341, 278] width 535 height 34
drag, startPoint x: 240, startPoint y: 265, endPoint x: 485, endPoint y: 268, distance: 245.0
click at [485, 268] on p "Thank you for joining us for the Teaching and Learning Powered by BrainPOP onli…" at bounding box center [341, 278] width 535 height 34
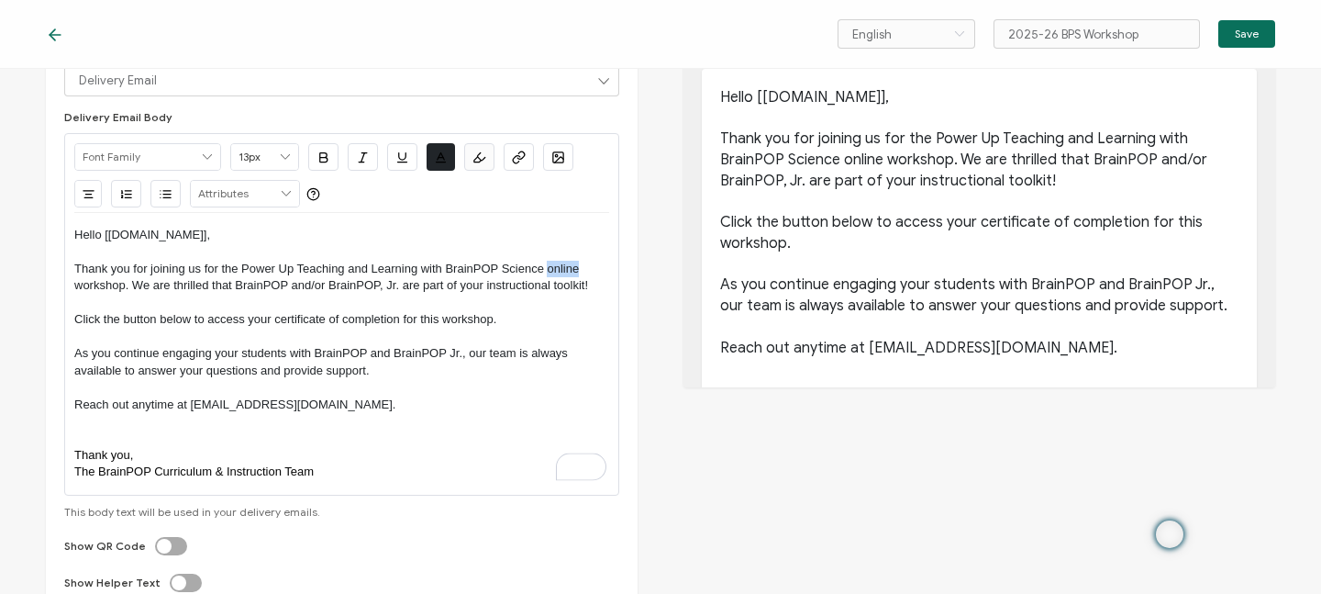
drag, startPoint x: 548, startPoint y: 270, endPoint x: 576, endPoint y: 270, distance: 28.4
click at [576, 270] on p "Thank you for joining us for the Power Up Teaching and Learning with BrainPOP S…" at bounding box center [341, 278] width 535 height 34
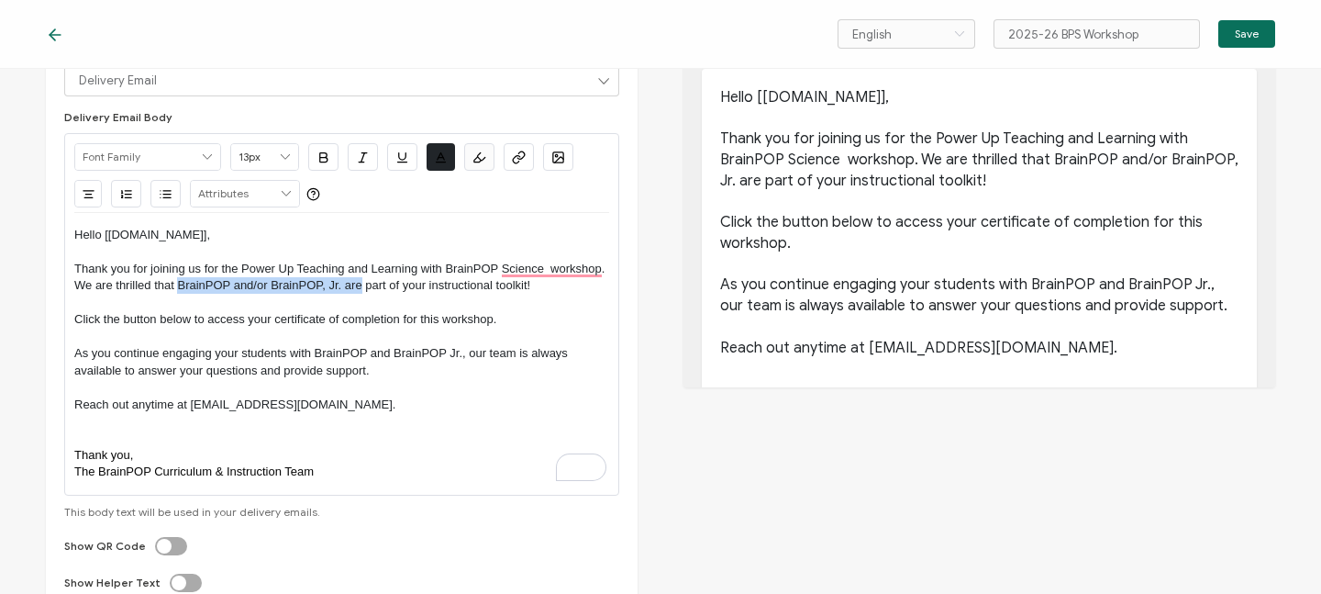
drag, startPoint x: 179, startPoint y: 286, endPoint x: 362, endPoint y: 292, distance: 182.7
click at [362, 292] on p "Thank you for joining us for the Power Up Teaching and Learning with BrainPOP S…" at bounding box center [341, 278] width 535 height 34
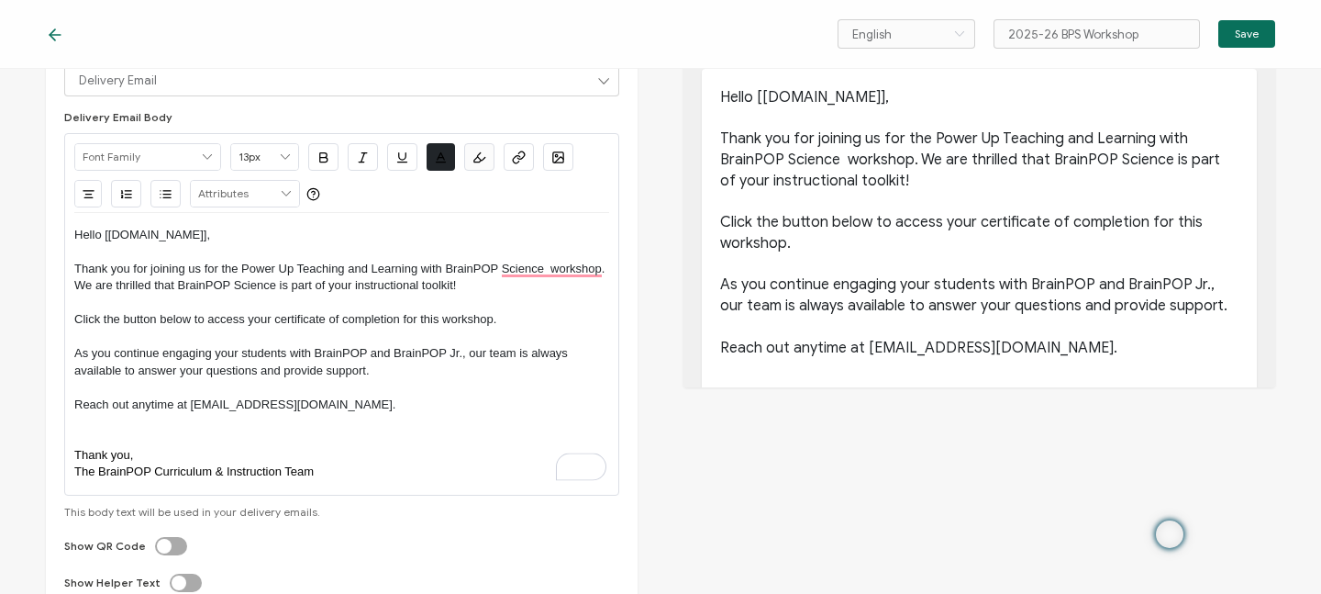
click at [452, 406] on p "Reach out anytime at [EMAIL_ADDRESS][DOMAIN_NAME]." at bounding box center [341, 404] width 535 height 17
drag, startPoint x: 314, startPoint y: 351, endPoint x: 462, endPoint y: 351, distance: 147.7
click at [462, 351] on p "As you continue engaging your students with BrainPOP and BrainPOP Jr., our team…" at bounding box center [341, 362] width 535 height 34
click at [467, 403] on p "Reach out anytime at [EMAIL_ADDRESS][DOMAIN_NAME]." at bounding box center [341, 404] width 535 height 17
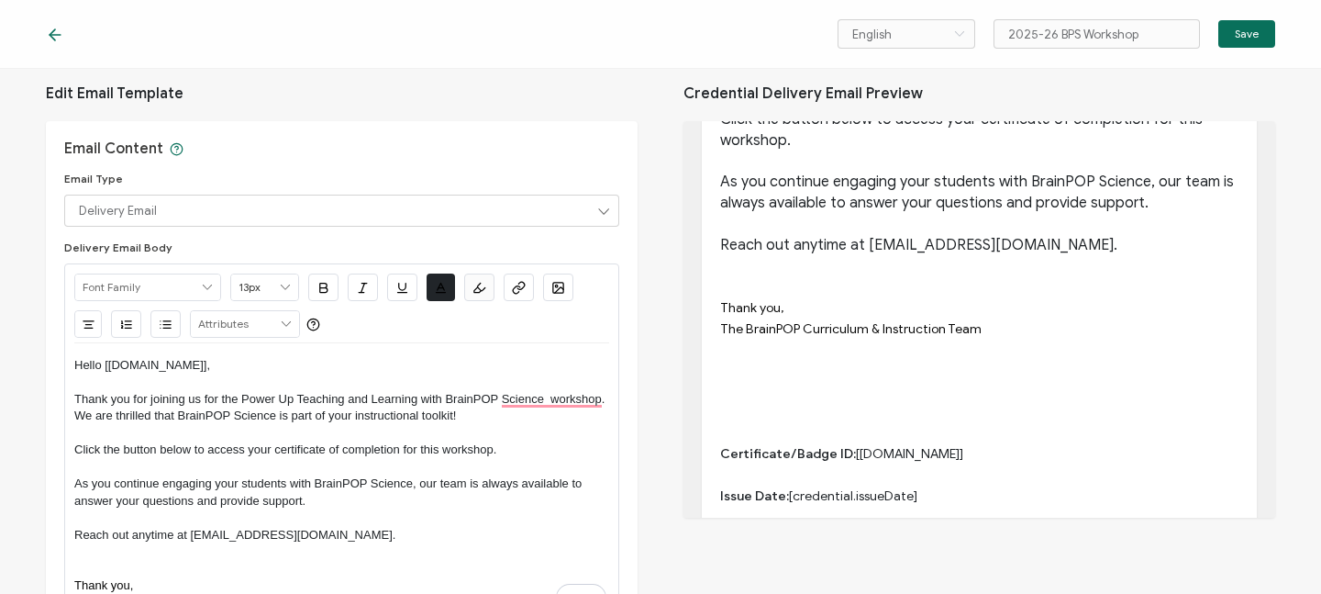
scroll to position [214, 0]
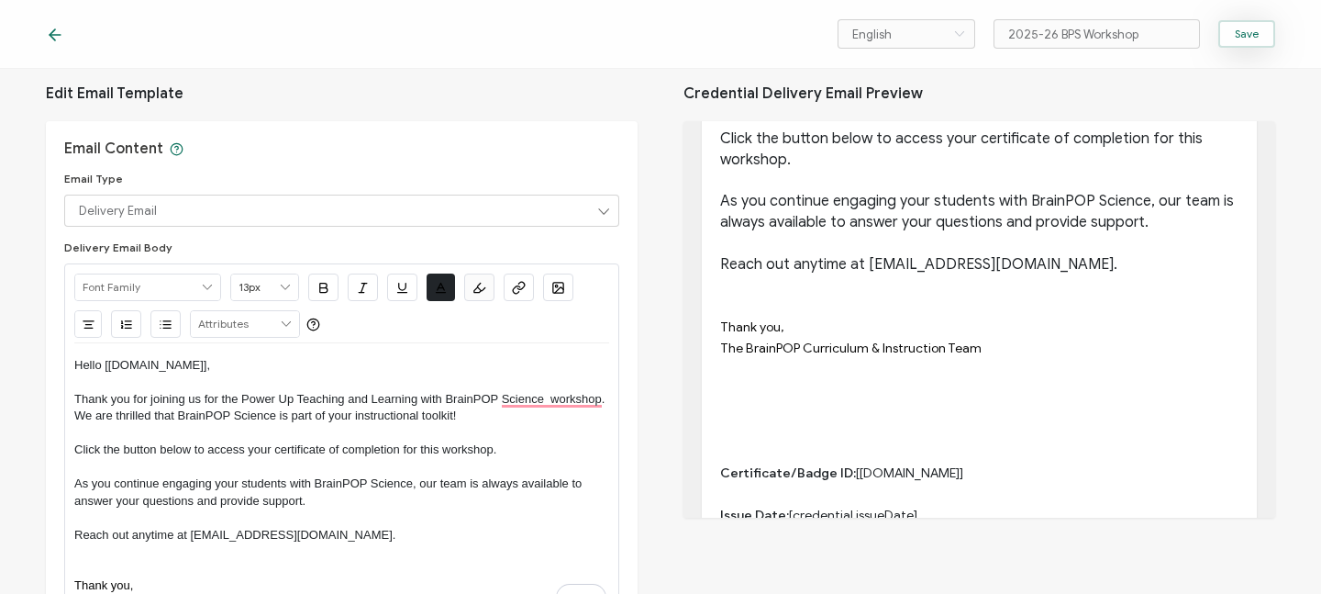
click at [1240, 37] on span "Save" at bounding box center [1247, 33] width 24 height 11
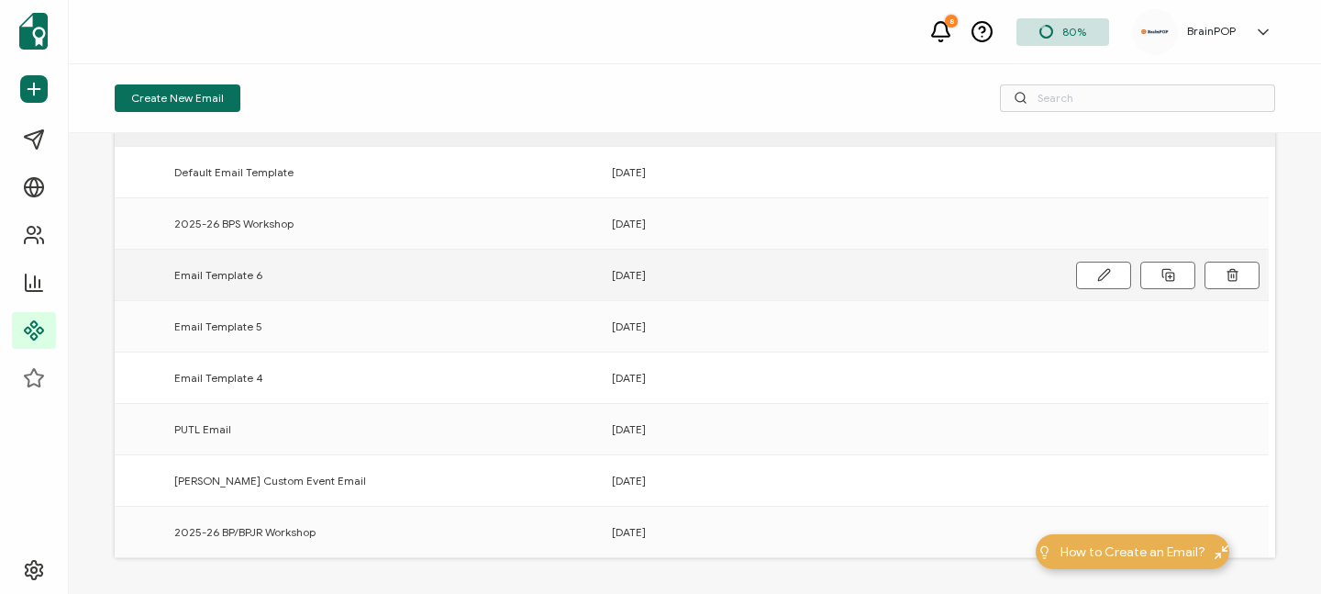
scroll to position [68, 0]
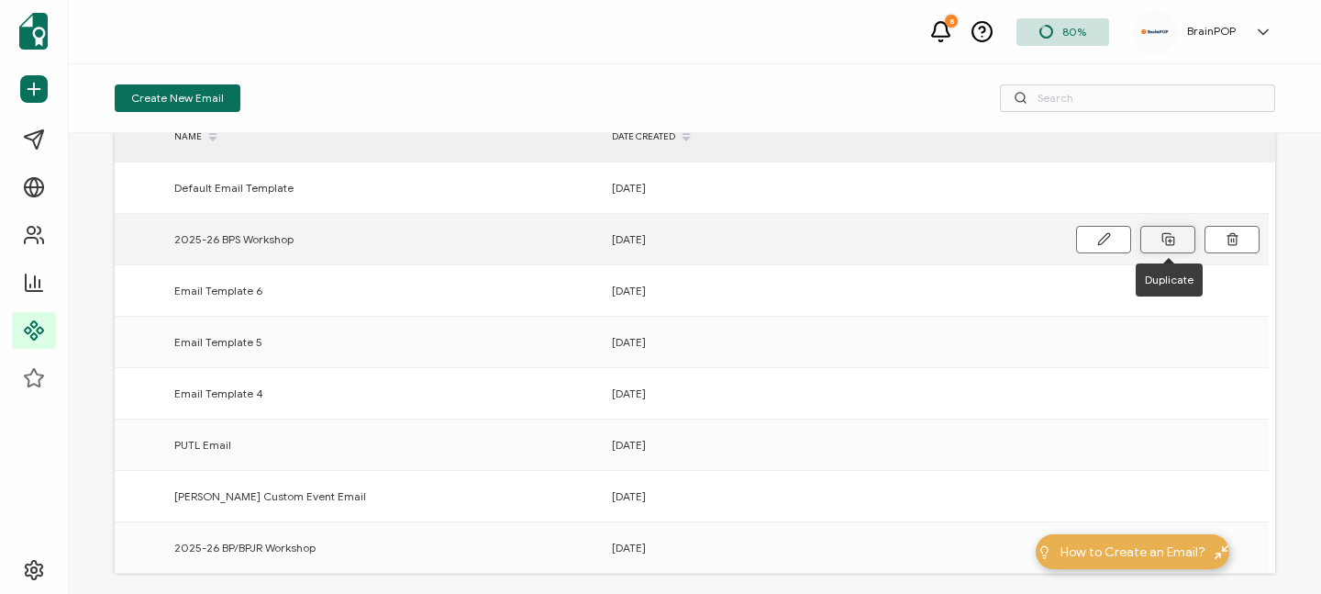
click at [1164, 237] on icon at bounding box center [1169, 239] width 14 height 14
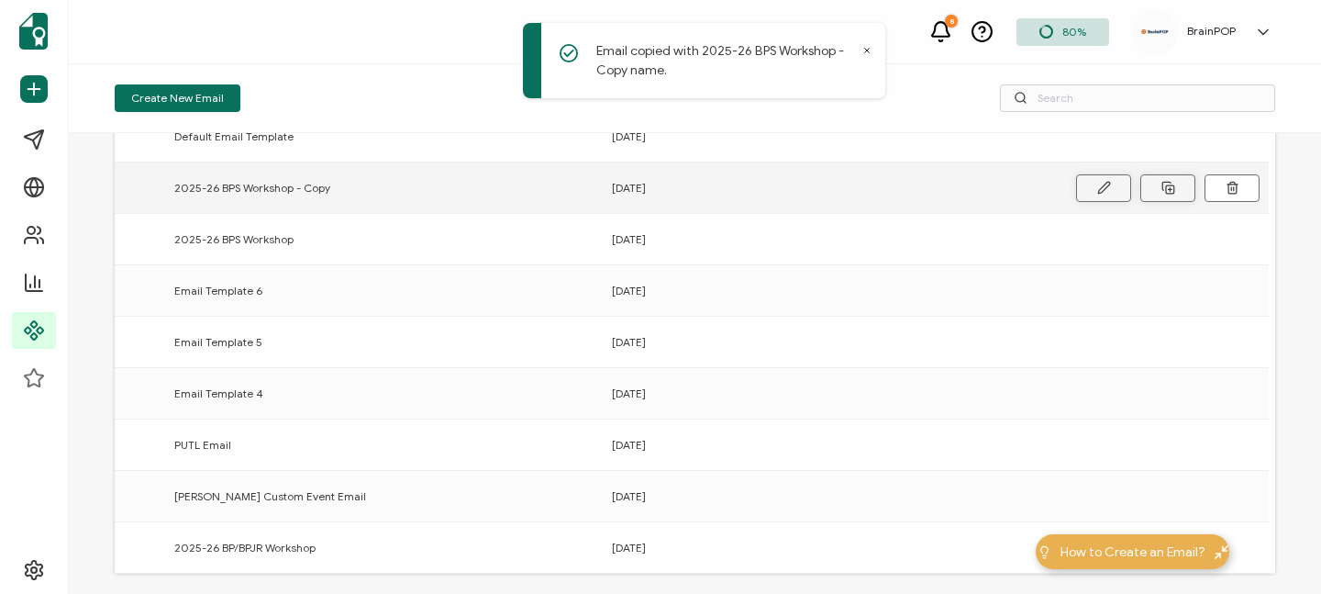
click at [1096, 189] on button at bounding box center [1103, 188] width 55 height 28
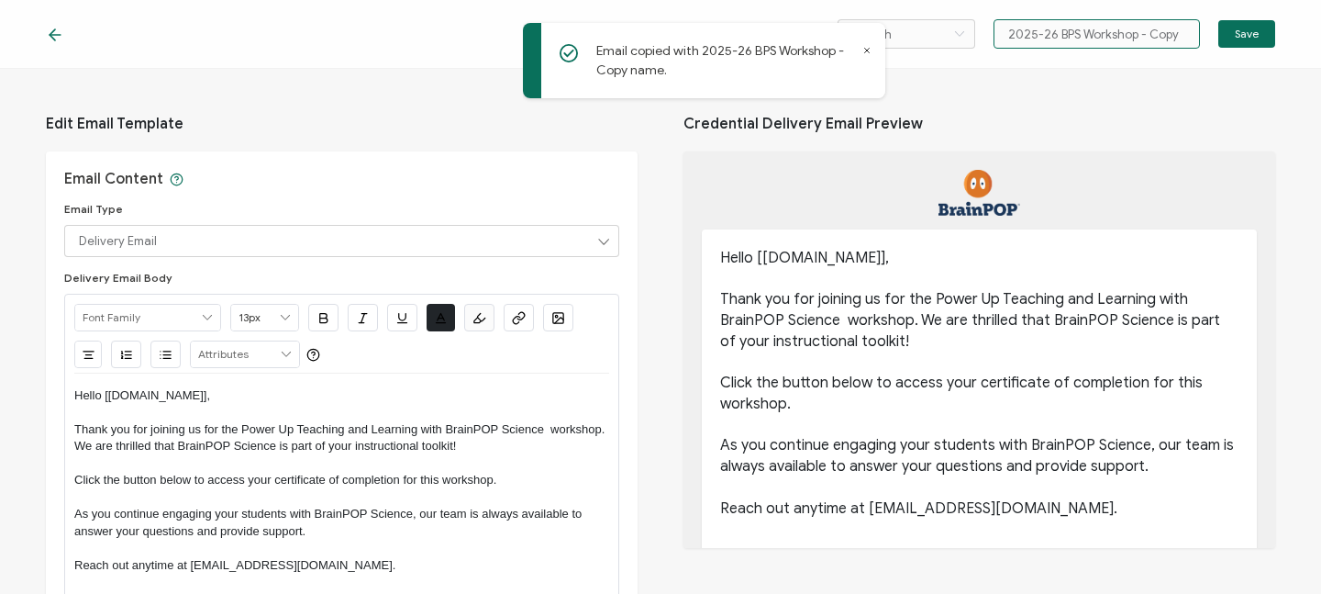
drag, startPoint x: 1057, startPoint y: 34, endPoint x: 1077, endPoint y: 35, distance: 20.2
click at [1077, 35] on input "2025-26 BPS Workshop - Copy" at bounding box center [1097, 33] width 206 height 29
drag, startPoint x: 1150, startPoint y: 32, endPoint x: 1206, endPoint y: 36, distance: 56.1
click at [1206, 36] on div "English Bahasa indonesia Deutsch English Español Français Italiano Magyar Portu…" at bounding box center [1057, 33] width 438 height 29
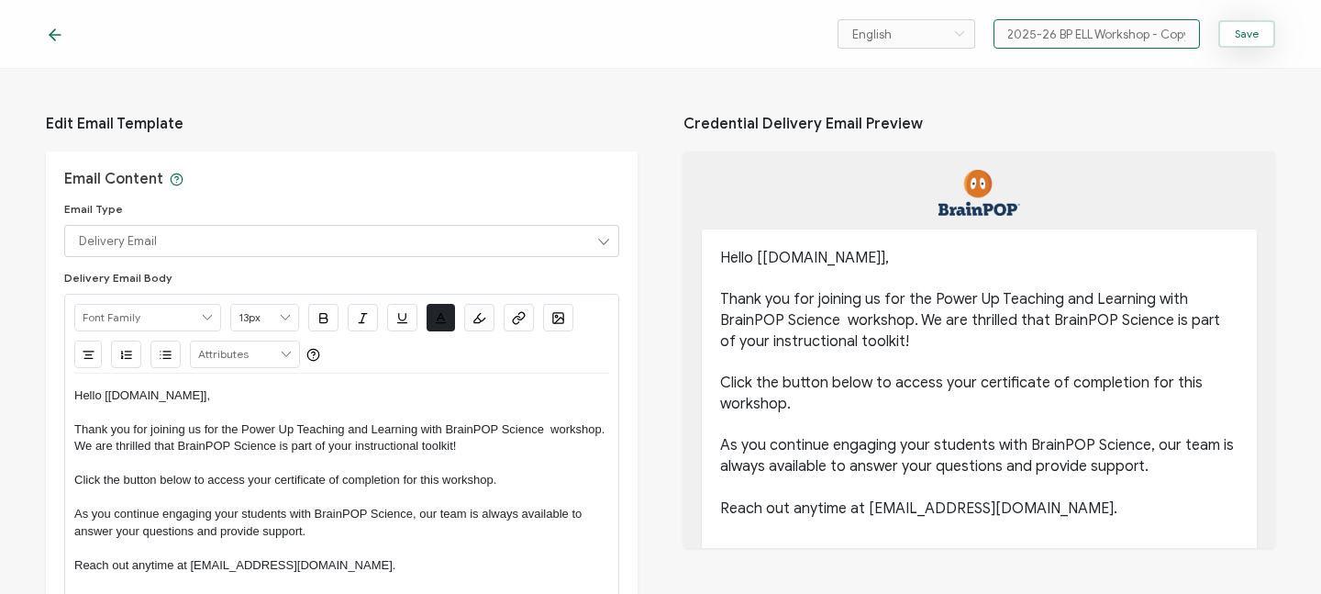
drag, startPoint x: 1151, startPoint y: 32, endPoint x: 1239, endPoint y: 31, distance: 87.2
click at [1239, 31] on div "English Bahasa indonesia Deutsch English Español Français Italiano Magyar Portu…" at bounding box center [1057, 33] width 438 height 29
type input "2025-26 BP ELL Workshop"
click at [327, 428] on p "Thank you for joining us for the Power Up Teaching and Learning with BrainPOP S…" at bounding box center [341, 438] width 535 height 34
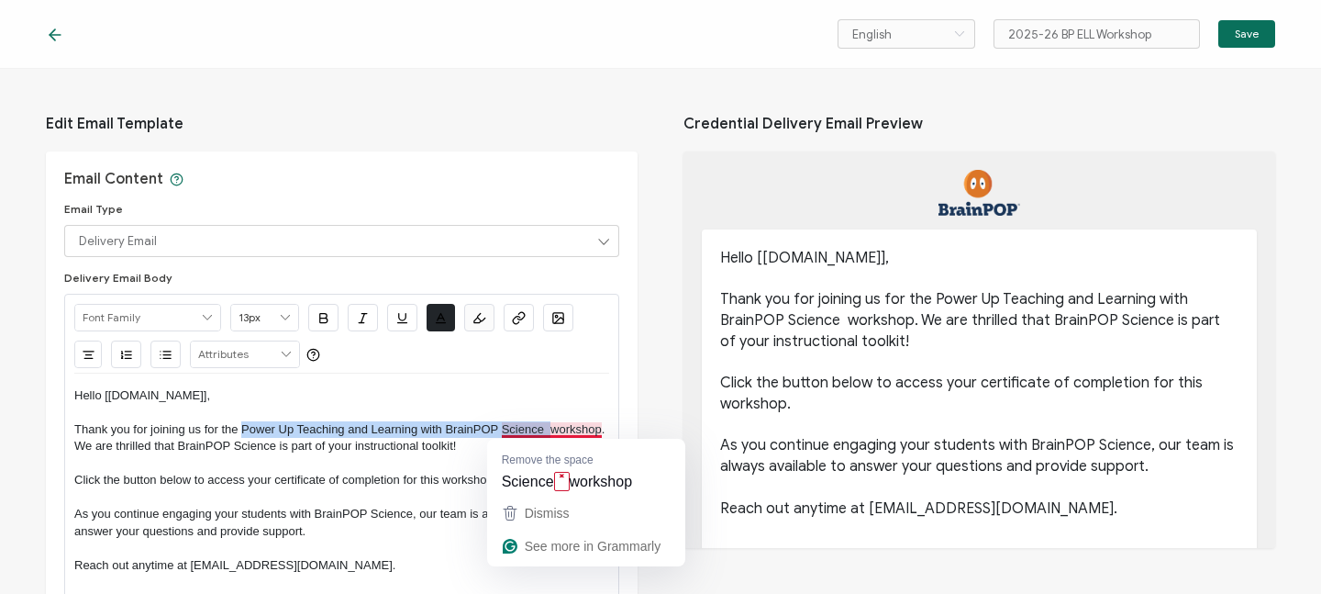
drag, startPoint x: 240, startPoint y: 428, endPoint x: 551, endPoint y: 428, distance: 310.1
click at [551, 428] on p "Thank you for joining us for the Power Up Teaching and Learning with BrainPOP S…" at bounding box center [341, 438] width 535 height 34
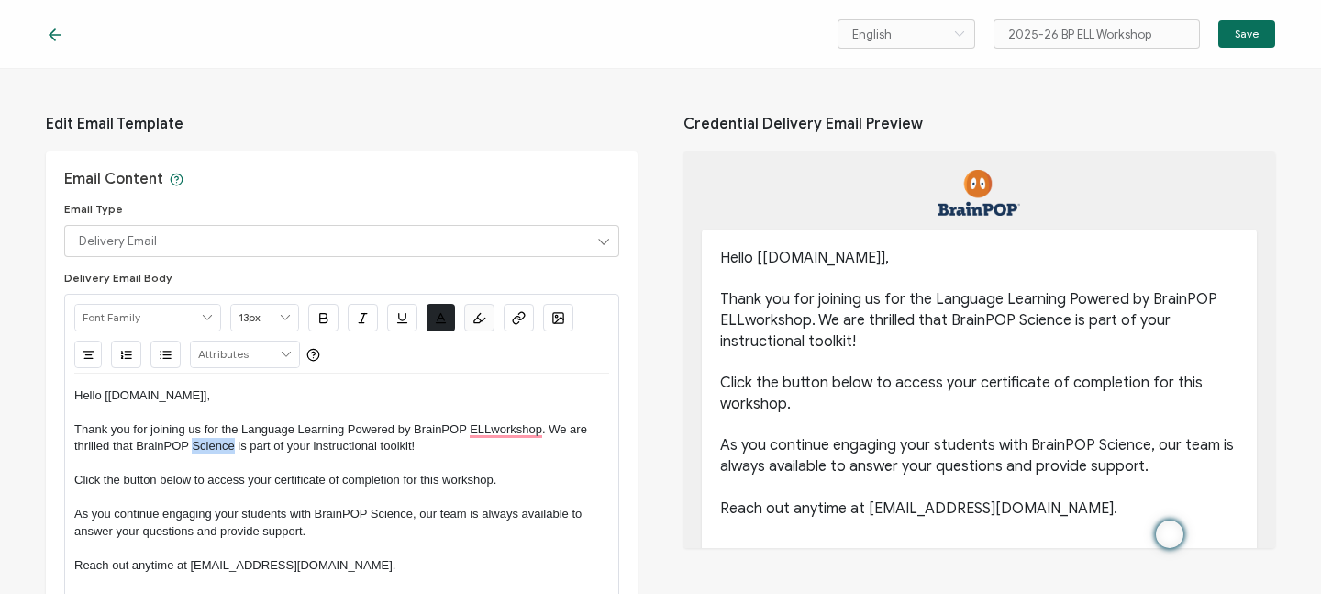
drag, startPoint x: 194, startPoint y: 444, endPoint x: 235, endPoint y: 444, distance: 41.3
click at [235, 444] on p "Thank you for joining us for the Language Learning Powered by BrainPOP ELLworks…" at bounding box center [341, 438] width 535 height 34
drag, startPoint x: 371, startPoint y: 515, endPoint x: 414, endPoint y: 516, distance: 43.1
click at [414, 516] on p "As you continue engaging your students with BrainPOP Science, our team is alway…" at bounding box center [341, 523] width 535 height 34
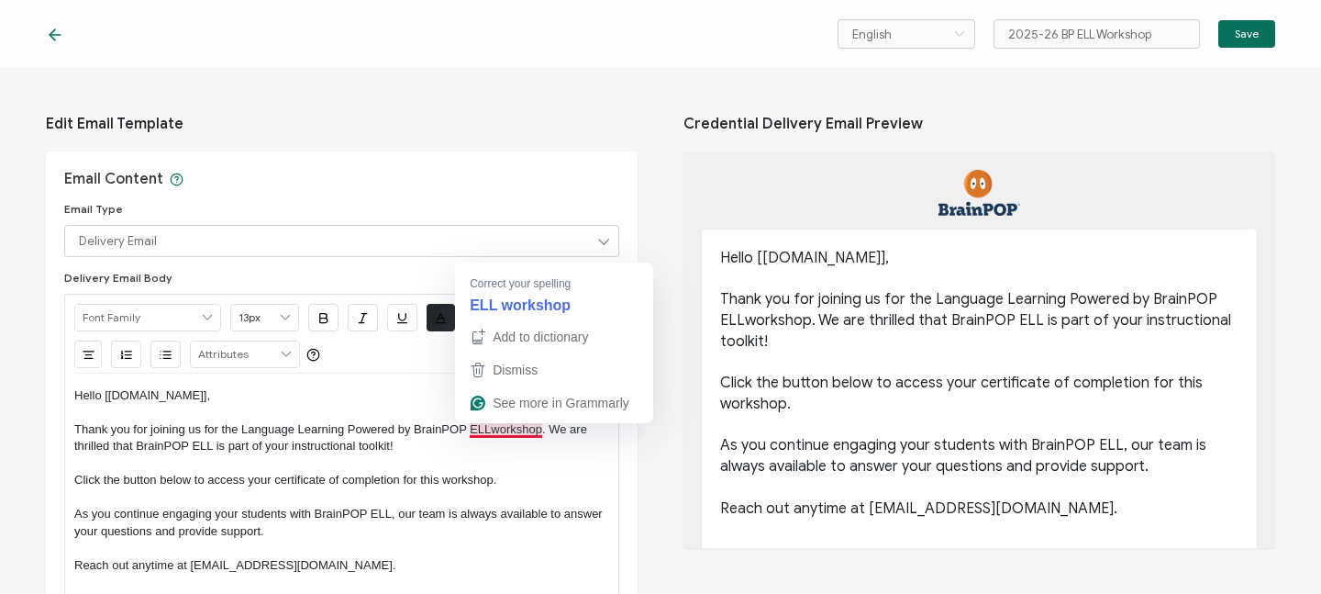
click at [492, 427] on p "Thank you for joining us for the Language Learning Powered by BrainPOP ELLworks…" at bounding box center [341, 438] width 535 height 34
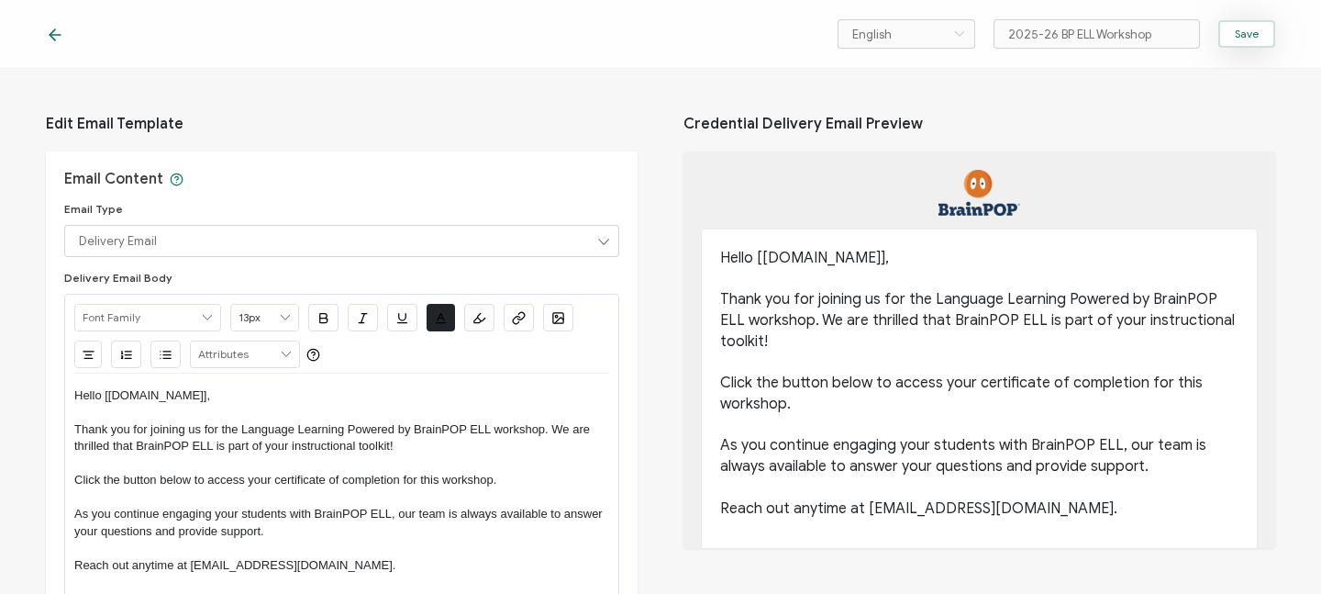
click at [1245, 26] on button "Save" at bounding box center [1246, 34] width 57 height 28
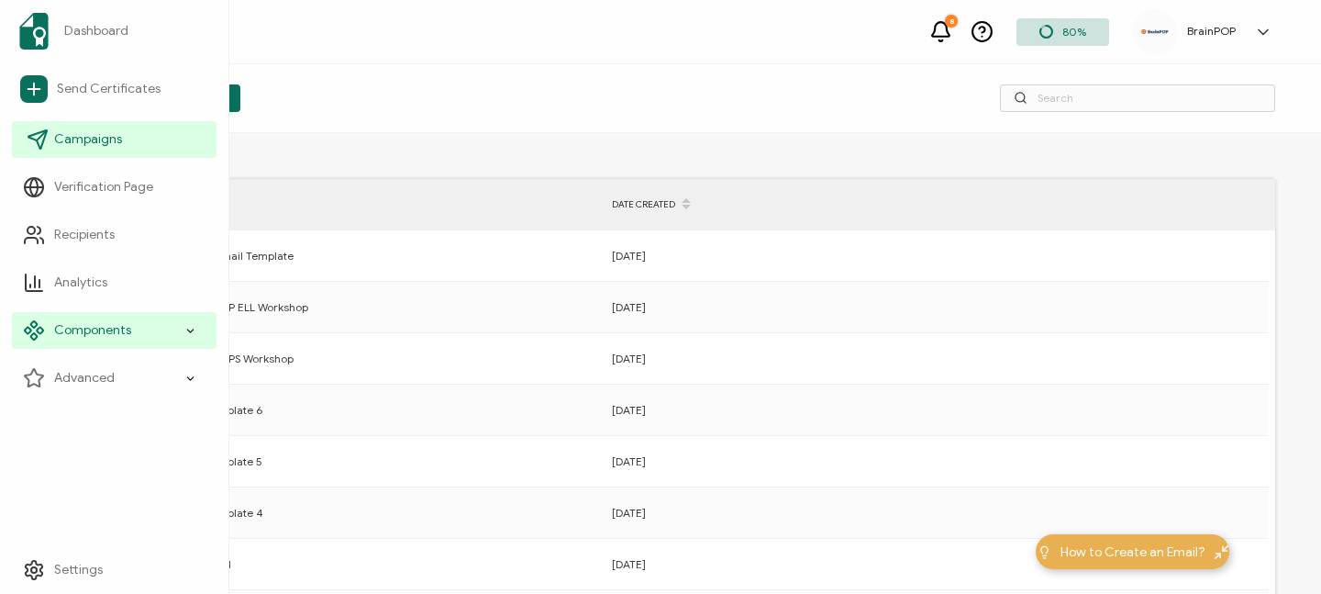
click at [76, 142] on span "Campaigns" at bounding box center [88, 139] width 68 height 18
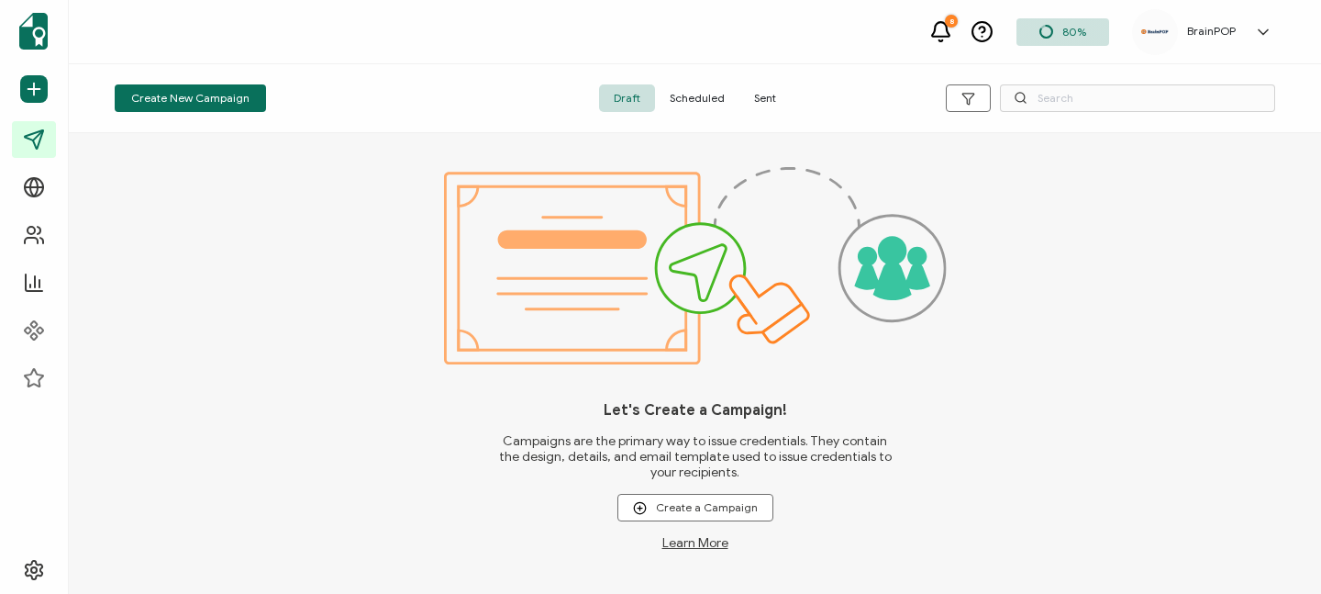
click at [698, 99] on span "Scheduled" at bounding box center [697, 98] width 84 height 28
click at [755, 99] on span "Sent" at bounding box center [765, 98] width 51 height 28
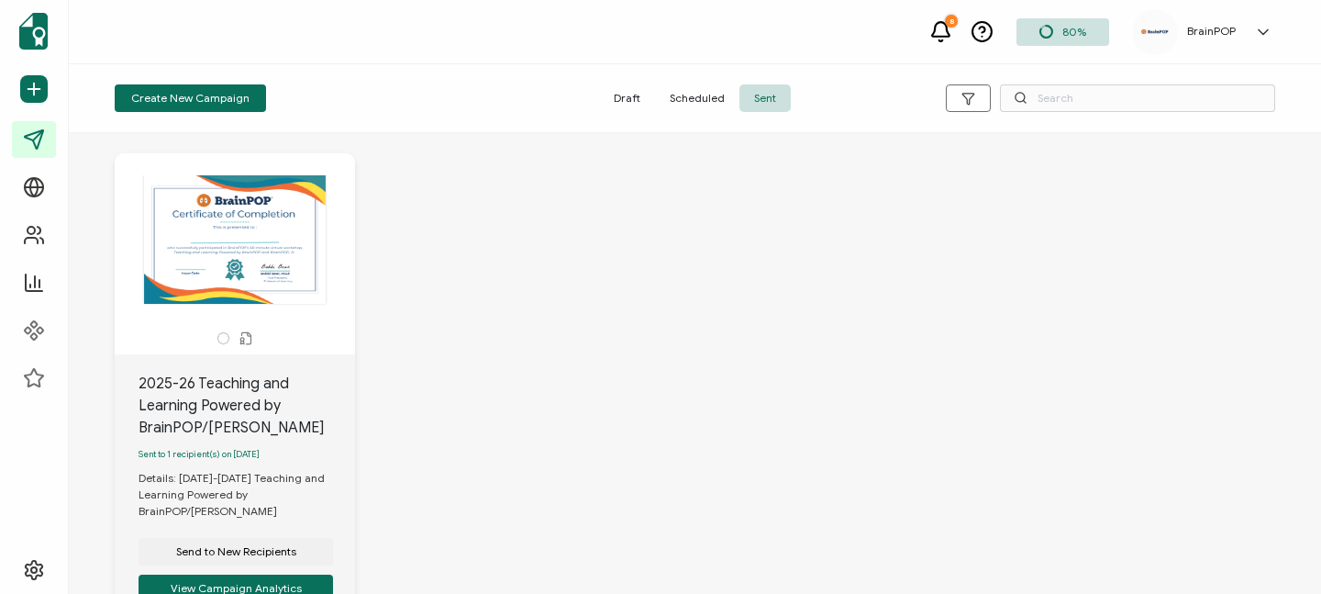
scroll to position [17, 0]
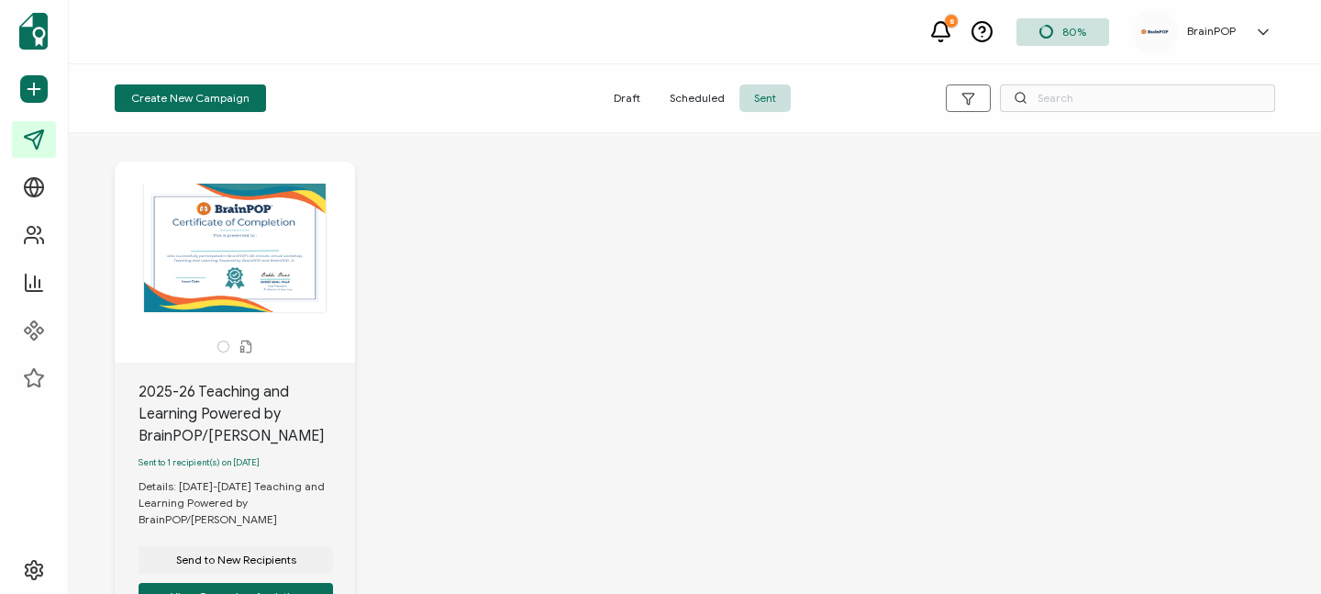
click at [630, 96] on span "Draft" at bounding box center [627, 98] width 56 height 28
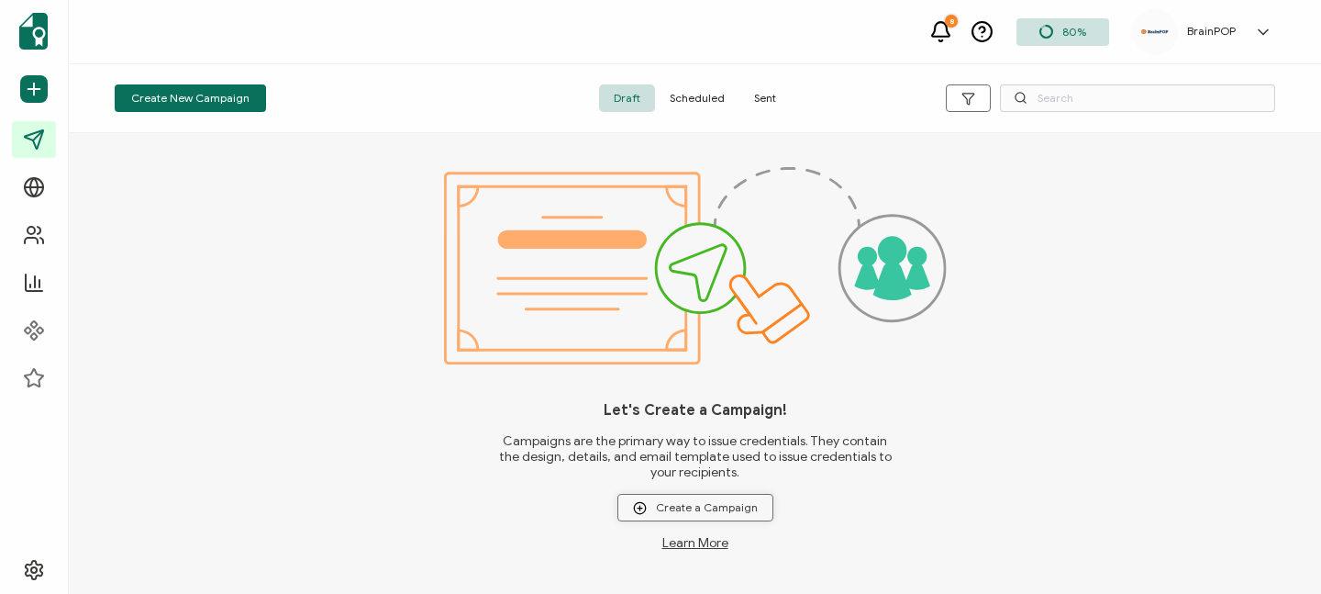
click at [717, 510] on span "Create a Campaign" at bounding box center [695, 508] width 125 height 14
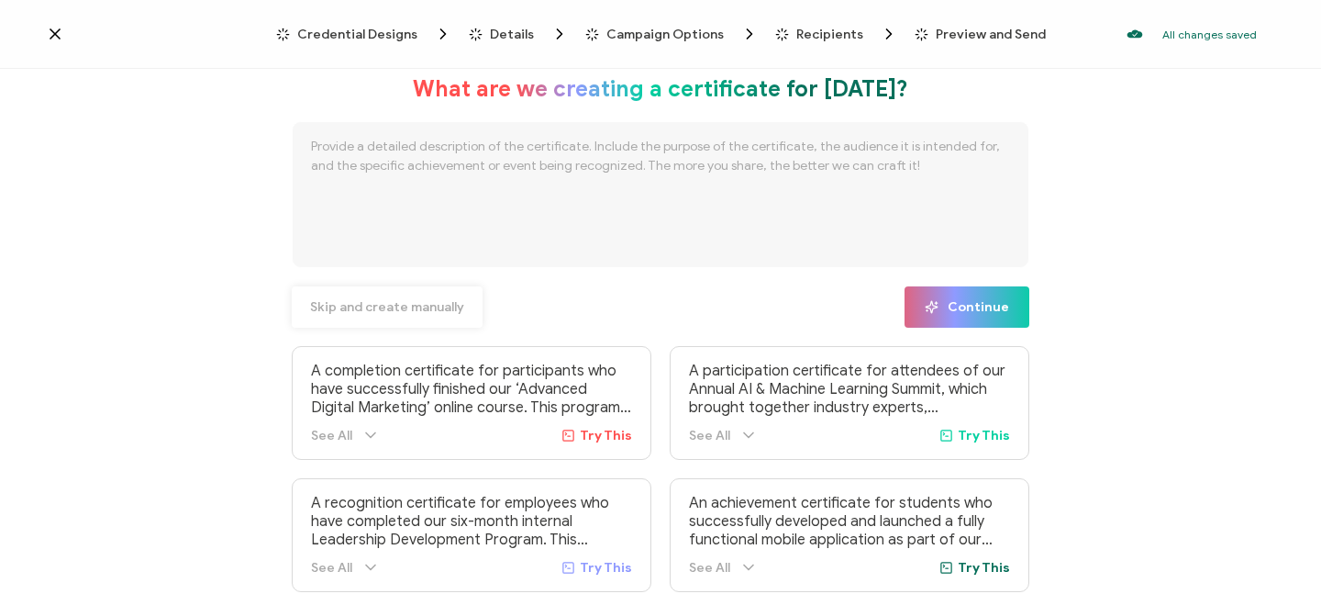
click at [395, 306] on span "Skip and create manually" at bounding box center [387, 307] width 154 height 13
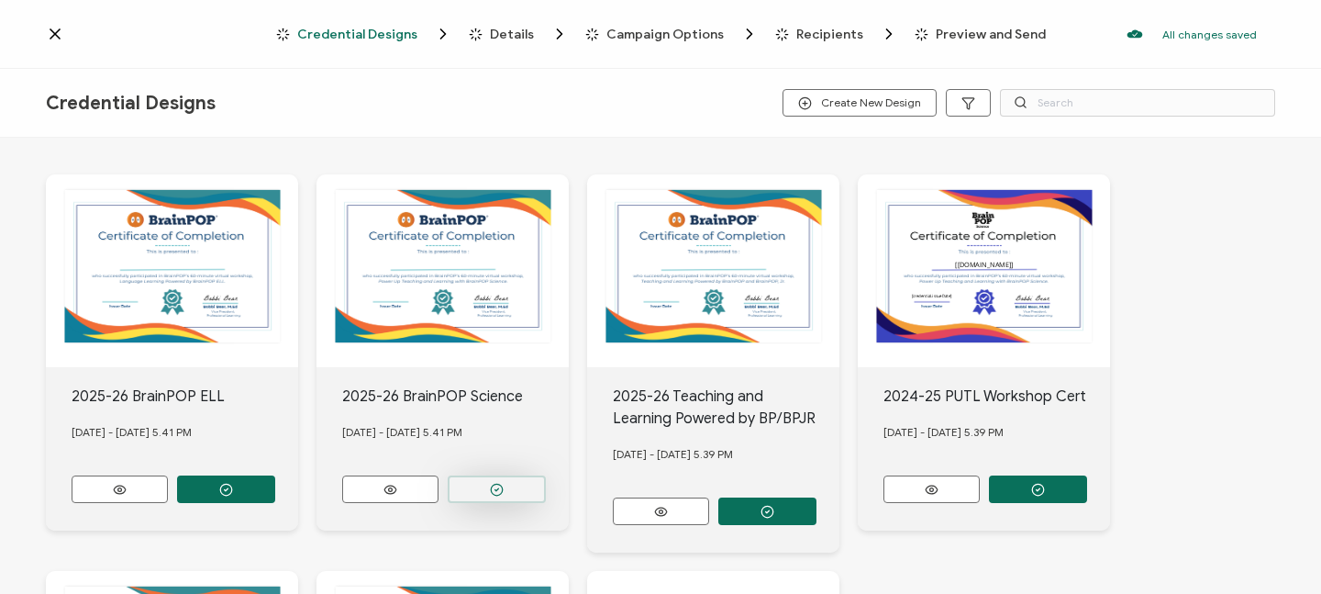
click at [233, 488] on icon "button" at bounding box center [226, 490] width 14 height 14
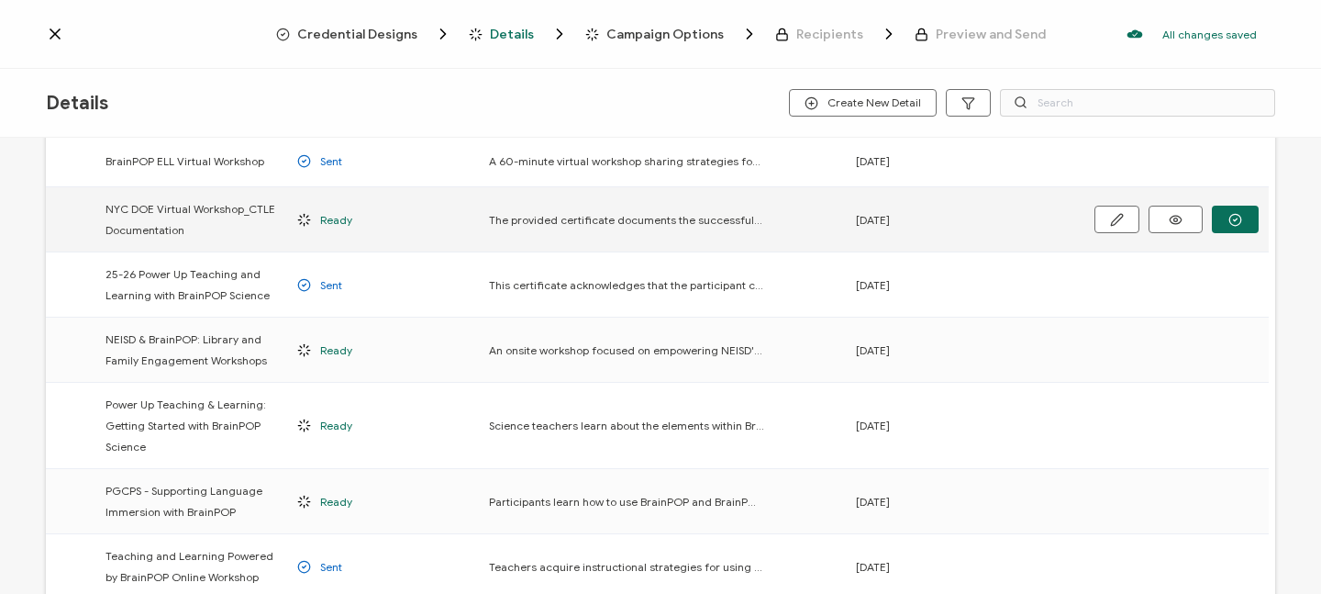
scroll to position [239, 0]
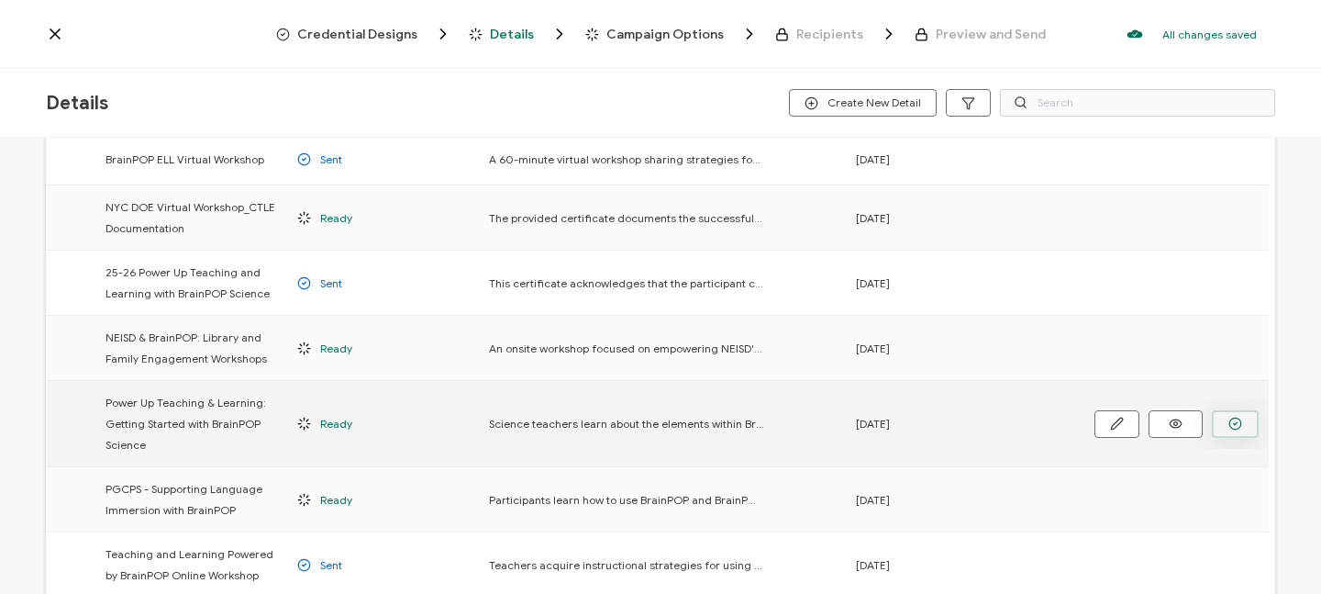
click at [0, 0] on icon "button" at bounding box center [0, 0] width 0 height 0
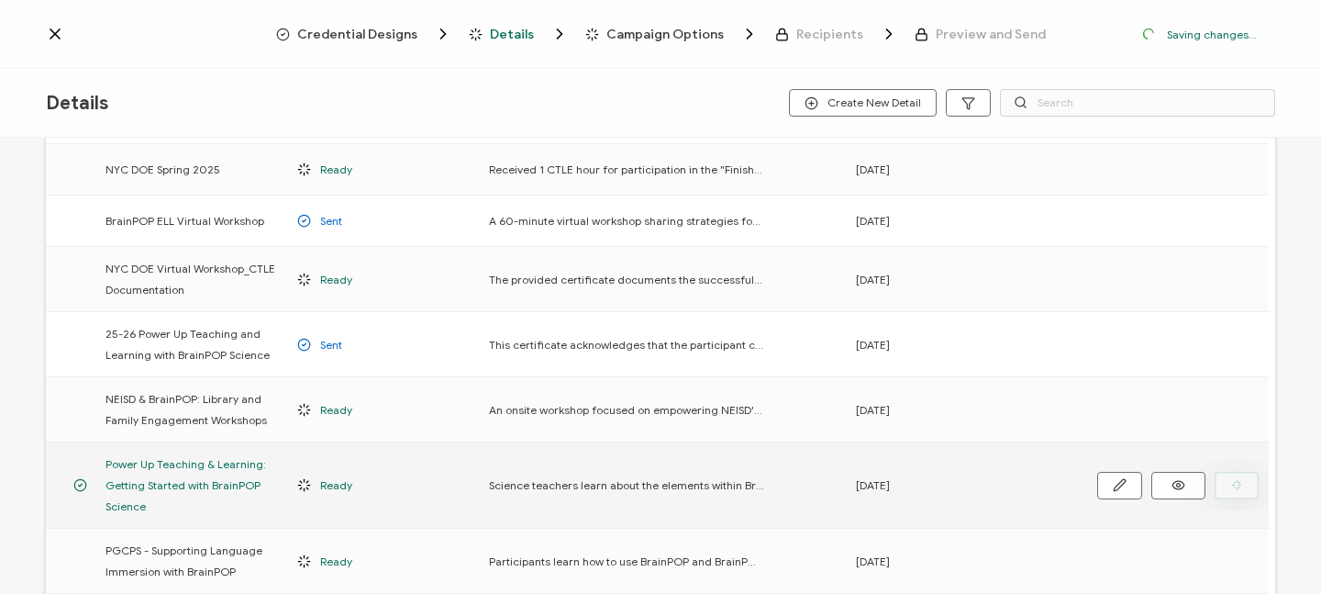
scroll to position [300, 0]
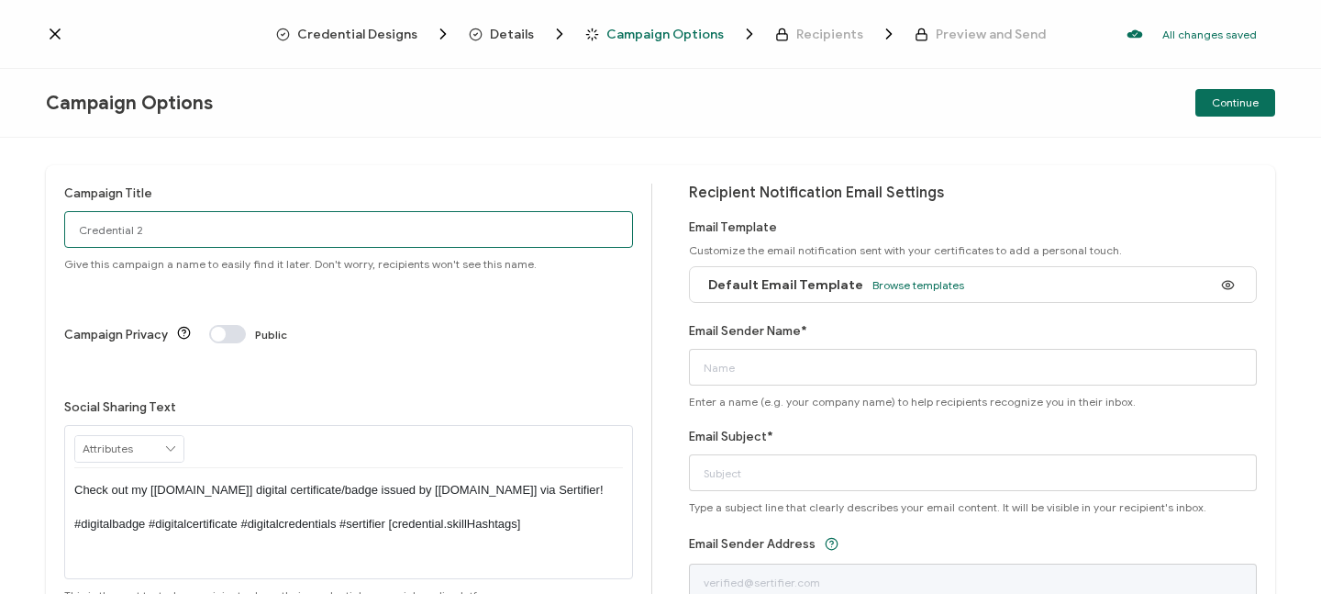
click at [195, 227] on input "Credential 2" at bounding box center [348, 229] width 569 height 37
drag, startPoint x: 220, startPoint y: 228, endPoint x: 4, endPoint y: 210, distance: 217.3
click at [4, 210] on div "Campaign Title Credential 2 Give this campaign a name to easily find it later. …" at bounding box center [660, 366] width 1321 height 456
type input "[DATE]-[DATE] BrainPOP Science Workshop Certificate"
click at [927, 280] on span "Browse templates" at bounding box center [919, 285] width 92 height 14
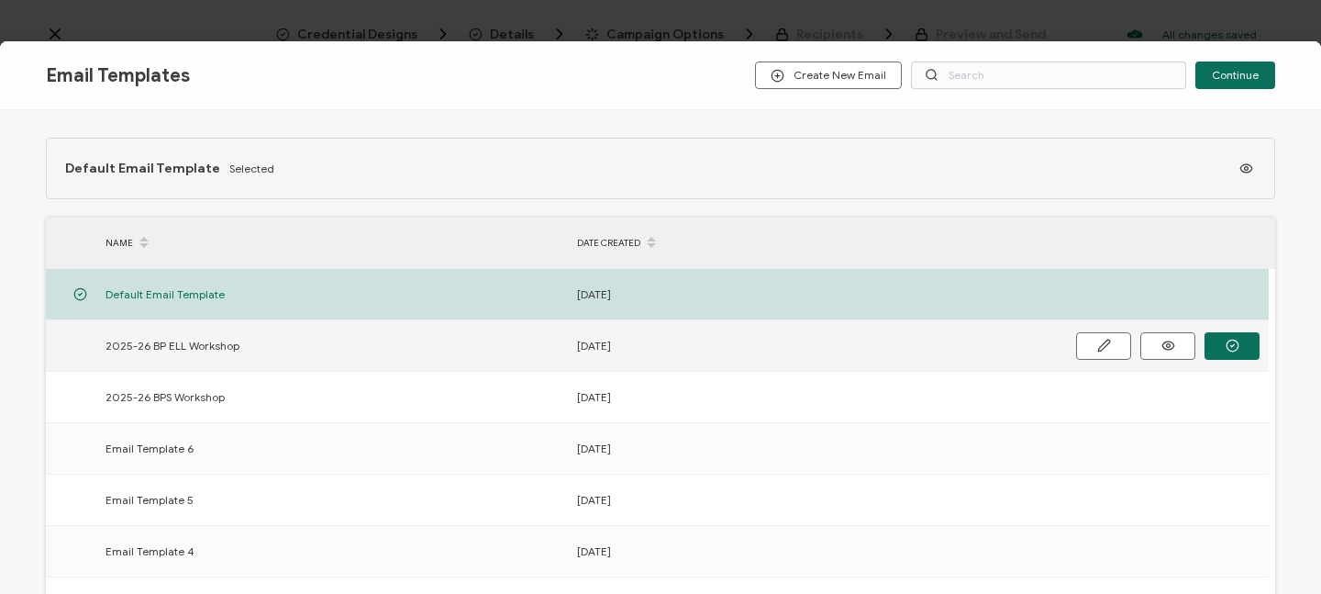
scroll to position [47, 0]
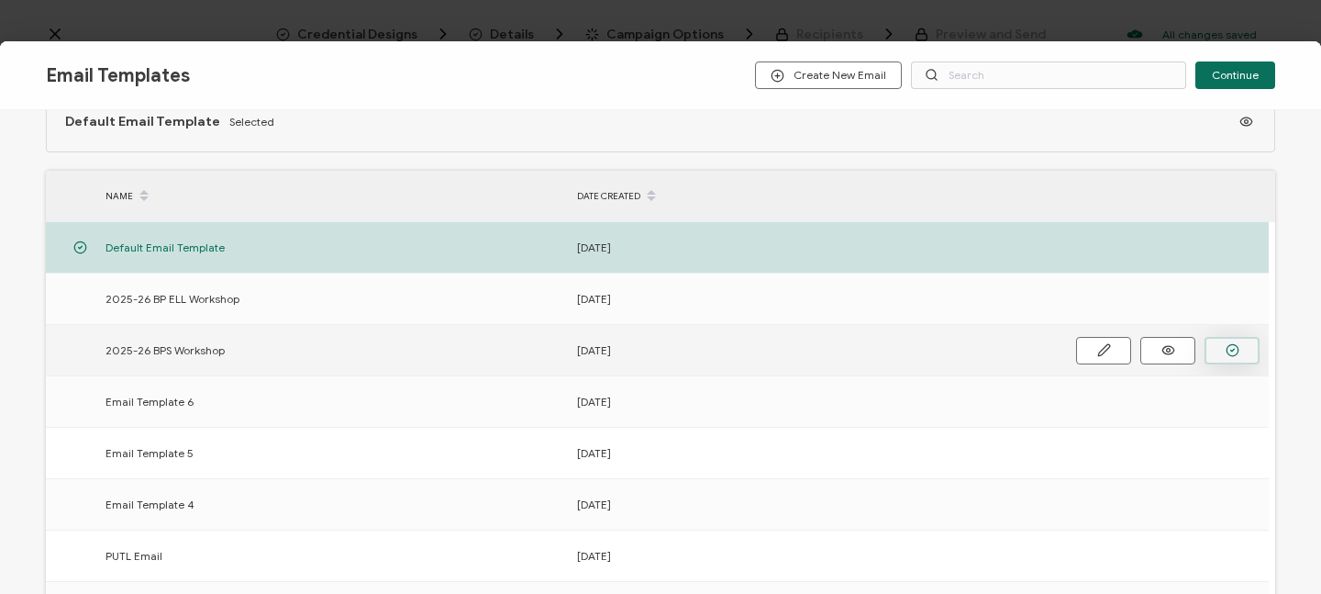
click at [1224, 350] on button "button" at bounding box center [1232, 351] width 55 height 28
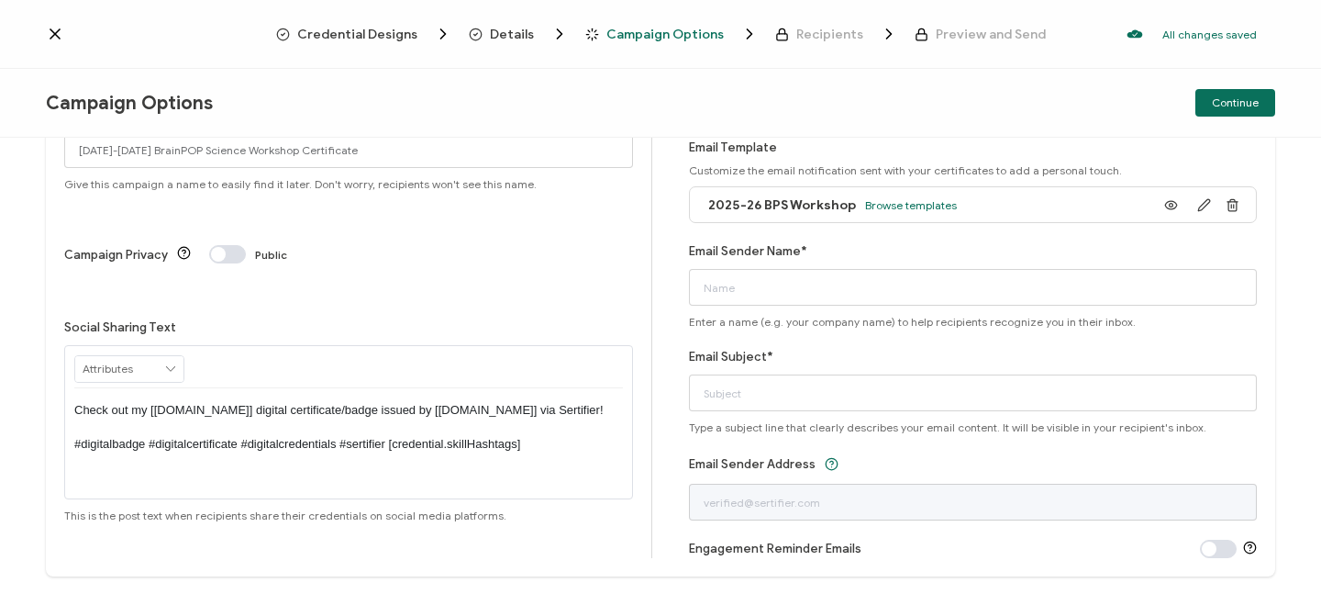
scroll to position [98, 0]
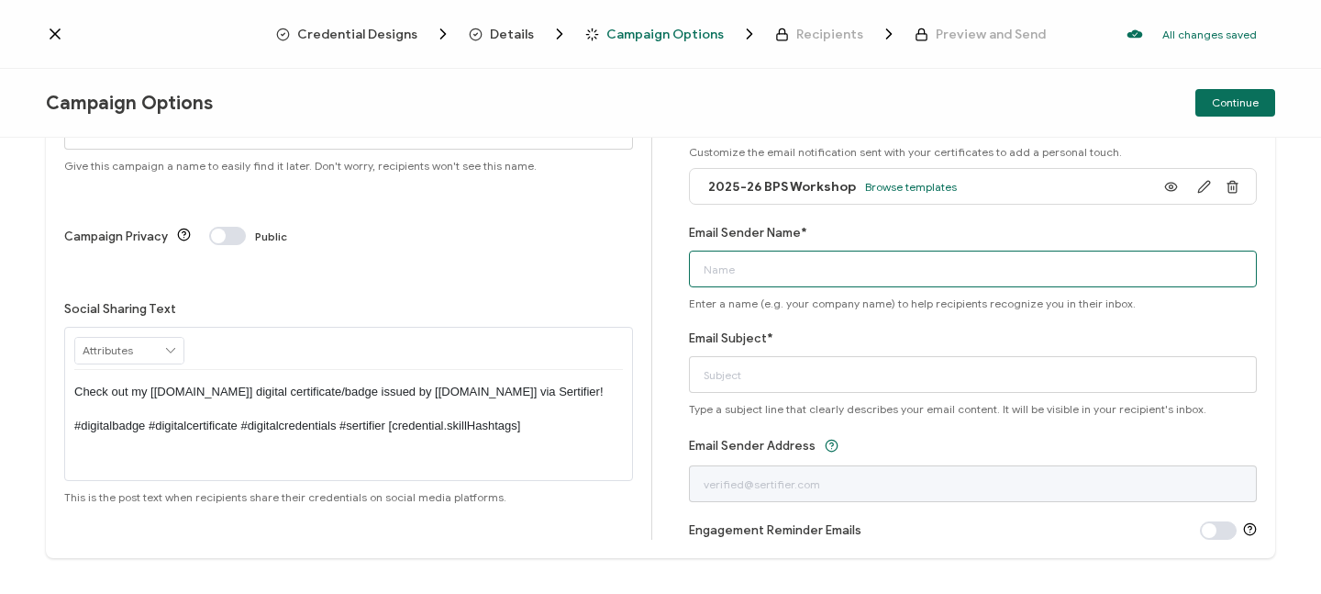
click at [846, 268] on input "Email Sender Name*" at bounding box center [973, 268] width 569 height 37
type input "BrainPOP Curriculum and Instruction Team"
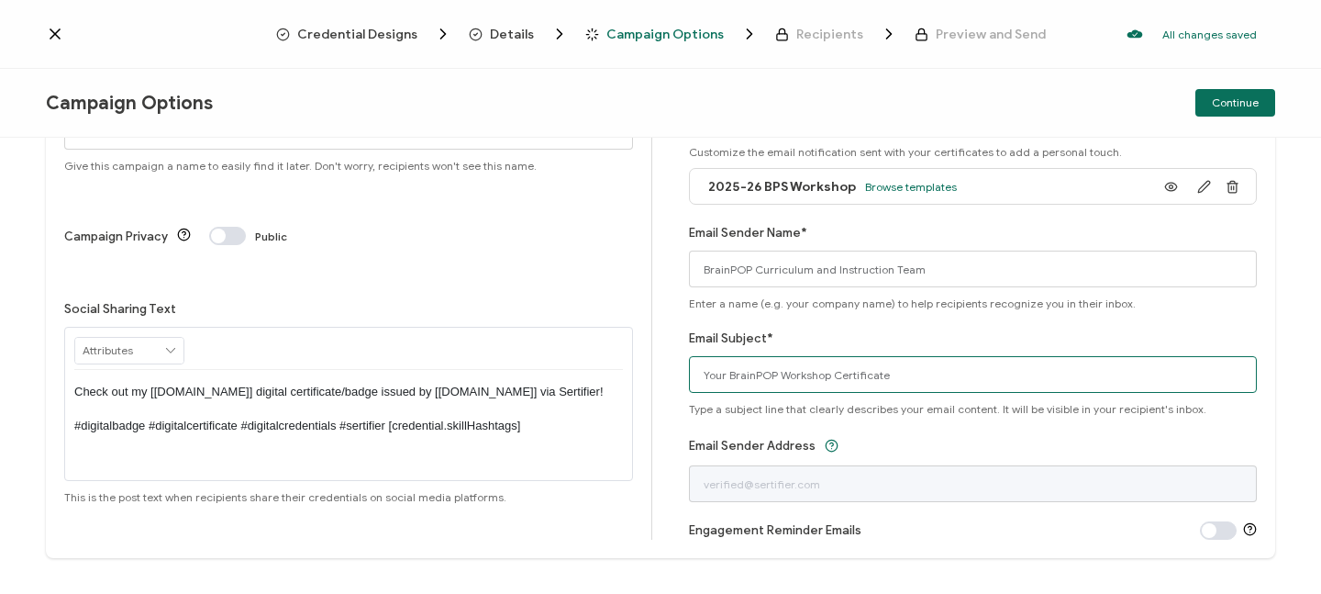
scroll to position [127, 0]
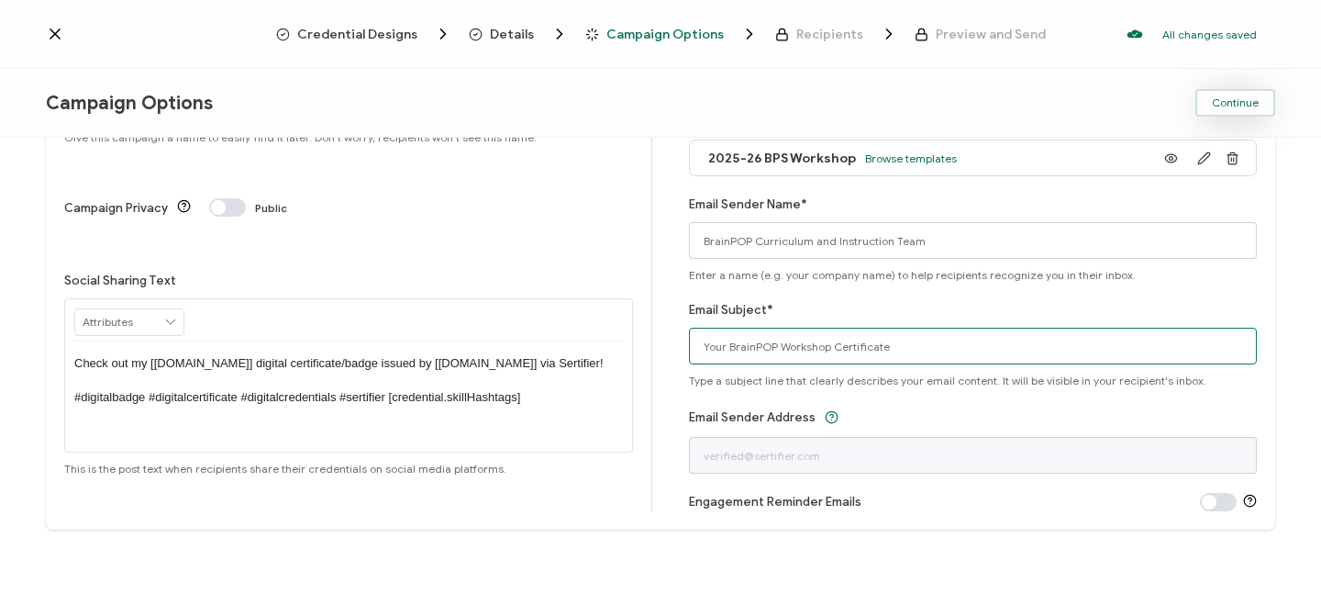
type input "Your BrainPOP Workshop Certificate"
click at [1224, 105] on span "Continue" at bounding box center [1235, 102] width 47 height 11
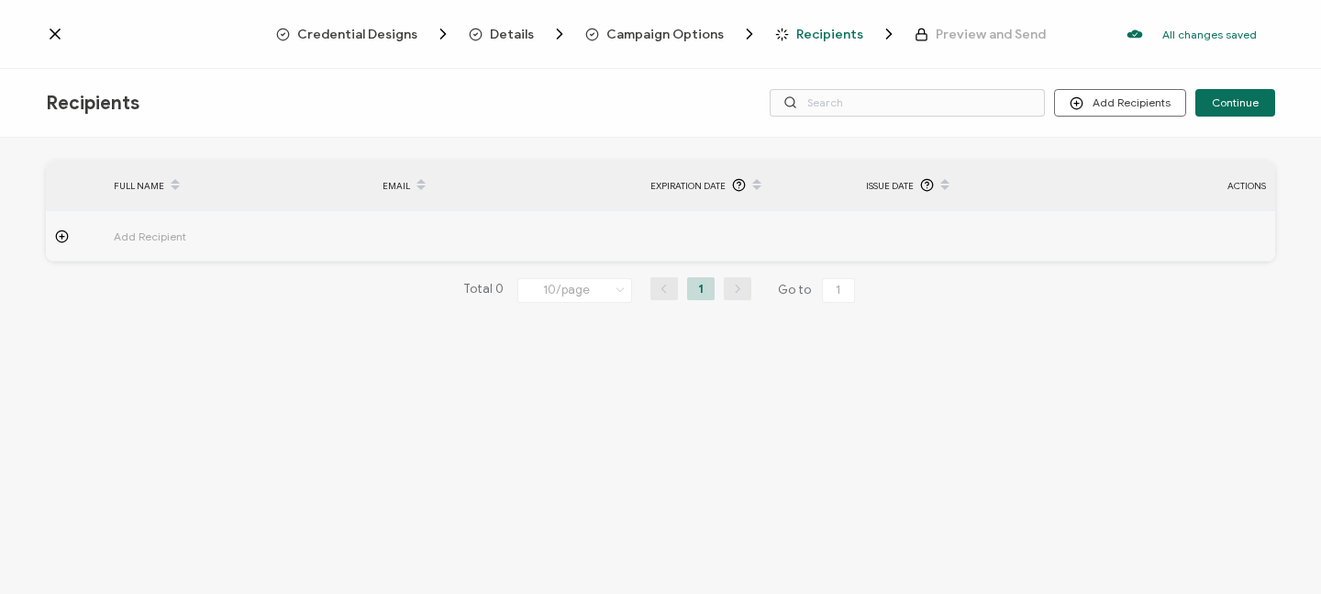
click at [174, 232] on span "Add Recipient" at bounding box center [201, 236] width 174 height 21
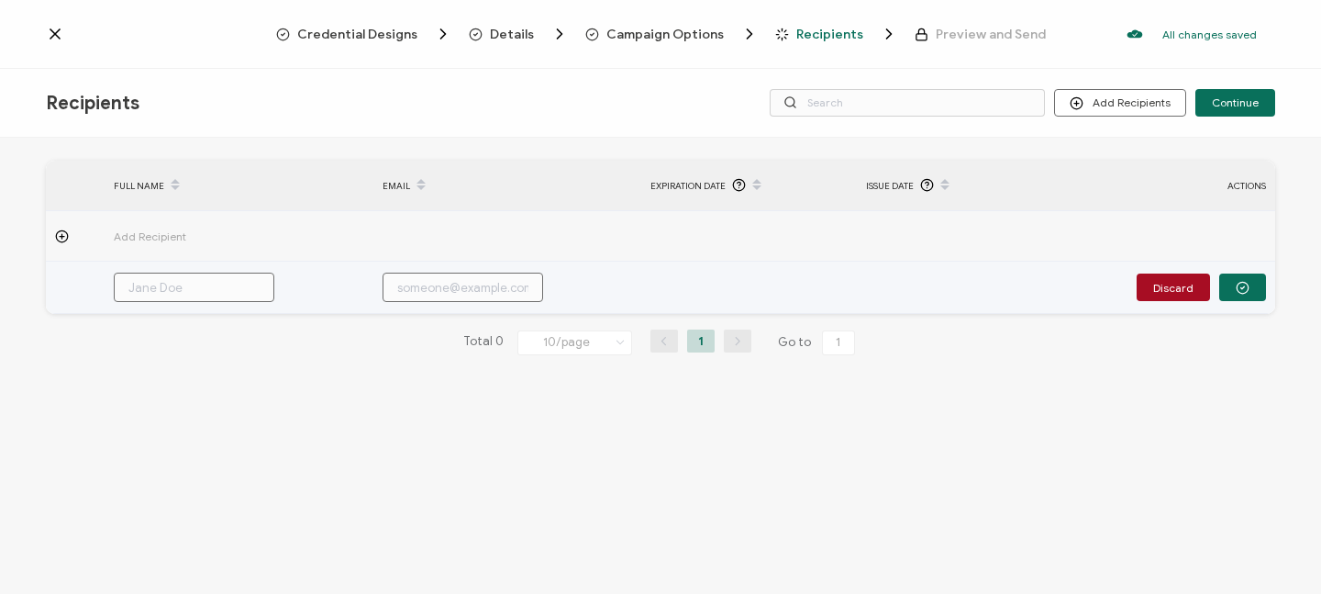
click at [179, 284] on input "text" at bounding box center [194, 287] width 161 height 29
type input "B"
type input "Bo"
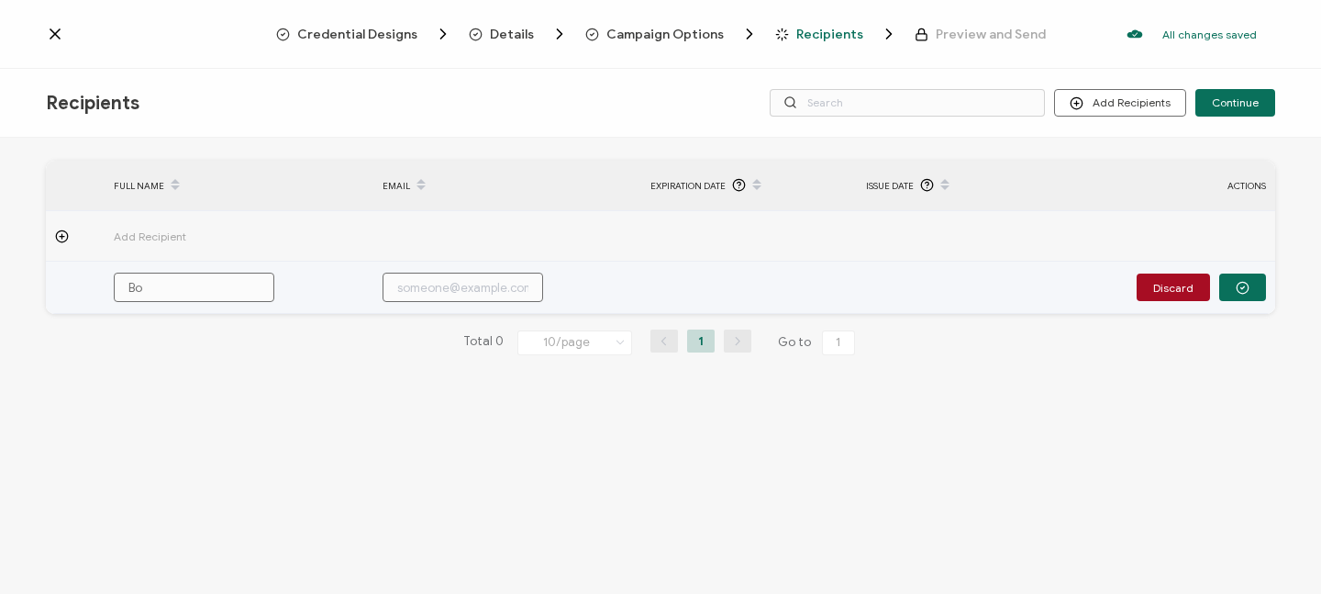
type input "[PERSON_NAME]"
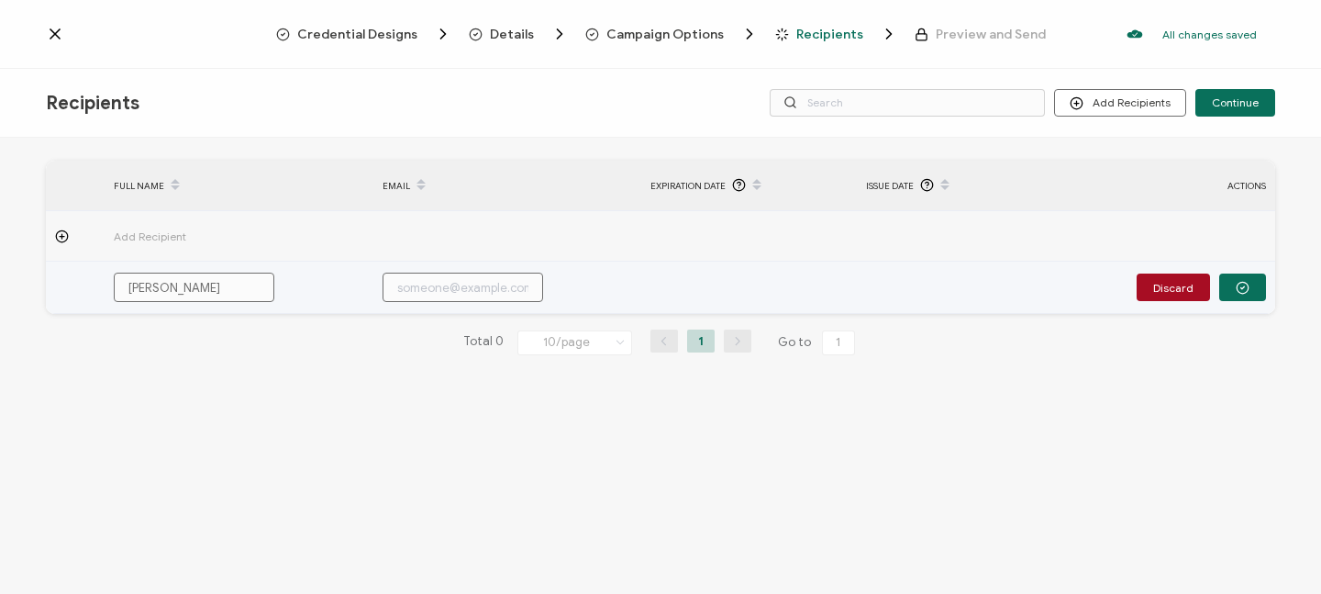
type input "[PERSON_NAME]"
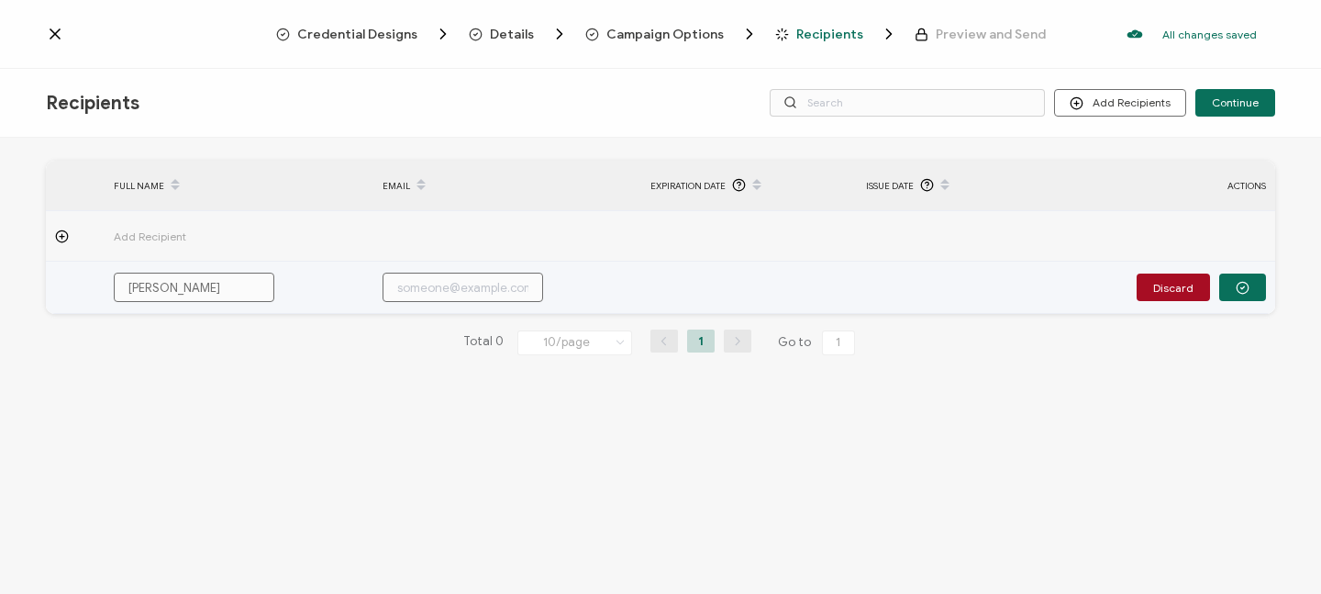
type input "[PERSON_NAME] Be"
type input "[PERSON_NAME]"
type input "[PERSON_NAME] Bear"
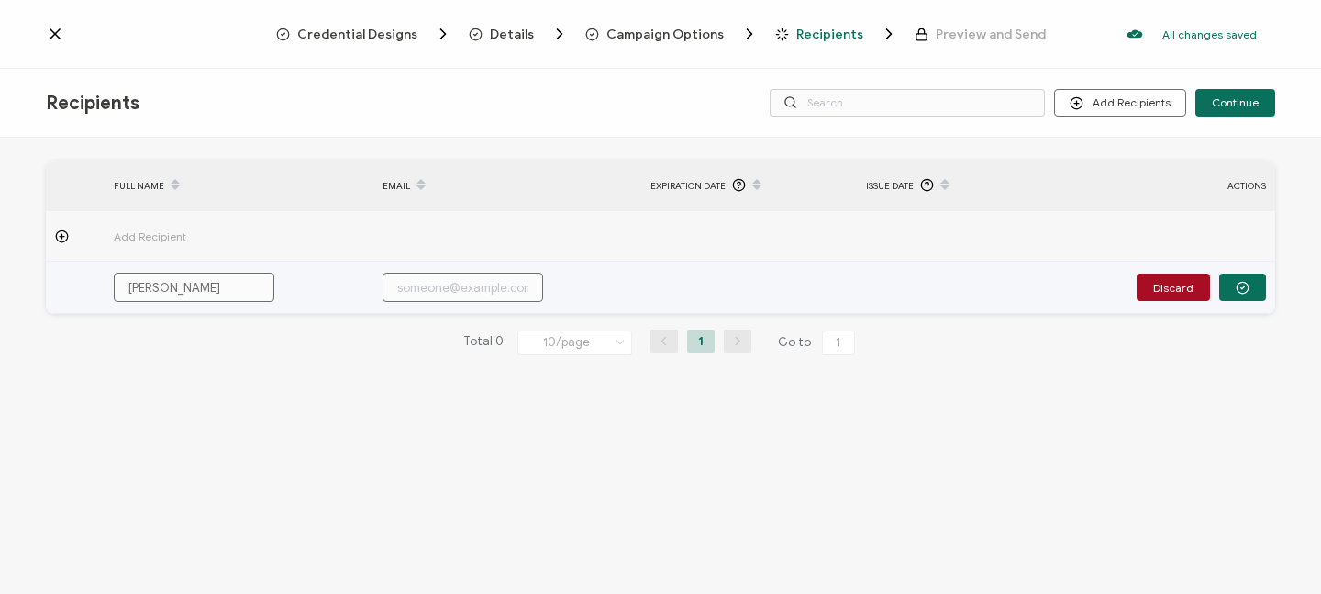
type input "[PERSON_NAME] Bear"
type input "b"
type input "bo"
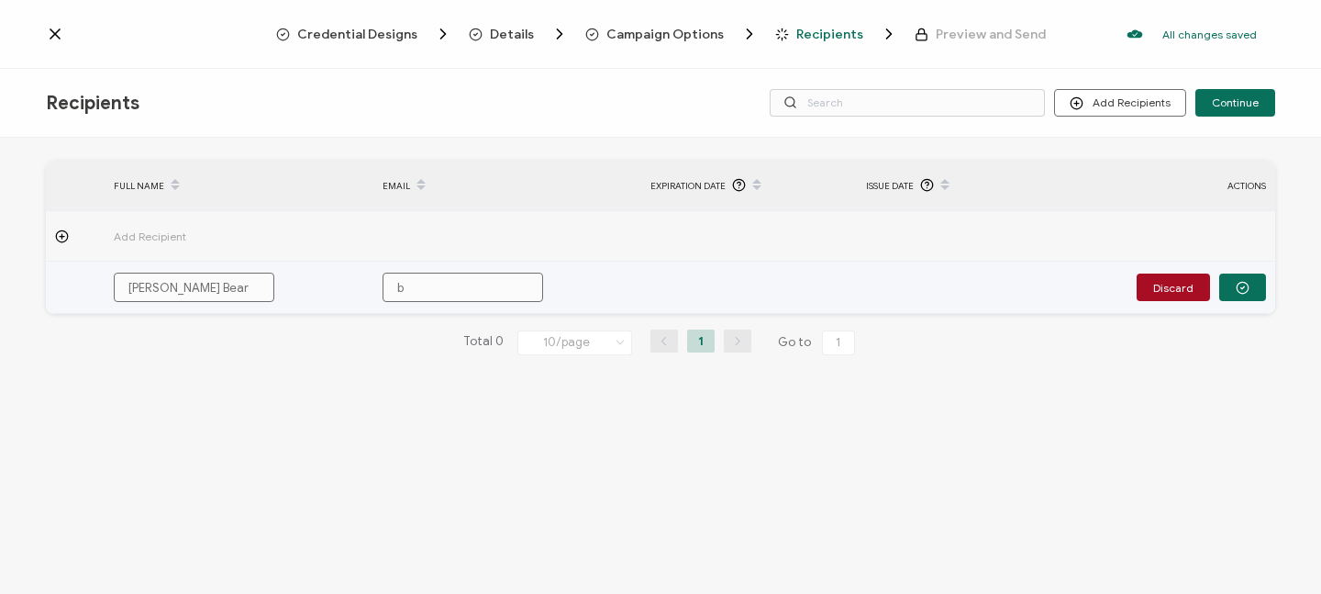
type input "bo"
type input "[PERSON_NAME]"
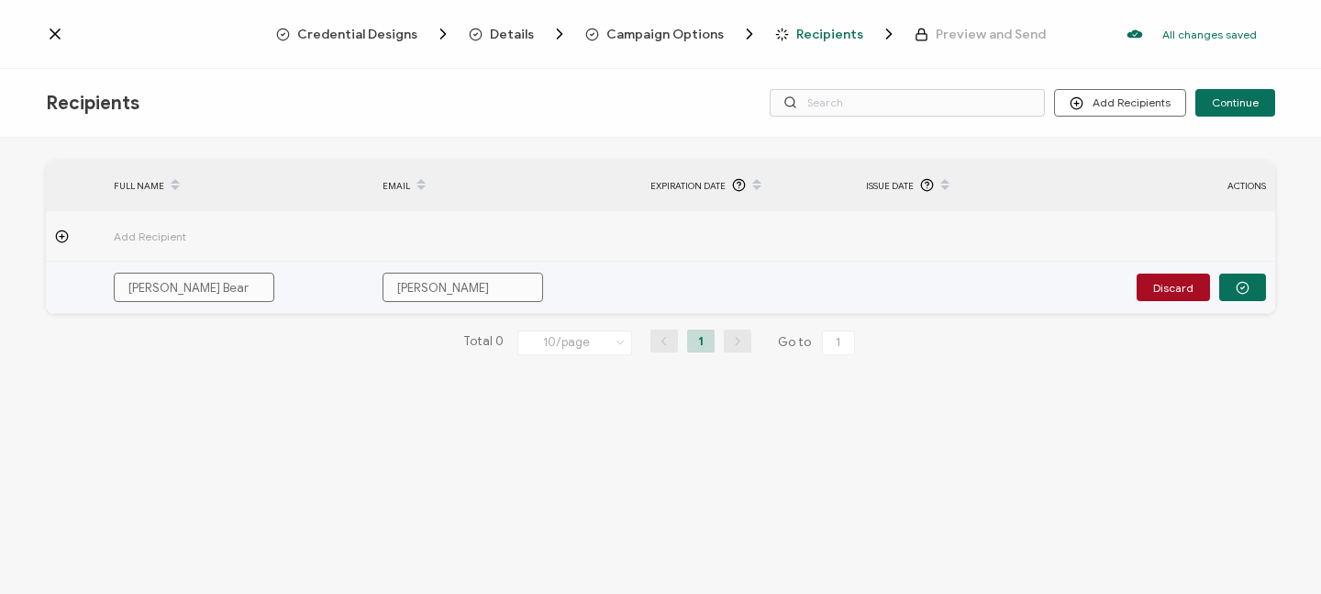
type input "[PERSON_NAME]"
type input "[PERSON_NAME]."
type input "[PERSON_NAME].b"
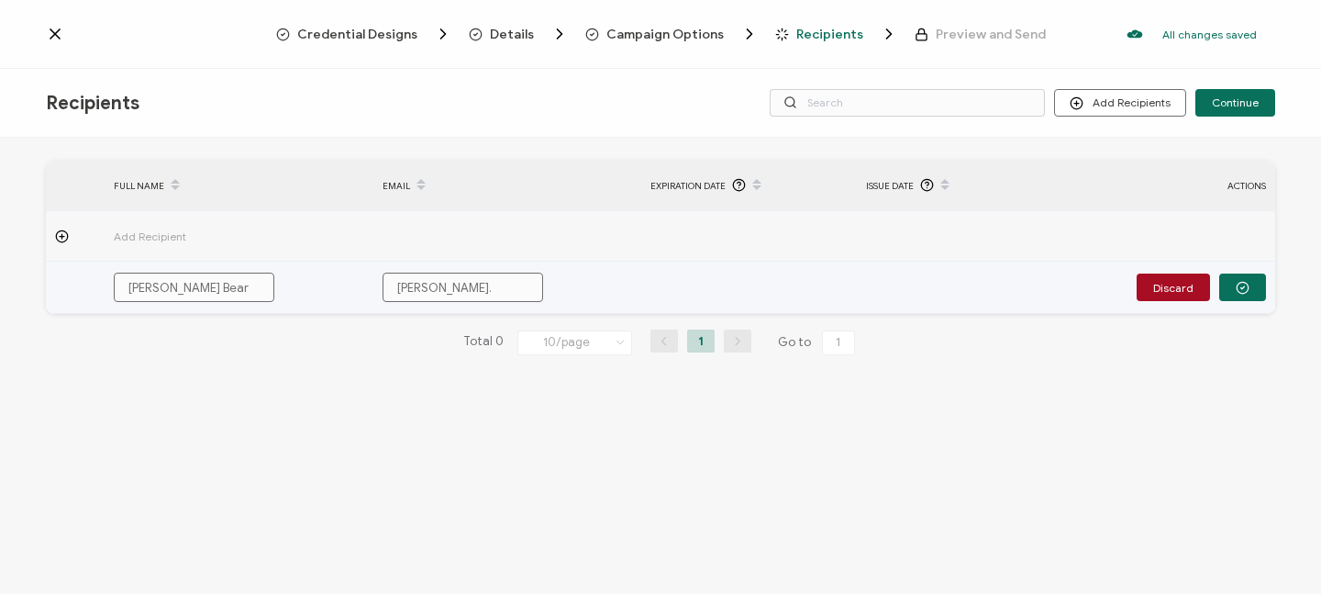
type input "[PERSON_NAME].b"
type input "[PERSON_NAME][DOMAIN_NAME]"
type input "[PERSON_NAME].bea"
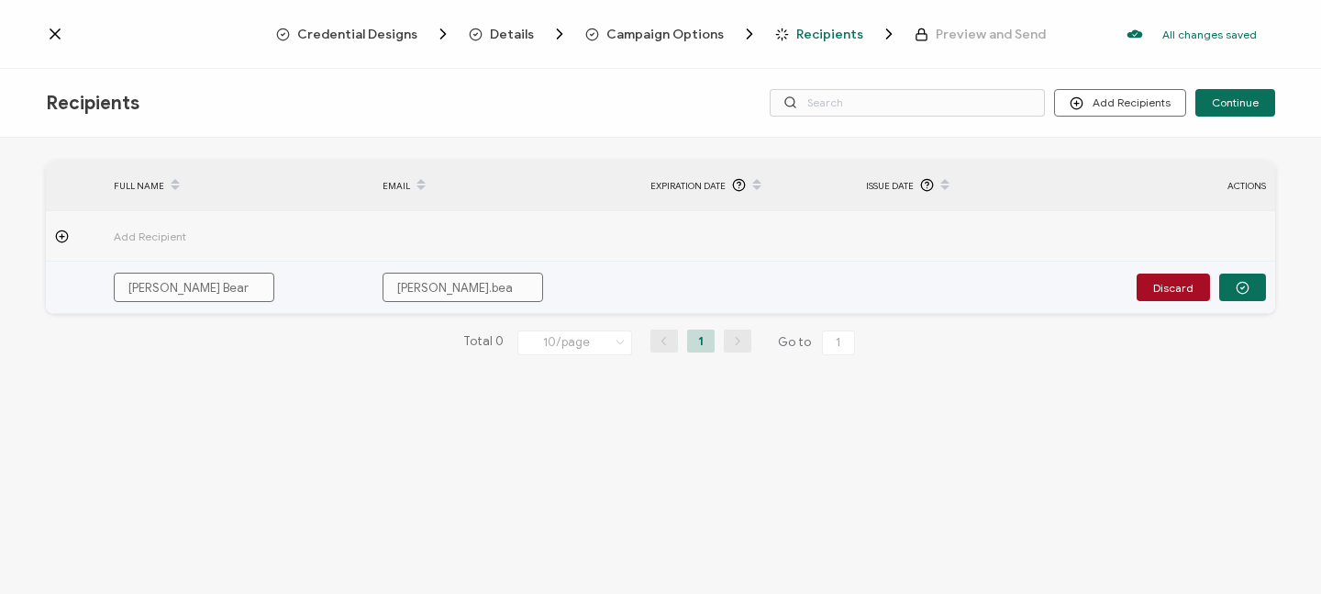
type input "[PERSON_NAME].bear"
type input "[PERSON_NAME].bear@"
type input "[PERSON_NAME].bear@b"
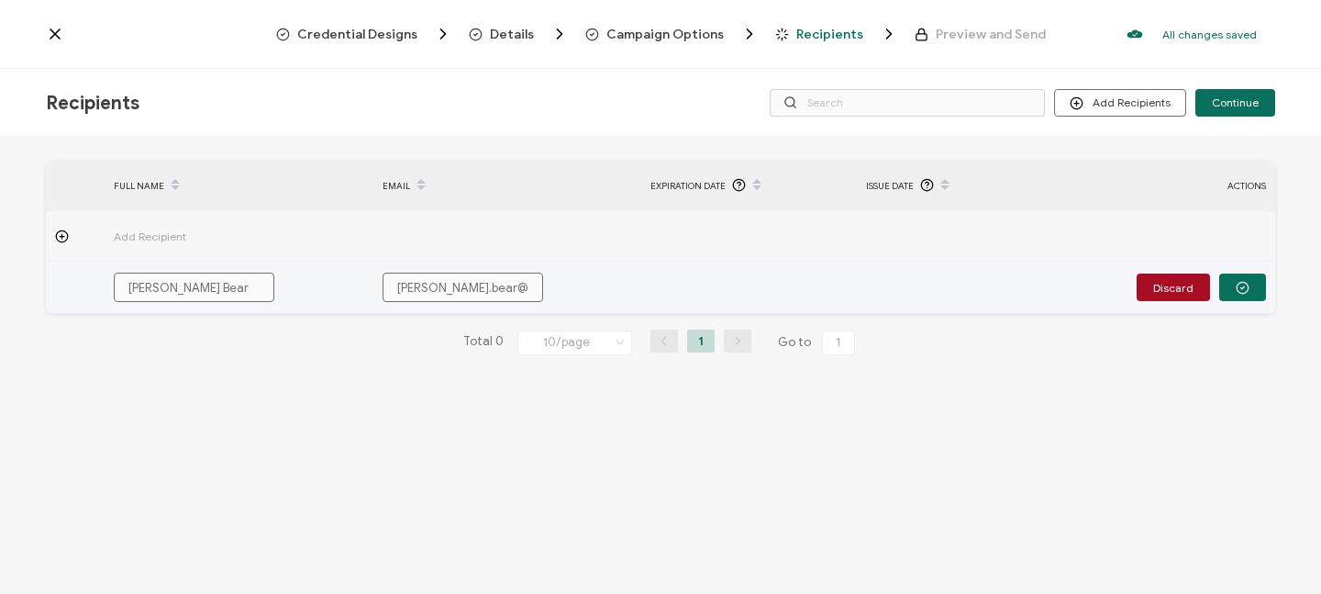
type input "[PERSON_NAME].bear@b"
type input "[PERSON_NAME].bear@br"
type input "[PERSON_NAME].bear@bra"
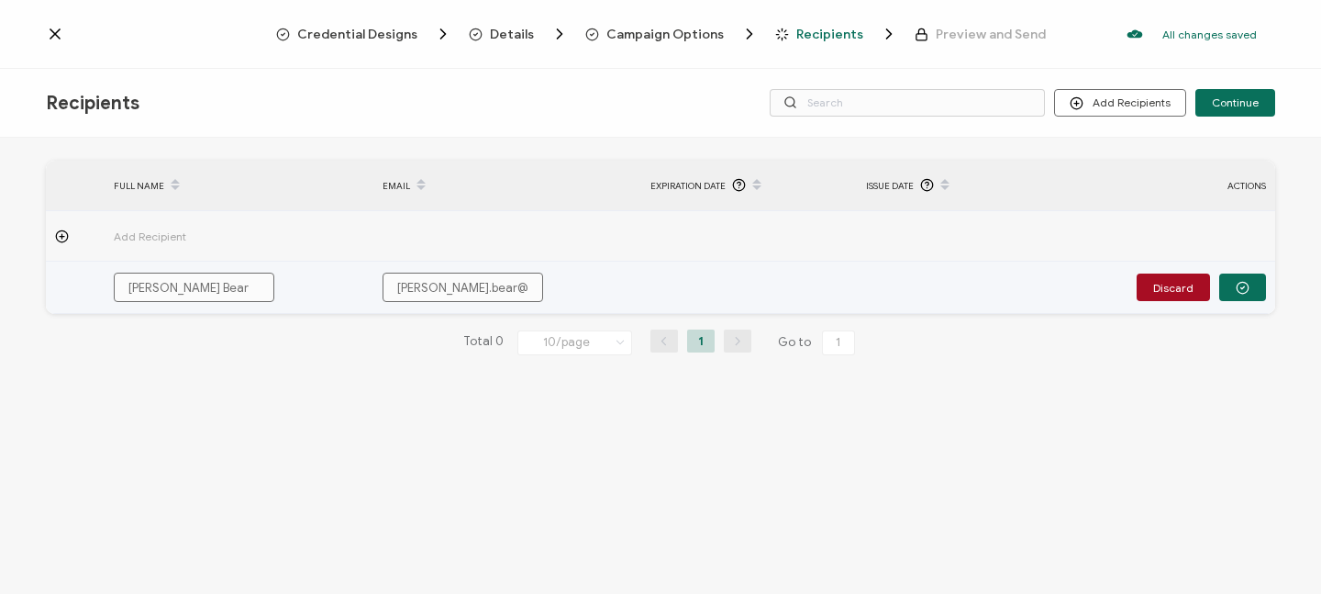
type input "[PERSON_NAME].bear@brai"
type input "[PERSON_NAME].bear@brain"
type input "[PERSON_NAME].bear@brainp"
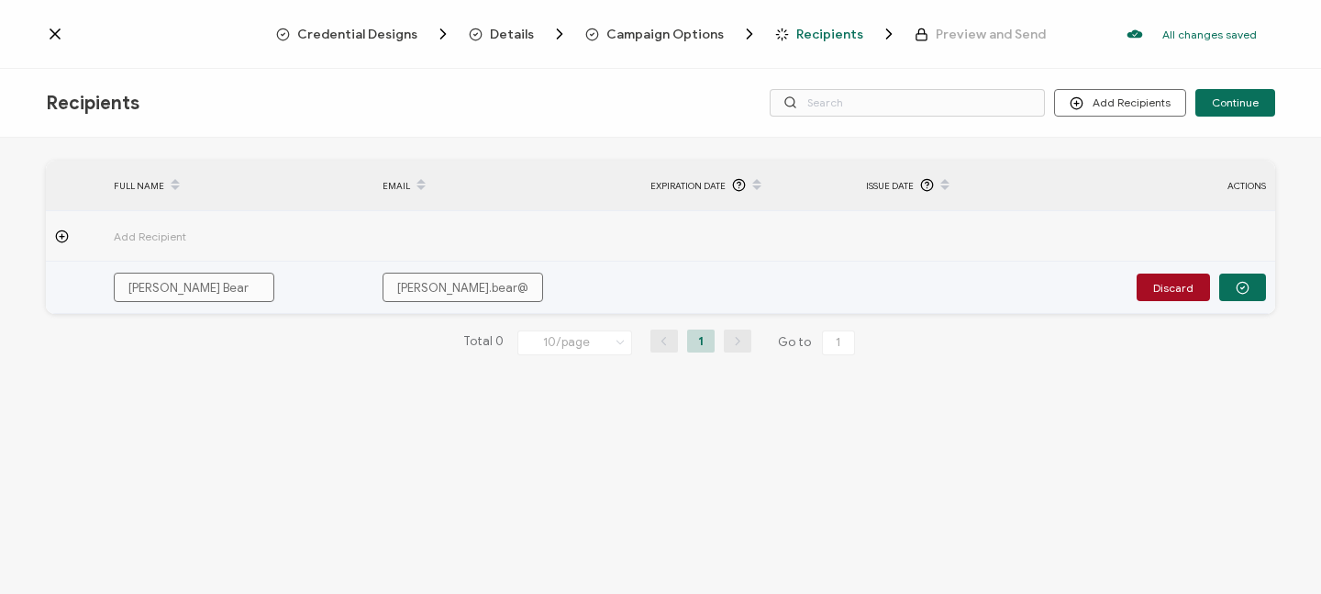
type input "[PERSON_NAME].bear@brainp"
type input "[PERSON_NAME].bear@brainpo"
type input "[PERSON_NAME].bear@brainpop"
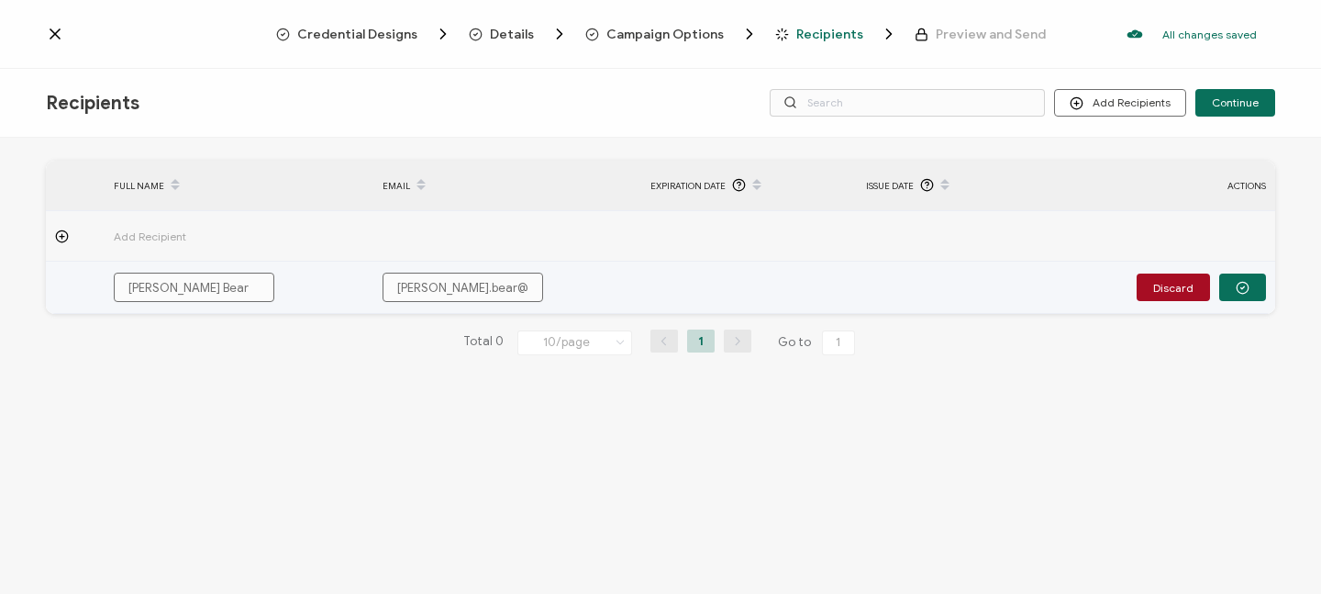
type input "[PERSON_NAME].bear@brainpop."
type input "[PERSON_NAME].bear@brainpop.c"
type input "[PERSON_NAME][EMAIL_ADDRESS][DOMAIN_NAME]"
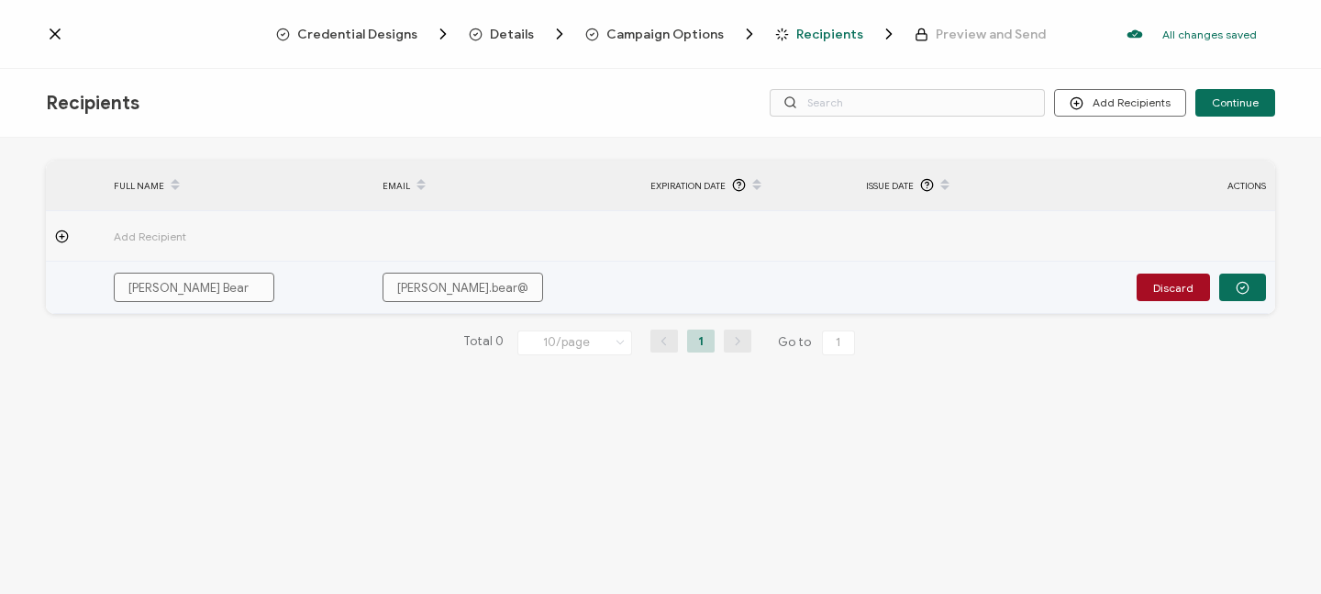
type input "[PERSON_NAME][EMAIL_ADDRESS][DOMAIN_NAME]"
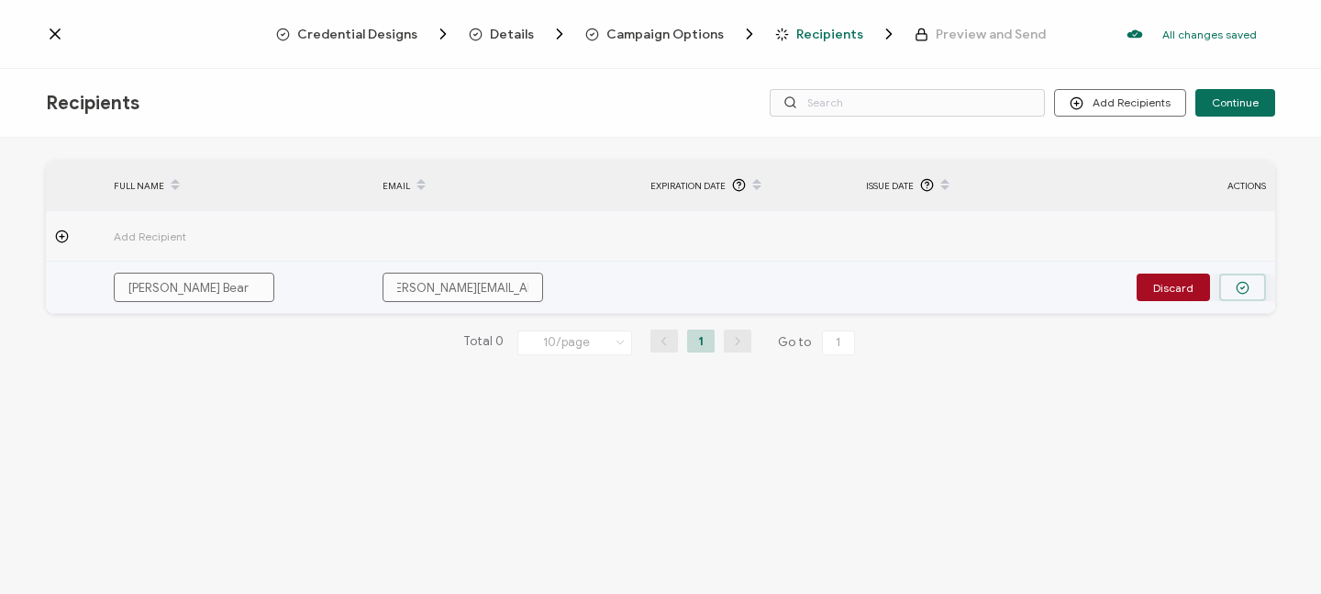
click at [1242, 282] on circle "button" at bounding box center [1243, 288] width 12 height 12
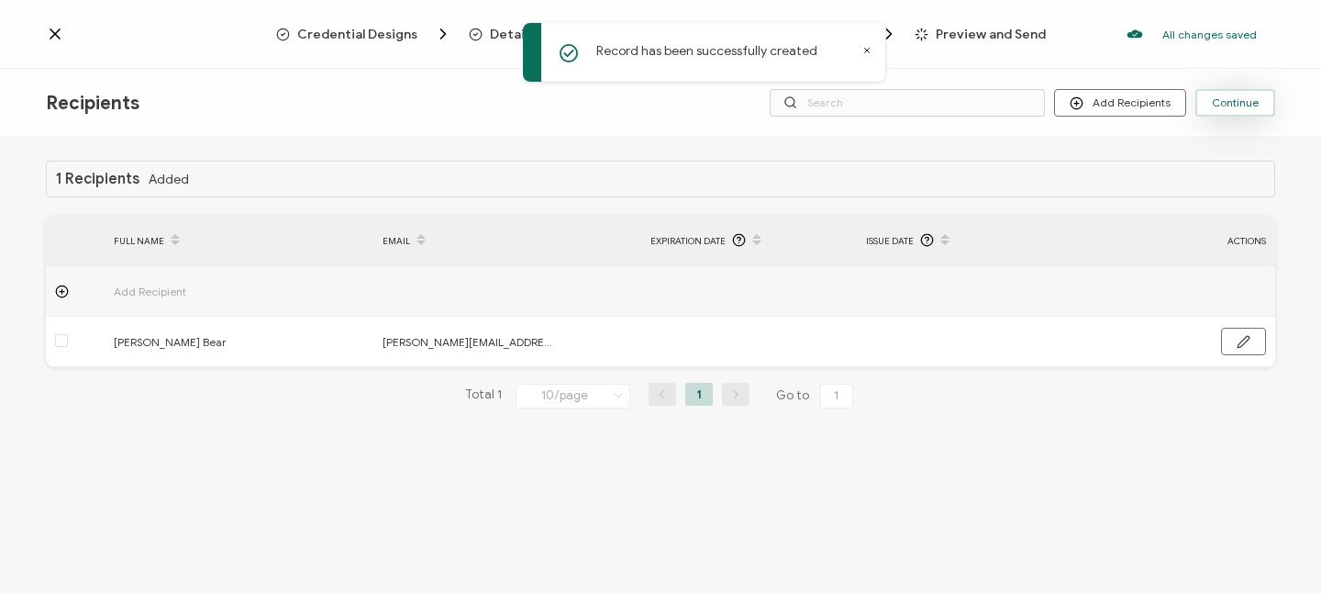
click at [1228, 102] on span "Continue" at bounding box center [1235, 102] width 47 height 11
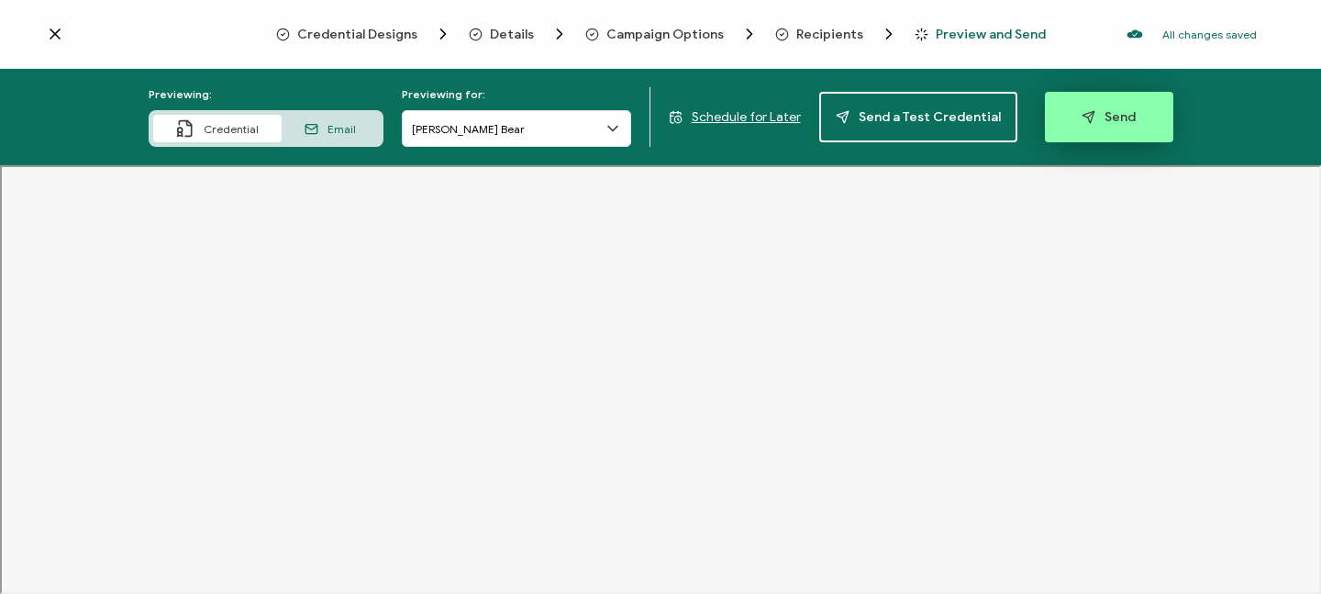
click at [1087, 110] on span "Send" at bounding box center [1109, 117] width 54 height 14
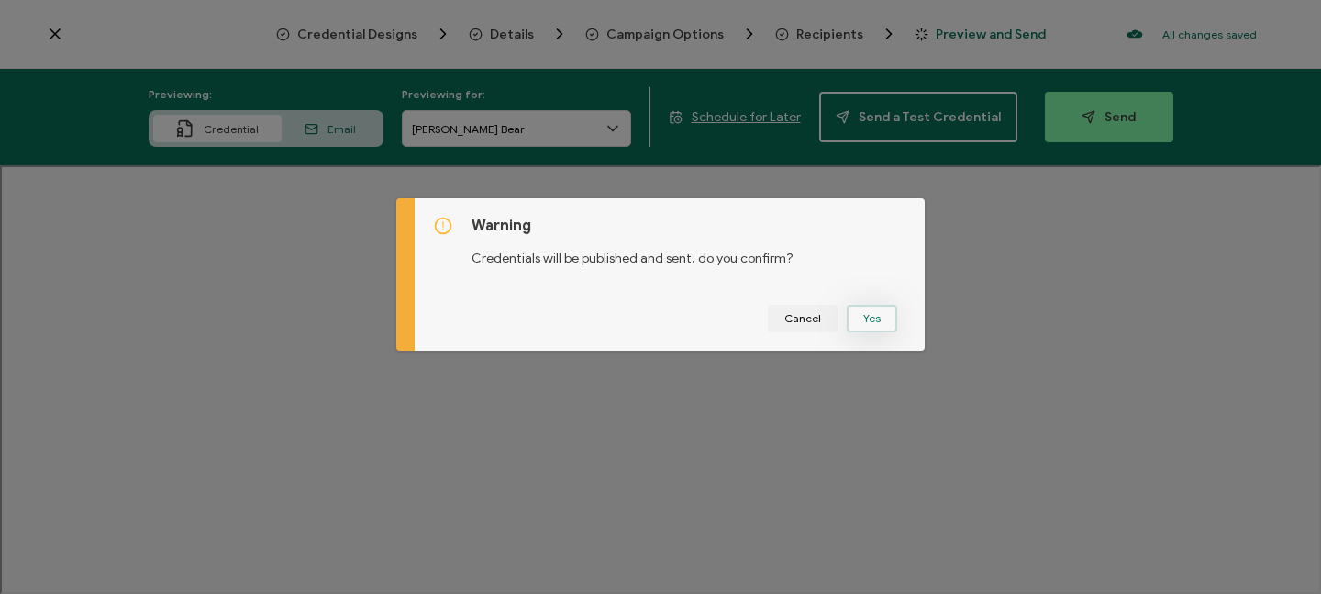
click at [862, 317] on button "Yes" at bounding box center [872, 319] width 50 height 28
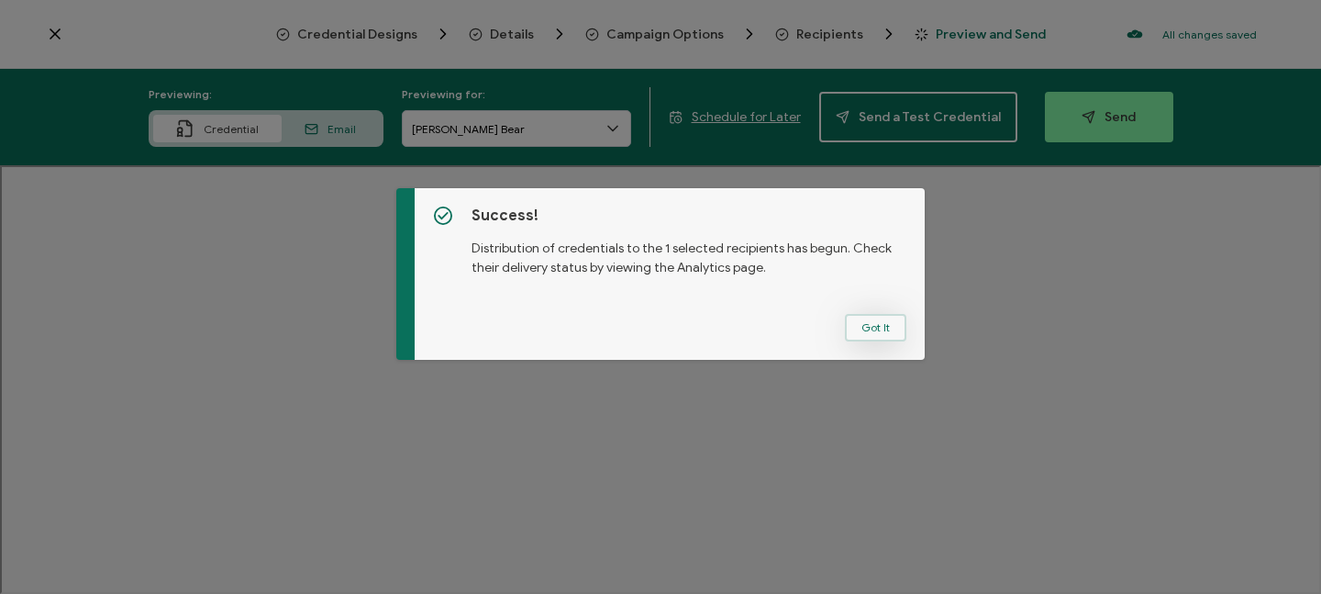
click at [886, 332] on button "Got It" at bounding box center [875, 328] width 61 height 28
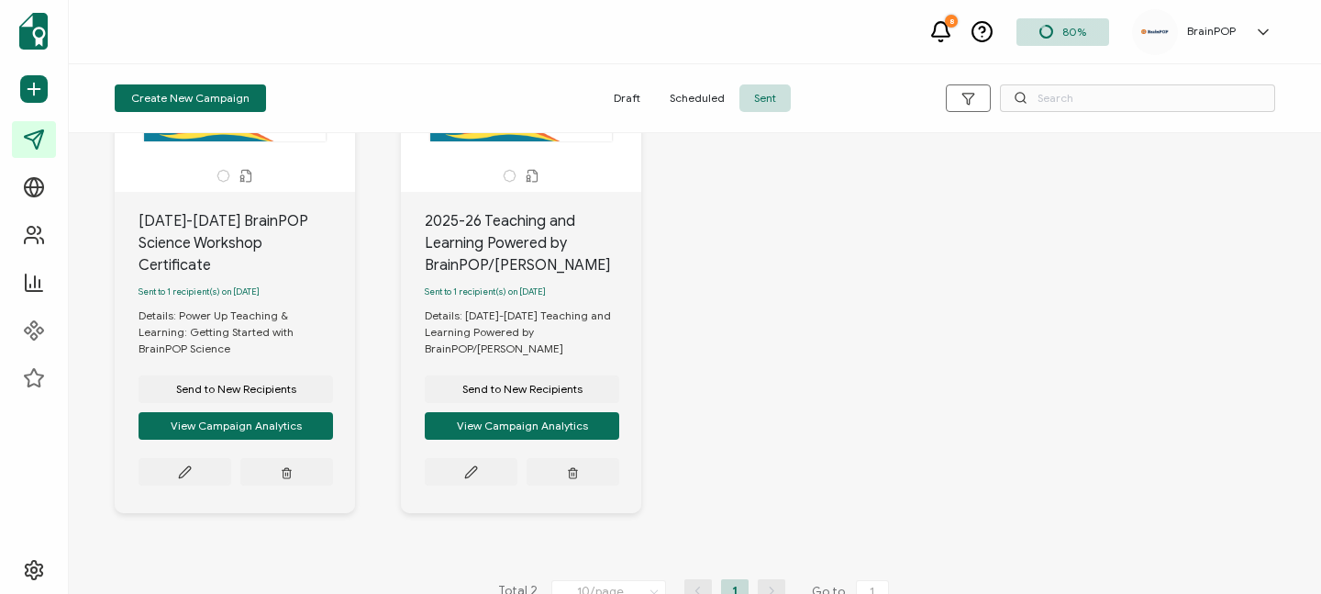
scroll to position [194, 0]
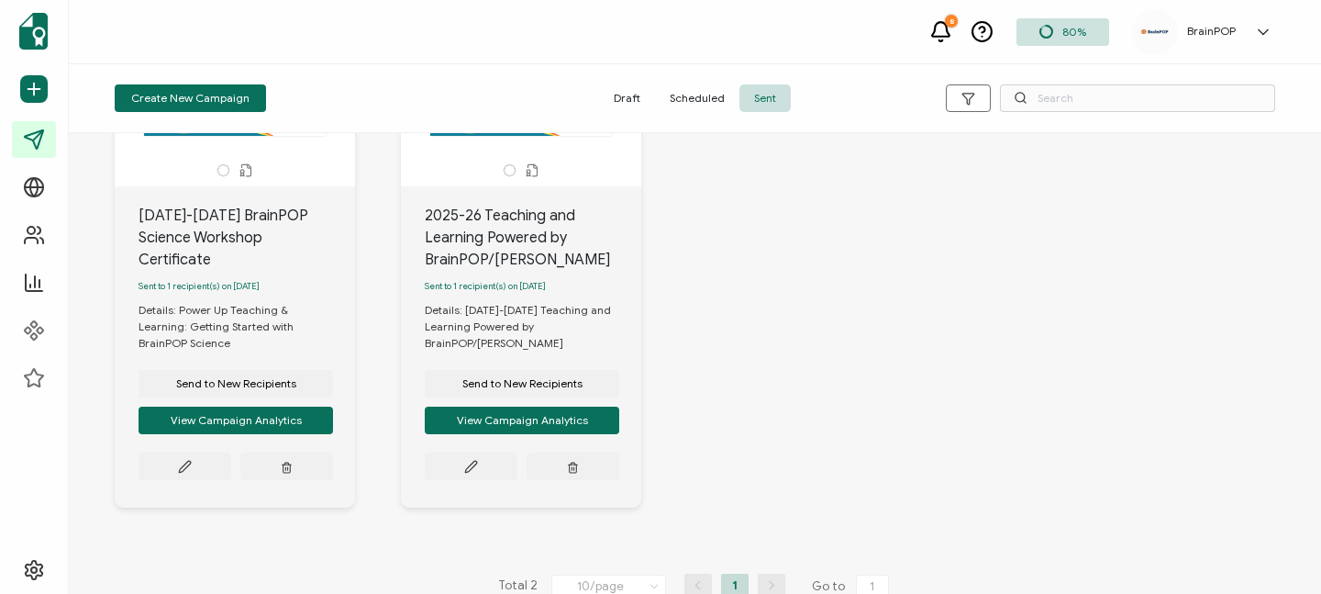
click at [626, 102] on span "Draft" at bounding box center [627, 98] width 56 height 28
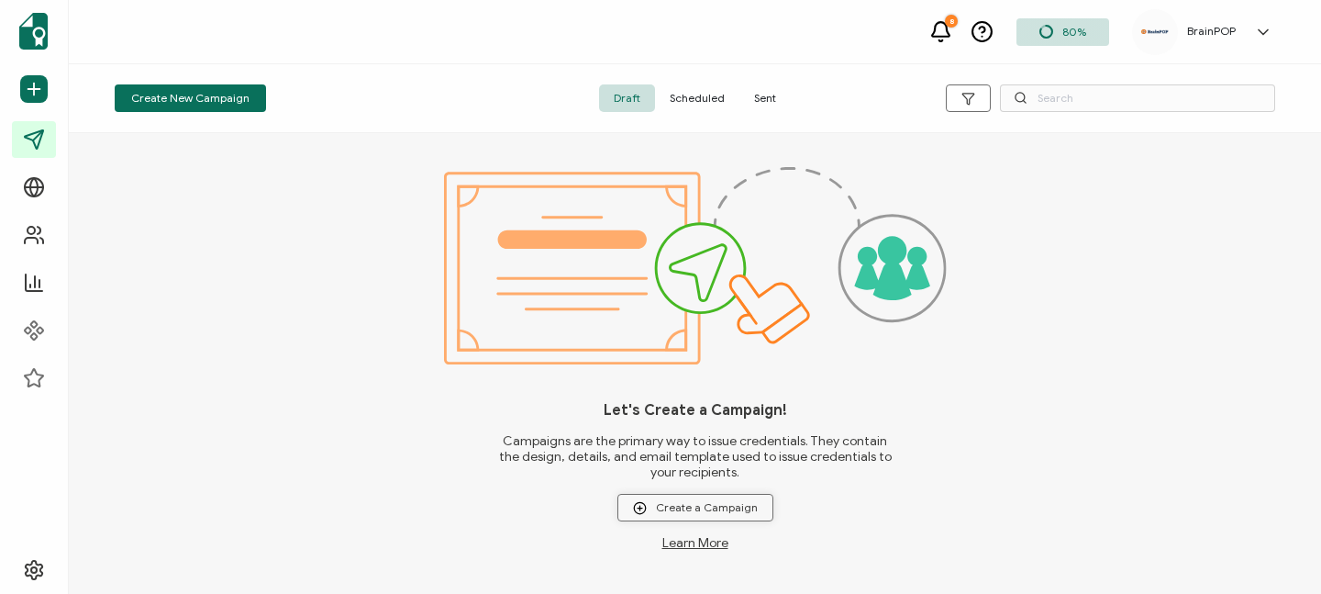
click at [692, 502] on span "Create a Campaign" at bounding box center [695, 508] width 125 height 14
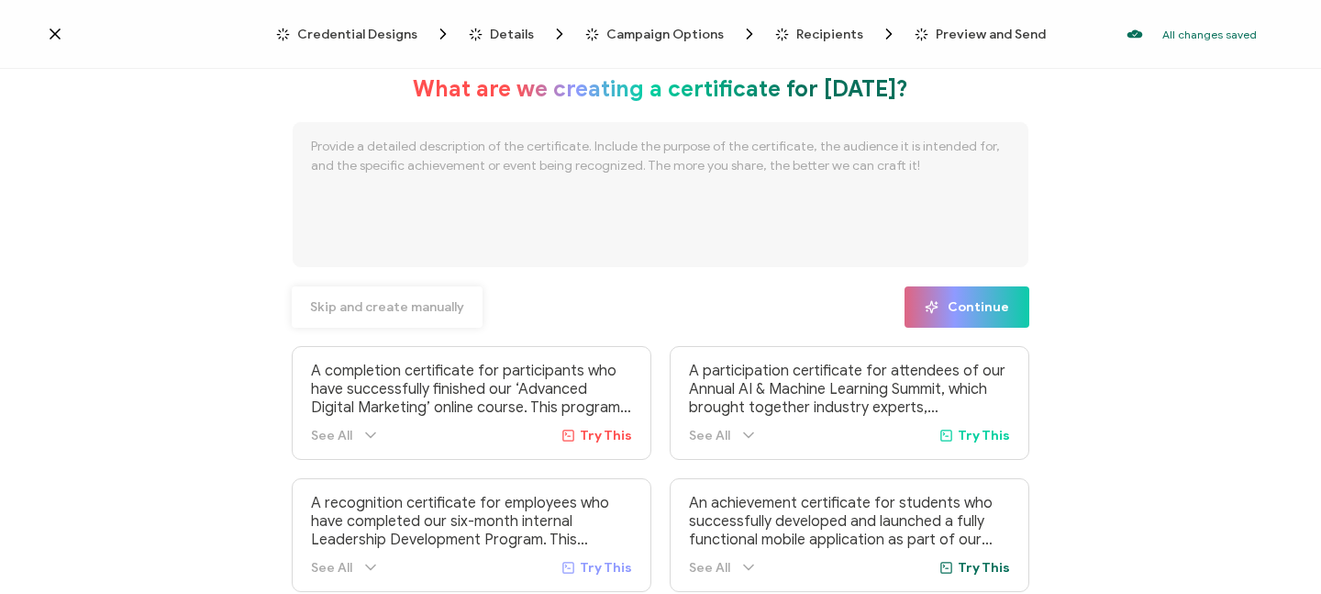
click at [408, 303] on span "Skip and create manually" at bounding box center [387, 307] width 154 height 13
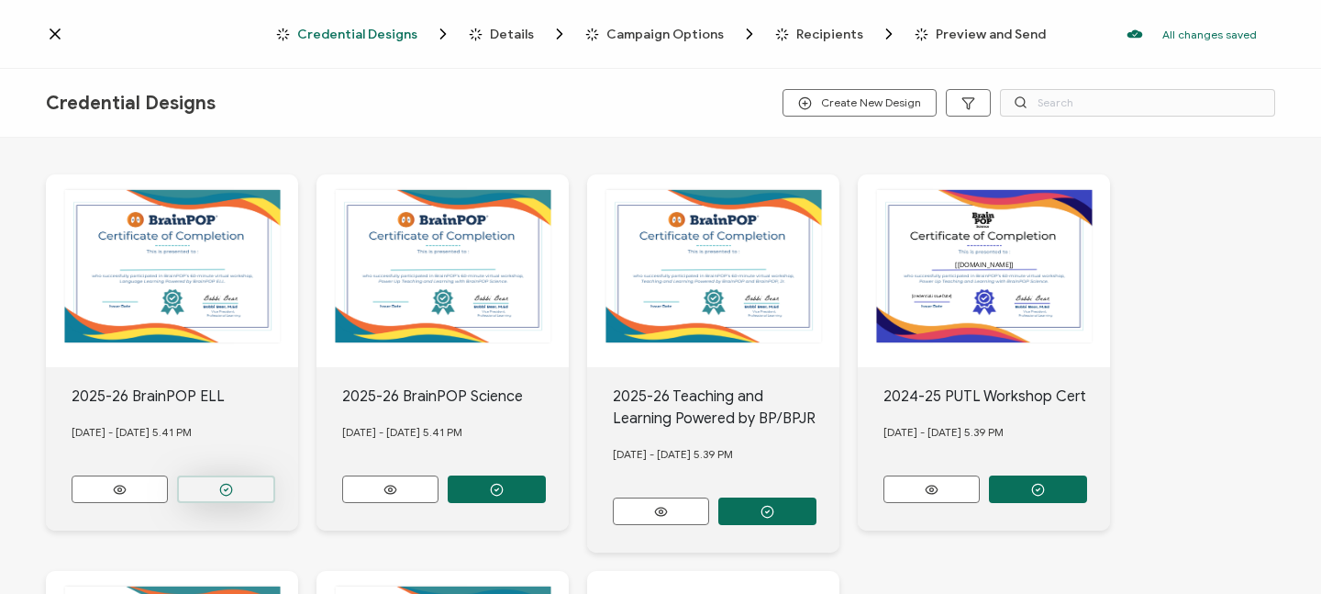
click at [225, 483] on icon "button" at bounding box center [226, 490] width 14 height 14
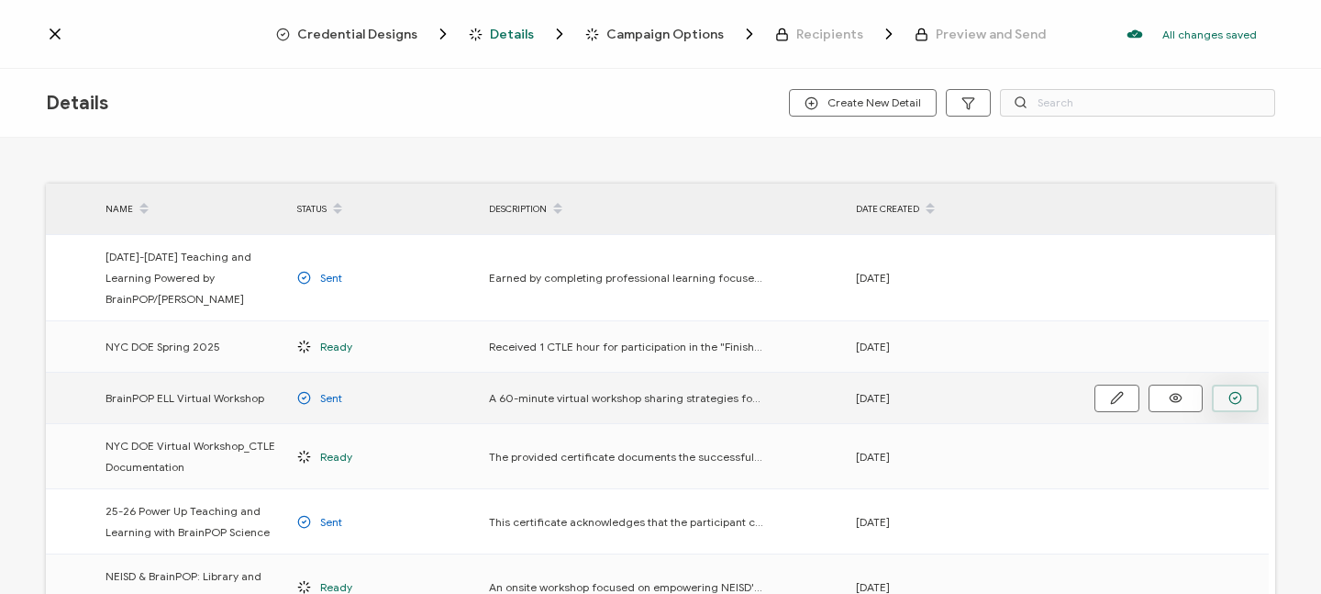
click at [0, 0] on icon "button" at bounding box center [0, 0] width 0 height 0
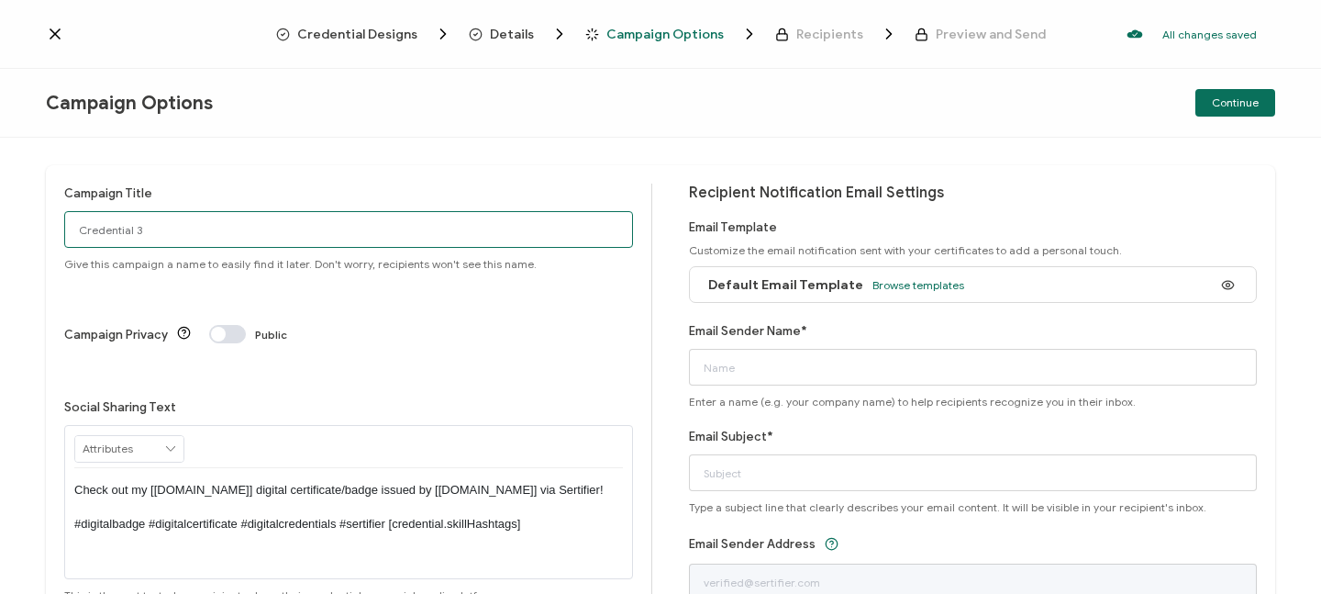
click at [176, 233] on input "Credential 3" at bounding box center [348, 229] width 569 height 37
drag, startPoint x: 205, startPoint y: 237, endPoint x: 24, endPoint y: 225, distance: 181.1
click at [24, 225] on div "Campaign Title Credential 3 Give this campaign a name to easily find it later. …" at bounding box center [660, 366] width 1321 height 456
type input "2025-26 BrainPOP ELL Workshop Certificate"
click at [915, 289] on span "Browse templates" at bounding box center [919, 285] width 92 height 14
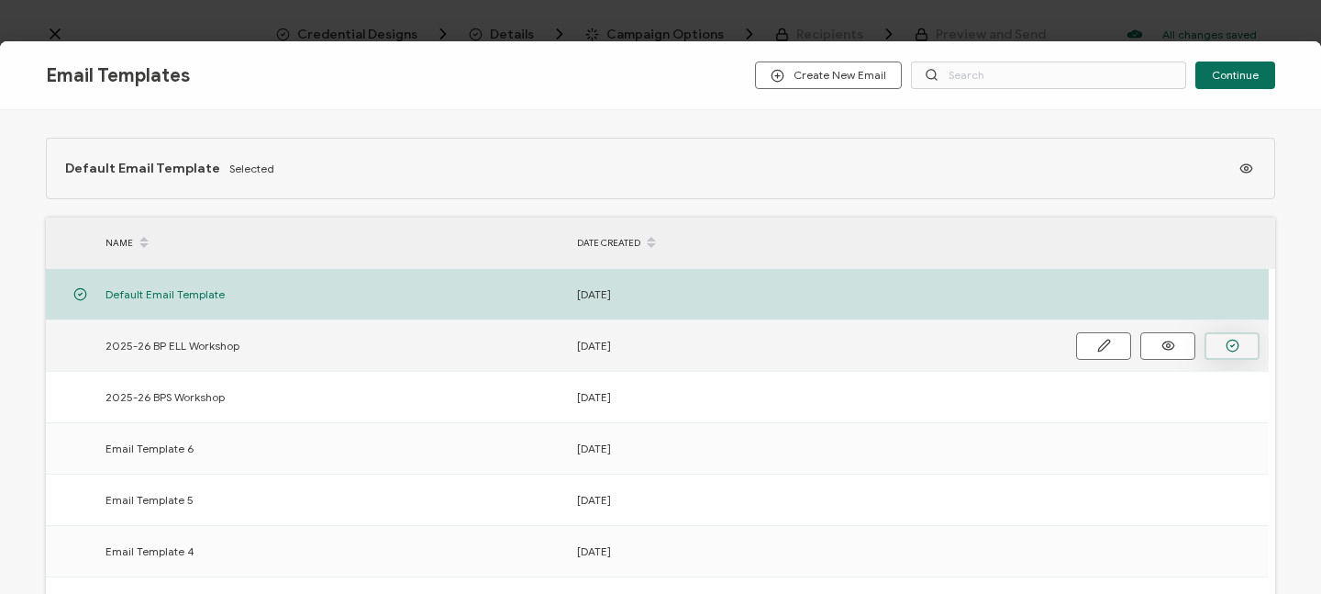
click at [1232, 347] on icon "button" at bounding box center [1233, 346] width 14 height 14
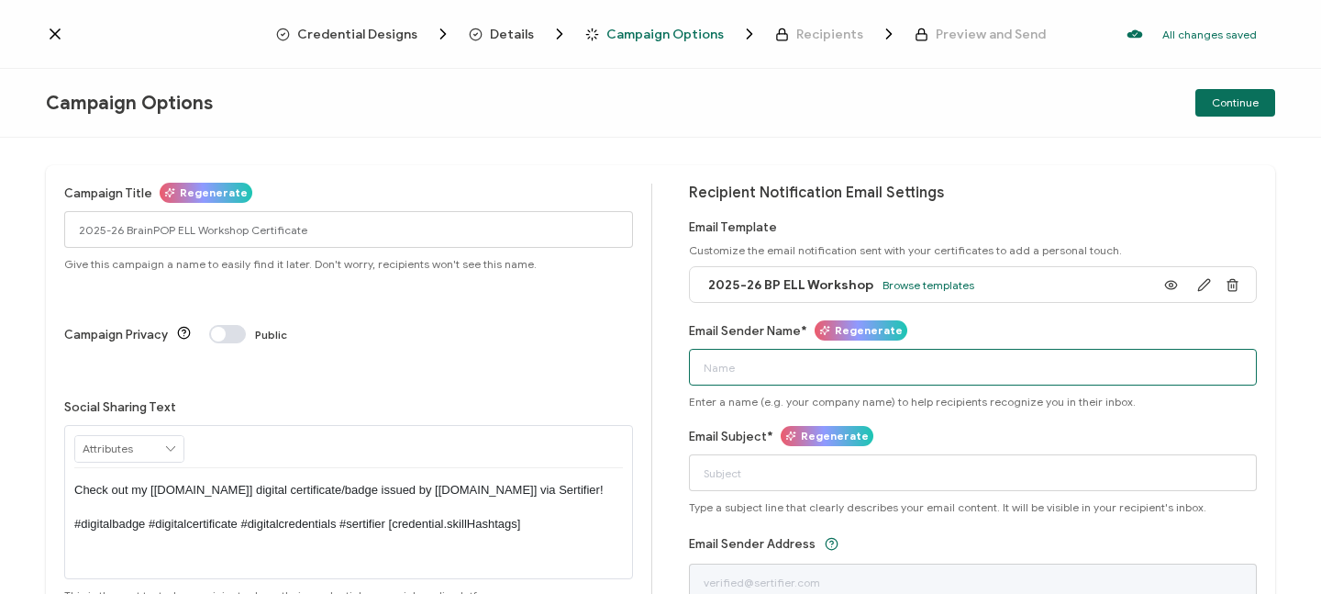
click at [884, 364] on input "Email Sender Name*" at bounding box center [973, 367] width 569 height 37
type input "BrainPOP Curriculum and Instruction Team"
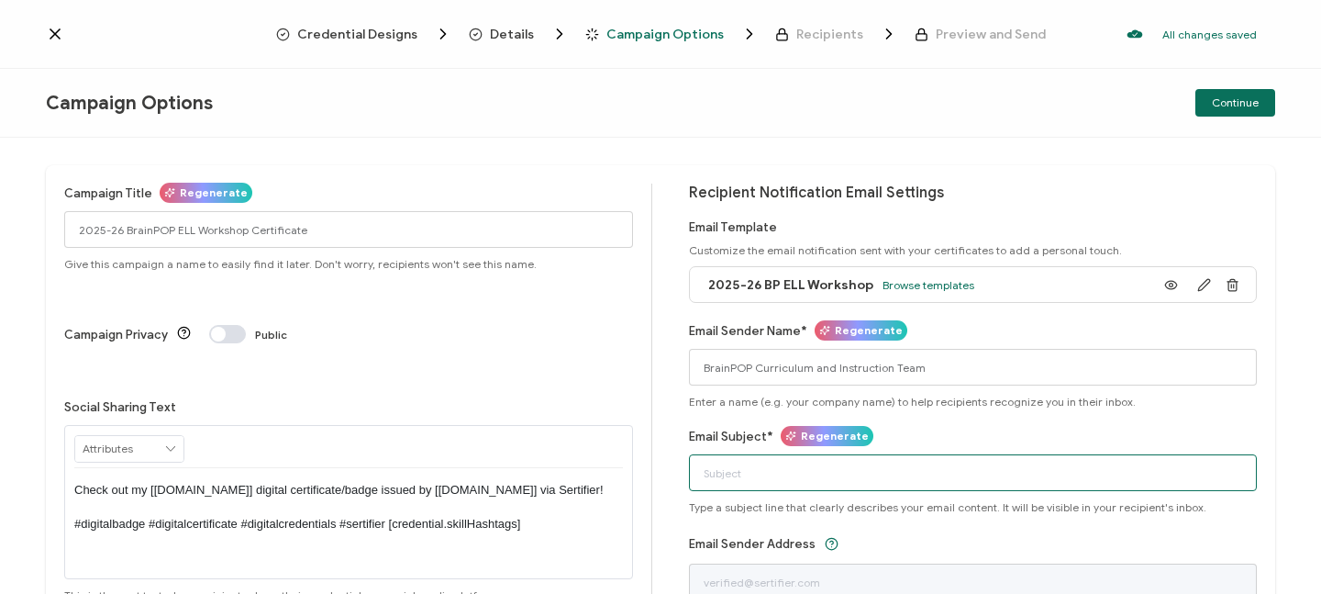
click at [850, 477] on input "Email Subject*" at bounding box center [973, 472] width 569 height 37
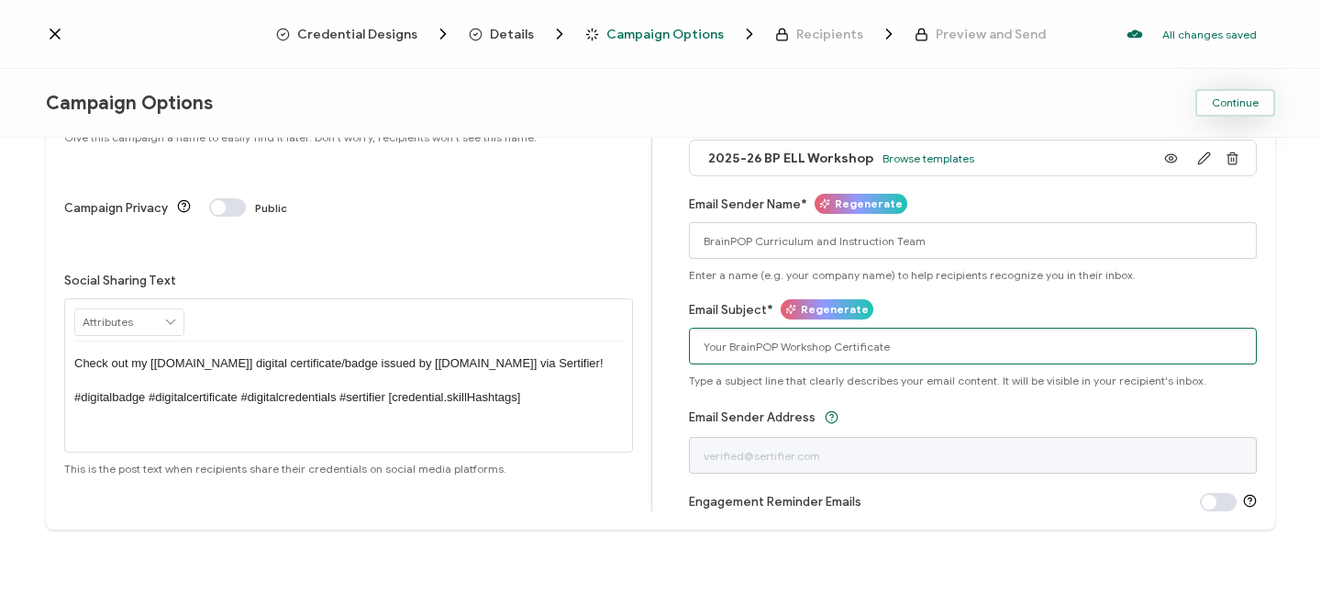
type input "Your BrainPOP Workshop Certificate"
click at [1243, 103] on span "Continue" at bounding box center [1235, 102] width 47 height 11
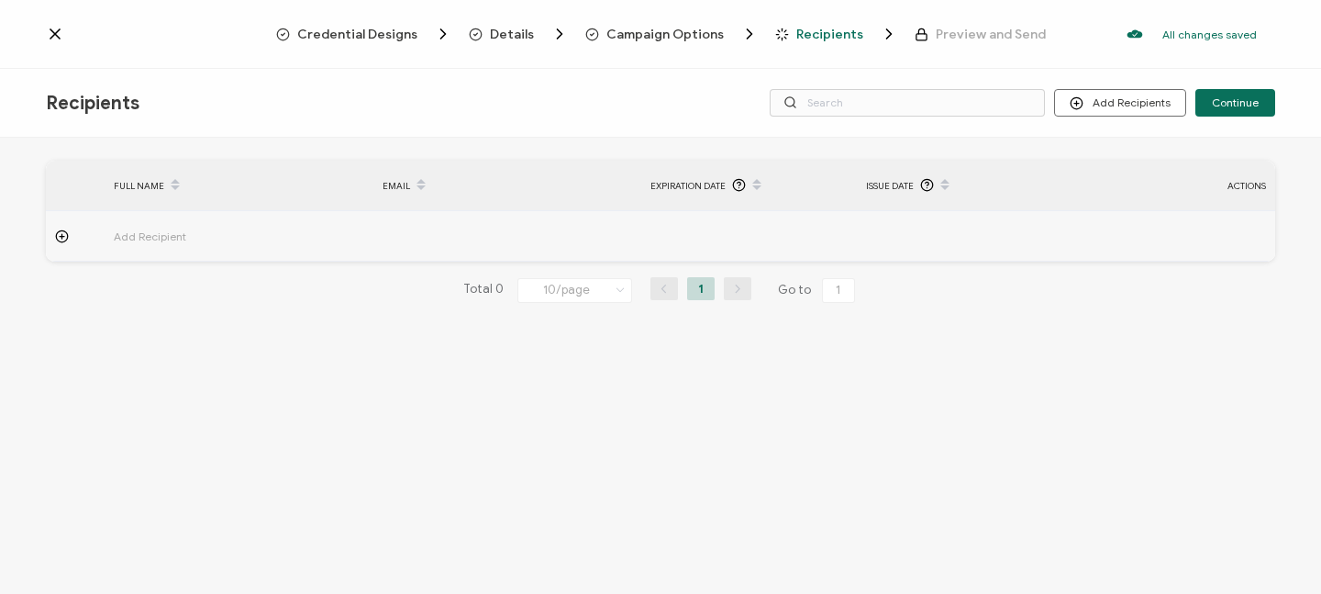
click at [202, 239] on span "Add Recipient" at bounding box center [201, 236] width 174 height 21
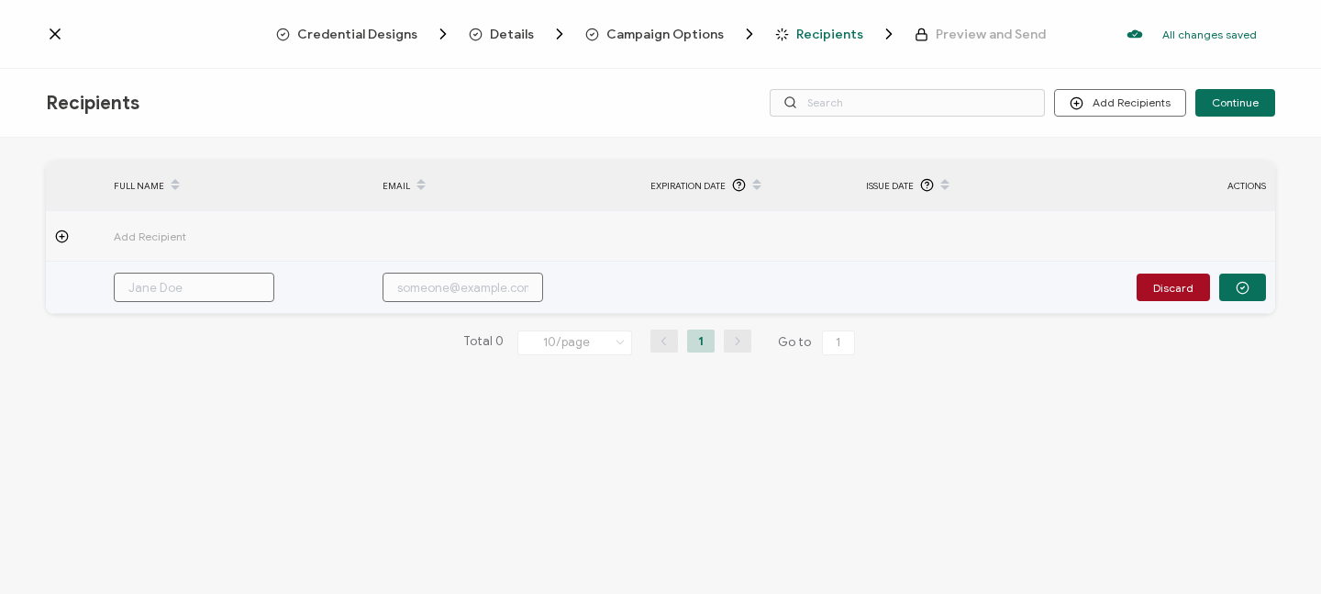
click at [191, 287] on input "text" at bounding box center [194, 287] width 161 height 29
type input "B"
type input "[PERSON_NAME]"
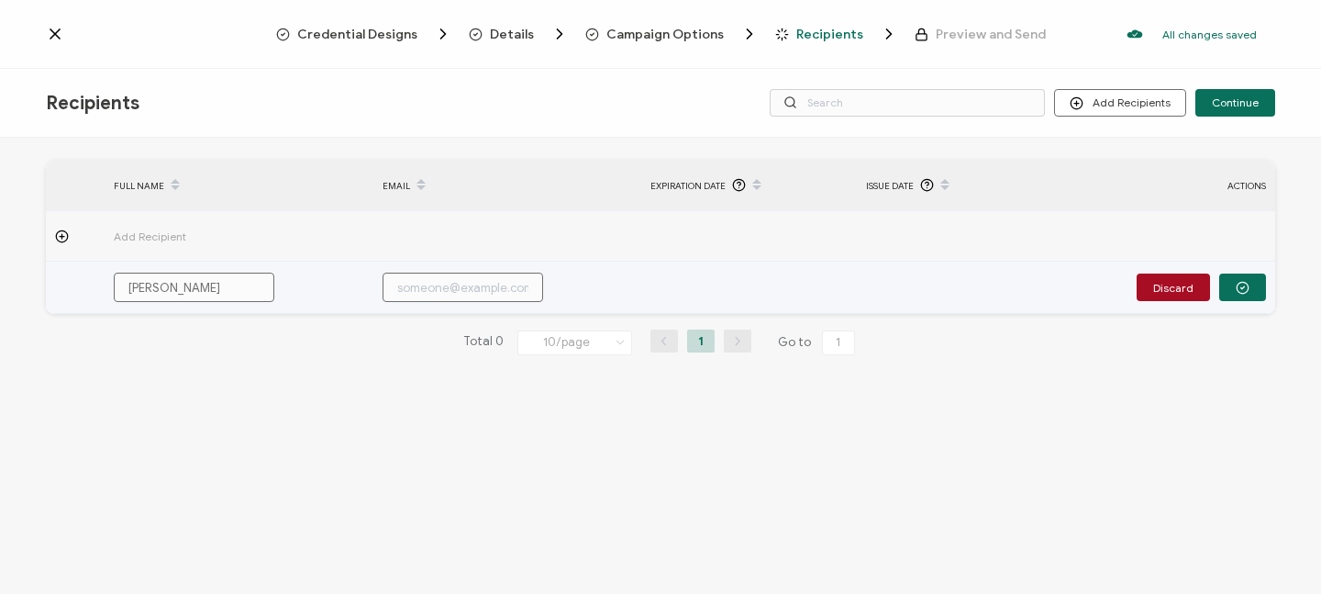
type input "[PERSON_NAME]"
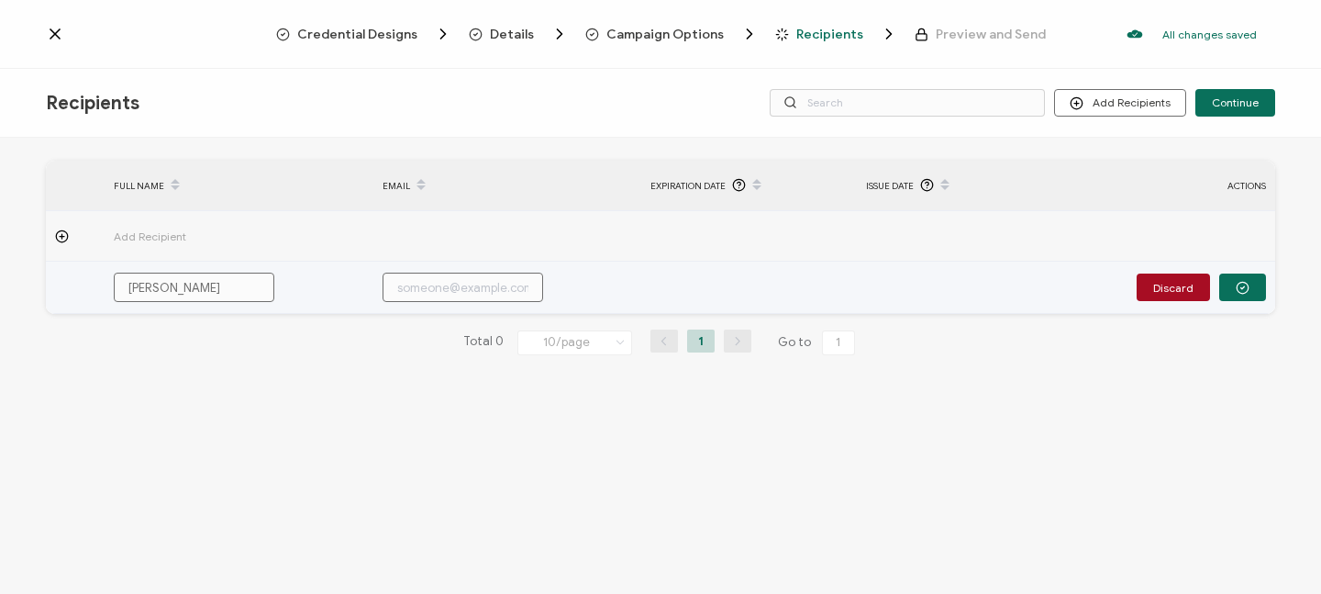
type input "[PERSON_NAME]"
type input "[PERSON_NAME] Be"
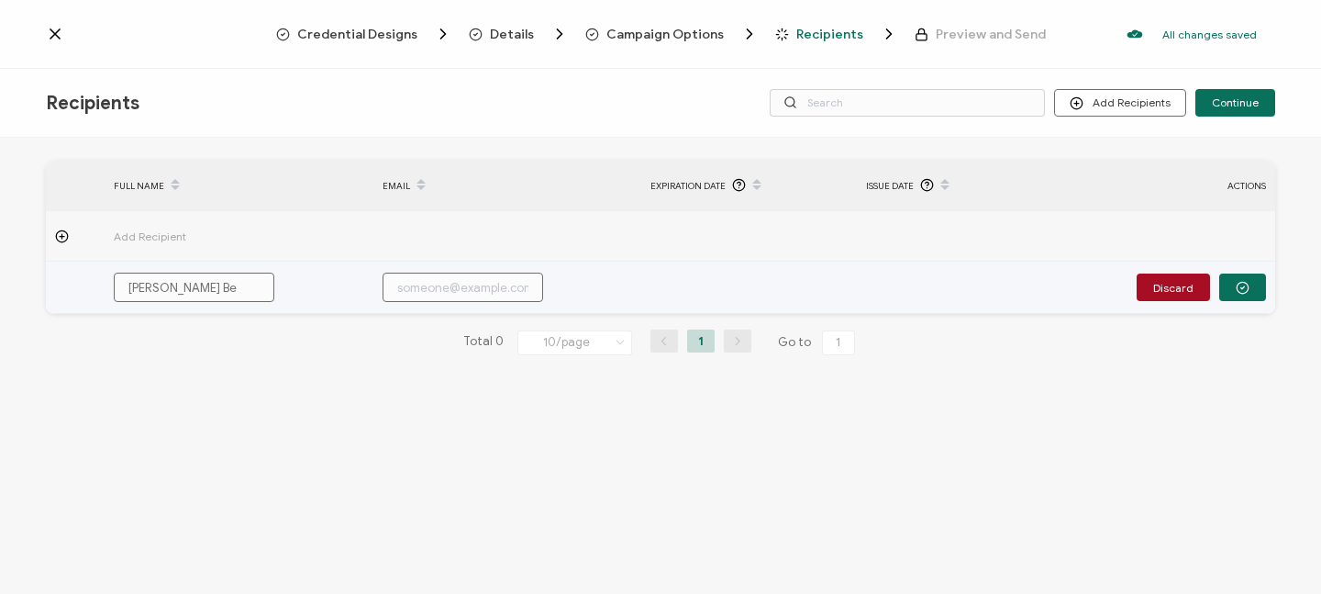
type input "[PERSON_NAME]"
type input "[PERSON_NAME] Bear"
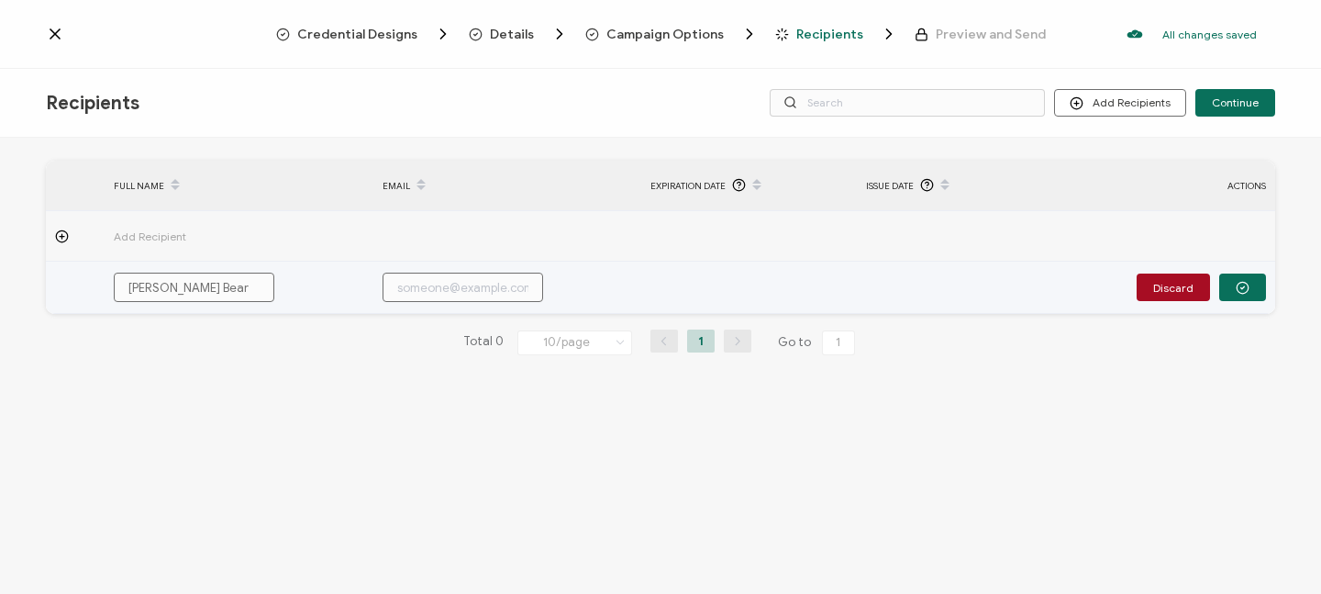
type input "b"
type input "bo"
type input "[PERSON_NAME]"
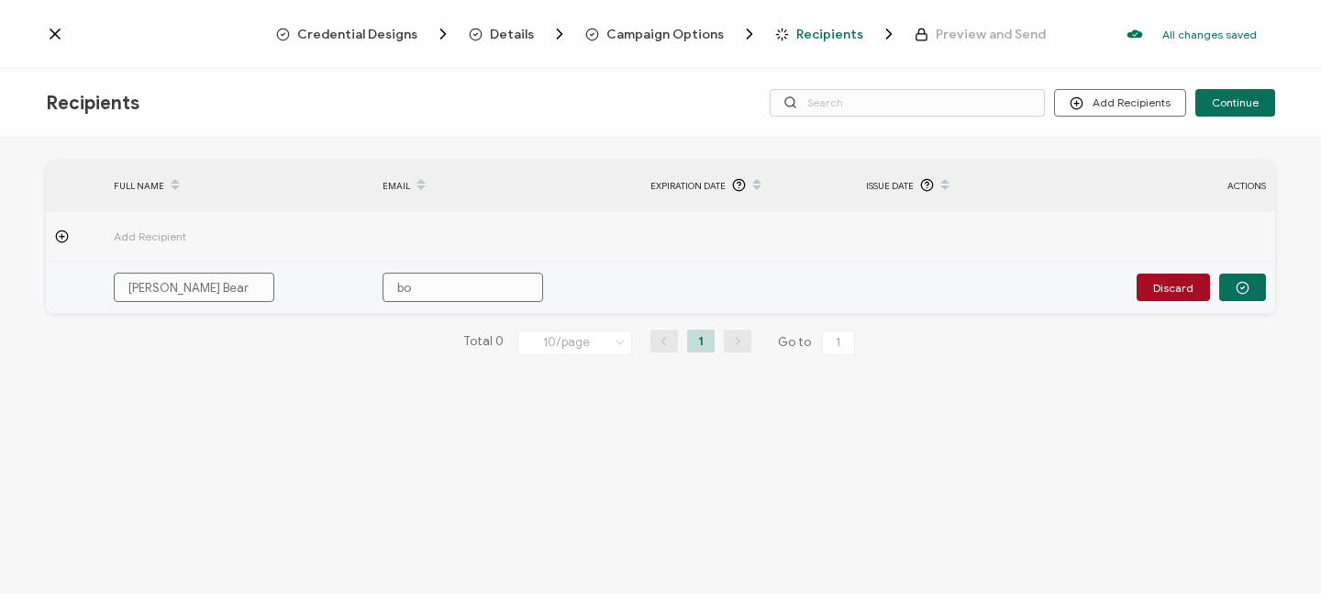
type input "[PERSON_NAME]"
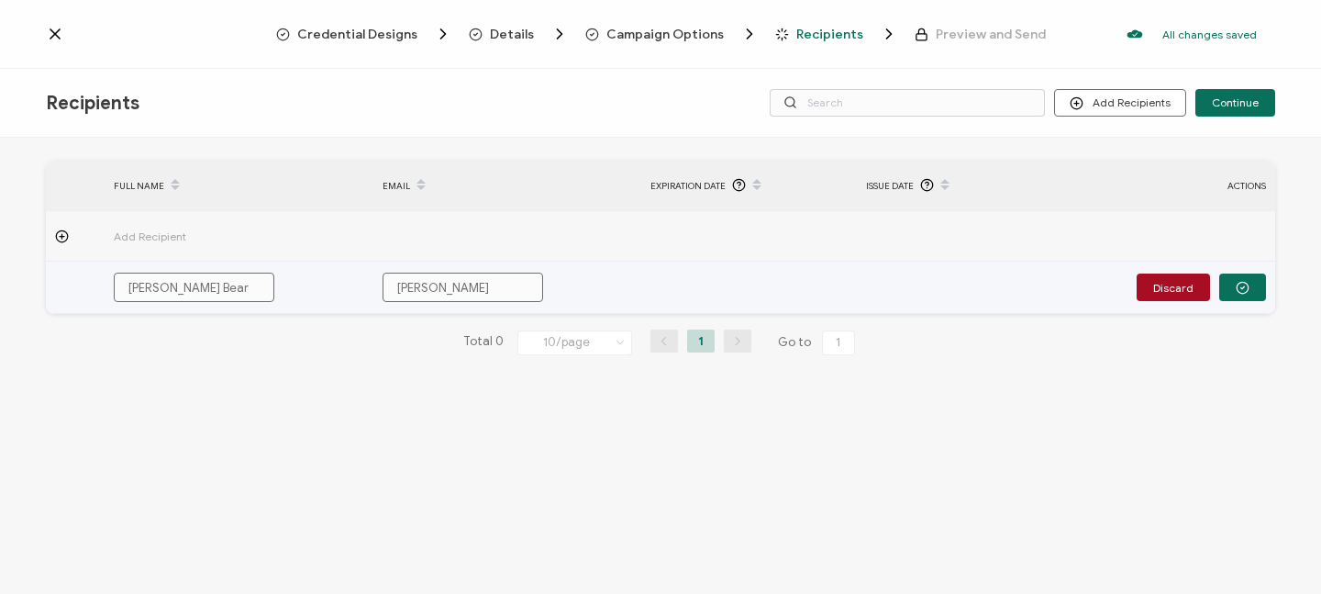
type input "[PERSON_NAME]."
type input "[PERSON_NAME].b"
type input "[PERSON_NAME][DOMAIN_NAME]"
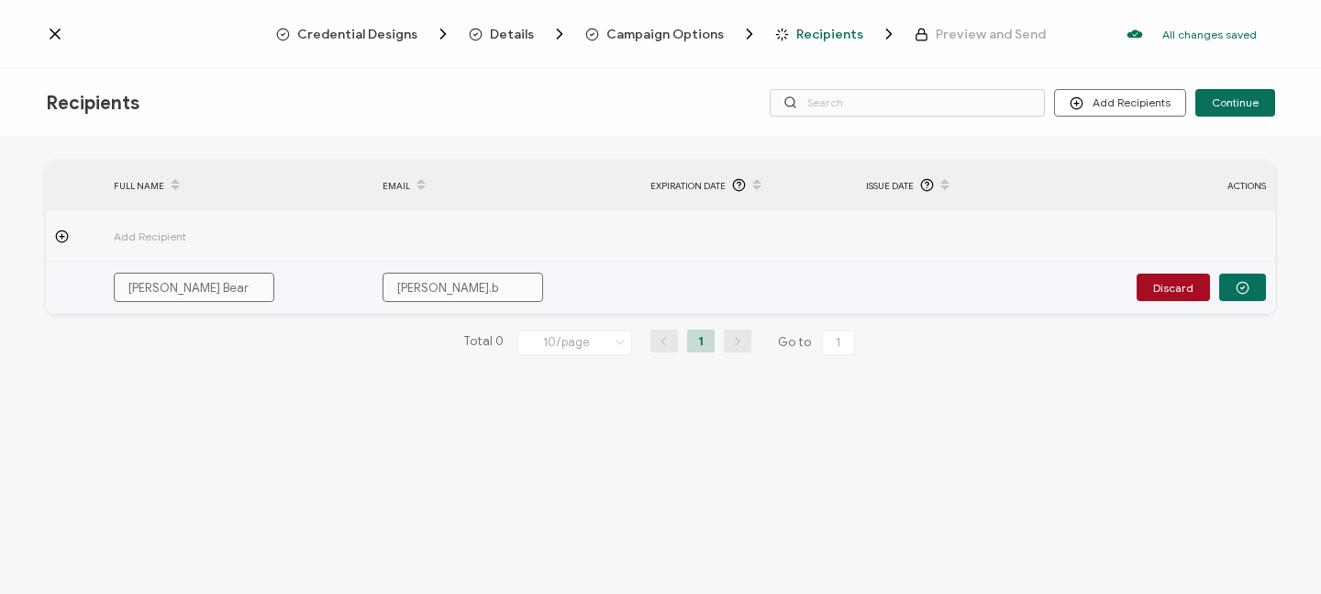
type input "[PERSON_NAME][DOMAIN_NAME]"
type input "[PERSON_NAME].bea"
click at [1256, 287] on button "button" at bounding box center [1242, 287] width 47 height 28
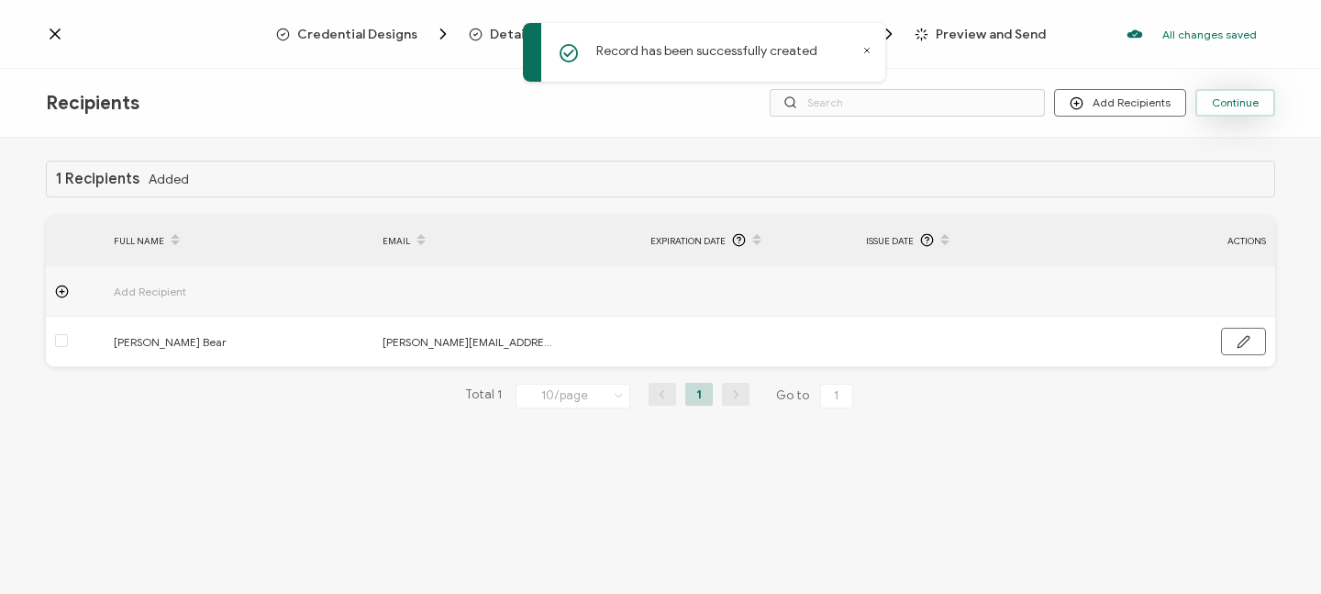
click at [1219, 97] on span "Continue" at bounding box center [1235, 102] width 47 height 11
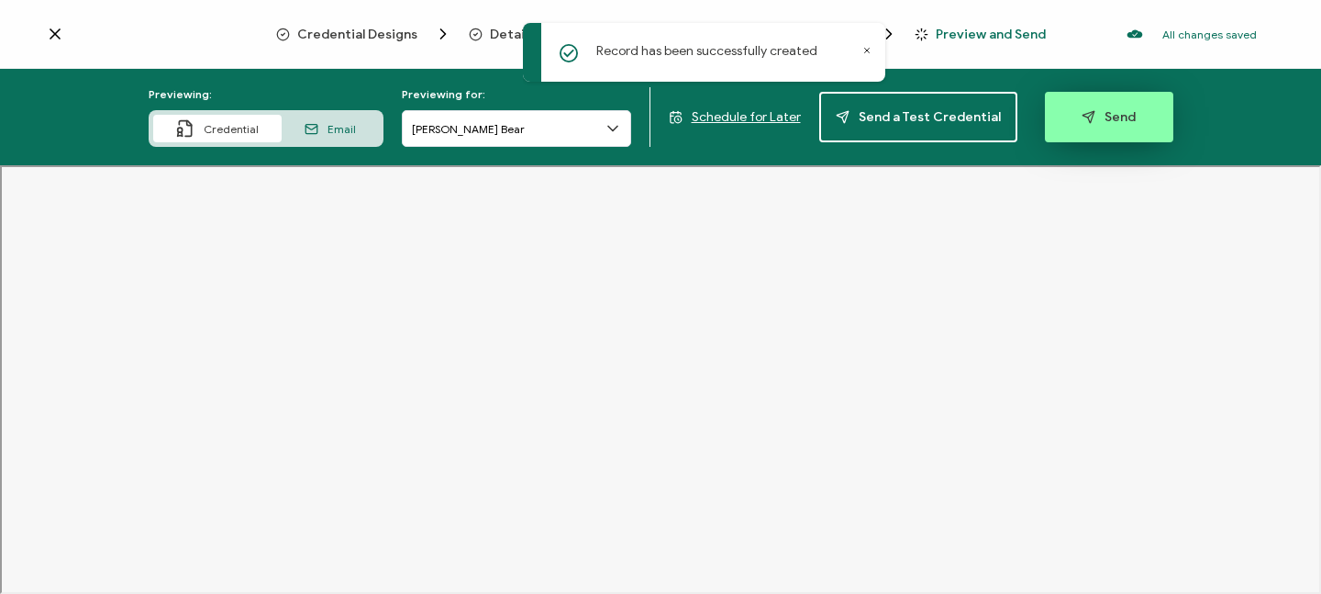
click at [1110, 117] on span "Send" at bounding box center [1109, 117] width 54 height 14
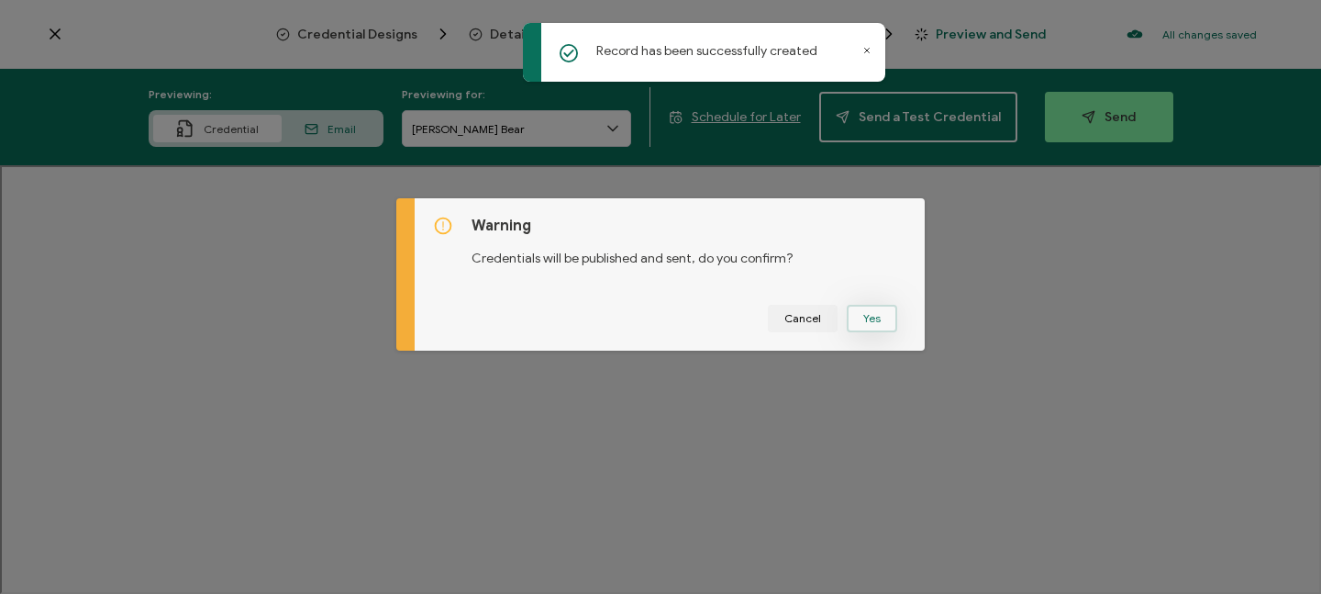
click at [867, 326] on button "Yes" at bounding box center [872, 319] width 50 height 28
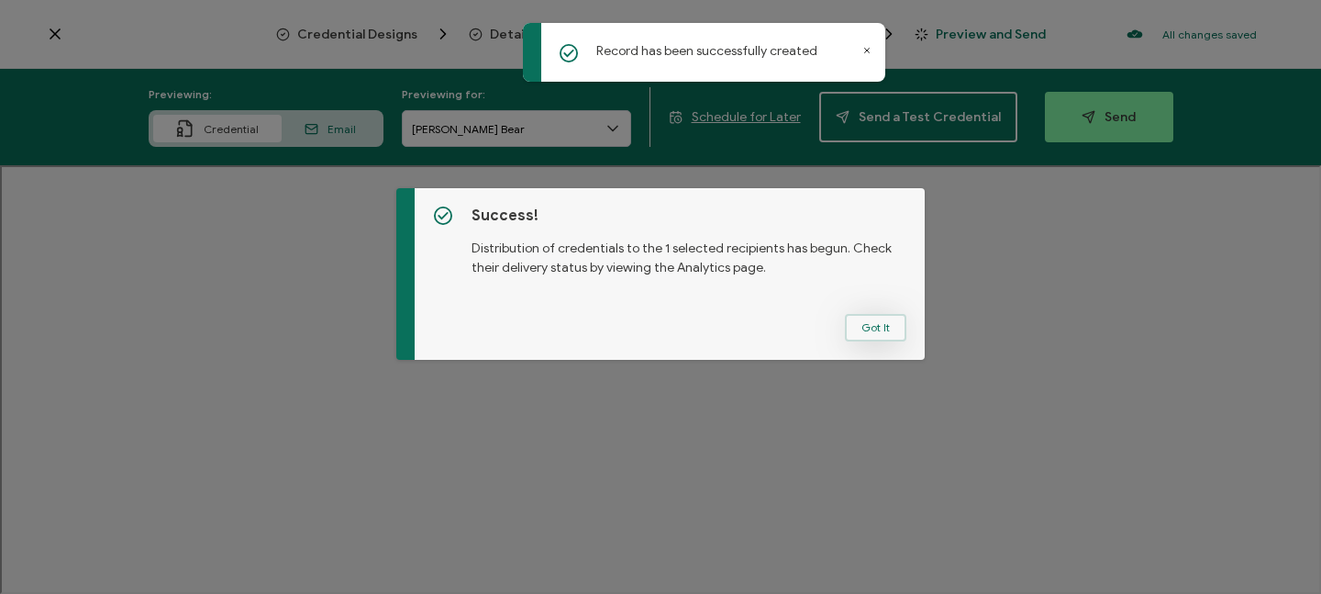
click at [880, 330] on button "Got It" at bounding box center [875, 328] width 61 height 28
